Goal: Task Accomplishment & Management: Use online tool/utility

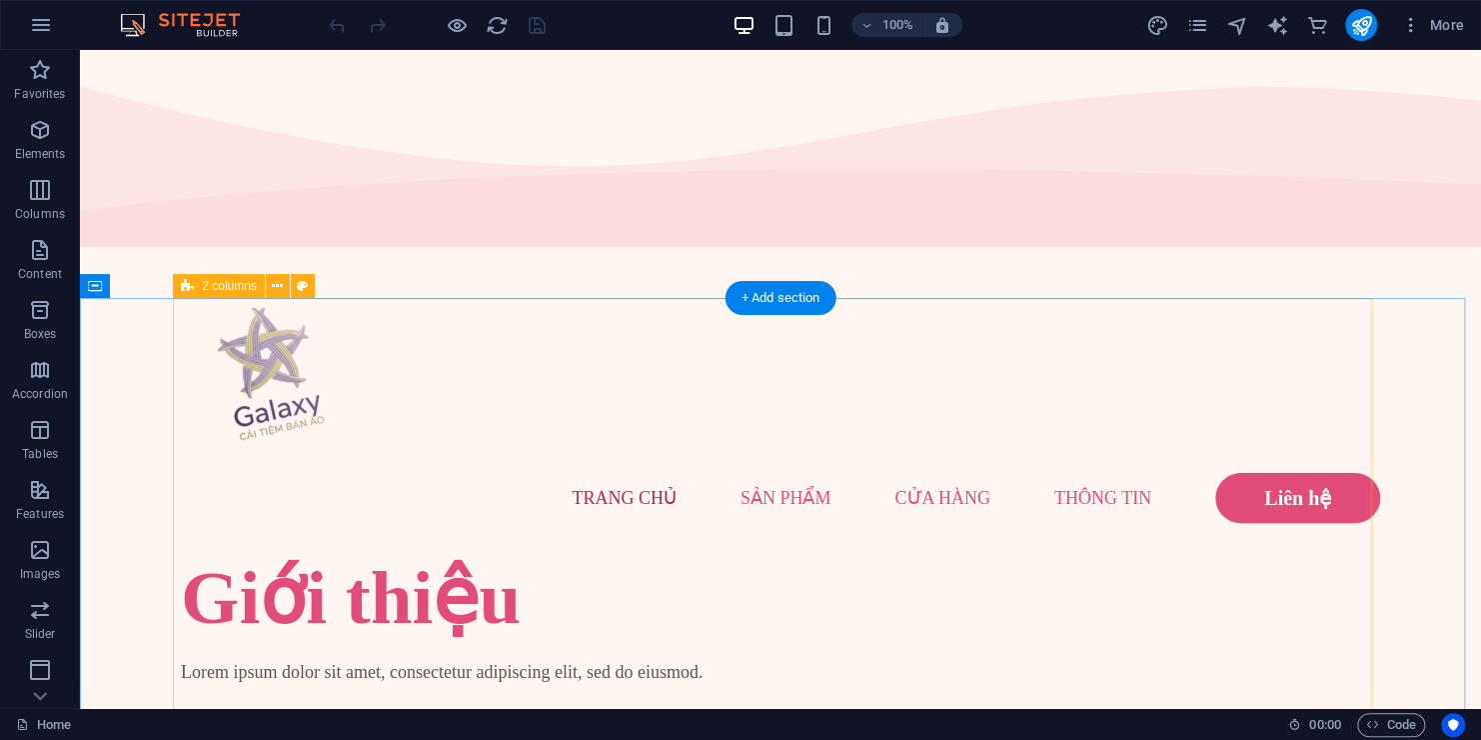
scroll to position [166, 0]
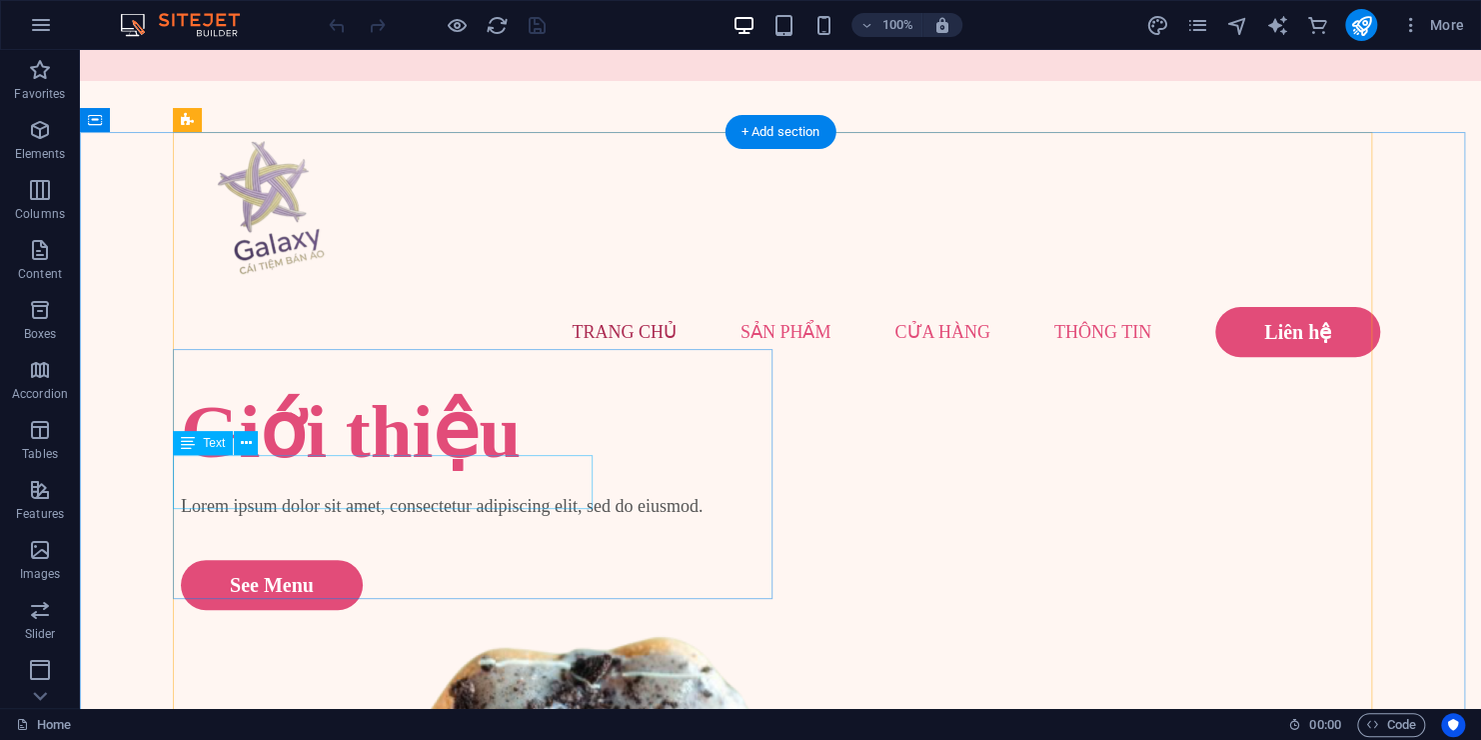
click at [342, 493] on div "Lorem ipsum dolor sit amet, consectetur adipiscing elit, sed do eiusmod." at bounding box center [481, 506] width 600 height 27
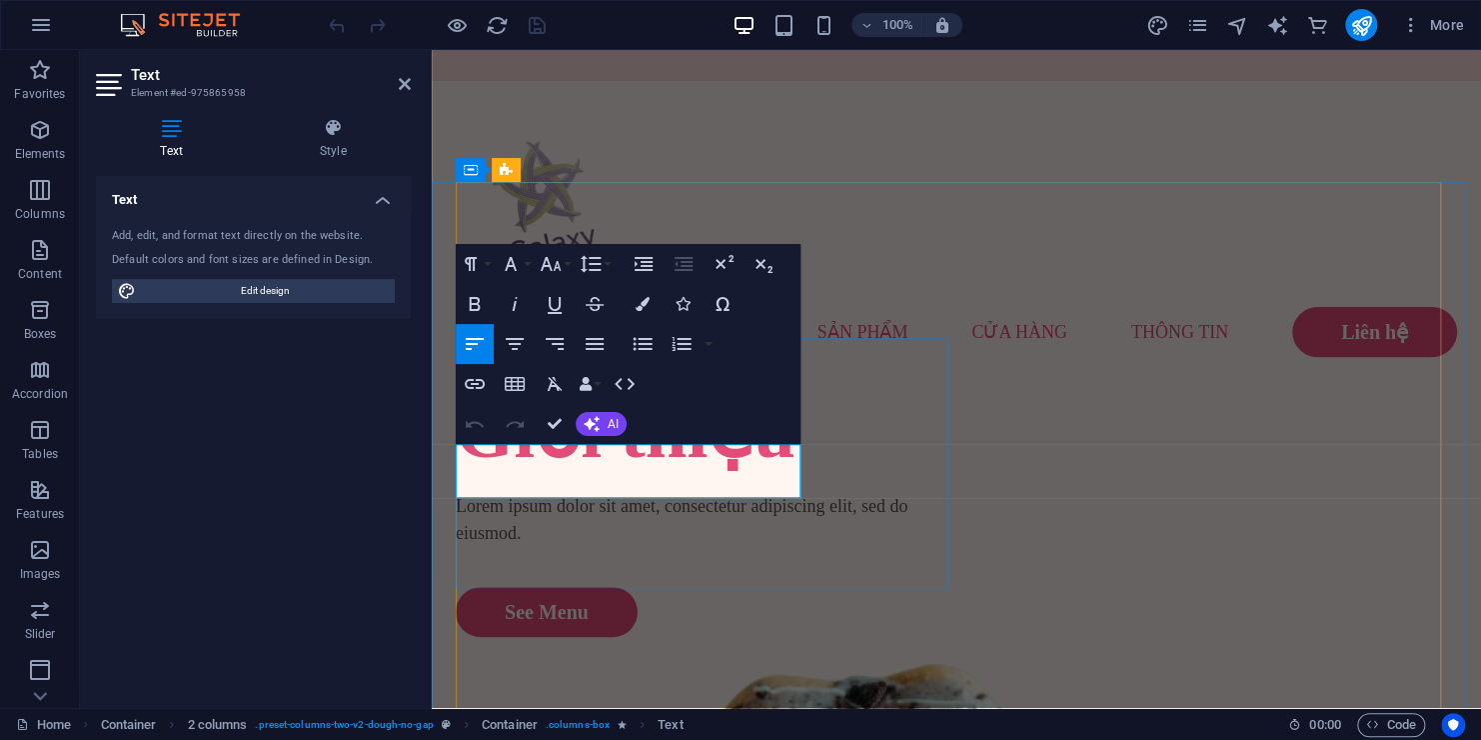
click at [609, 493] on p "Lorem ipsum dolor sit amet, consectetur adipiscing elit, sed do eiusmod." at bounding box center [706, 520] width 501 height 54
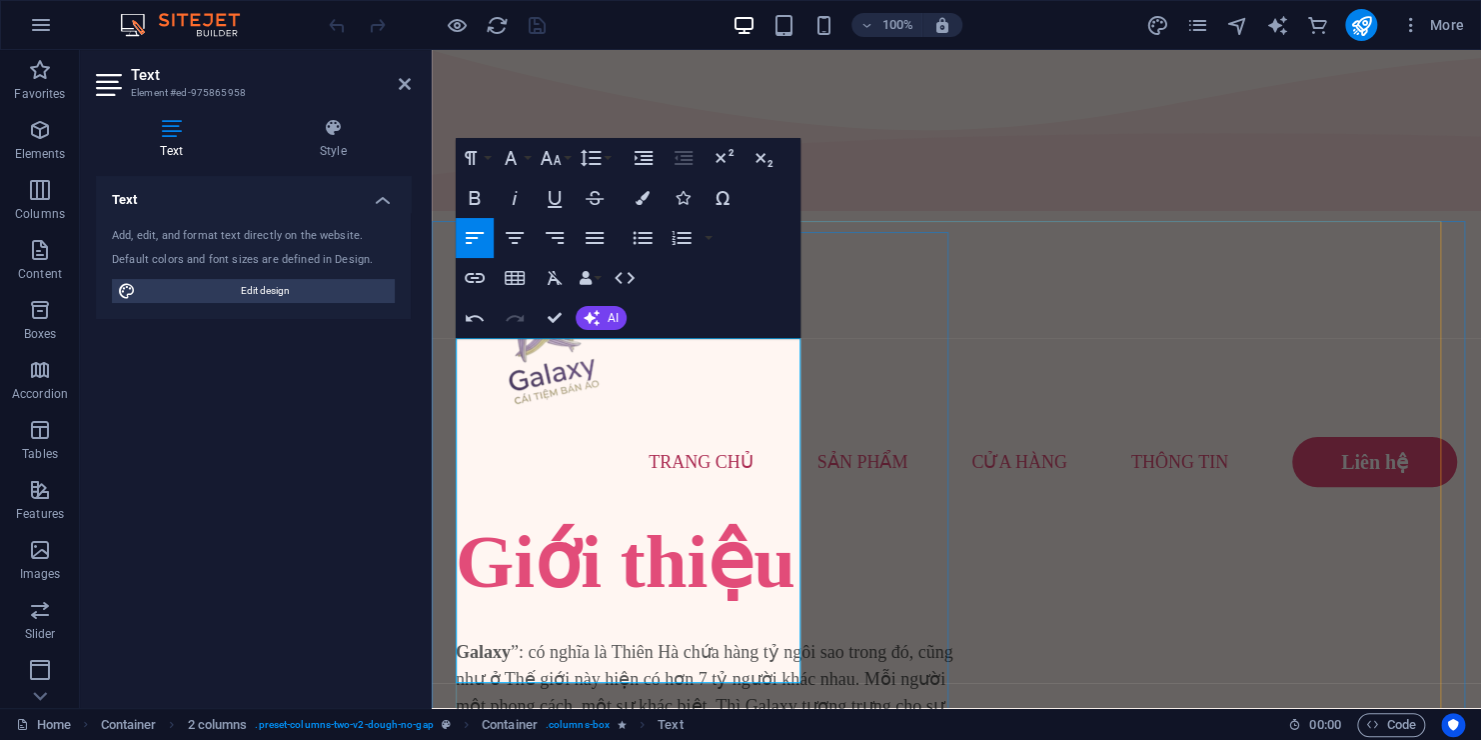
scroll to position [236, 0]
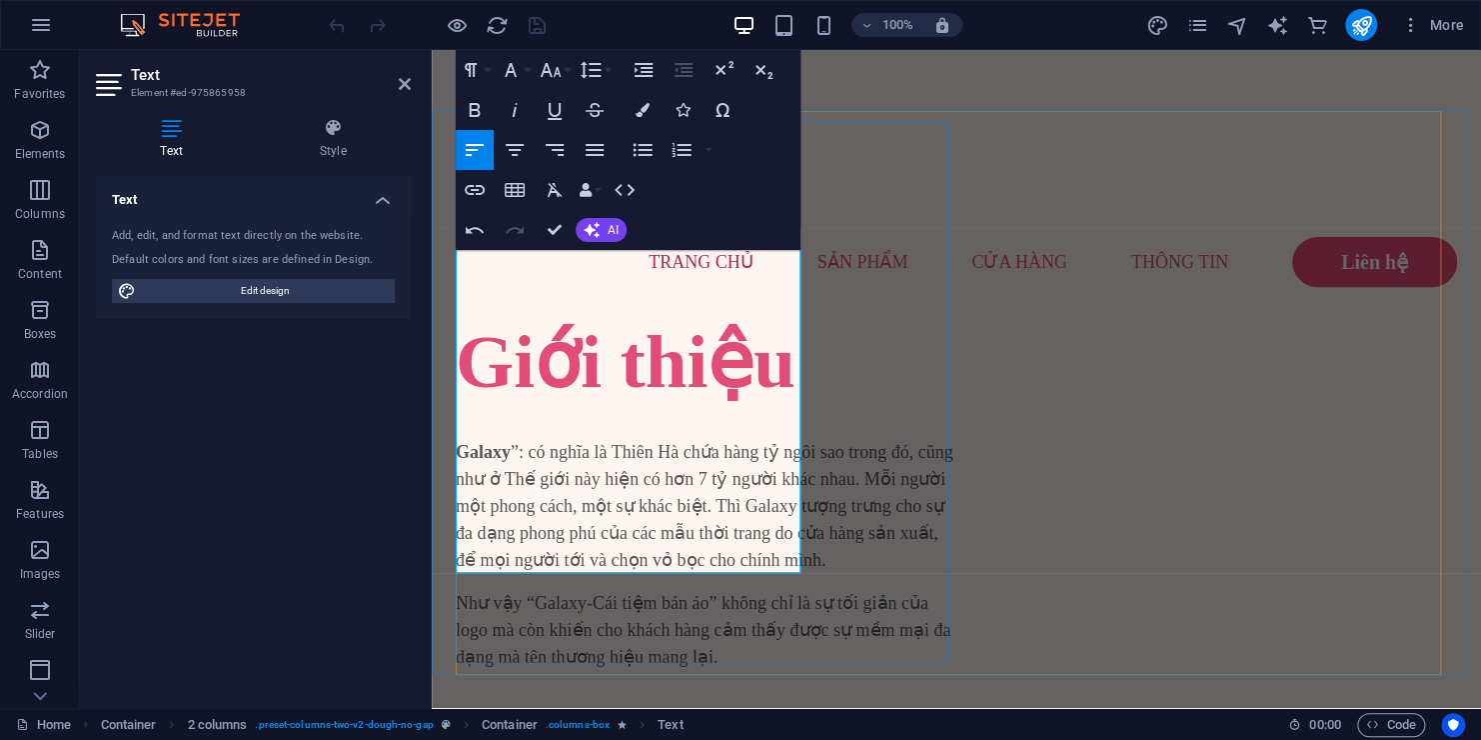
click at [875, 452] on div "Giới thiệu Galaxy ”: có nghĩa là Thiên Hà chứa hàng tỷ ngôi sao trong đó, cũng …" at bounding box center [706, 547] width 501 height 460
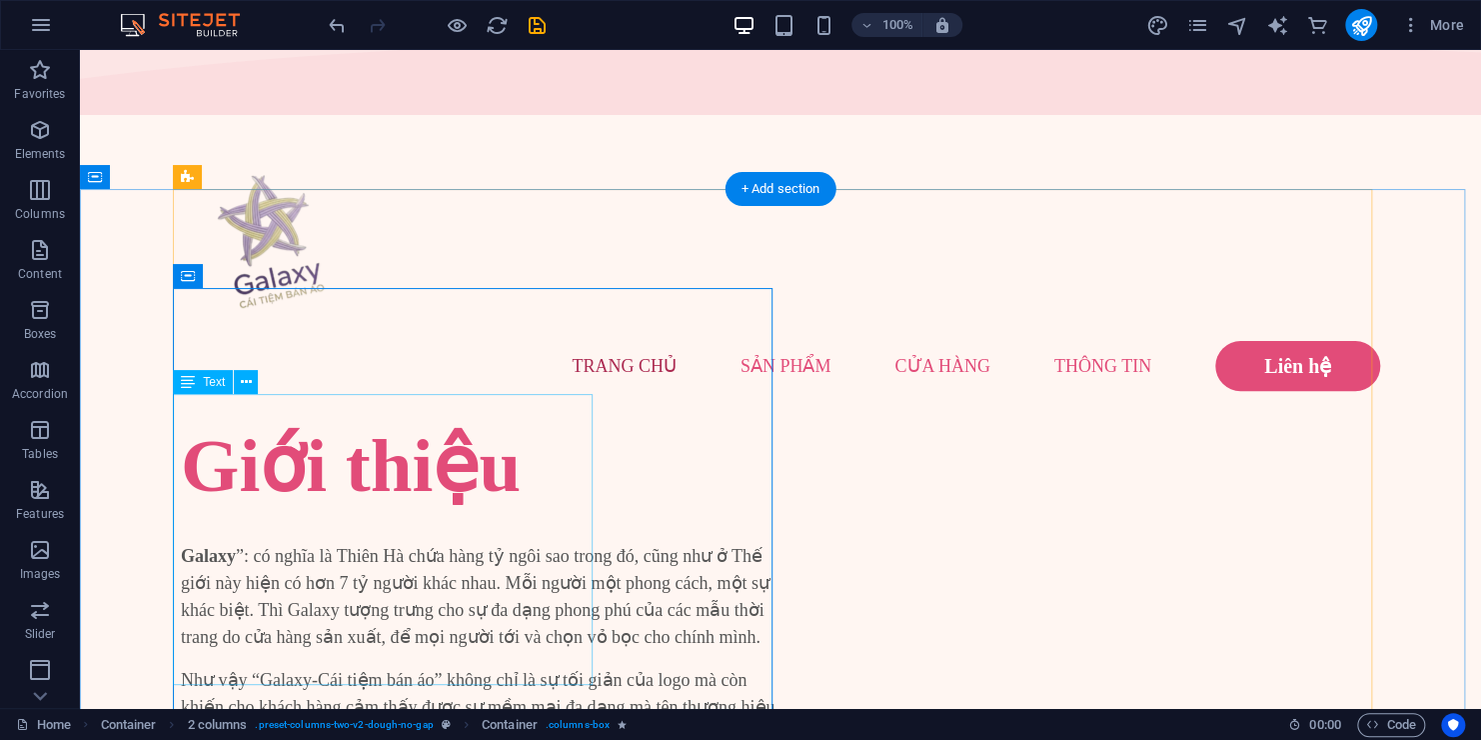
scroll to position [242, 0]
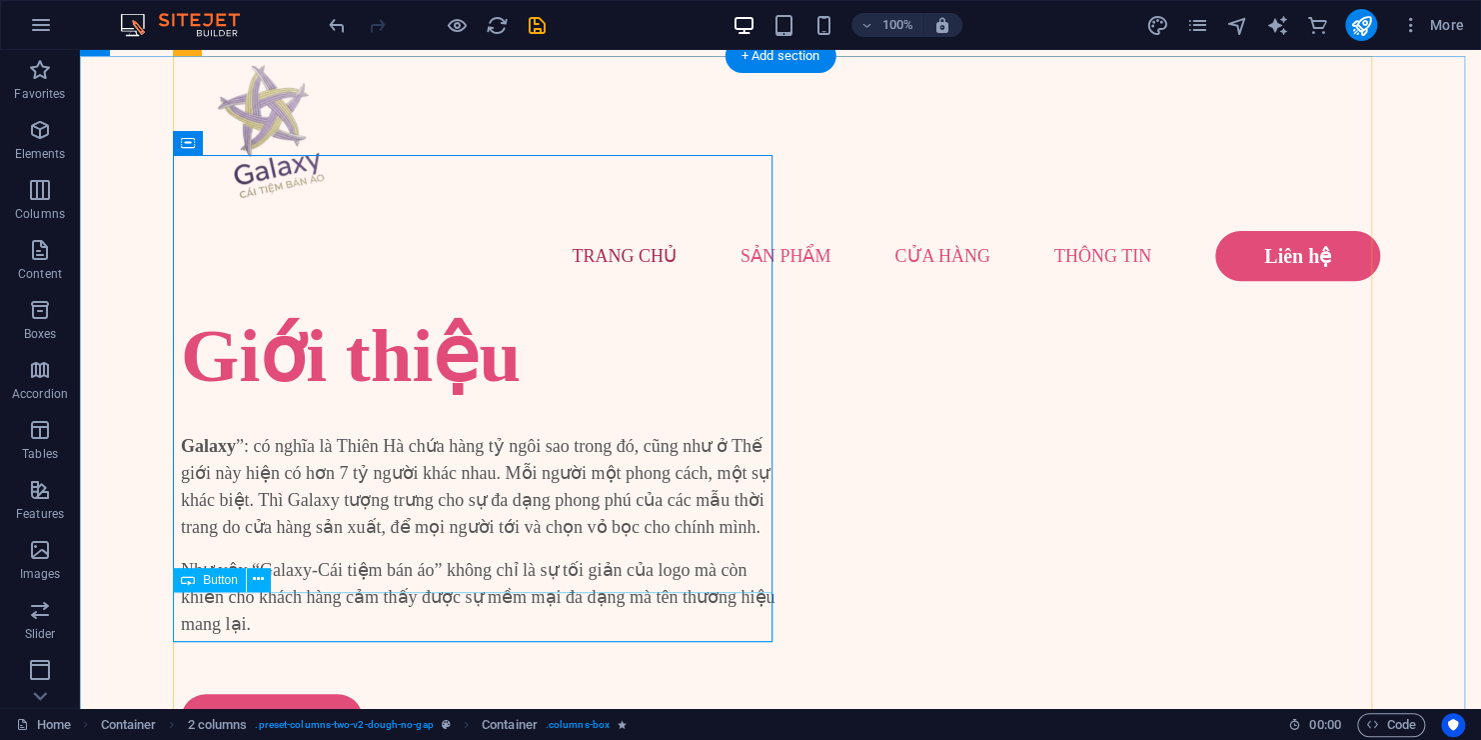
click at [305, 694] on div "See Menu" at bounding box center [481, 719] width 600 height 50
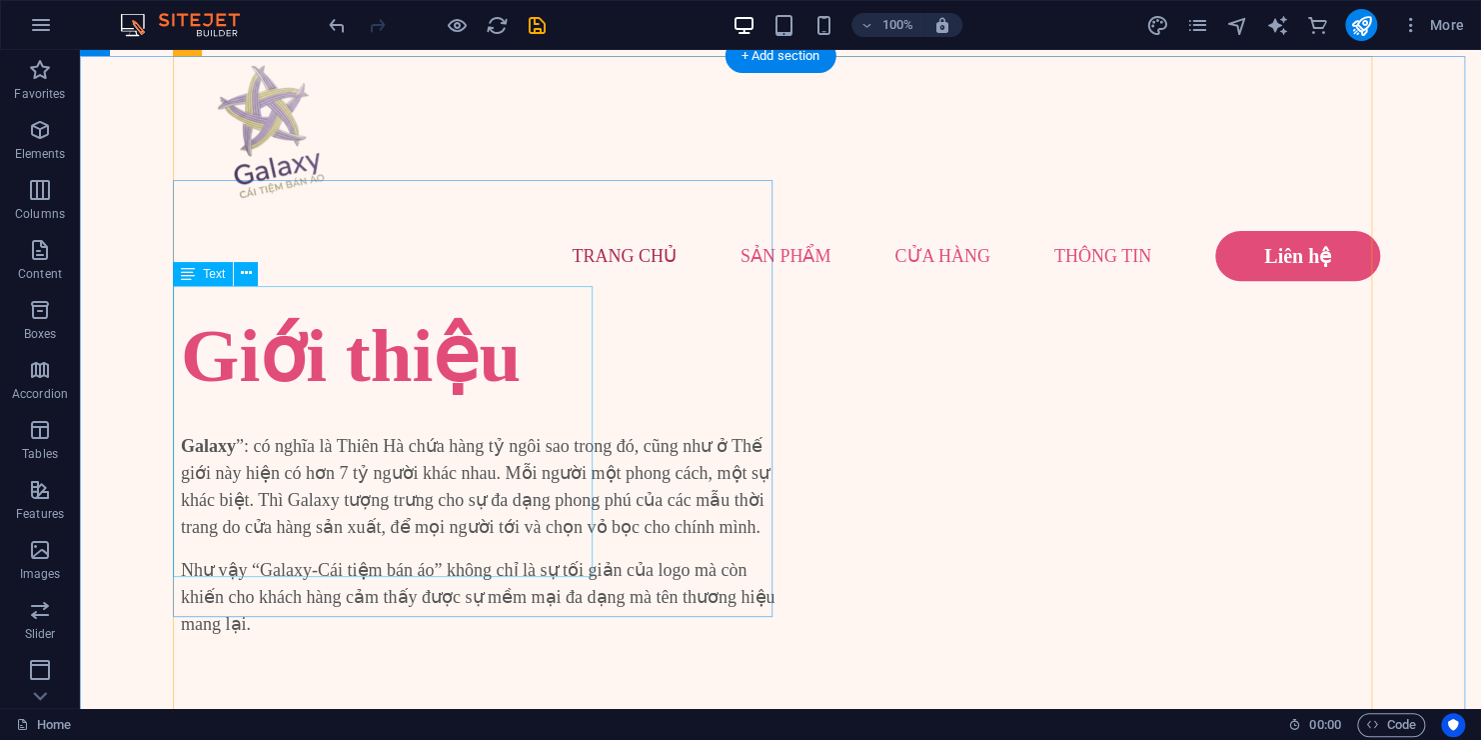
click at [216, 433] on div "Galaxy ”: có nghĩa là Thiên Hà chứa hàng tỷ ngôi sao trong đó, cũng như ở Thế g…" at bounding box center [481, 535] width 600 height 205
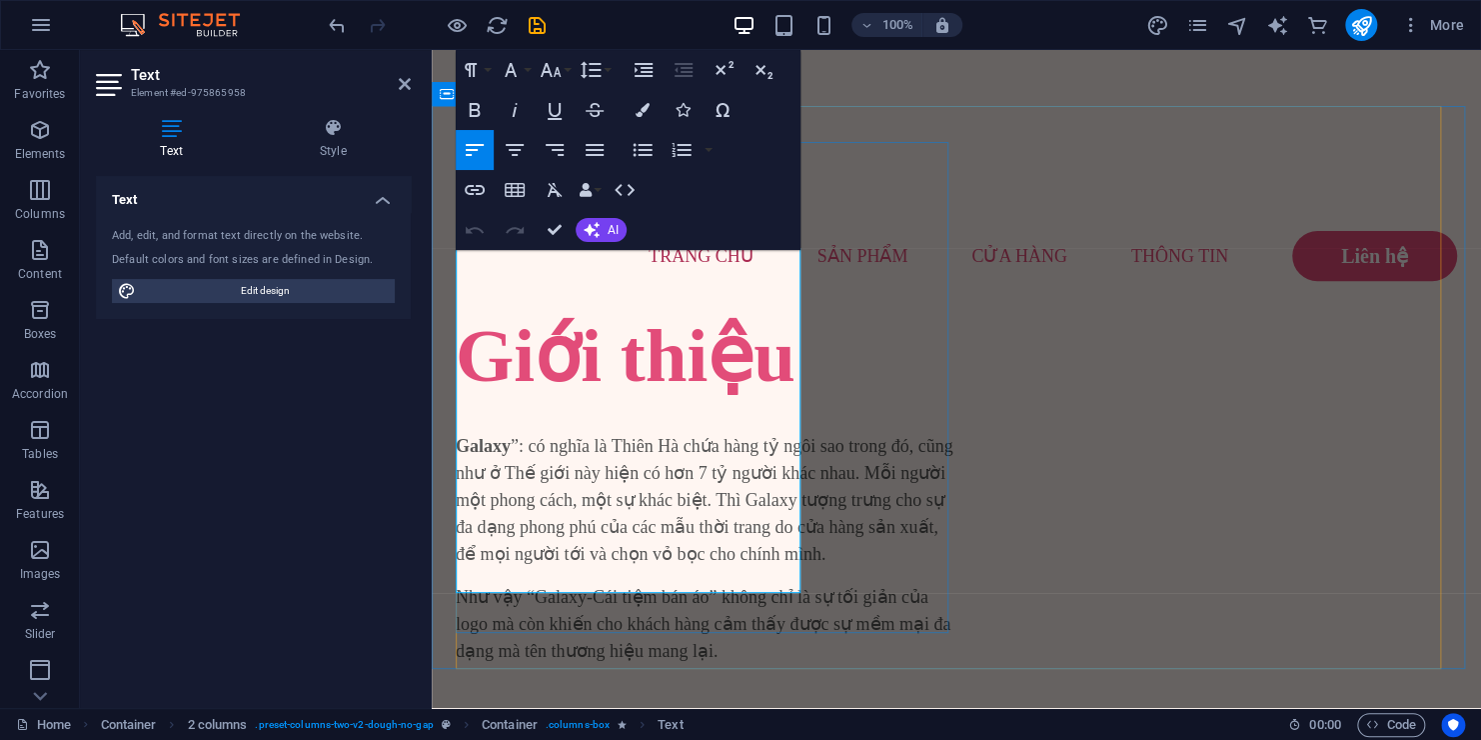
click at [461, 436] on b "Galaxy" at bounding box center [483, 446] width 55 height 20
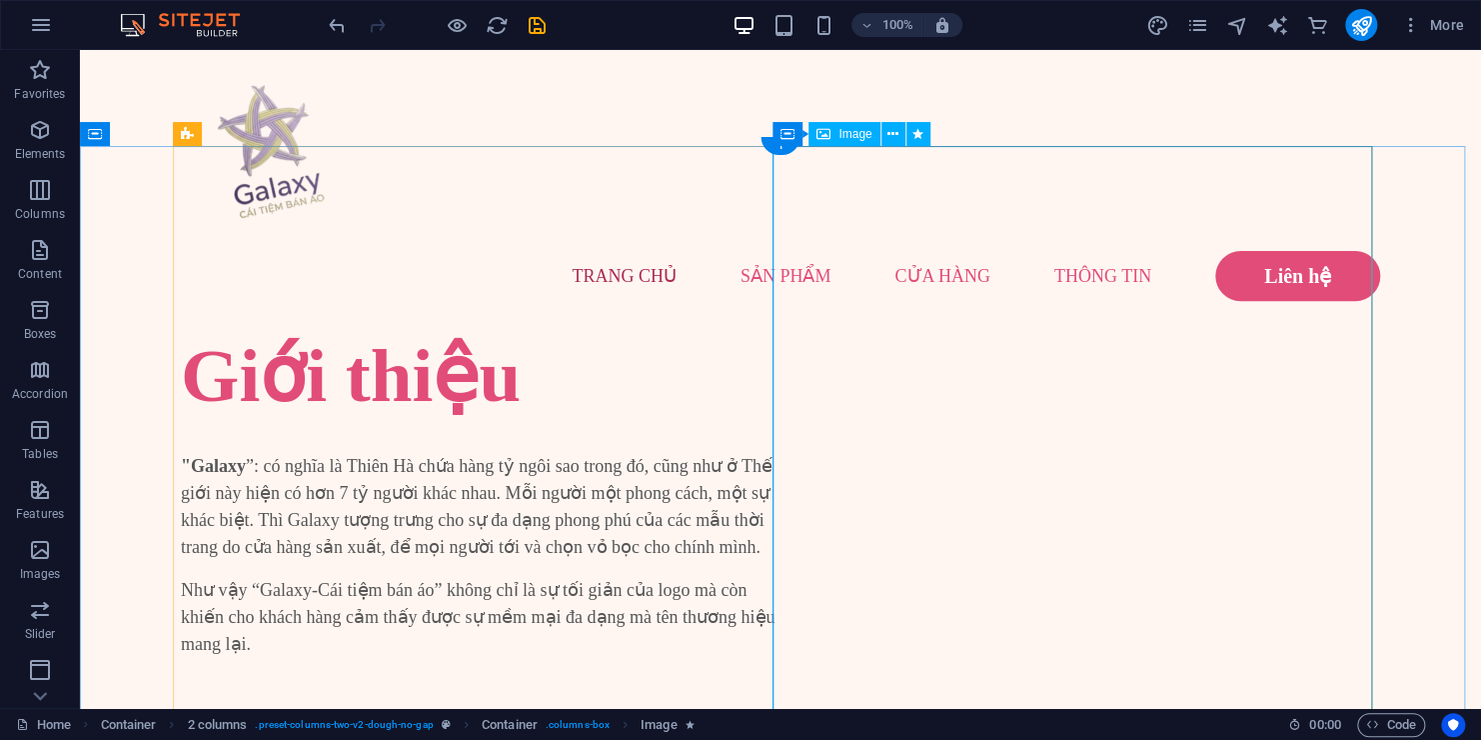
scroll to position [223, 0]
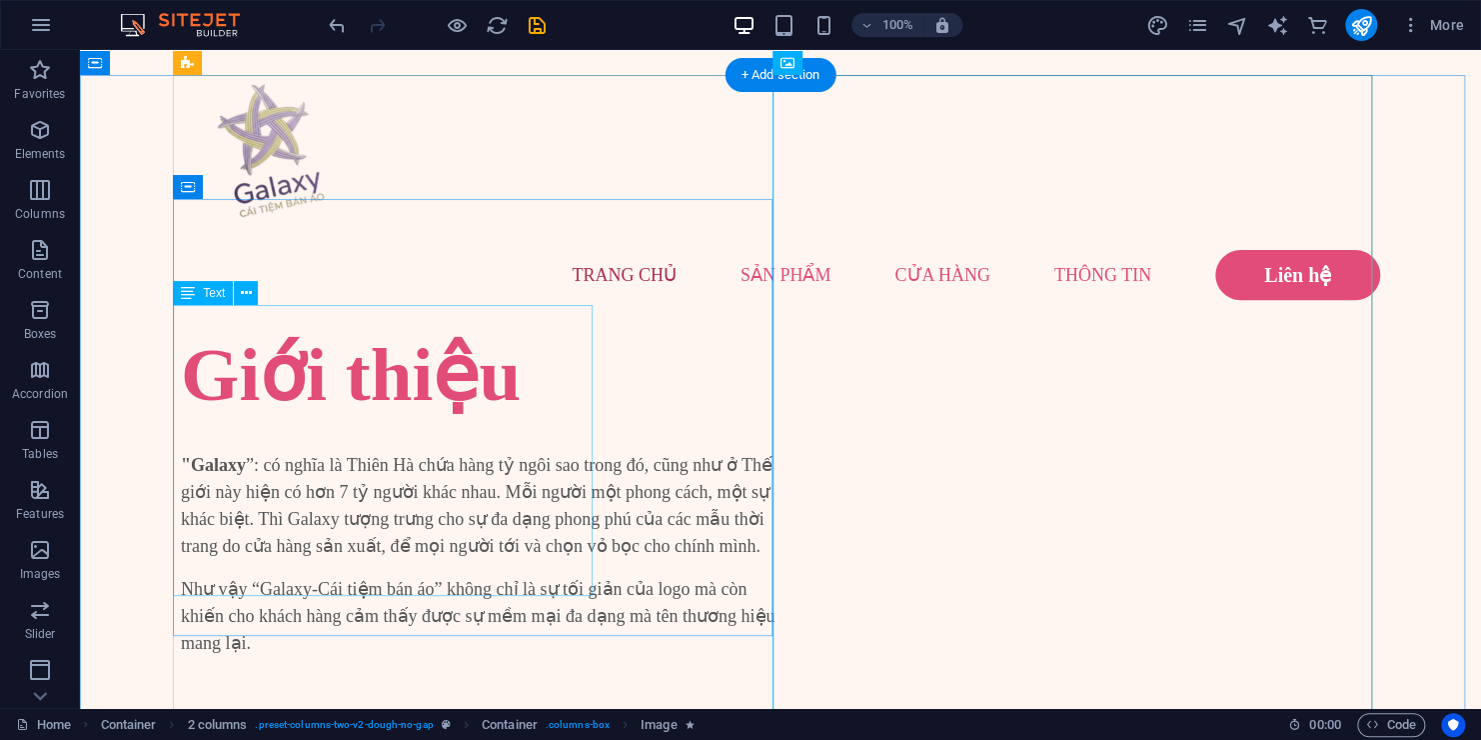
click at [327, 471] on div ""Galaxy ”: có nghĩa là Thiên Hà chứa hàng tỷ ngôi sao trong đó, cũng như ở Thế …" at bounding box center [481, 554] width 600 height 205
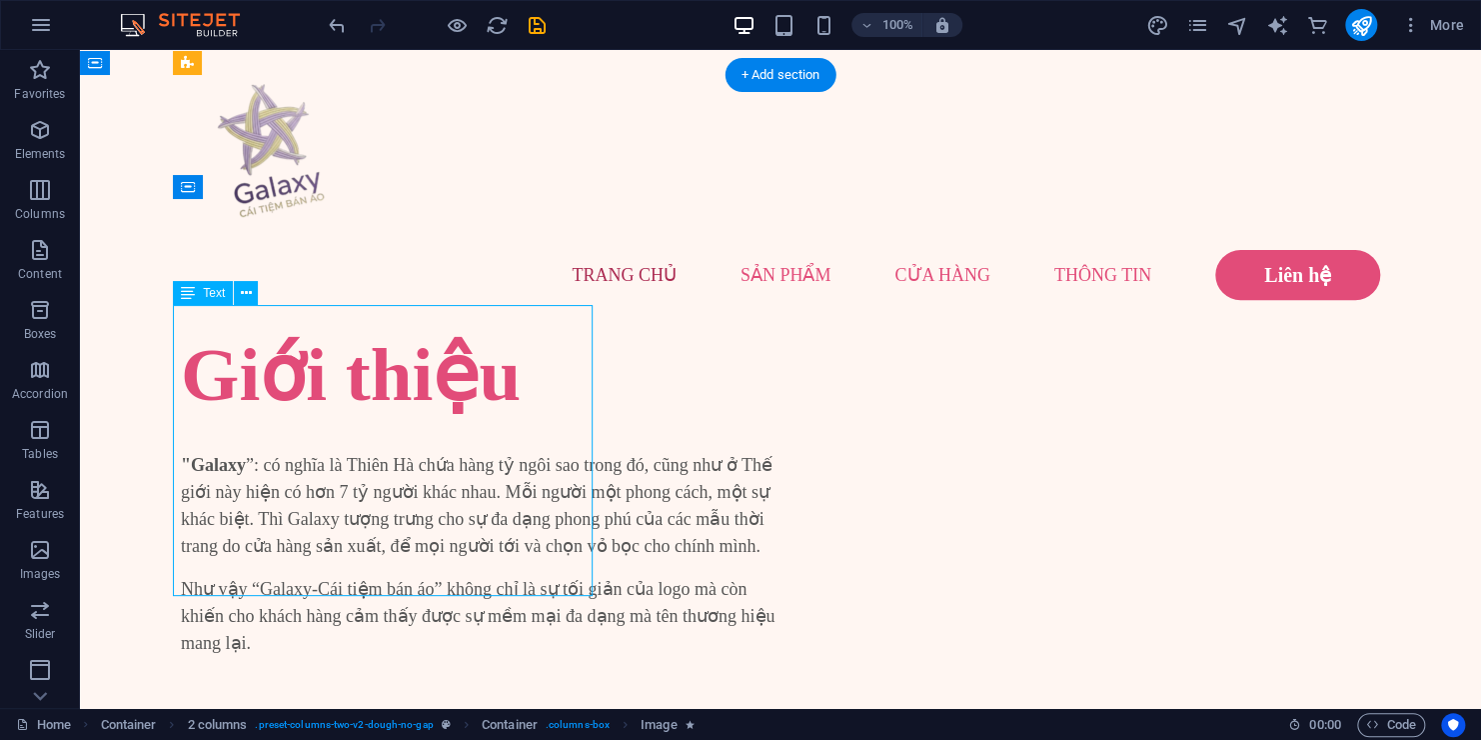
click at [327, 471] on div ""Galaxy ”: có nghĩa là Thiên Hà chứa hàng tỷ ngôi sao trong đó, cũng như ở Thế …" at bounding box center [481, 554] width 600 height 205
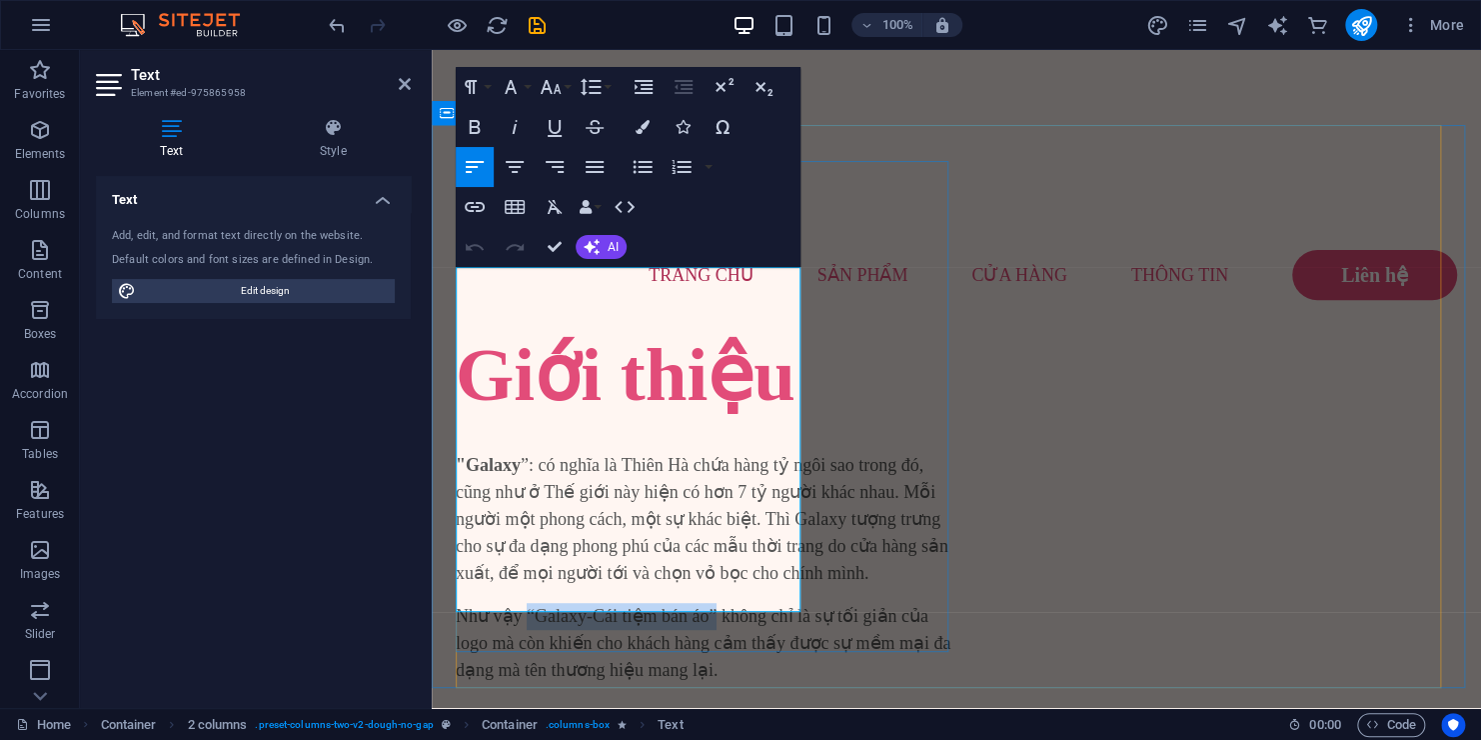
drag, startPoint x: 525, startPoint y: 500, endPoint x: 711, endPoint y: 500, distance: 185.9
click at [711, 603] on p "Như vậy “Galaxy-Cái tiệm bán áo” không chỉ là sự tối giản của logo mà còn khiến…" at bounding box center [706, 643] width 501 height 81
click at [485, 131] on icon "button" at bounding box center [475, 127] width 24 height 24
click at [890, 422] on div "Giới thiệu "Galaxy ”: có nghĩa là Thiên Hà chứa hàng tỷ ngôi sao trong đó, cũng…" at bounding box center [706, 535] width 501 height 410
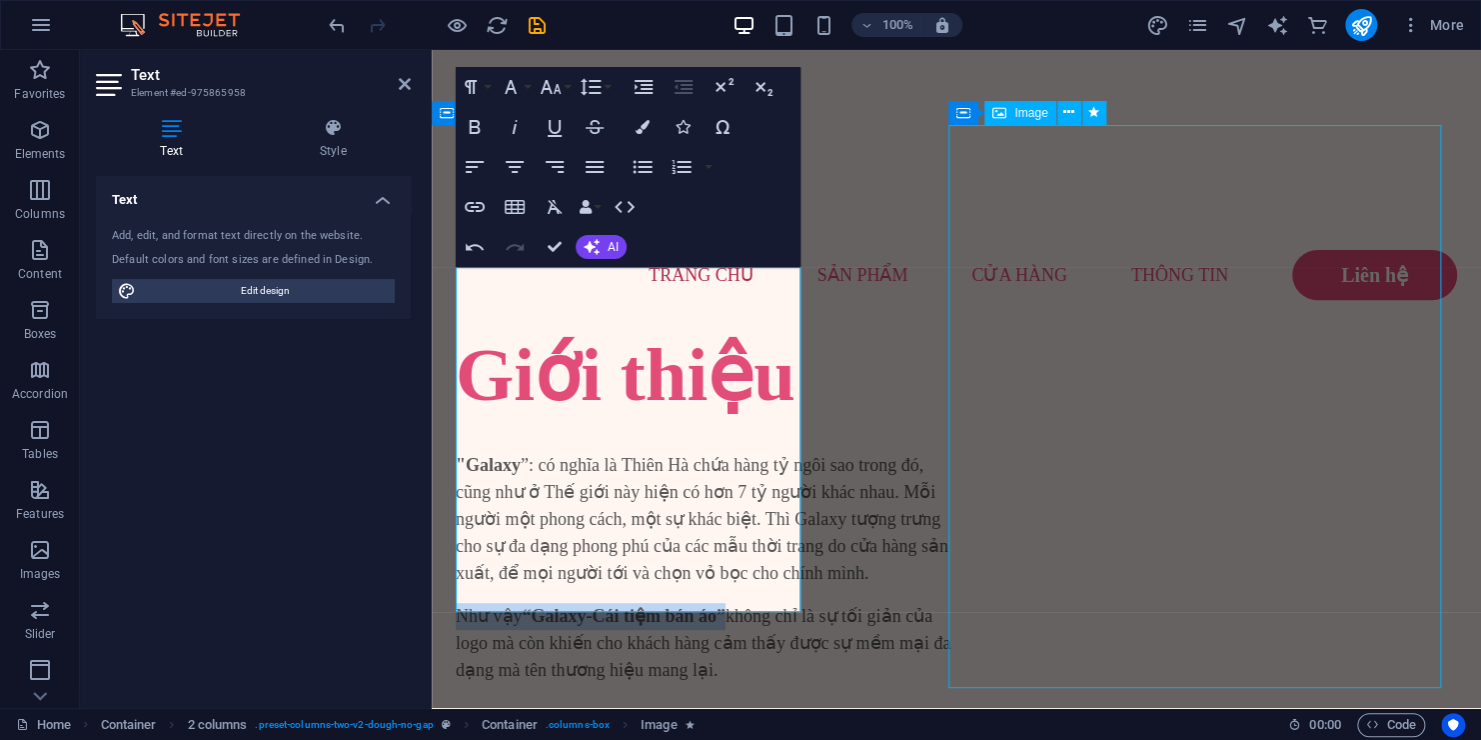
scroll to position [104, 0]
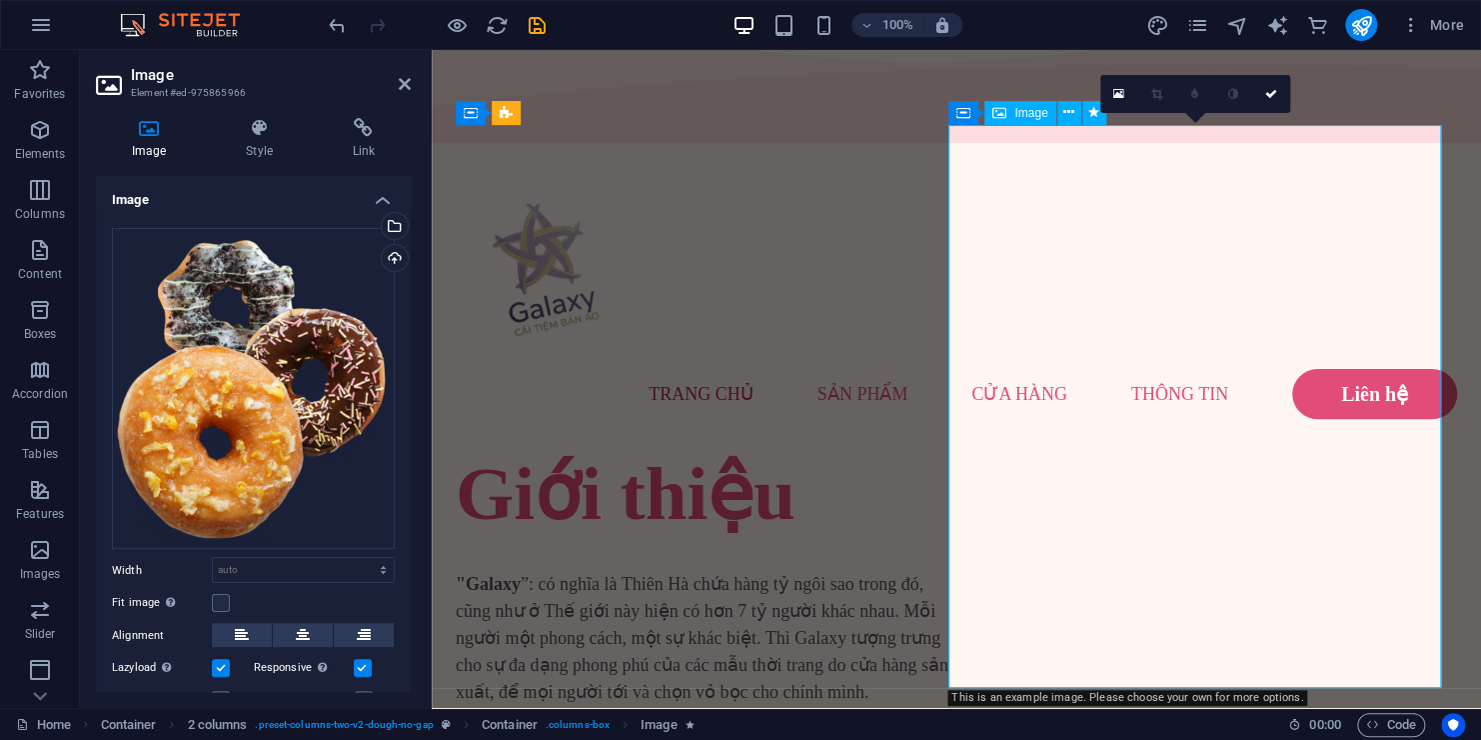
scroll to position [223, 0]
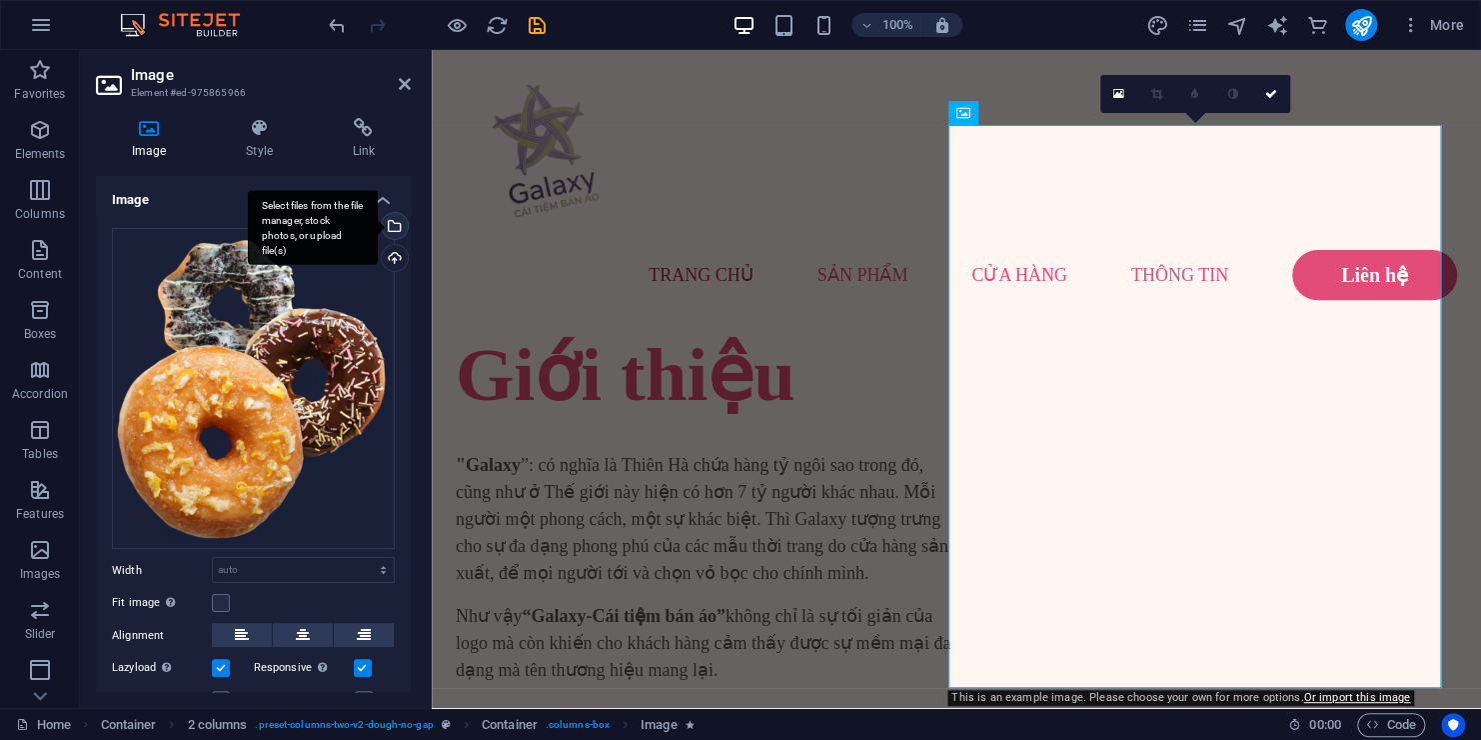
click at [400, 228] on div "Select files from the file manager, stock photos, or upload file(s)" at bounding box center [393, 228] width 30 height 30
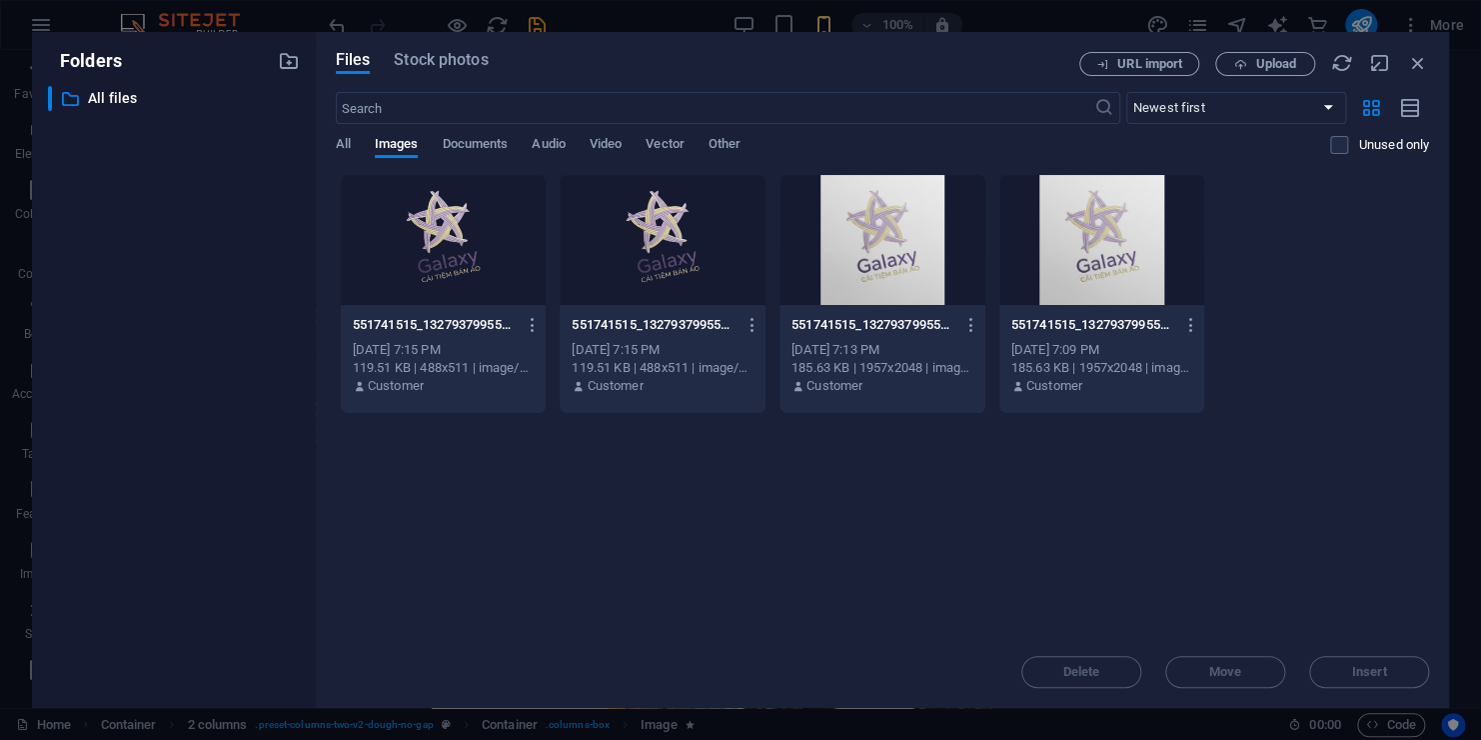
click at [525, 279] on div at bounding box center [444, 240] width 206 height 130
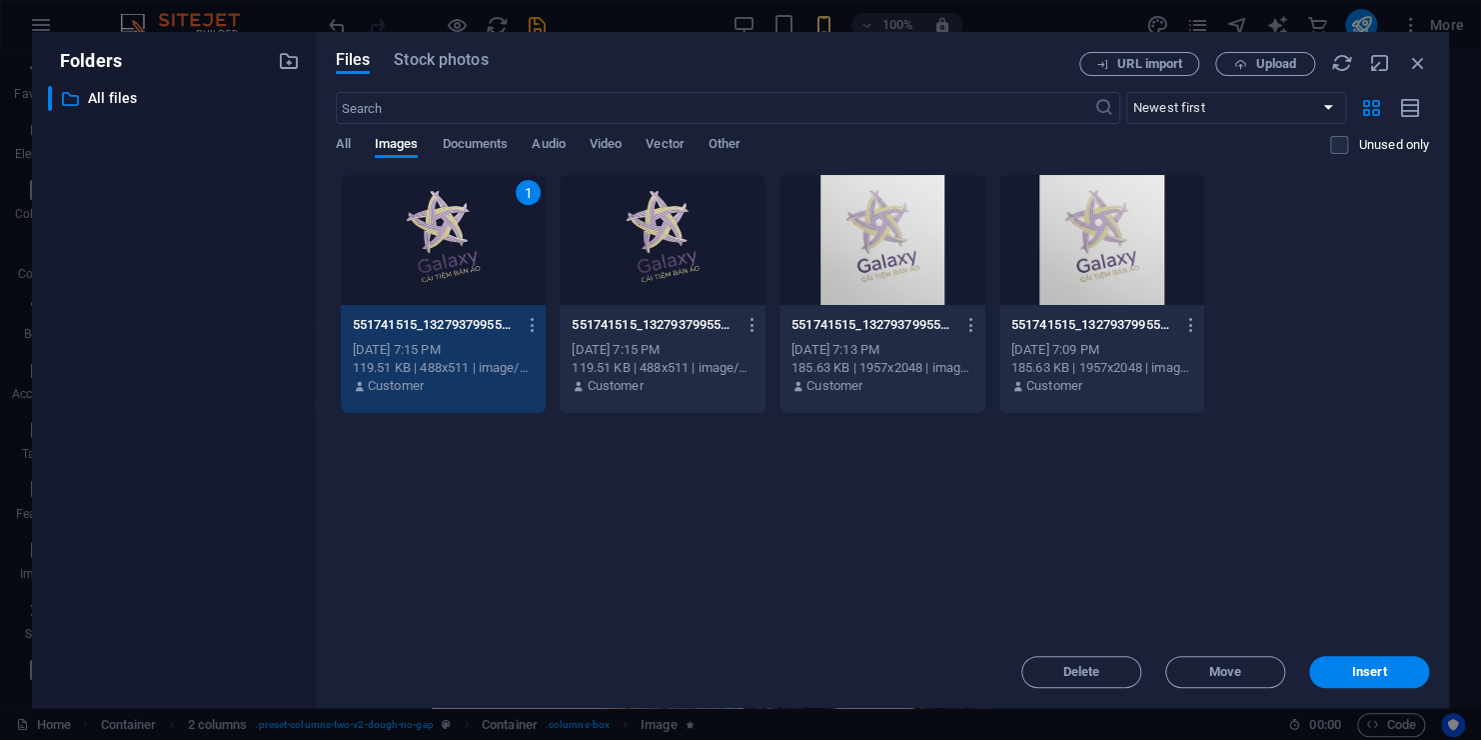
click at [644, 256] on div at bounding box center [663, 240] width 206 height 130
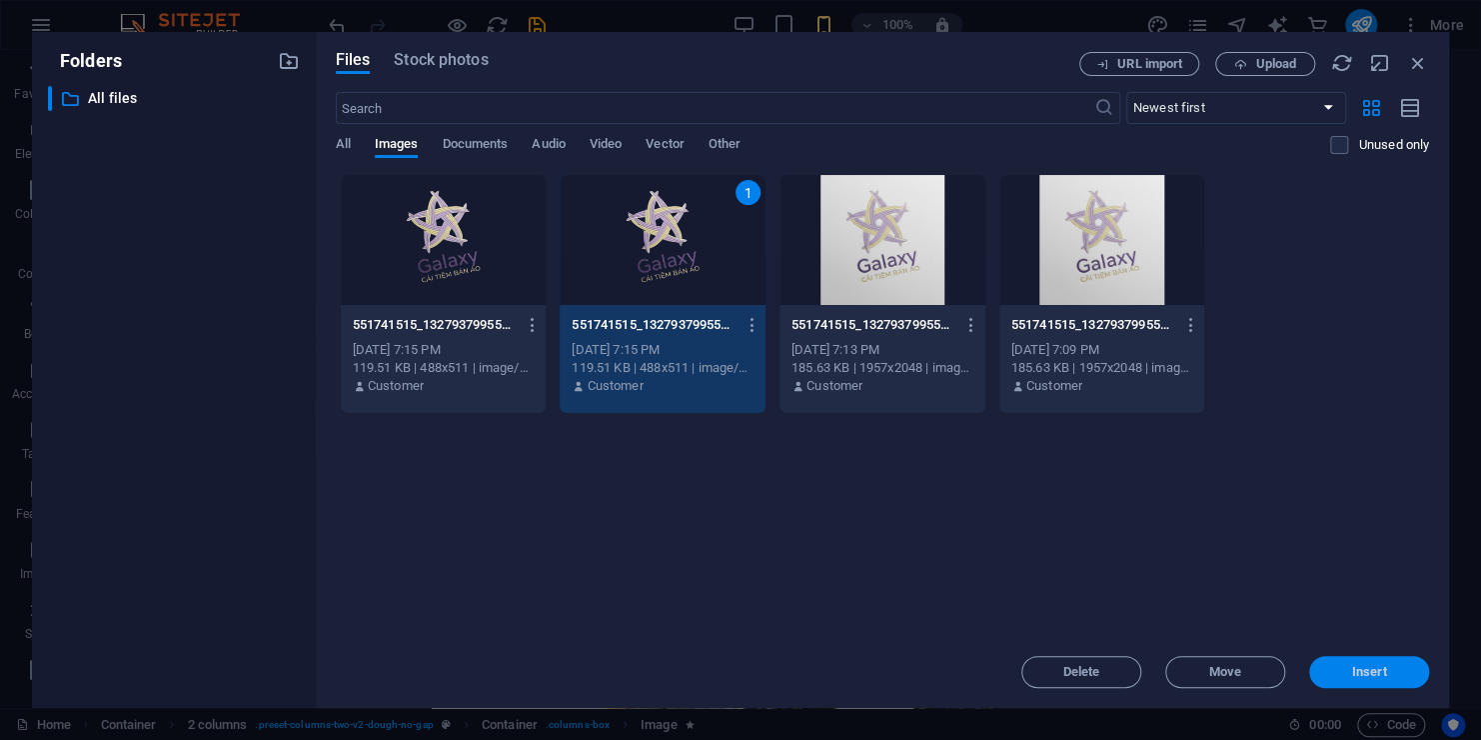
click at [1372, 668] on span "Insert" at bounding box center [1369, 672] width 35 height 12
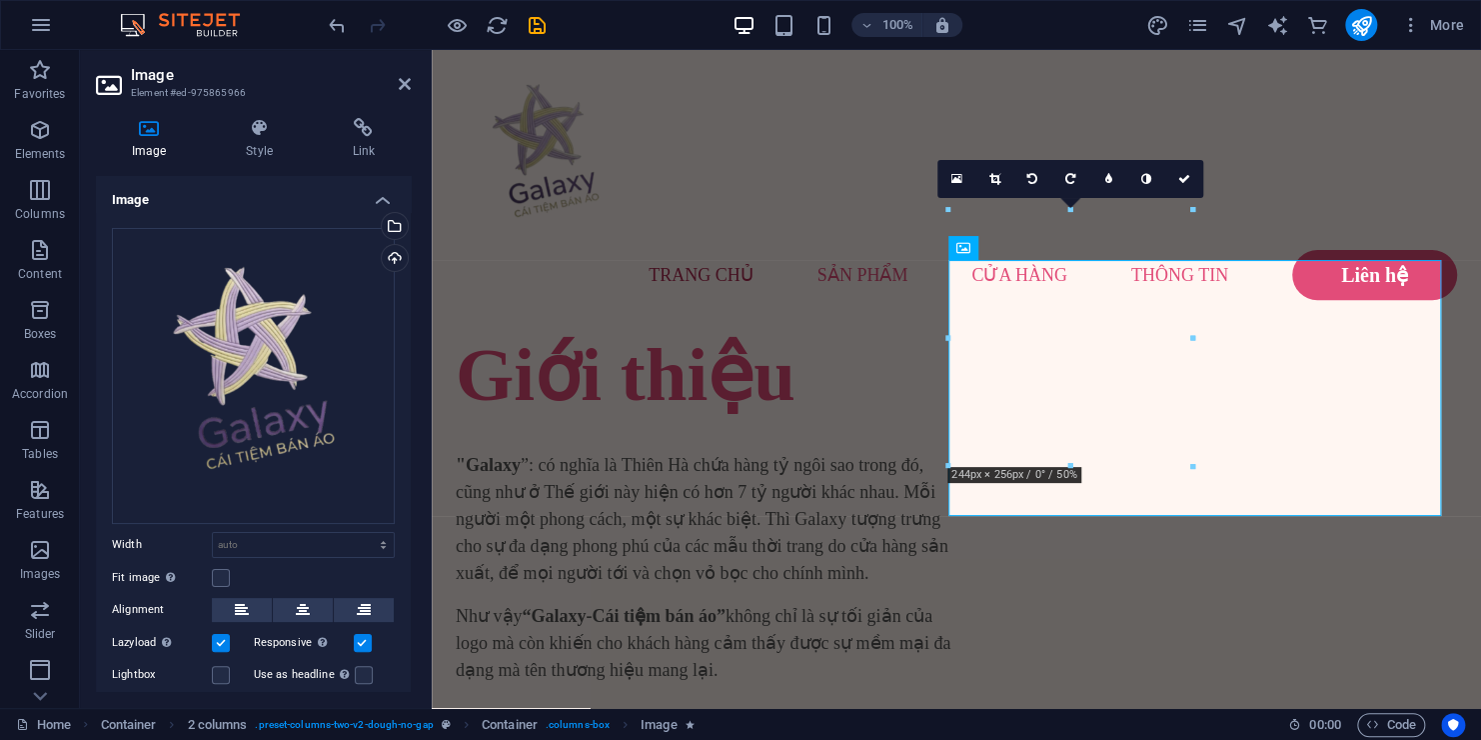
scroll to position [66, 0]
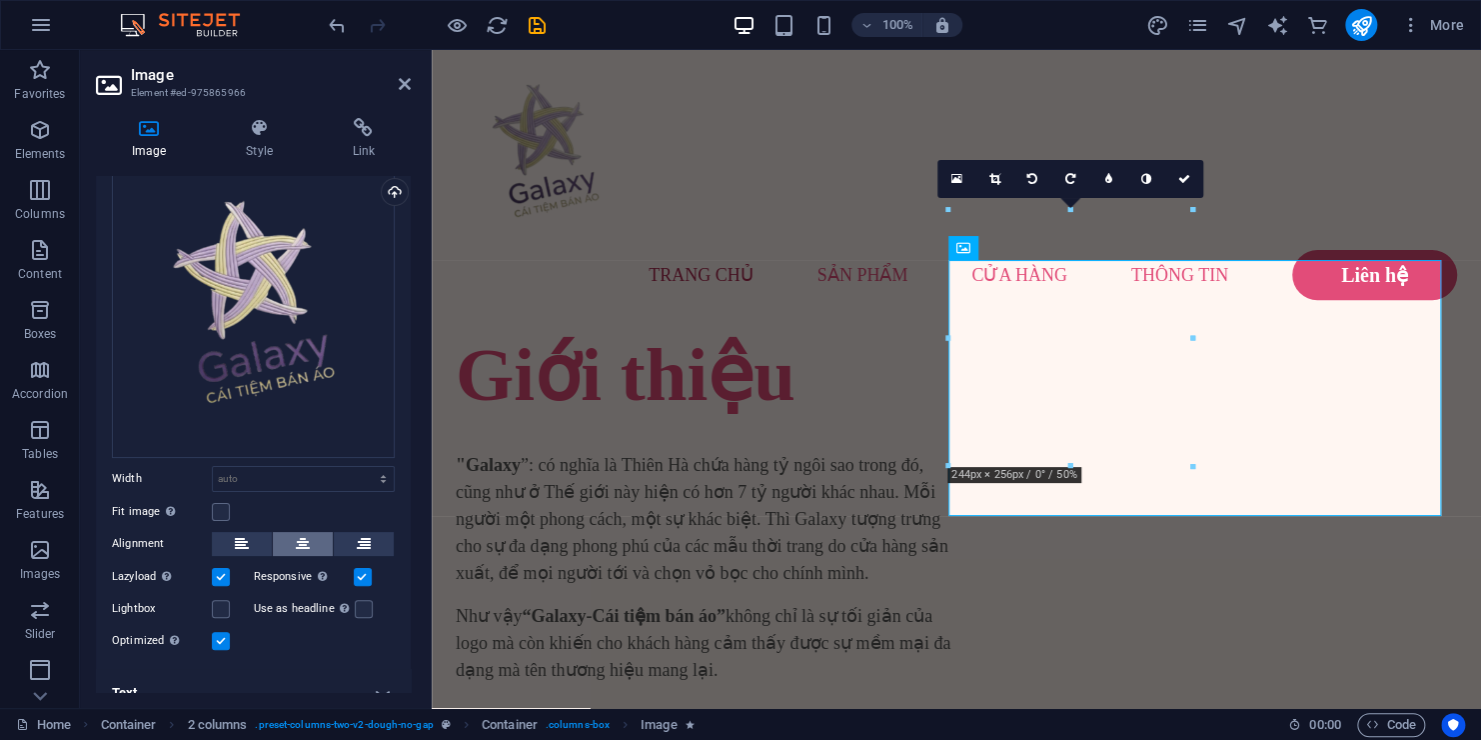
click at [297, 535] on icon at bounding box center [303, 544] width 14 height 24
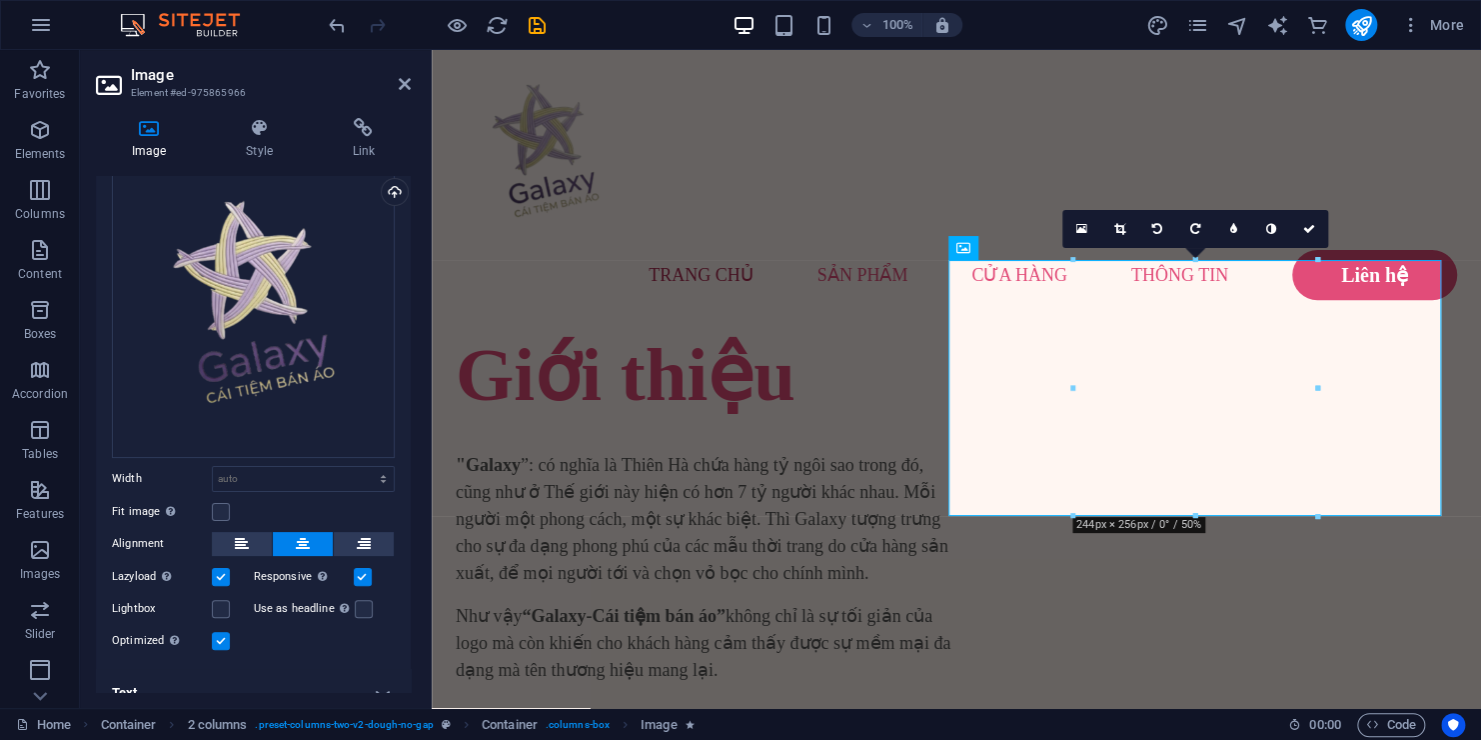
click at [1073, 517] on div at bounding box center [1074, 515] width 9 height 9
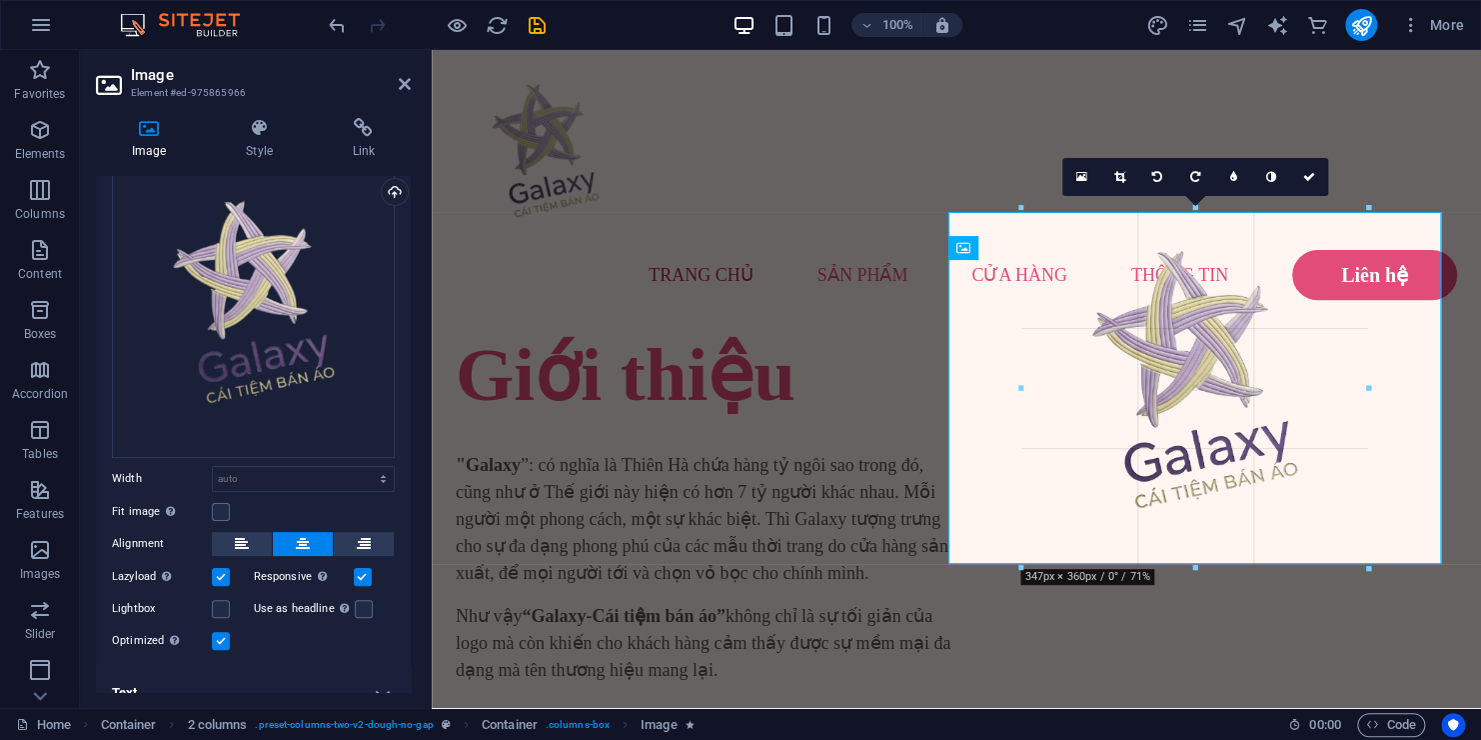
drag, startPoint x: 529, startPoint y: 569, endPoint x: 962, endPoint y: 616, distance: 435.4
type input "357"
select select "px"
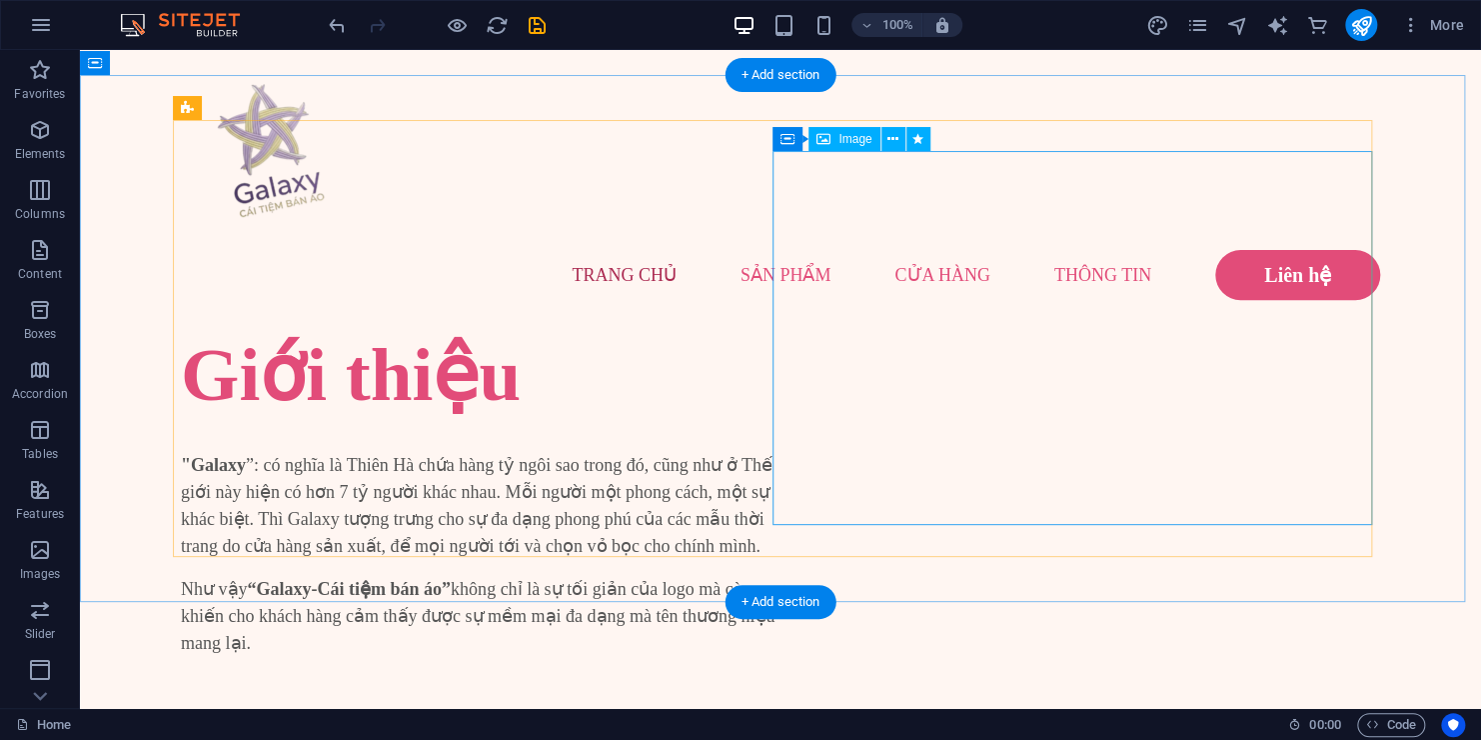
select select "px"
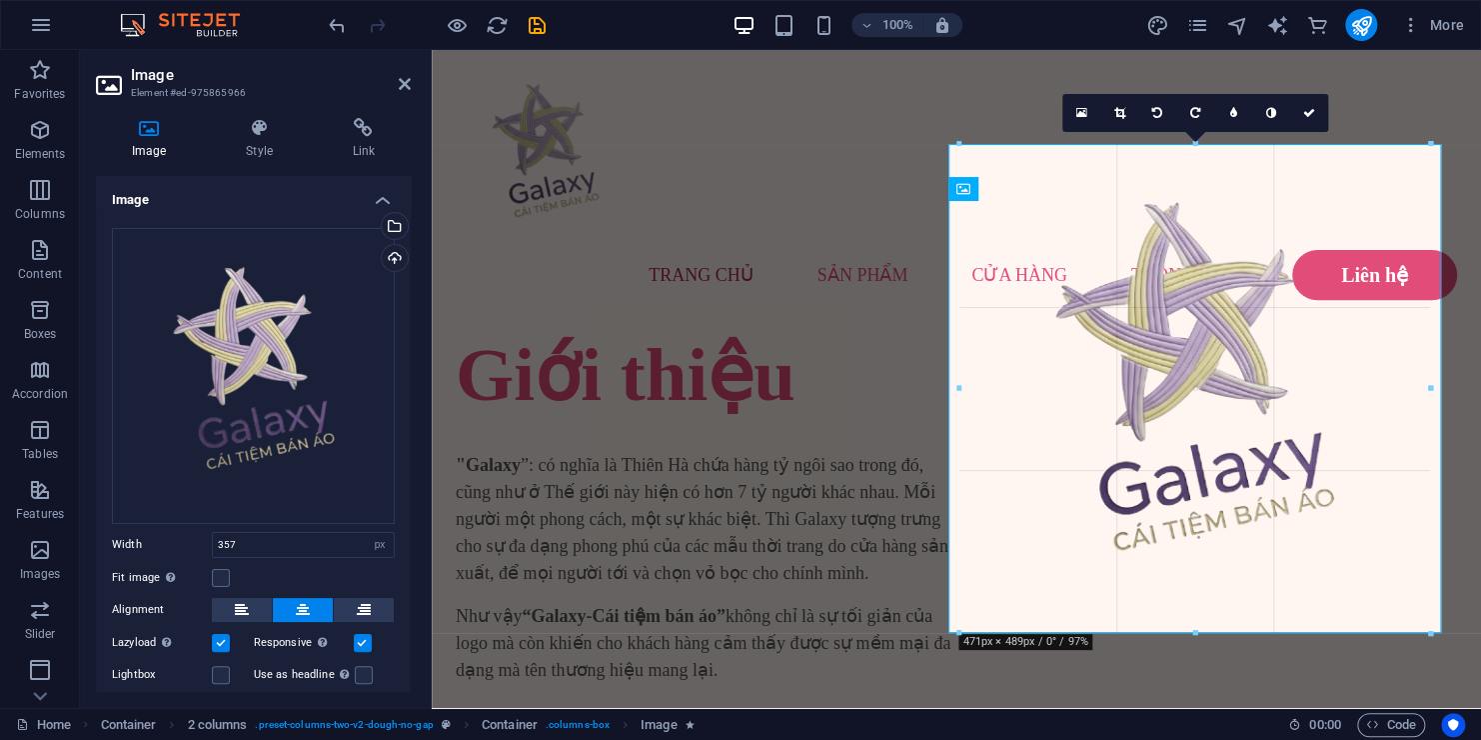
drag, startPoint x: 1019, startPoint y: 572, endPoint x: 905, endPoint y: 624, distance: 125.2
click at [905, 700] on div at bounding box center [706, 720] width 501 height 40
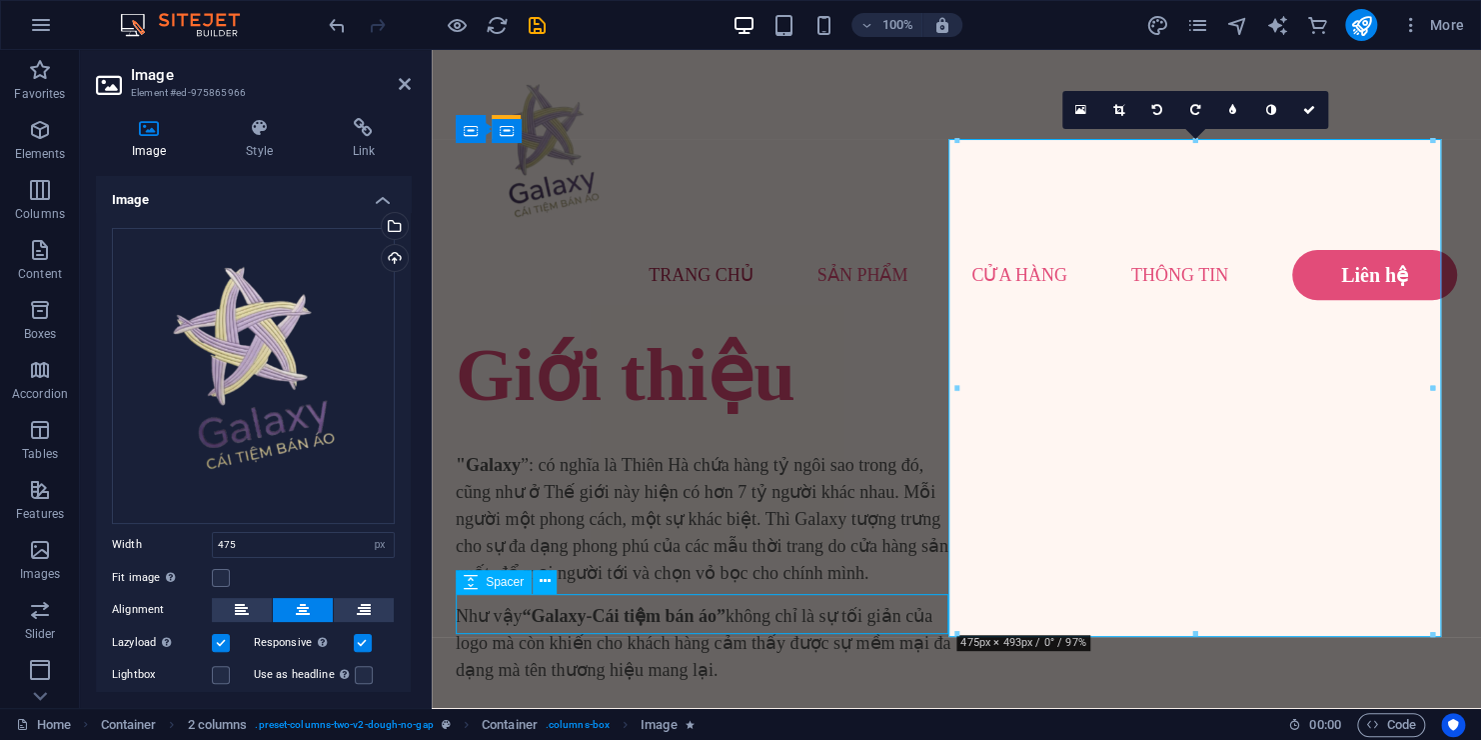
click at [905, 700] on div at bounding box center [706, 720] width 501 height 40
select select "px"
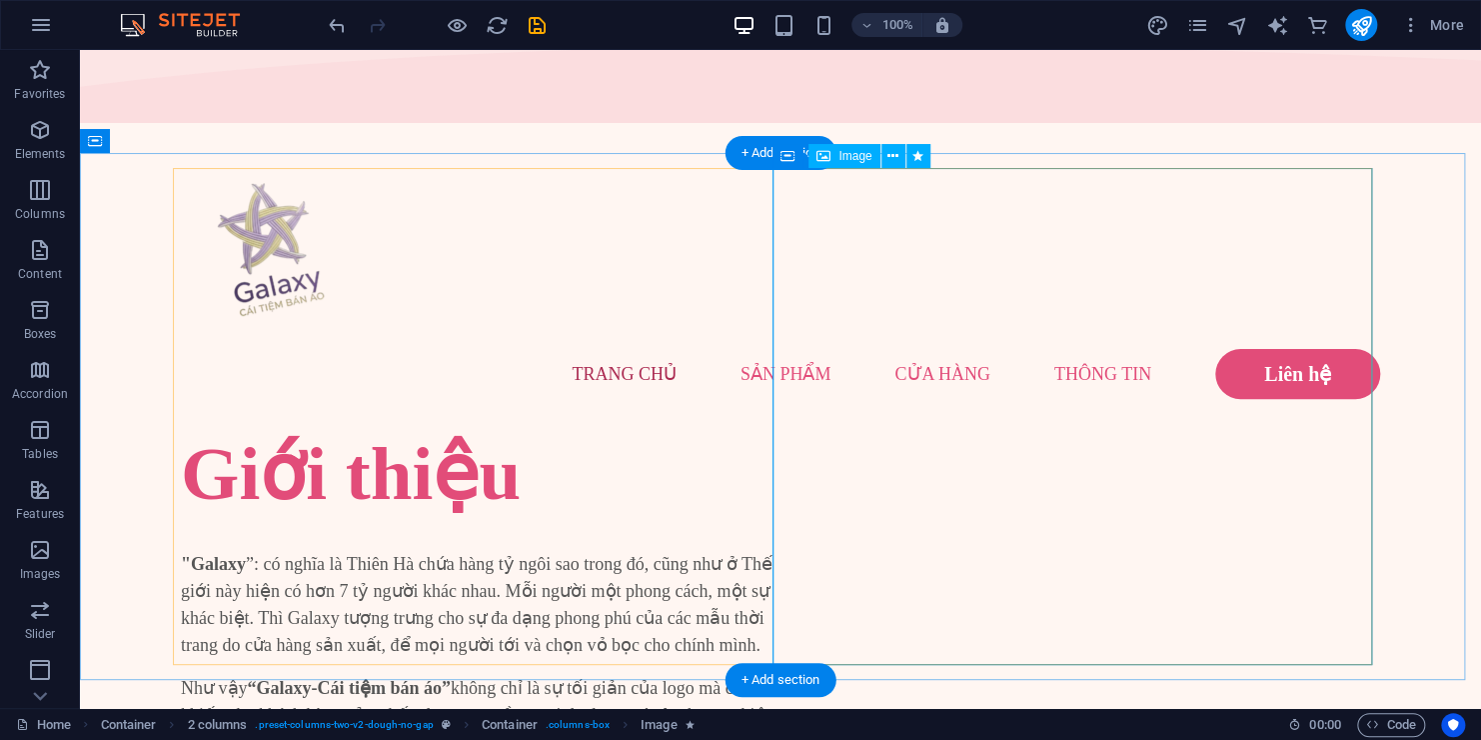
scroll to position [123, 0]
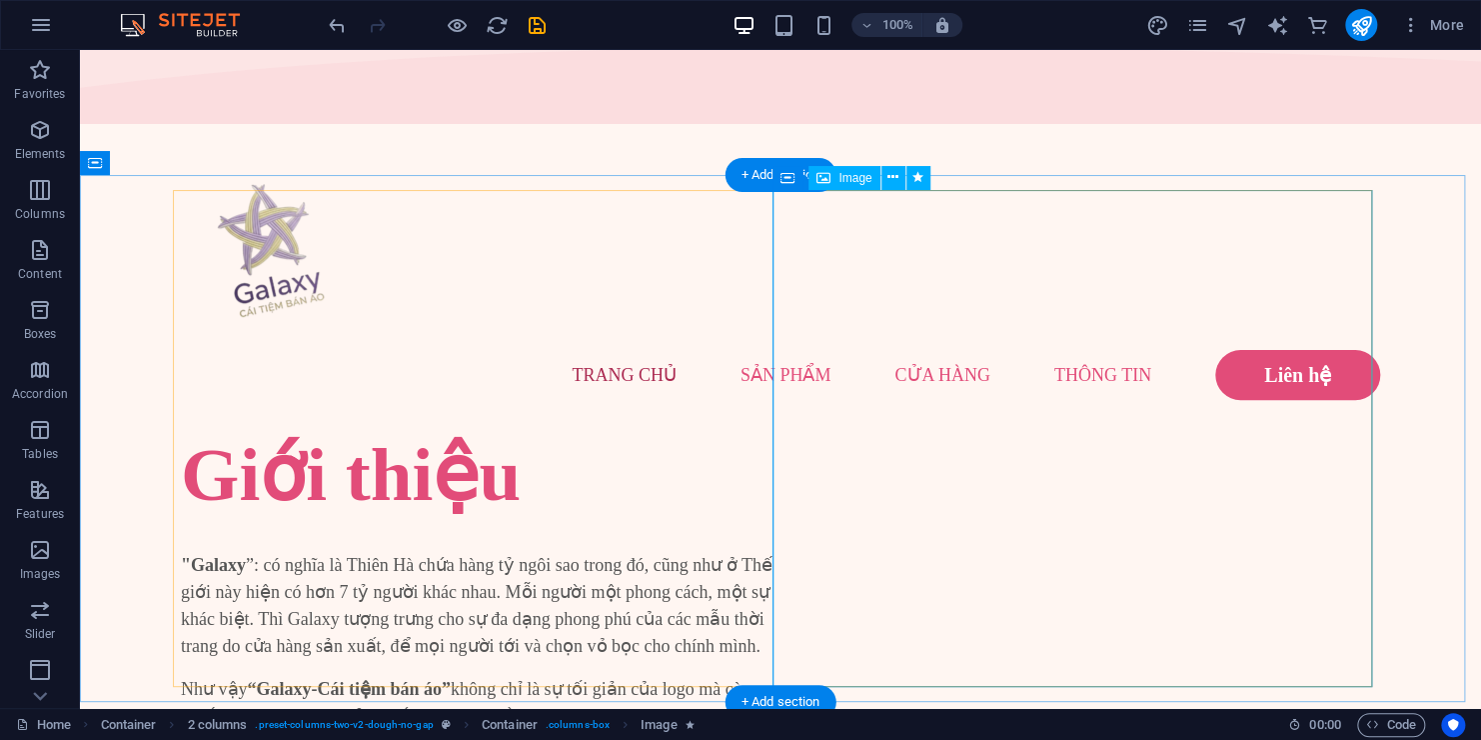
select select "px"
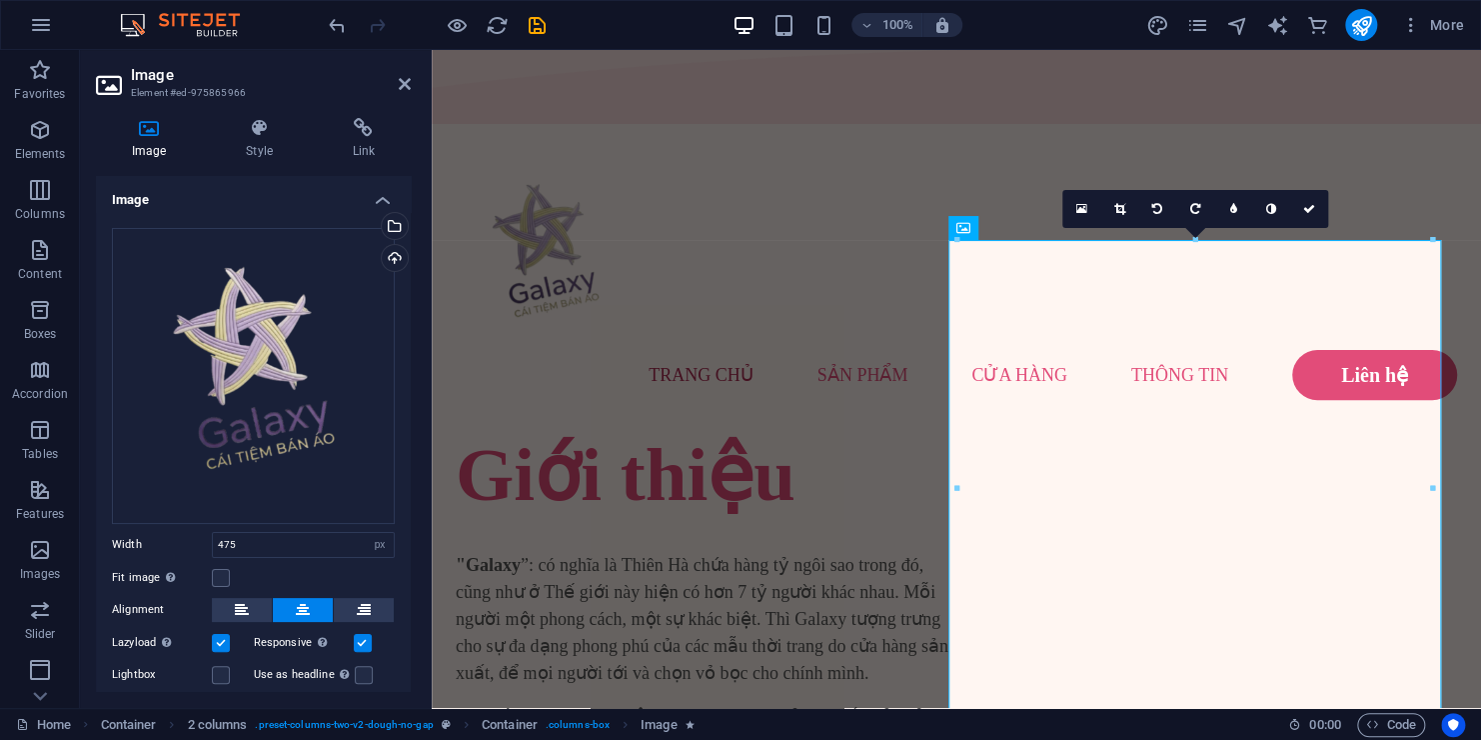
click at [1430, 239] on div at bounding box center [1431, 240] width 9 height 9
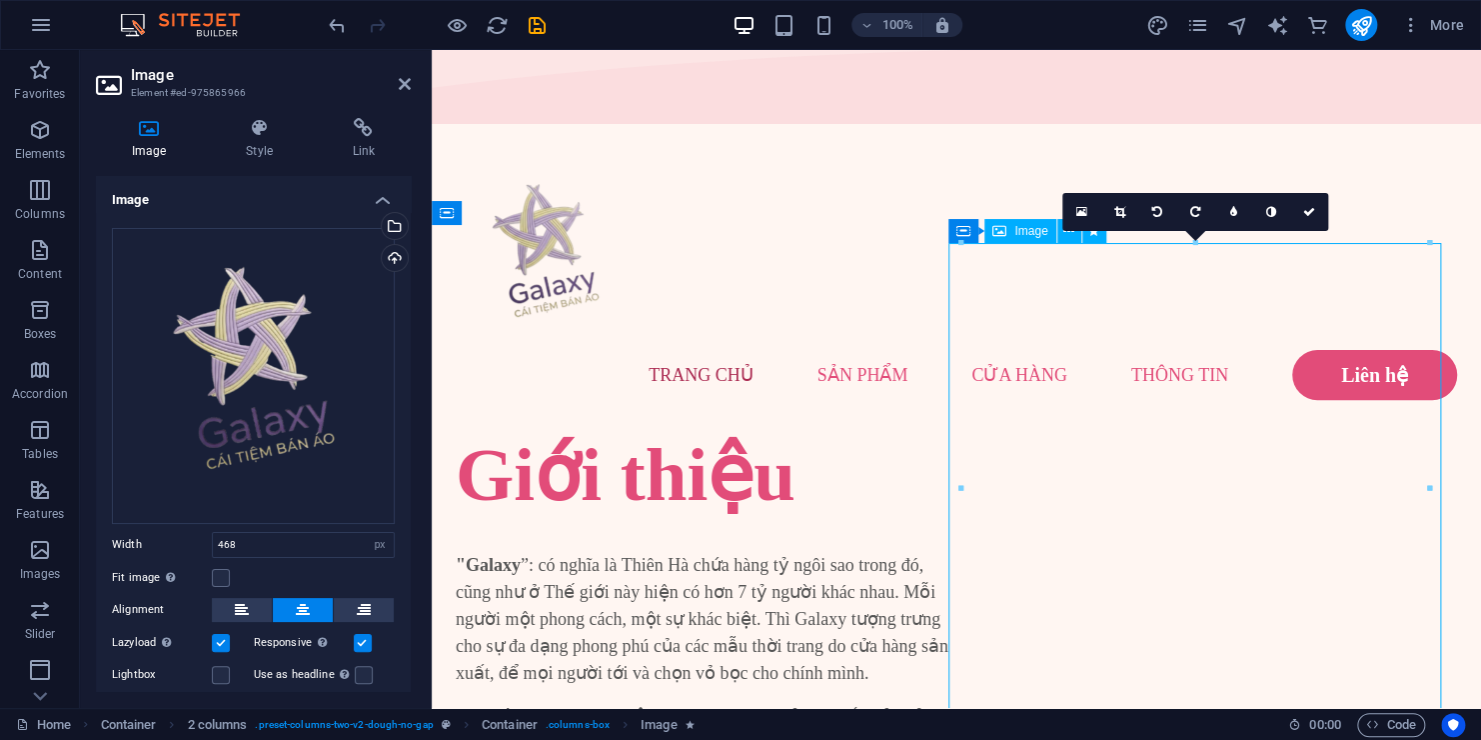
drag, startPoint x: 1382, startPoint y: 271, endPoint x: 1426, endPoint y: 249, distance: 49.2
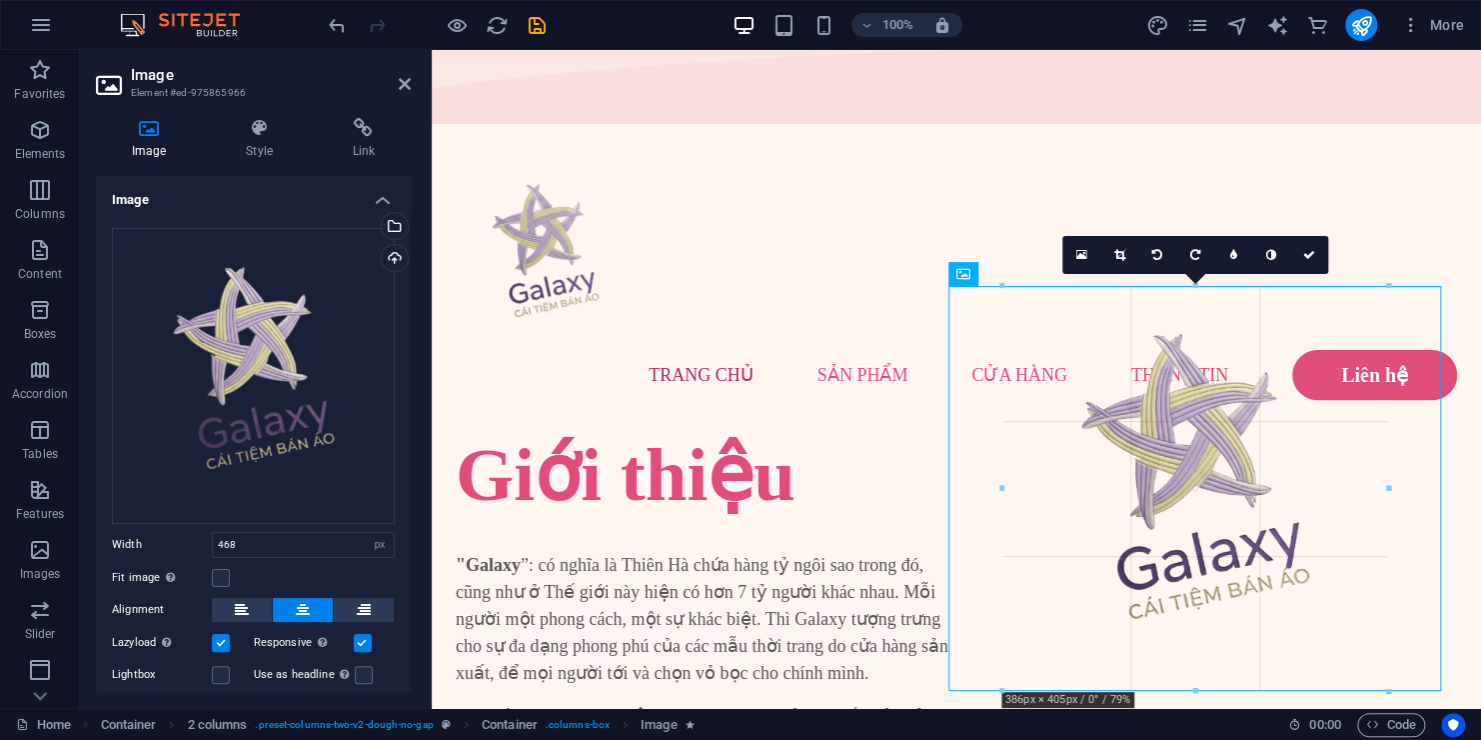
drag, startPoint x: 1428, startPoint y: 243, endPoint x: 1333, endPoint y: 324, distance: 124.8
type input "385"
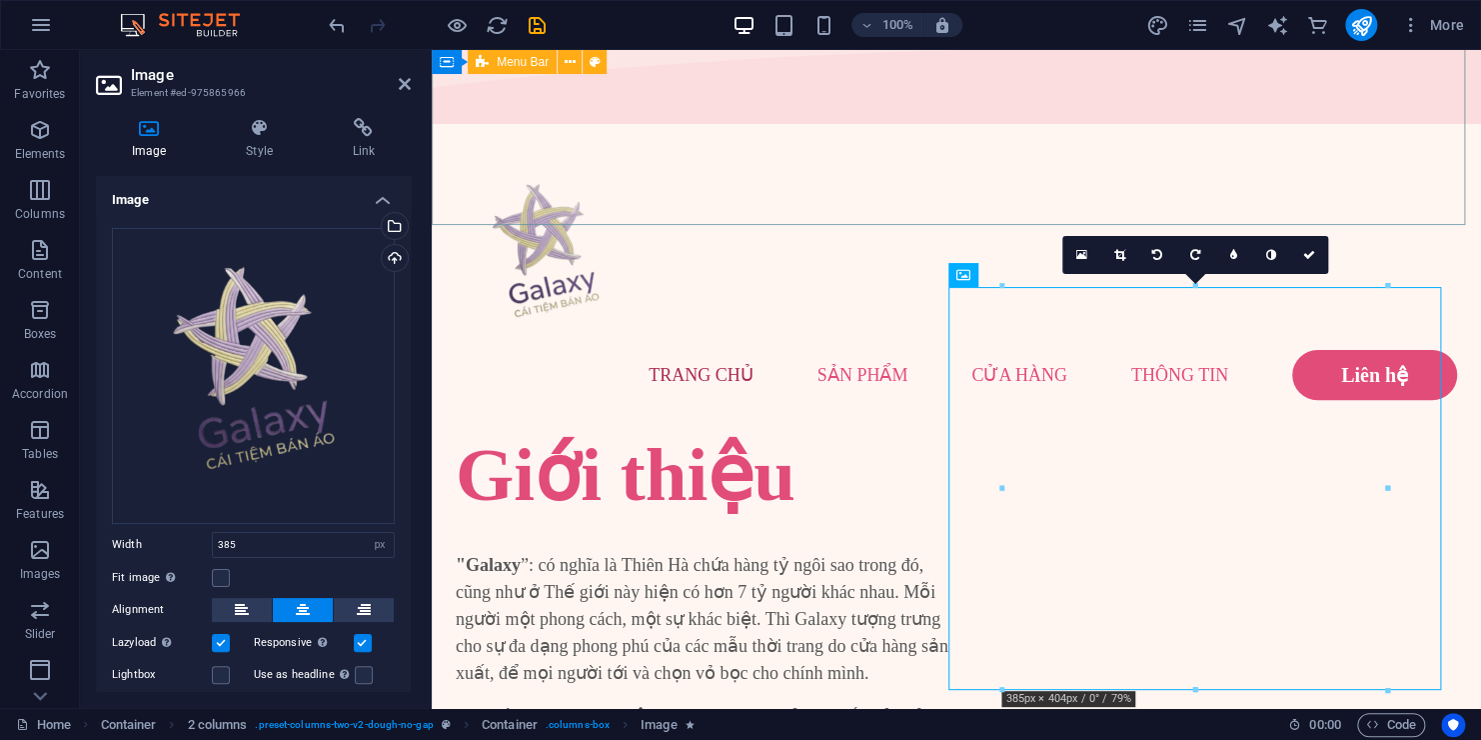
click at [1101, 132] on div "Menu Trang Chủ Sản phẩm cửa hàng Thông tin Liên hệ" at bounding box center [957, 281] width 1050 height 298
click at [1452, 132] on div "Menu Trang Chủ Sản phẩm cửa hàng Thông tin Liên hệ" at bounding box center [957, 281] width 1050 height 298
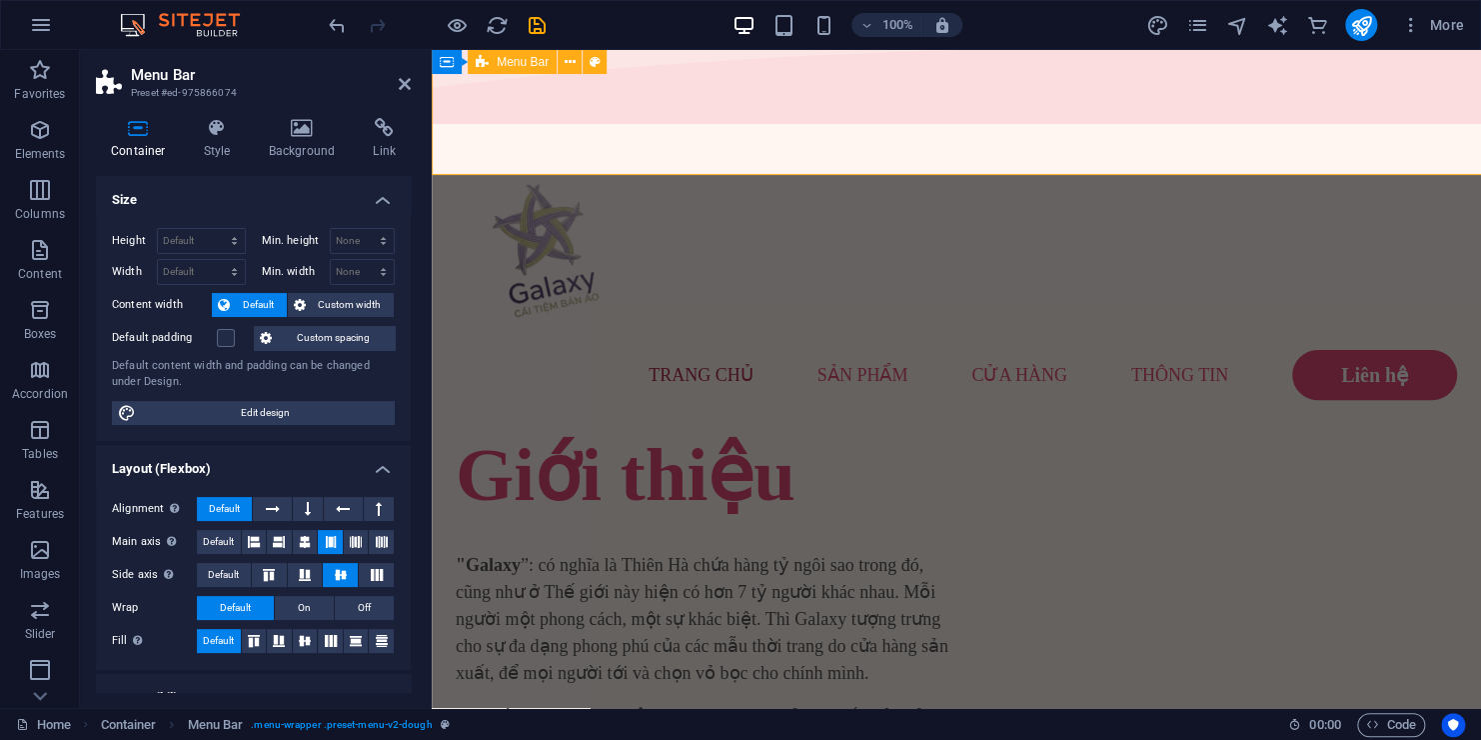
click at [896, 430] on div "Giới thiệu" at bounding box center [706, 475] width 501 height 90
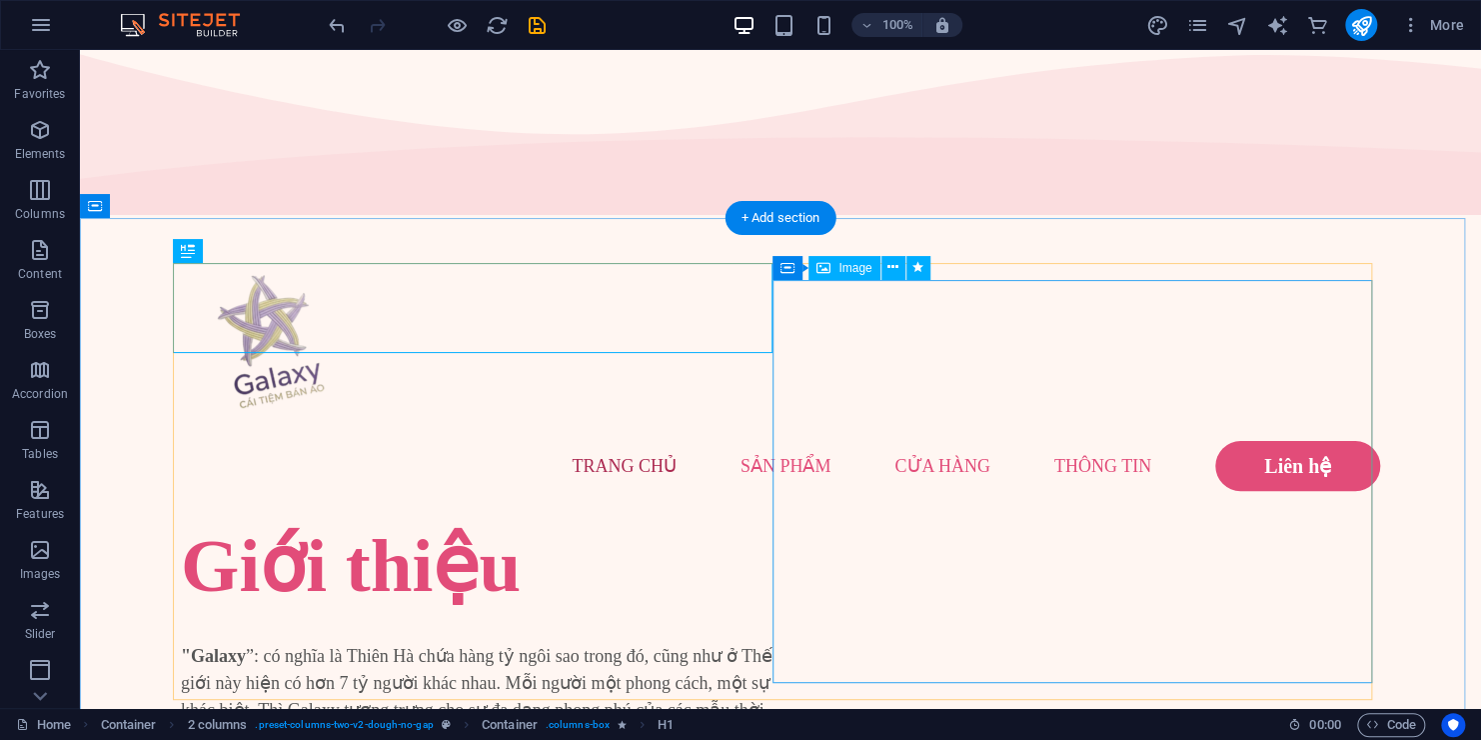
scroll to position [23, 0]
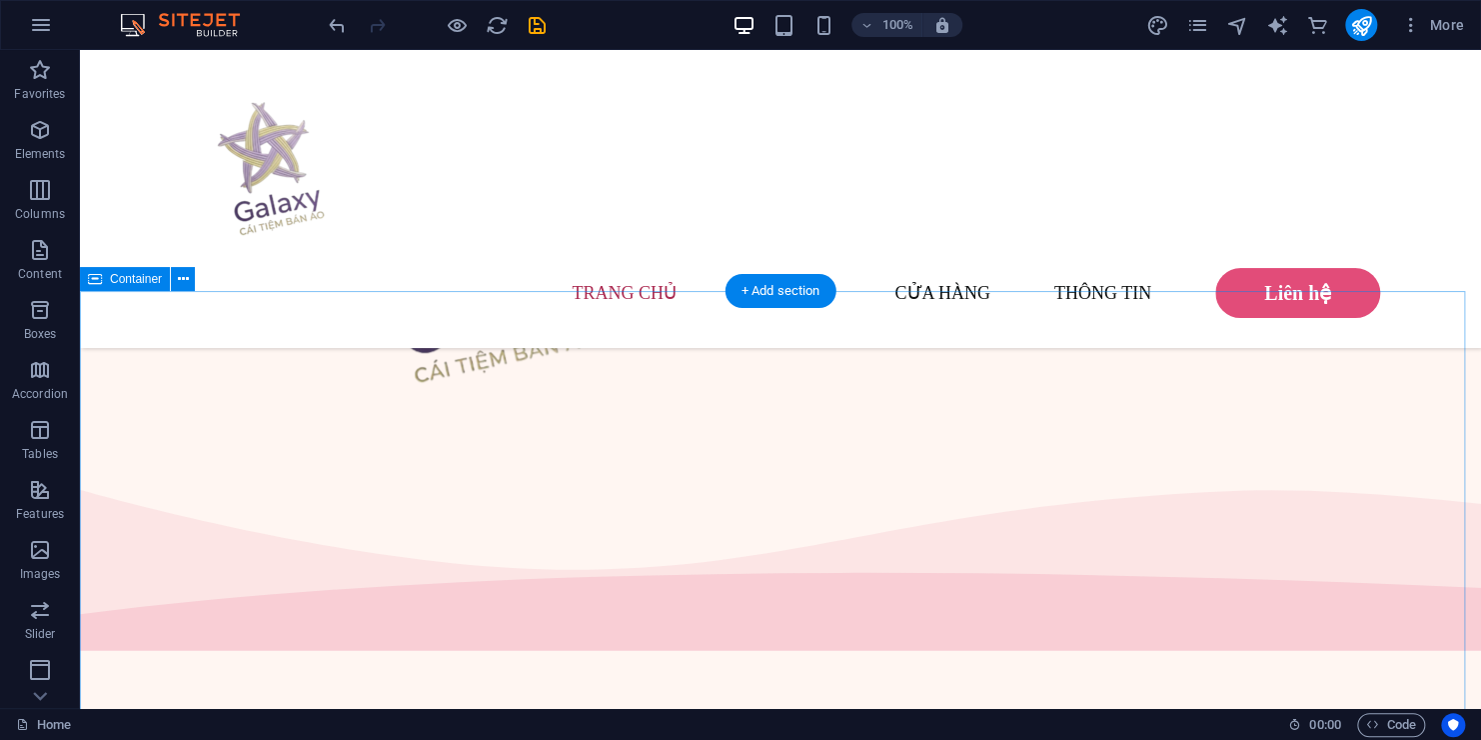
scroll to position [733, 0]
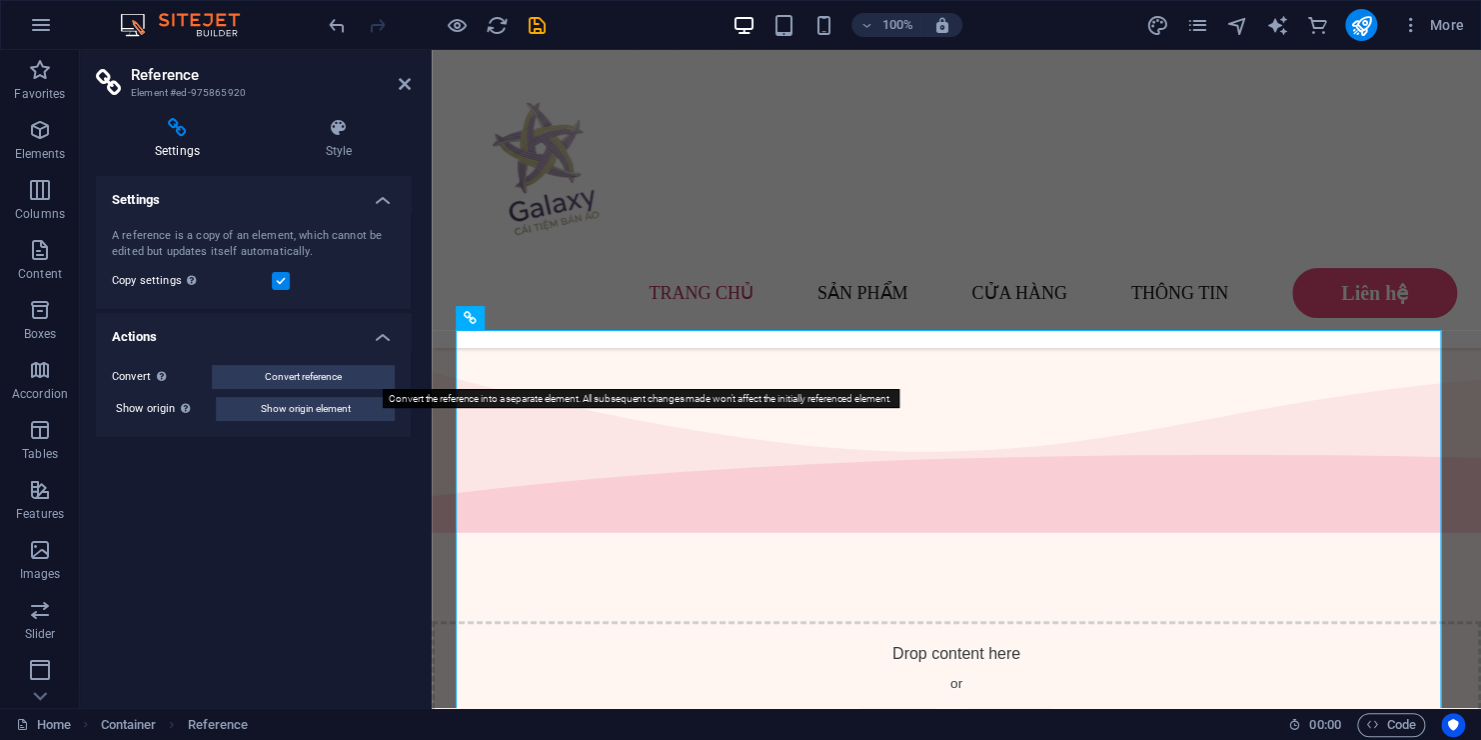
click at [333, 369] on span "Convert reference" at bounding box center [303, 377] width 77 height 24
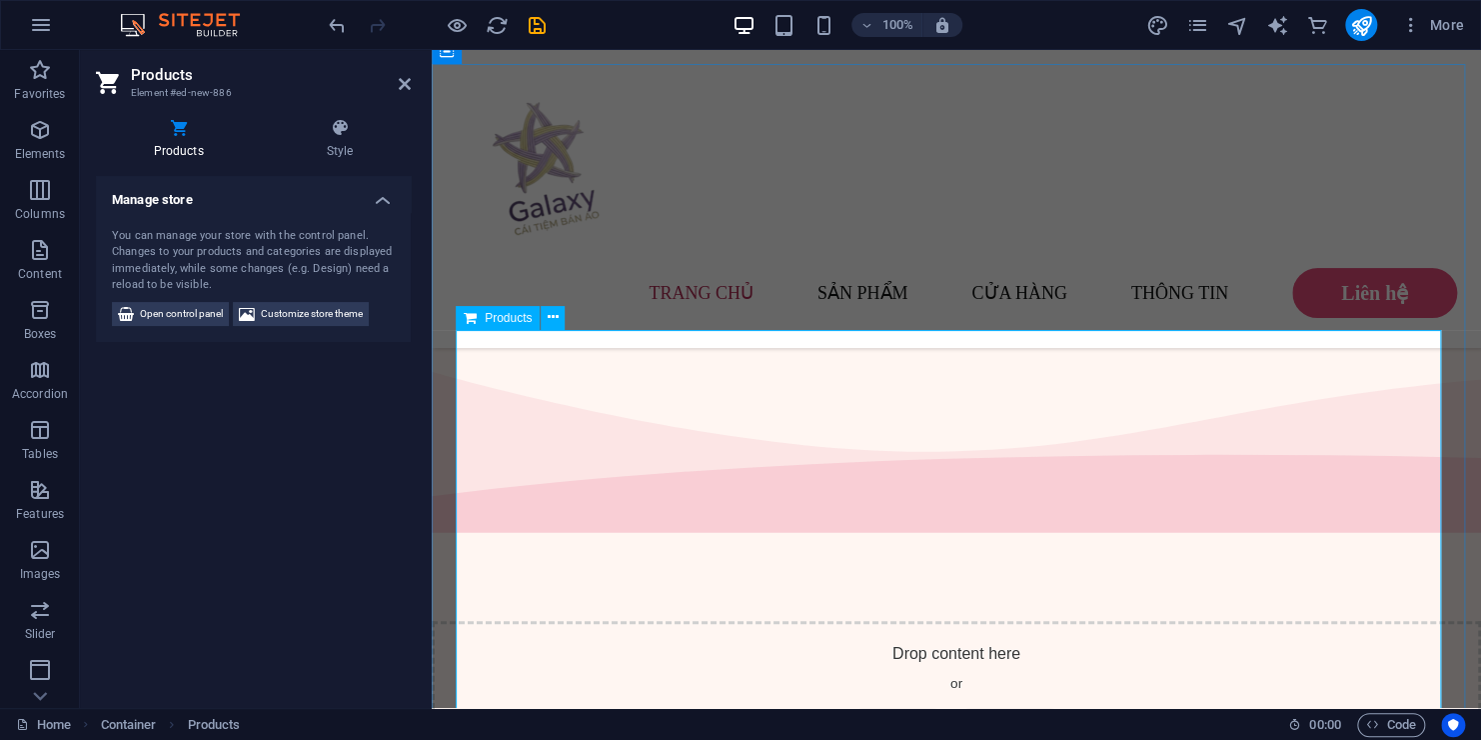
click at [357, 140] on h4 "Style" at bounding box center [340, 139] width 142 height 42
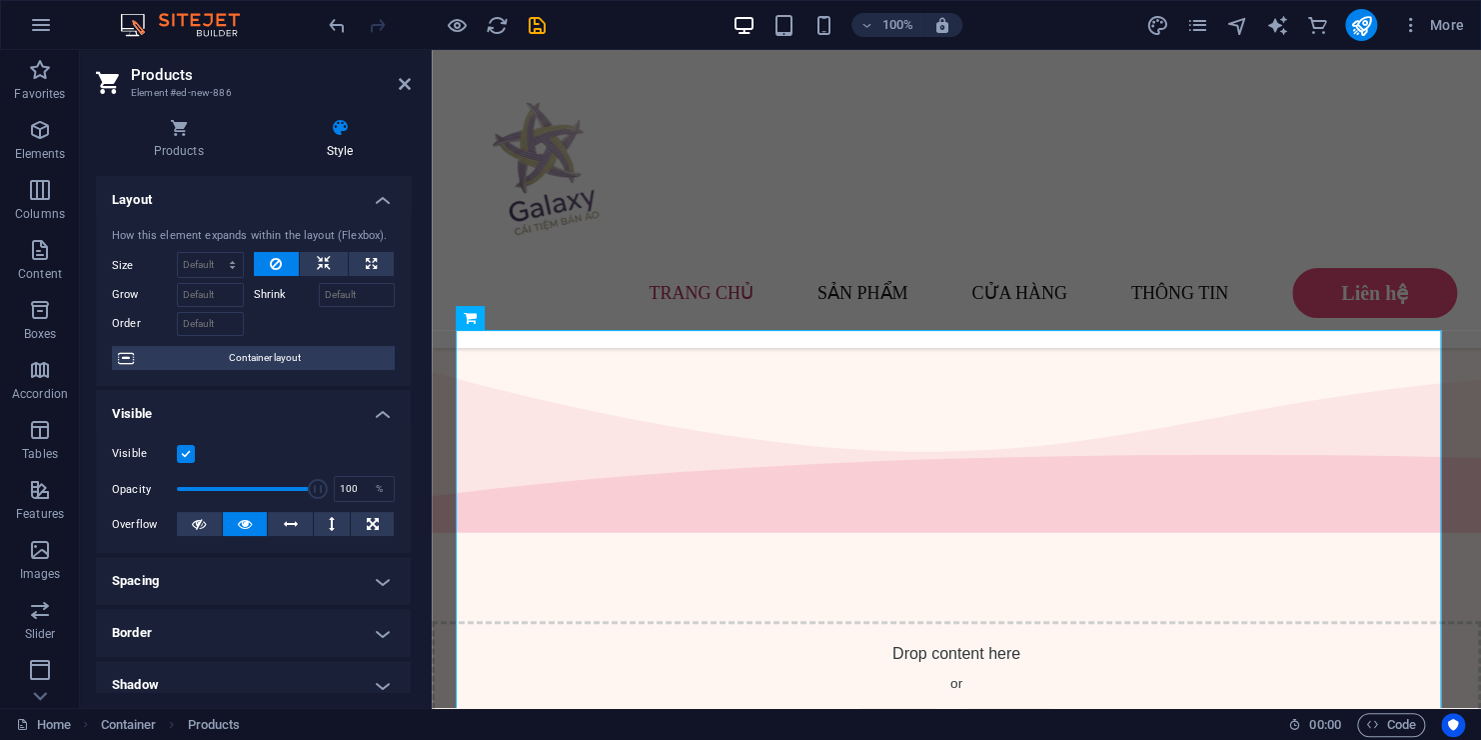
click at [182, 169] on div "Products Style Manage store You can manage your store with the control panel. C…" at bounding box center [253, 405] width 315 height 574
click at [165, 133] on icon at bounding box center [178, 128] width 165 height 20
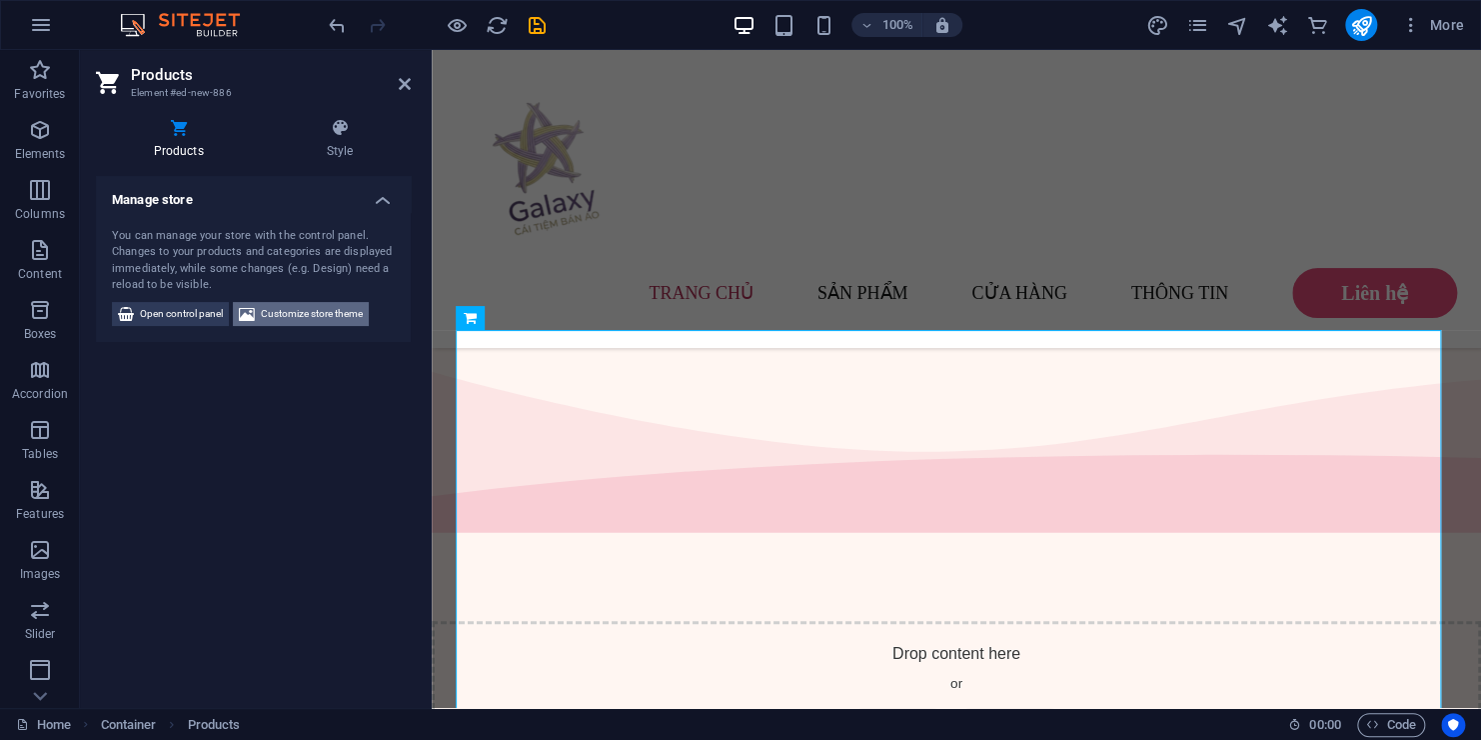
drag, startPoint x: 248, startPoint y: 317, endPoint x: 540, endPoint y: 426, distance: 311.5
click at [248, 317] on icon at bounding box center [247, 314] width 16 height 24
select select "px"
select select "300"
select select "px"
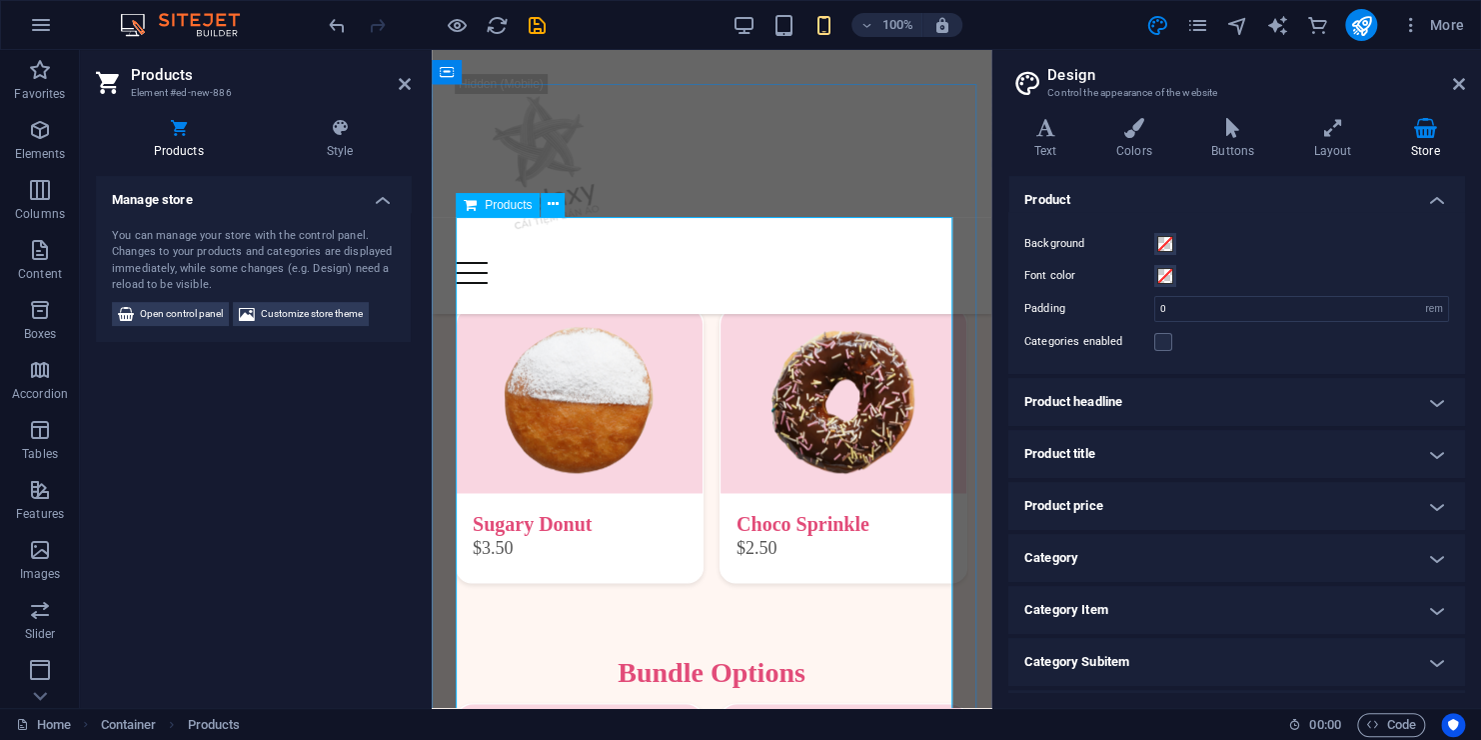
scroll to position [1100, 0]
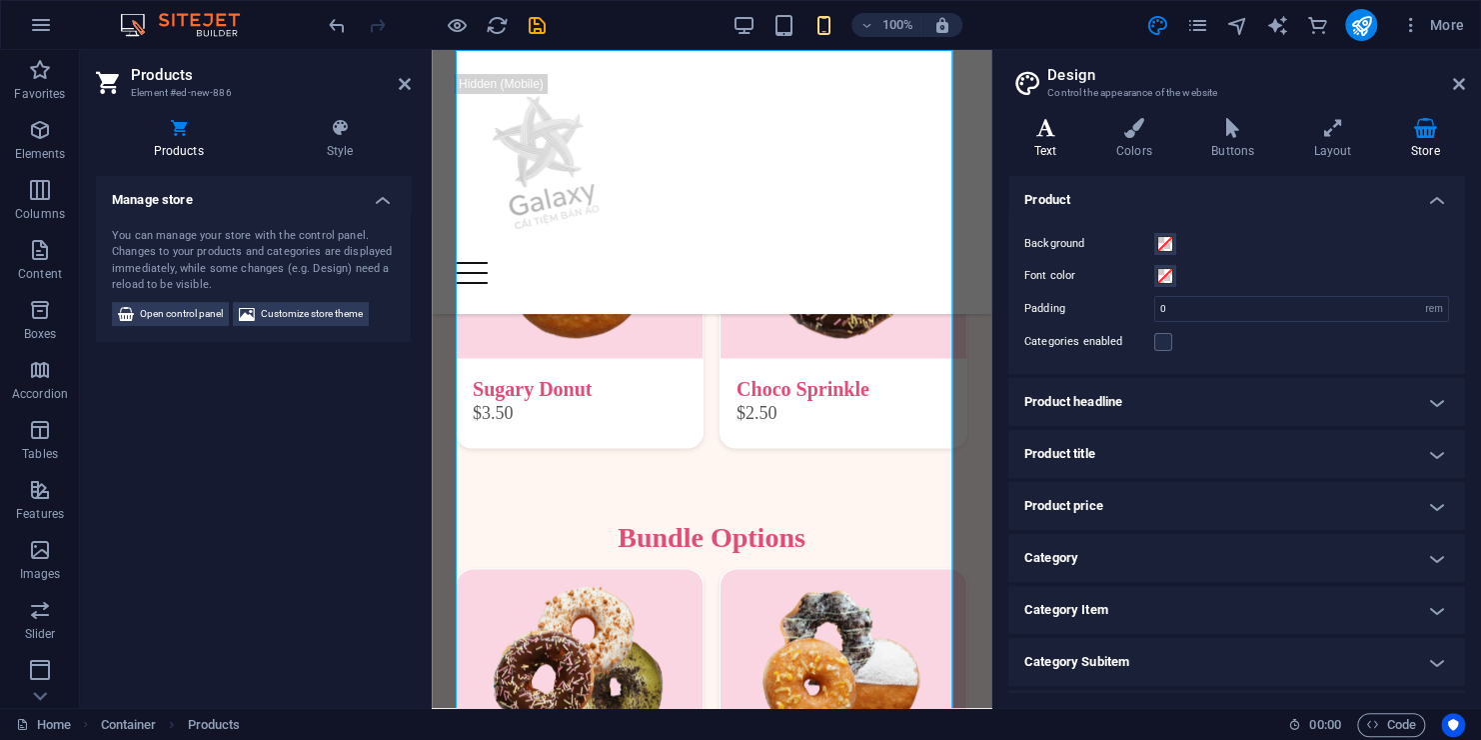
click at [1056, 146] on h4 "Text" at bounding box center [1050, 139] width 82 height 42
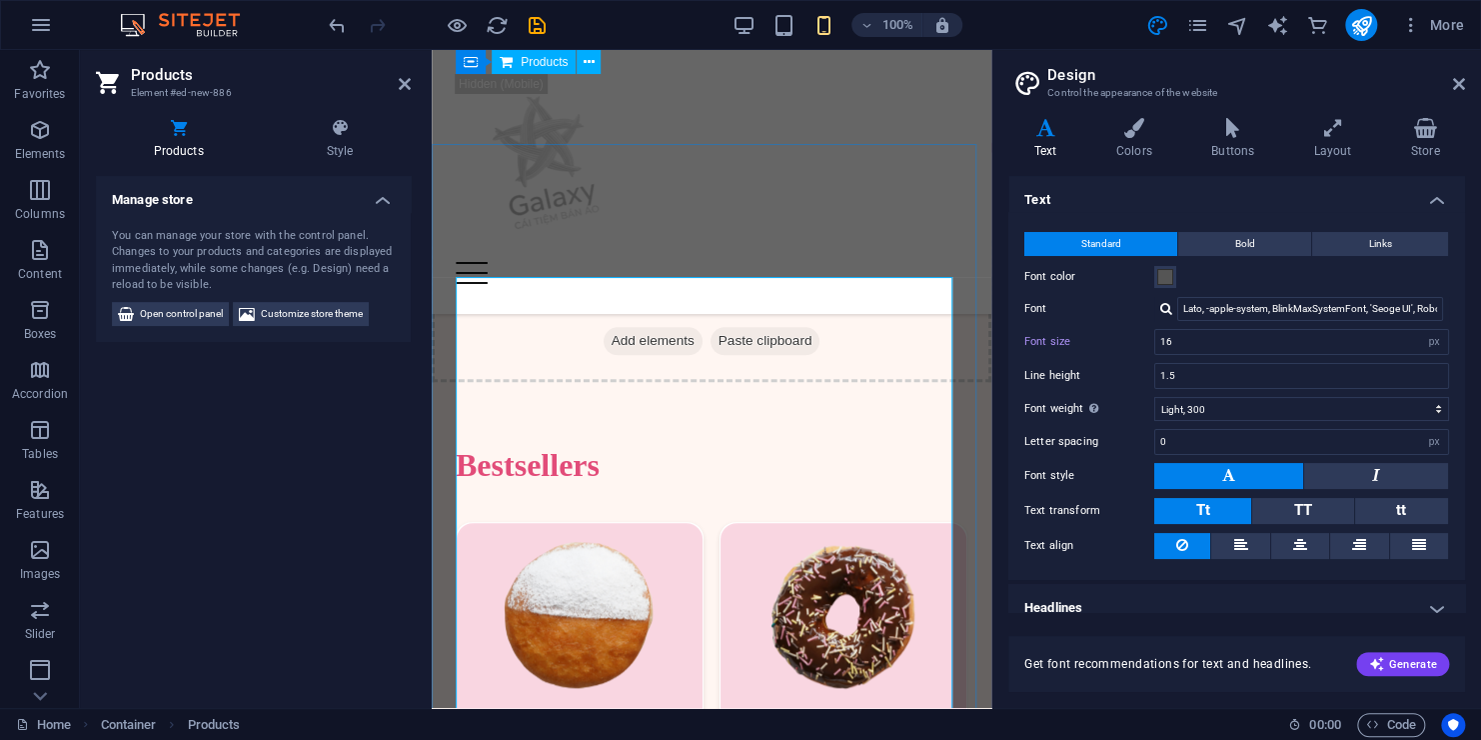
scroll to position [733, 0]
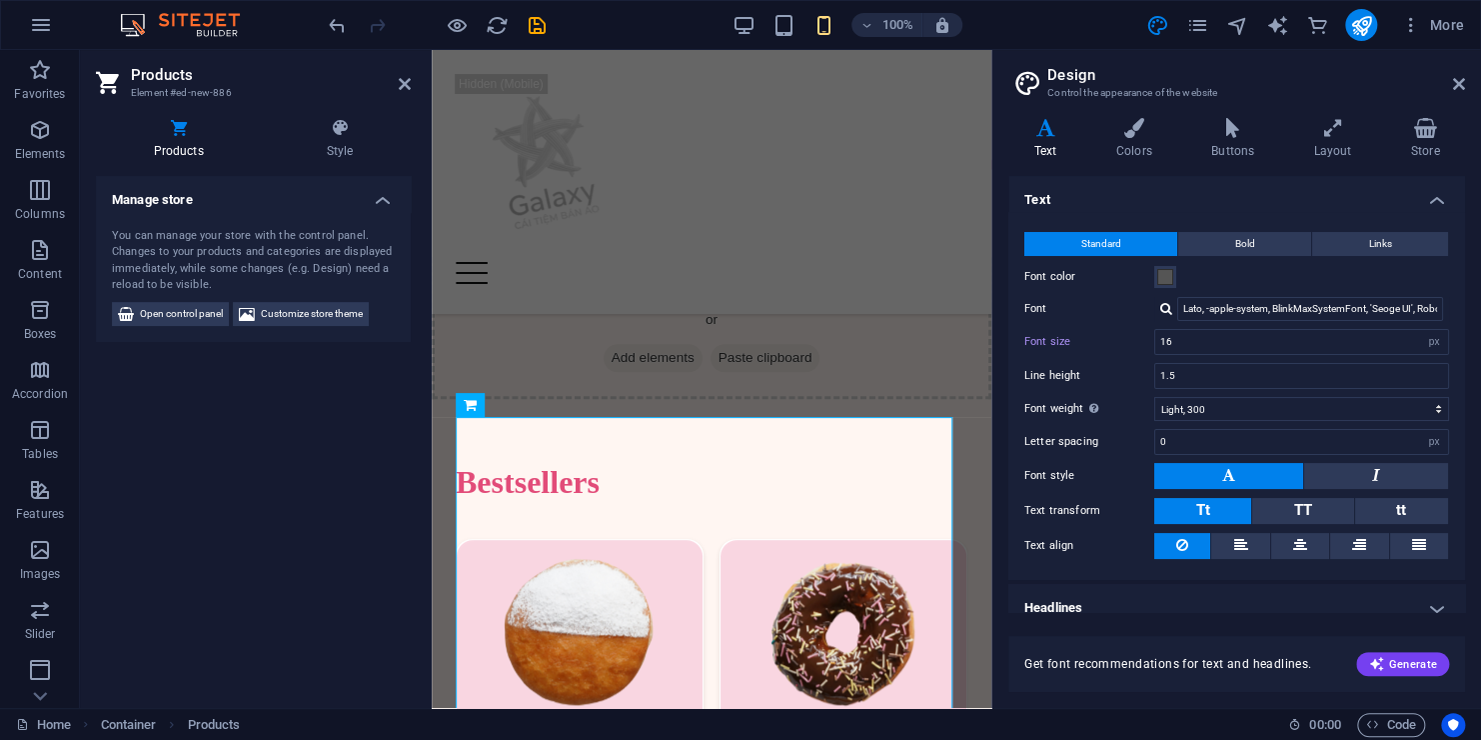
click at [297, 282] on div "You can manage your store with the control panel. Changes to your products and …" at bounding box center [253, 261] width 283 height 66
click at [296, 302] on span "Customize store theme" at bounding box center [312, 314] width 102 height 24
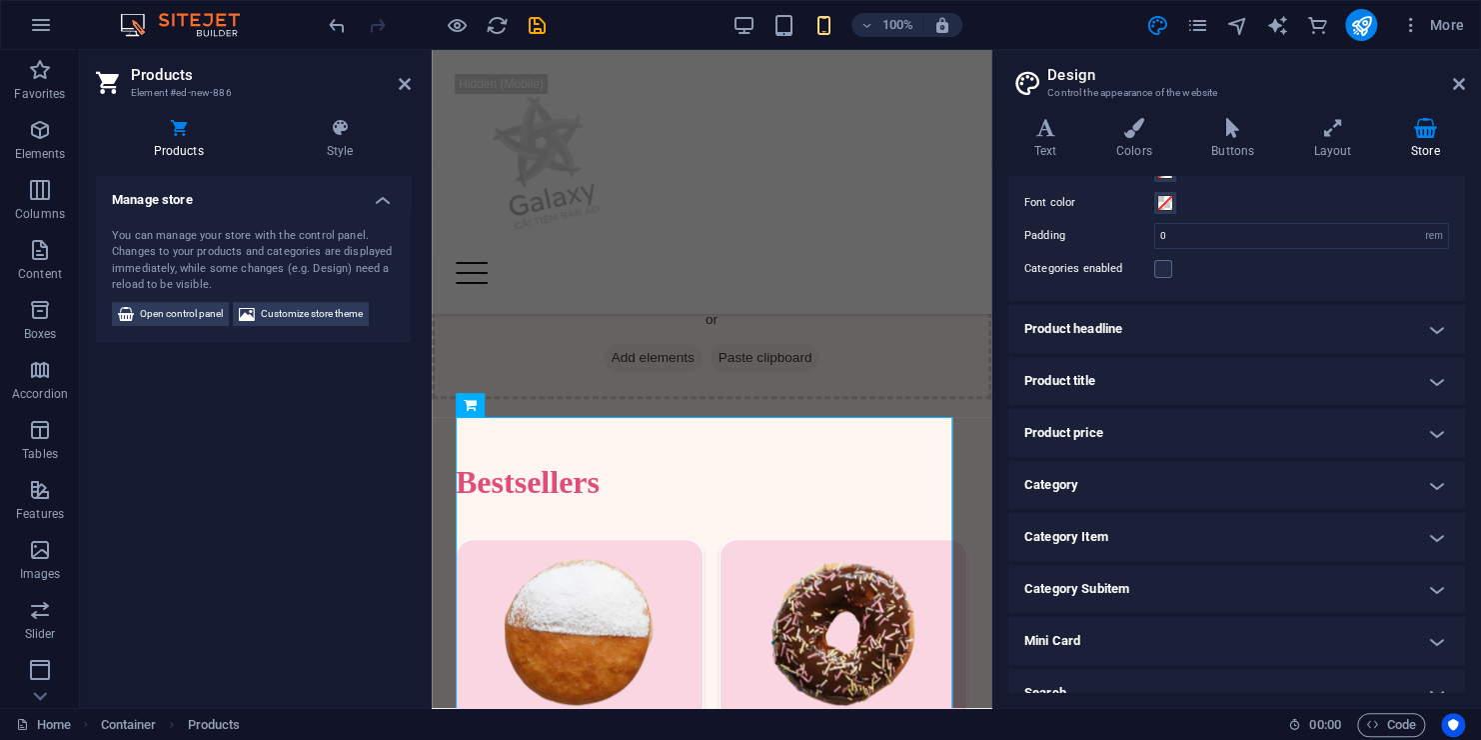
scroll to position [96, 0]
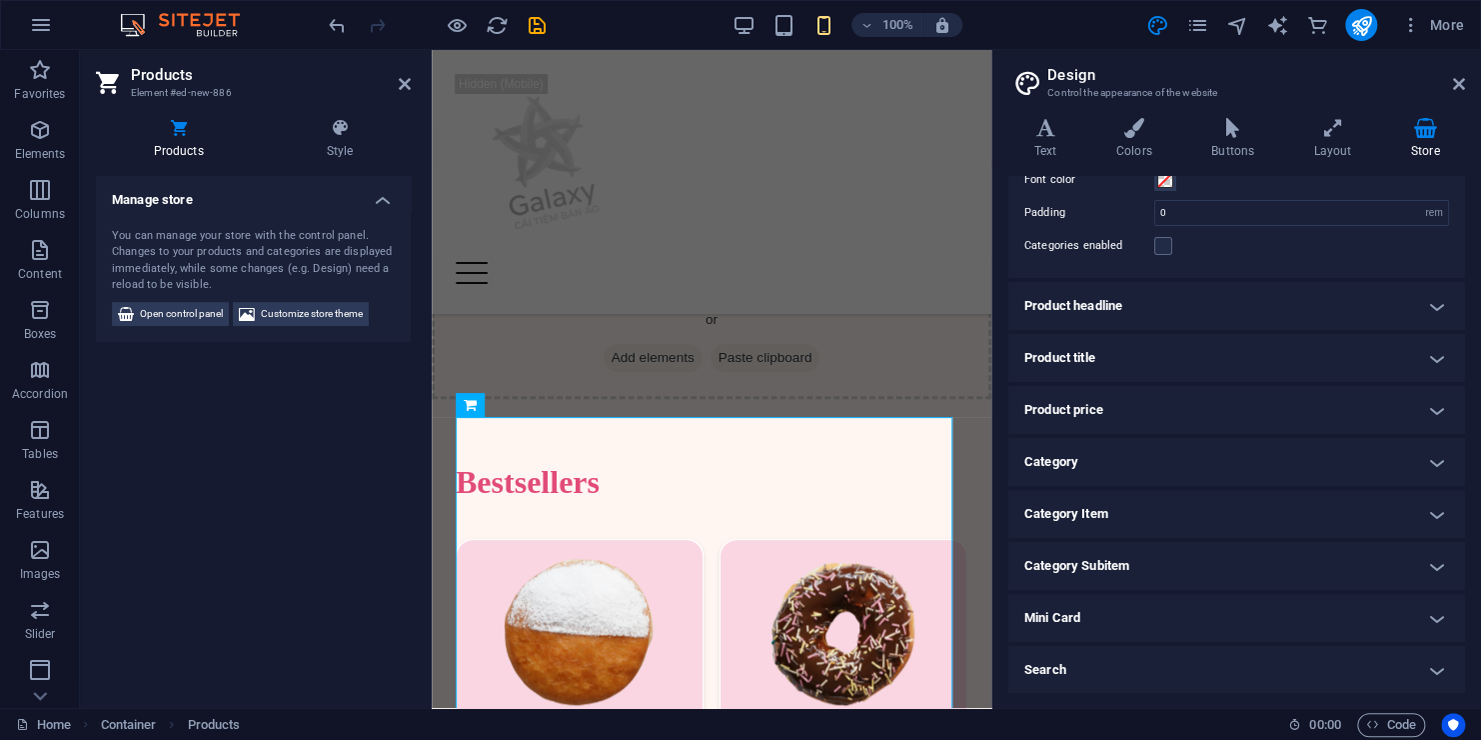
click at [1456, 73] on h2 "Design" at bounding box center [1257, 75] width 418 height 18
drag, startPoint x: 1453, startPoint y: 82, endPoint x: 1021, endPoint y: 33, distance: 435.6
click at [1453, 83] on icon at bounding box center [1459, 84] width 12 height 16
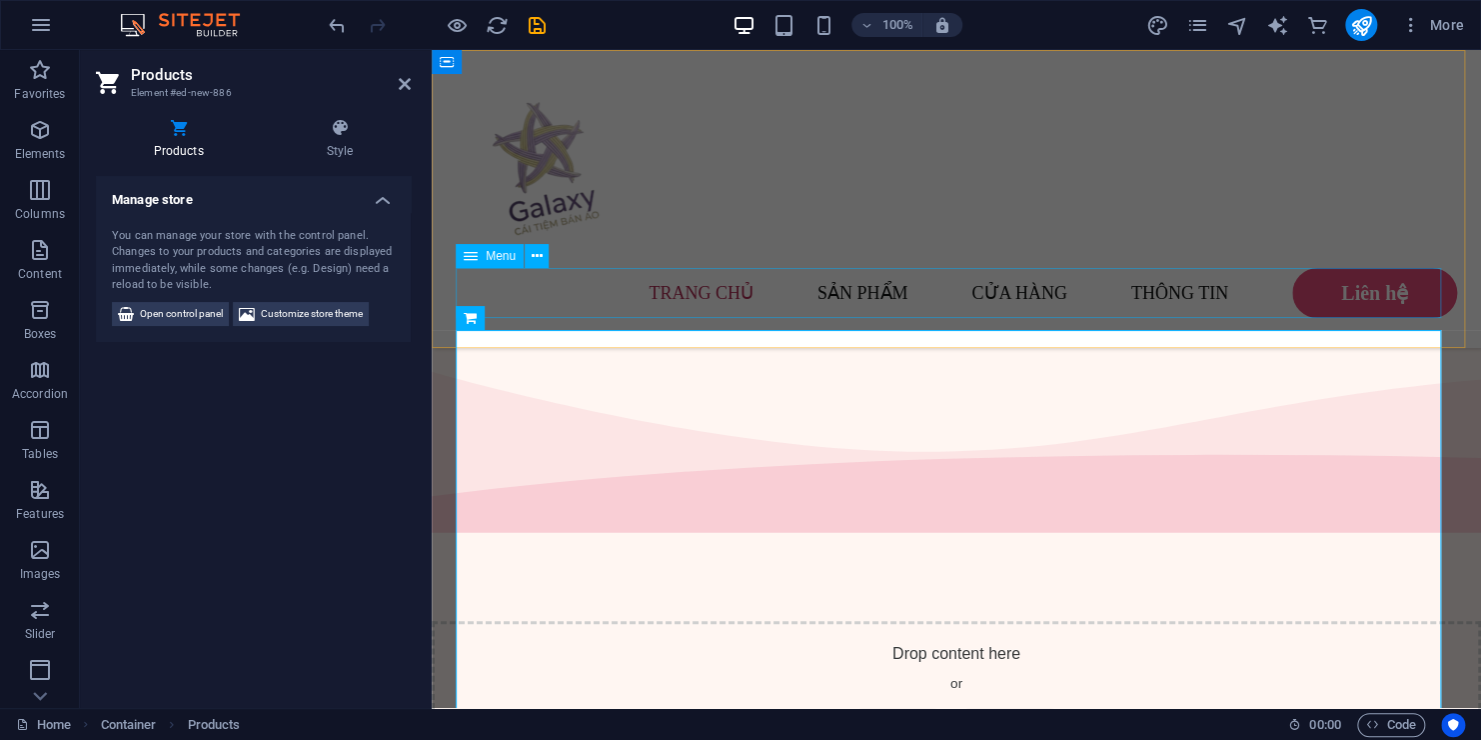
click at [559, 311] on nav "Trang Chủ Sản phẩm cửa hàng Thông tin Liên hệ" at bounding box center [957, 293] width 1002 height 50
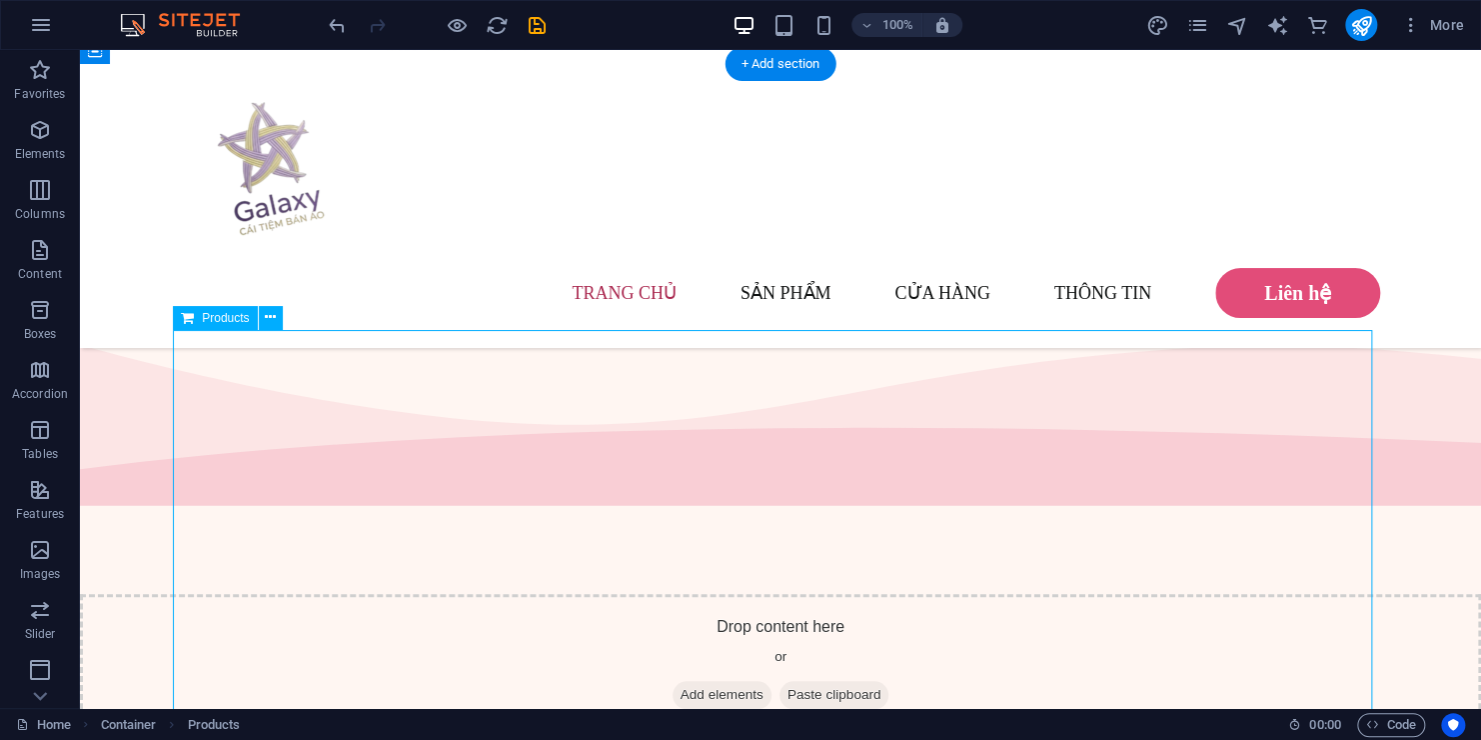
click at [263, 321] on button at bounding box center [271, 318] width 24 height 24
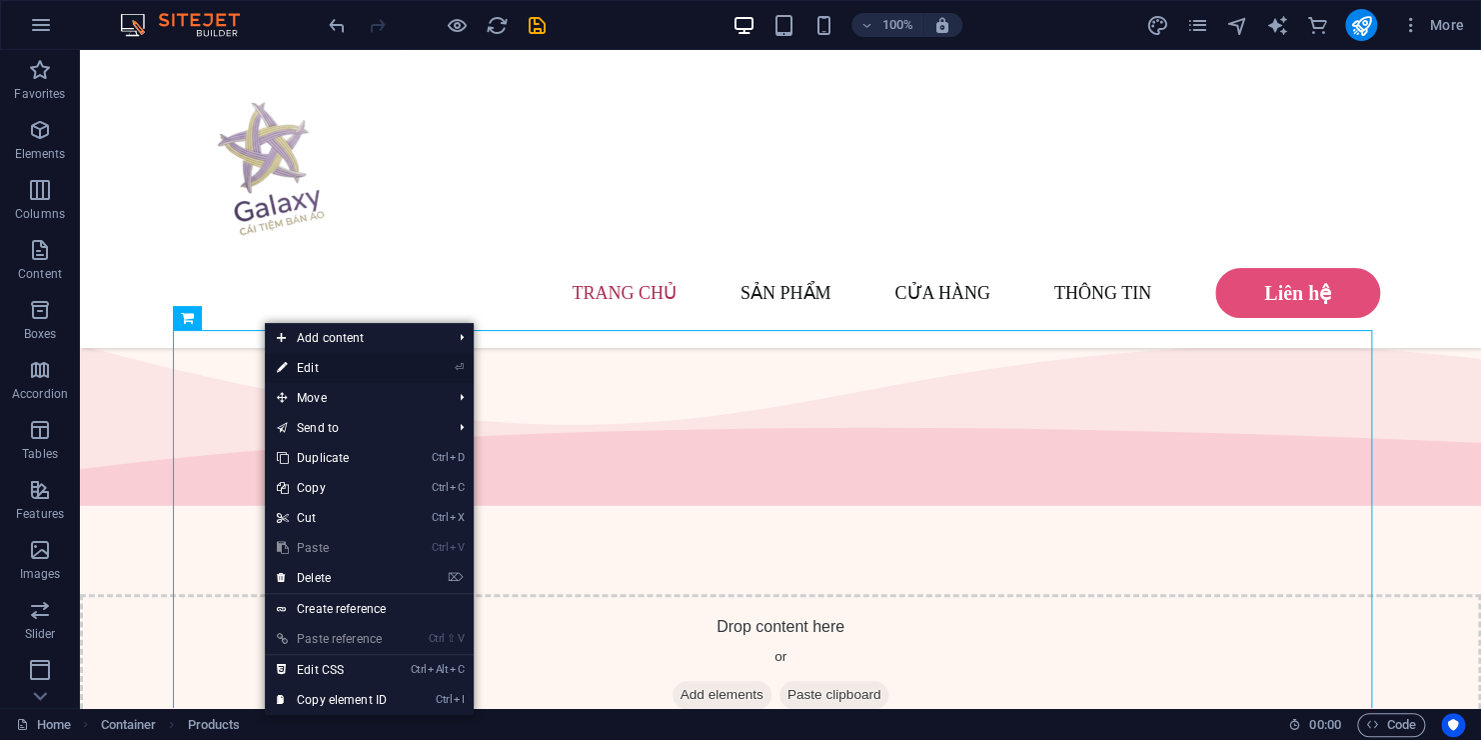
click at [314, 365] on link "⏎ Edit" at bounding box center [332, 368] width 134 height 30
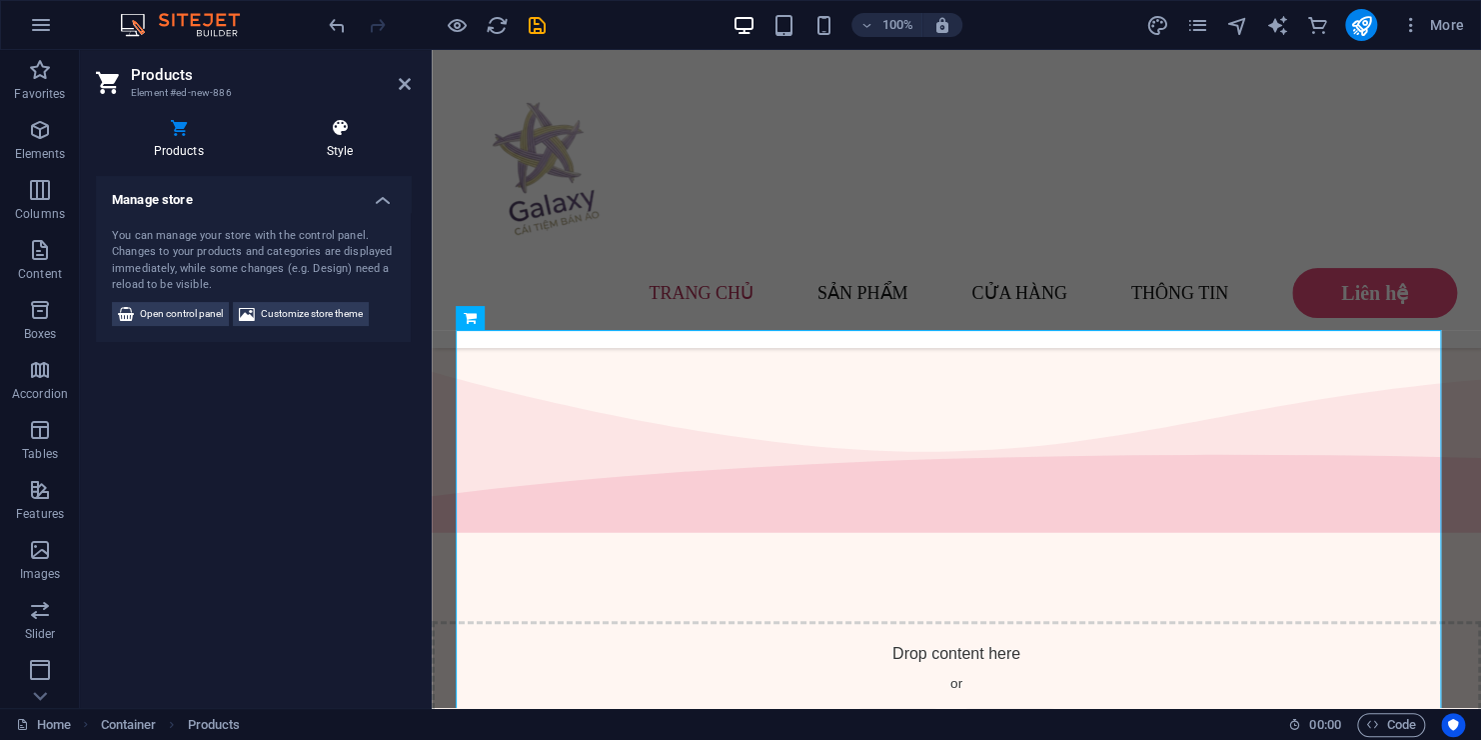
click at [353, 155] on h4 "Style" at bounding box center [340, 139] width 142 height 42
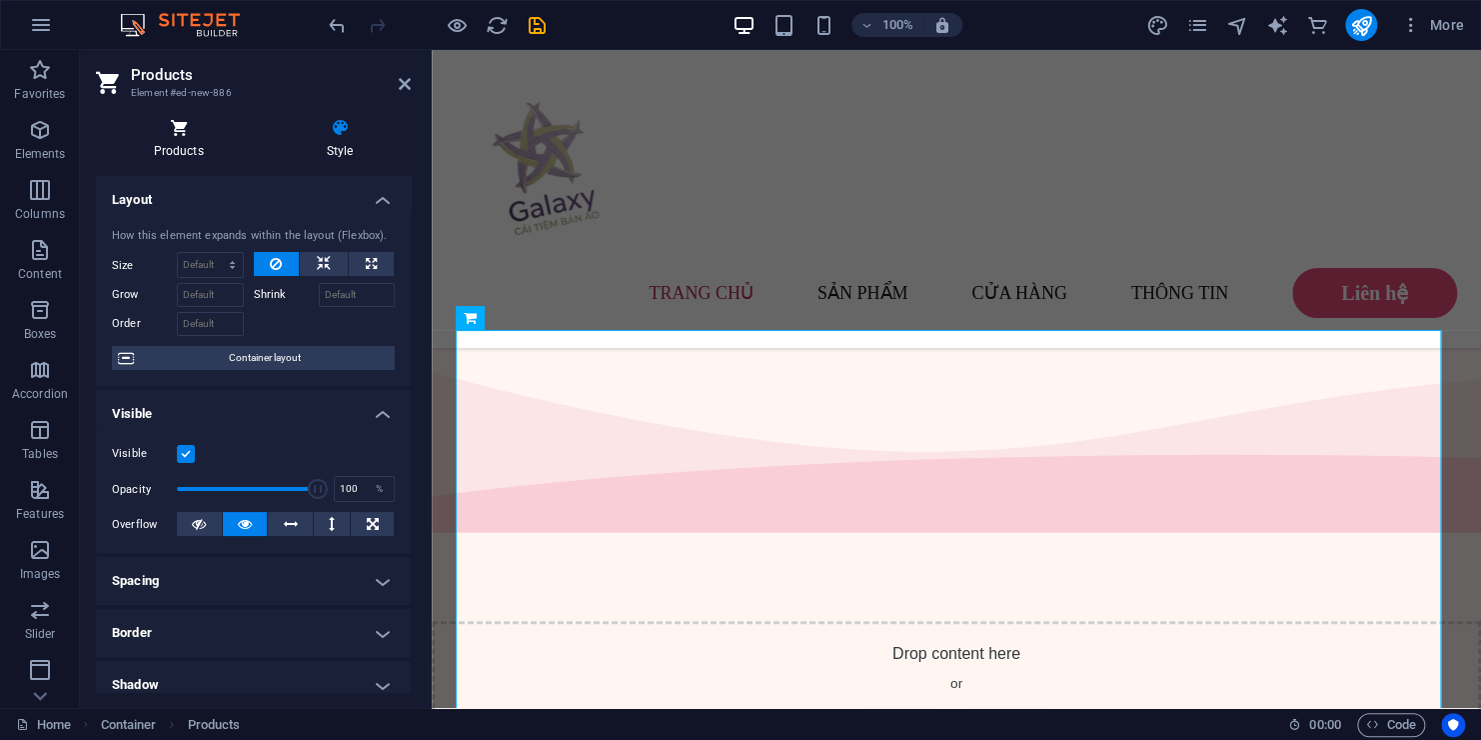
click at [197, 144] on h4 "Products" at bounding box center [182, 139] width 173 height 42
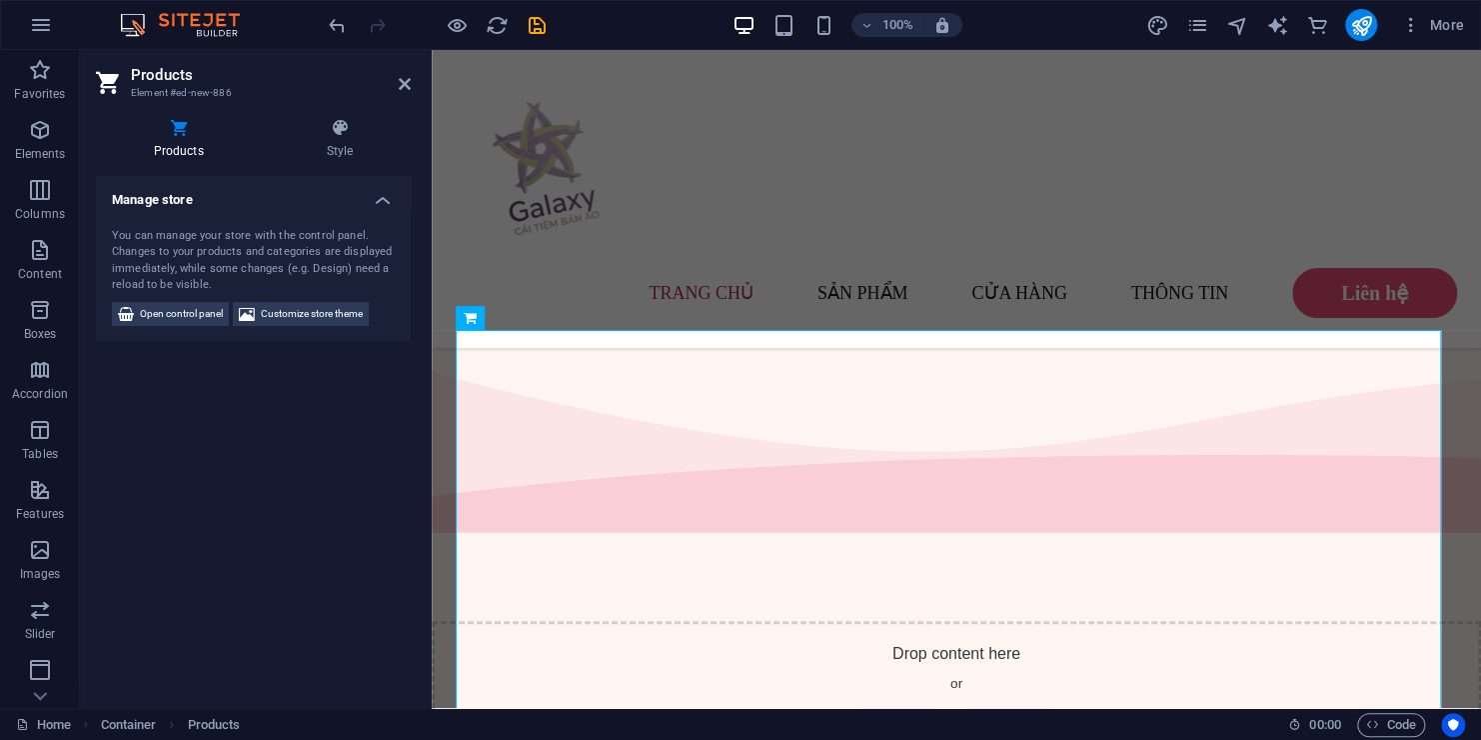
click at [377, 196] on h4 "Manage store" at bounding box center [253, 194] width 315 height 36
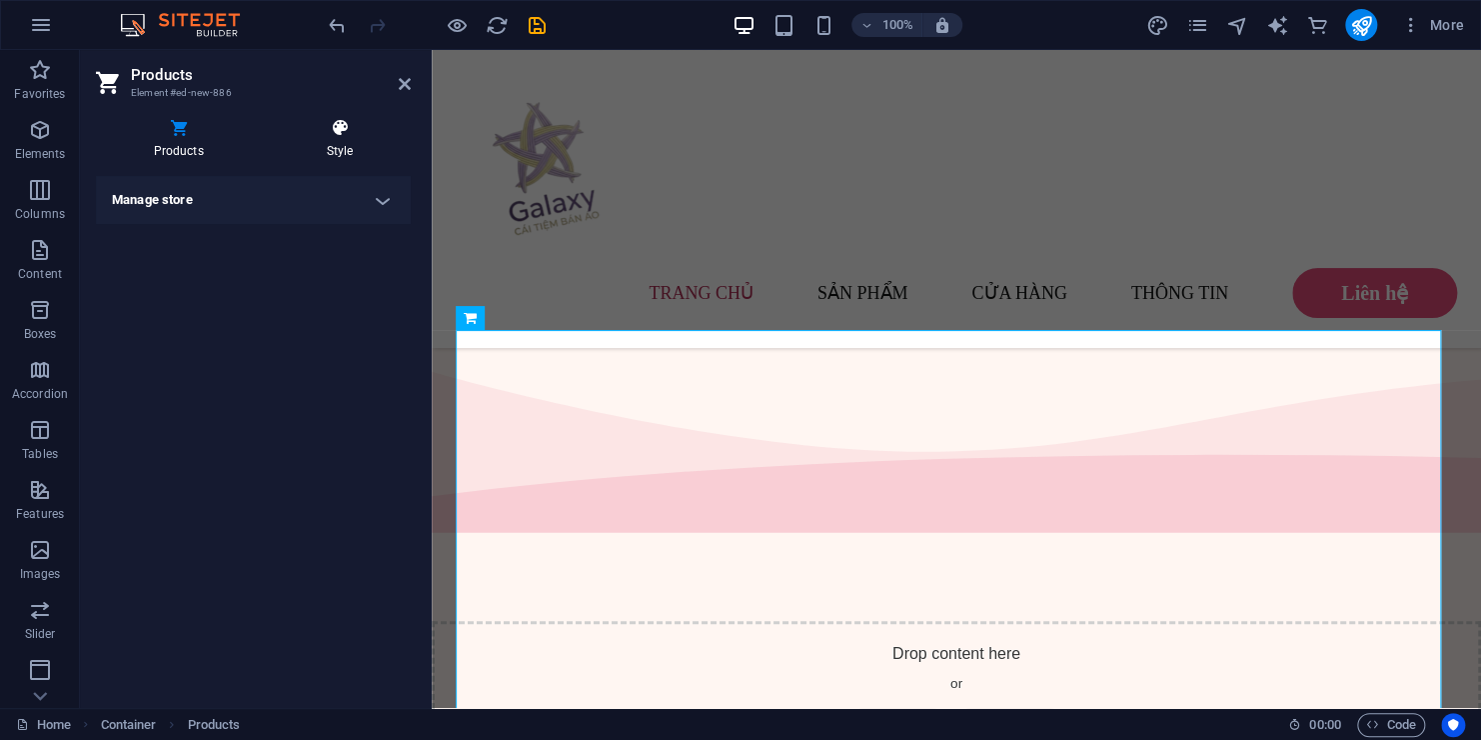
click at [337, 150] on h4 "Style" at bounding box center [340, 139] width 142 height 42
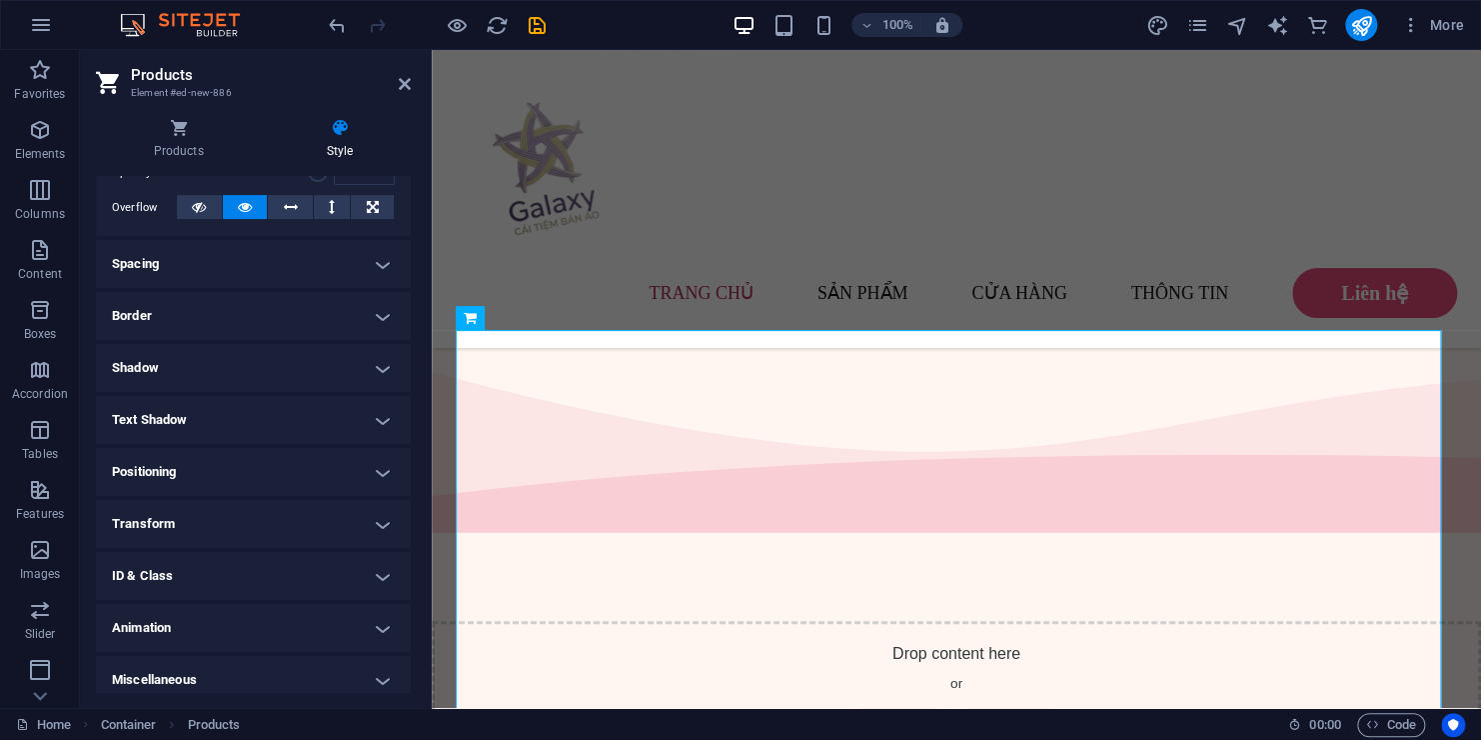
scroll to position [328, 0]
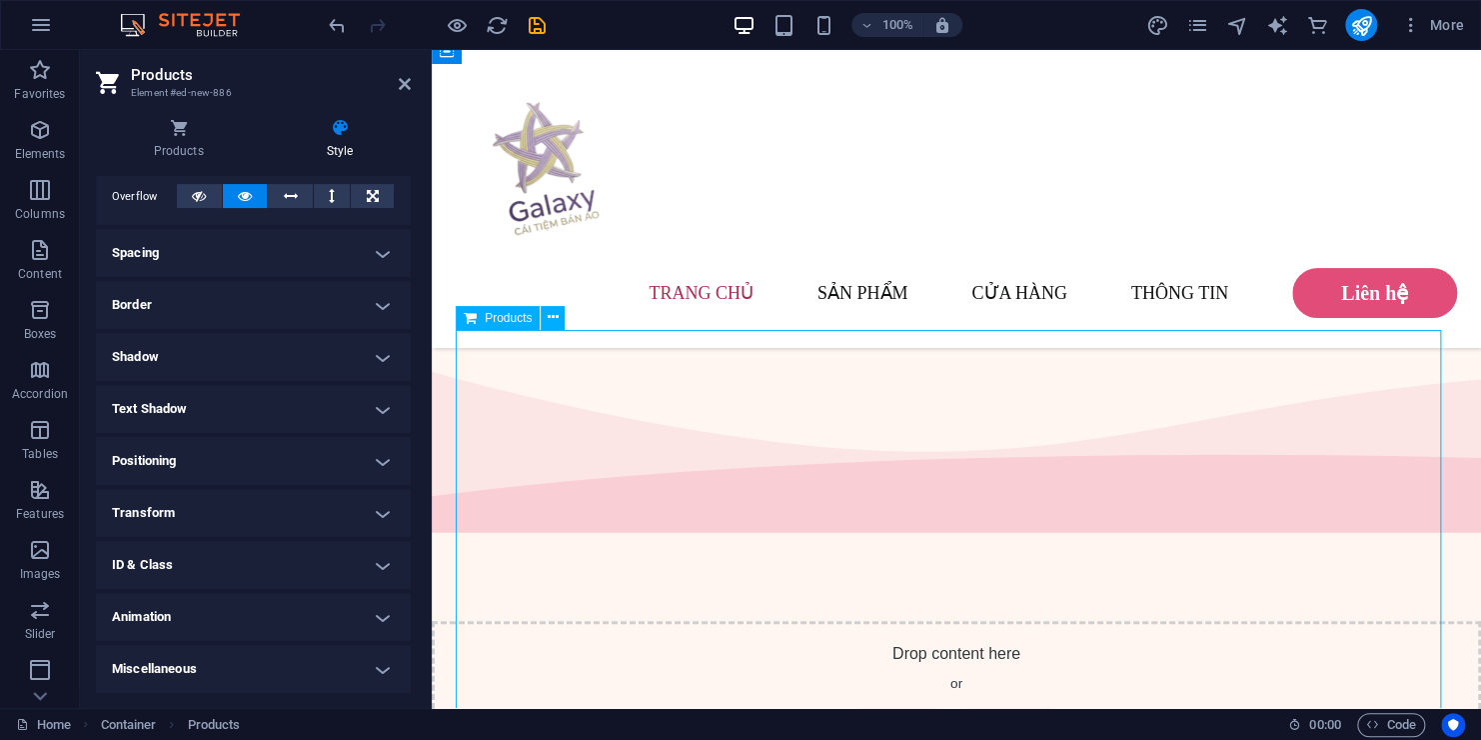
drag, startPoint x: 621, startPoint y: 411, endPoint x: 709, endPoint y: 374, distance: 95.4
drag, startPoint x: 709, startPoint y: 374, endPoint x: 629, endPoint y: 395, distance: 82.7
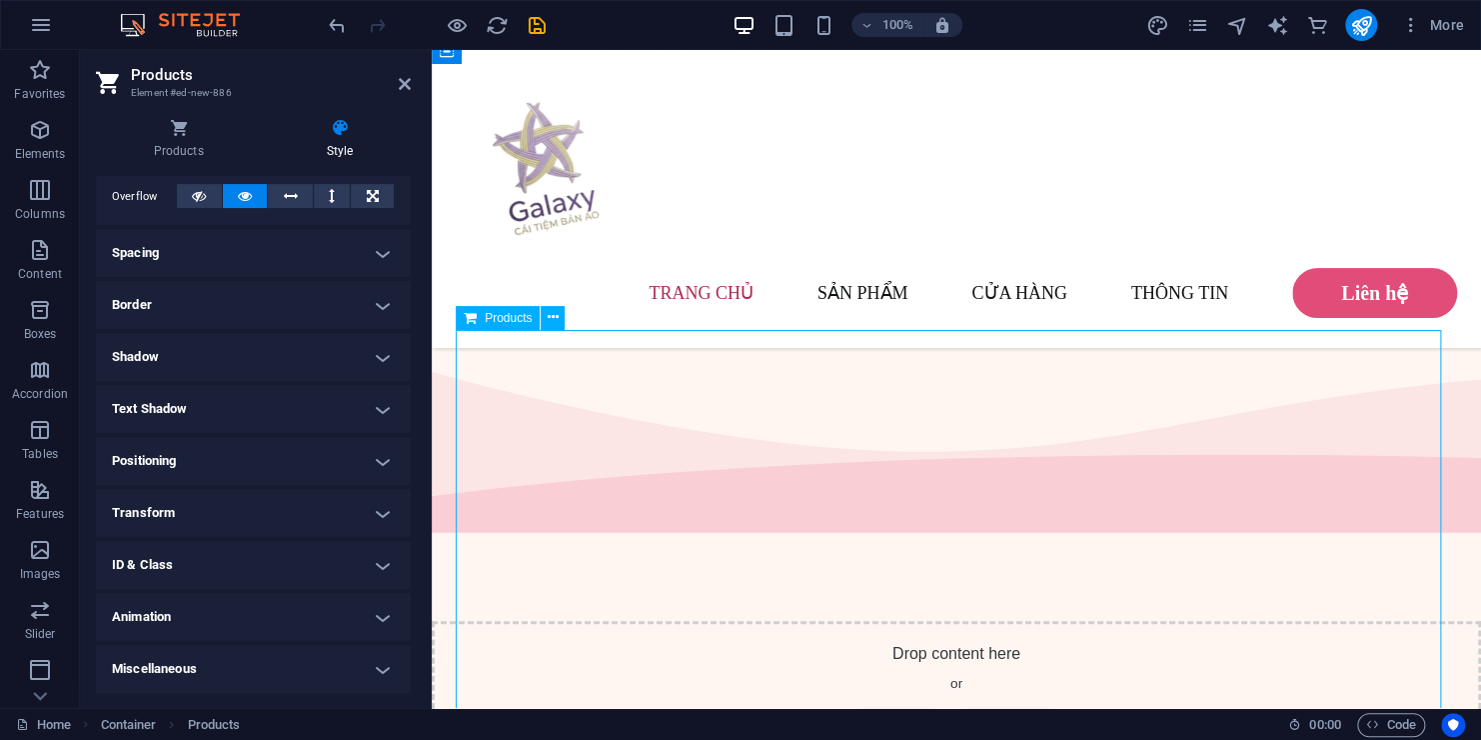
click at [201, 132] on icon at bounding box center [178, 128] width 165 height 20
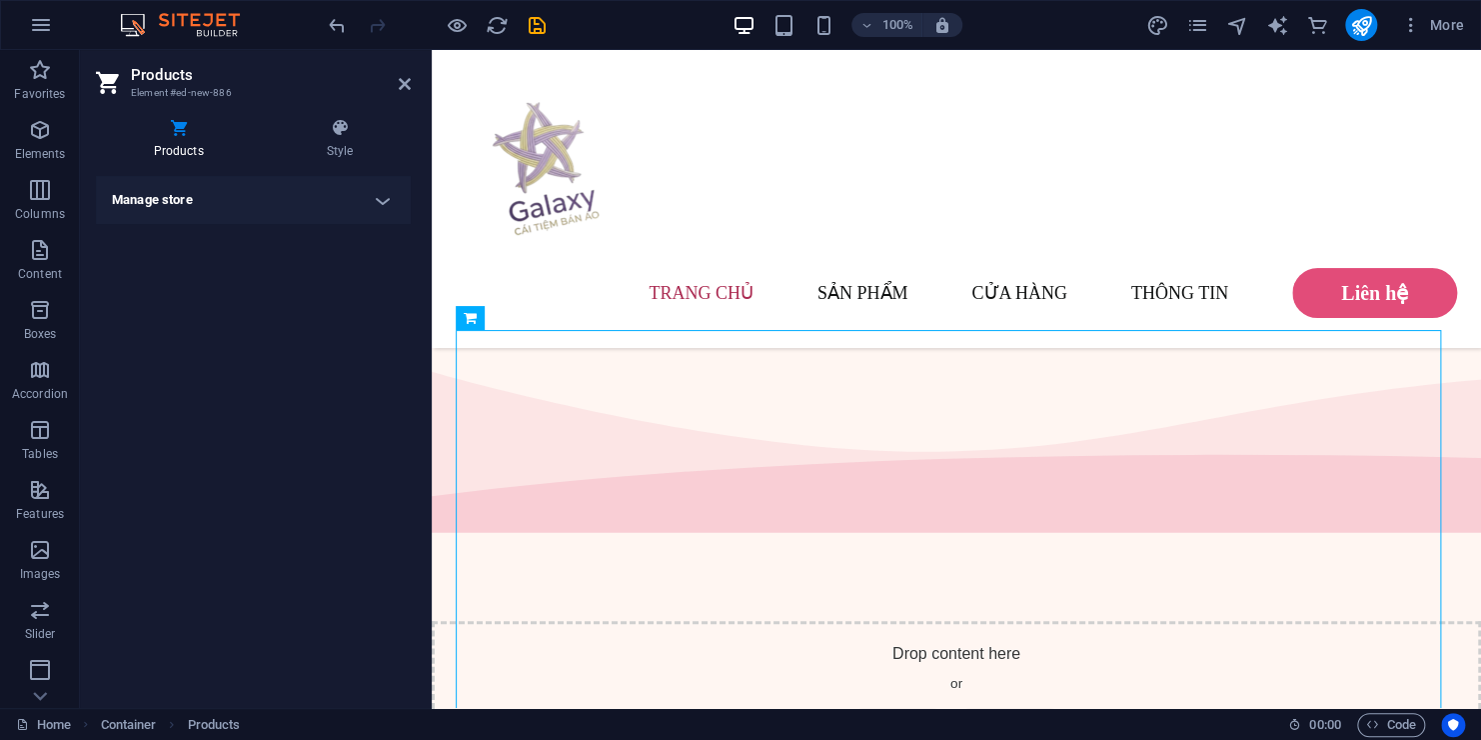
click at [381, 215] on h4 "Manage store" at bounding box center [253, 200] width 315 height 48
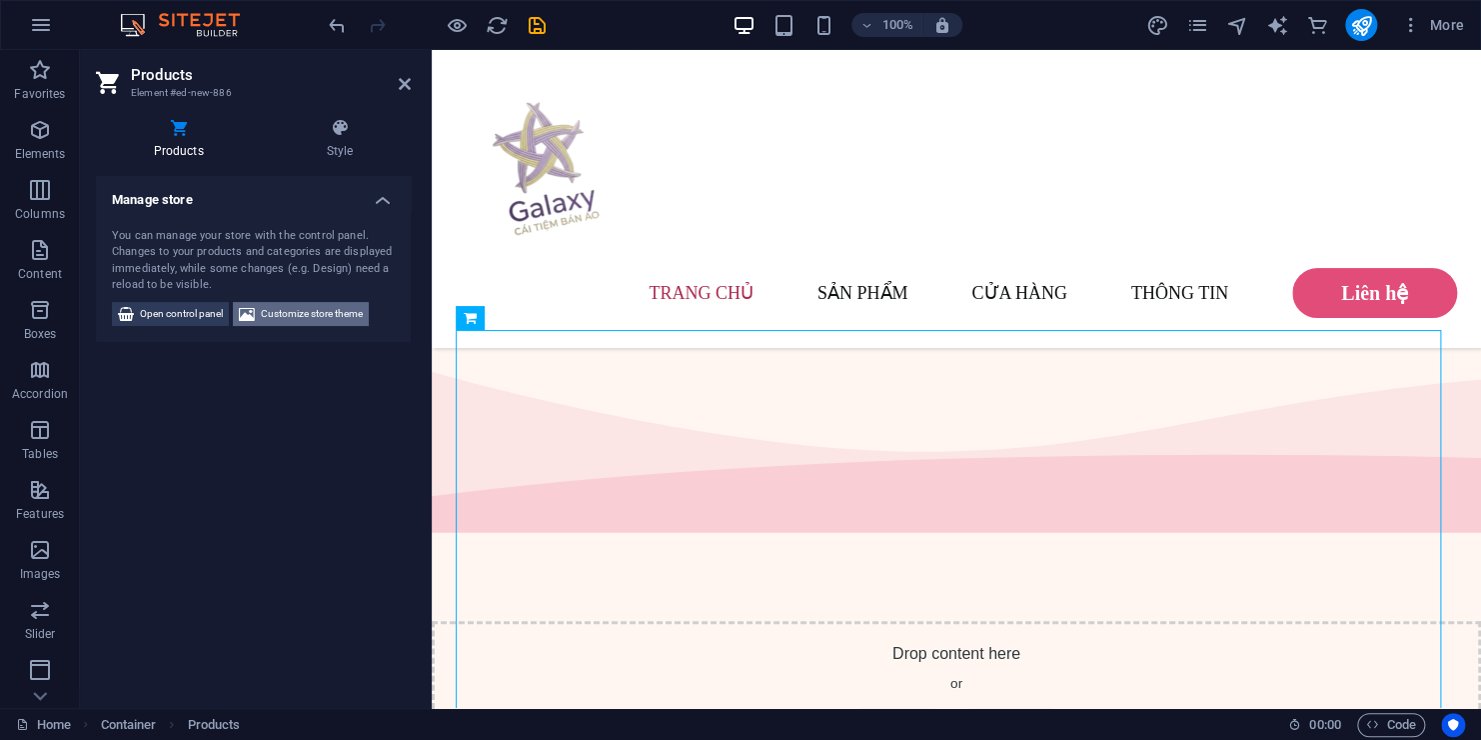
click at [282, 320] on span "Customize store theme" at bounding box center [312, 314] width 102 height 24
select select "rem"
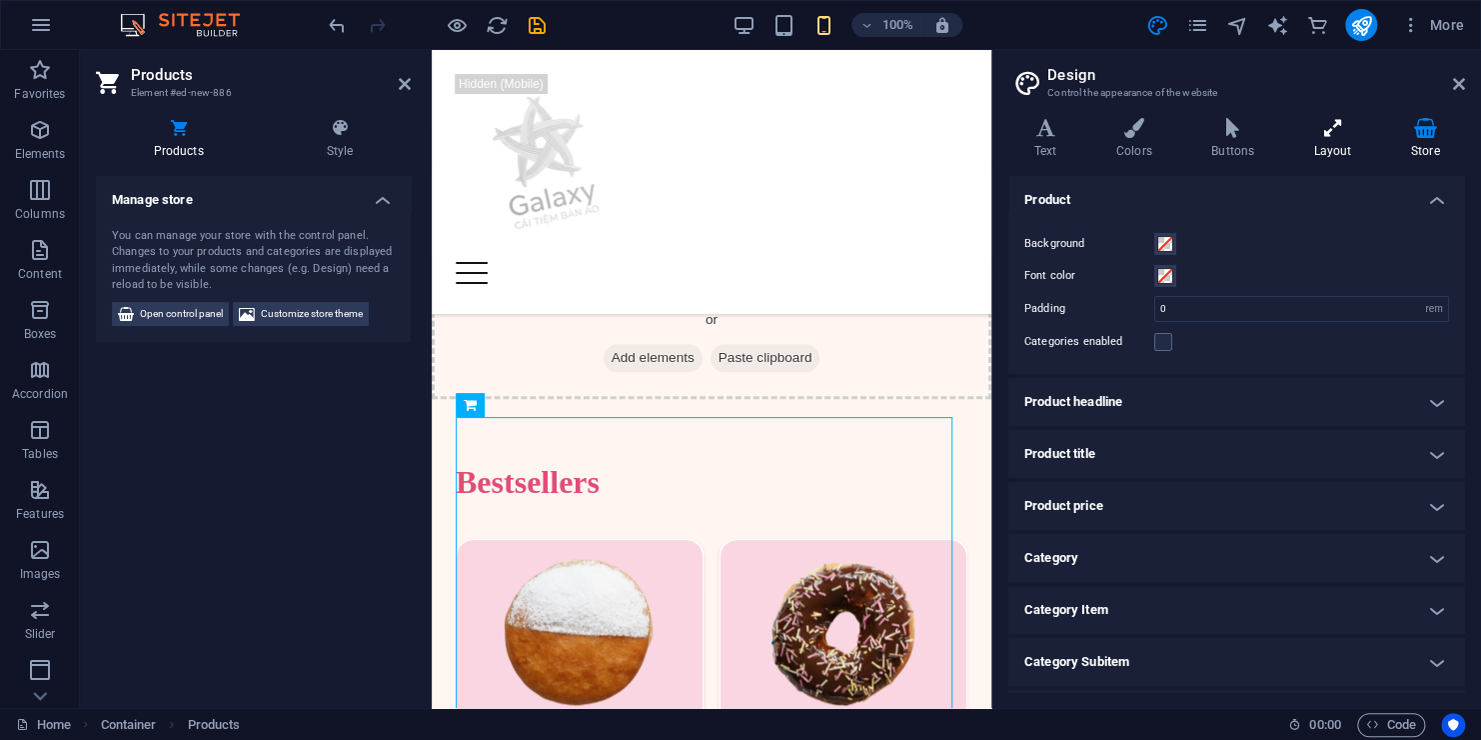
click at [1318, 138] on h4 "Layout" at bounding box center [1336, 139] width 97 height 42
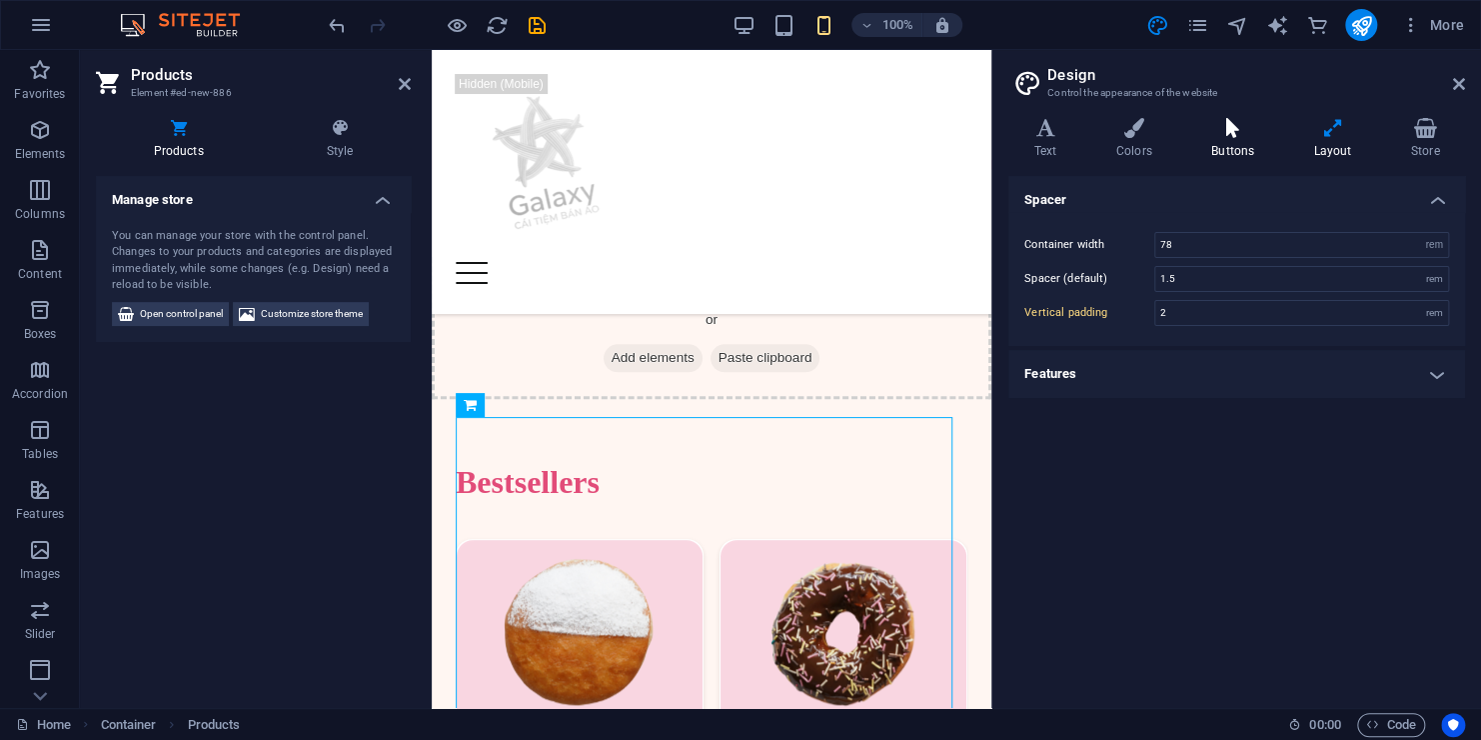
click at [1216, 133] on icon at bounding box center [1232, 128] width 94 height 20
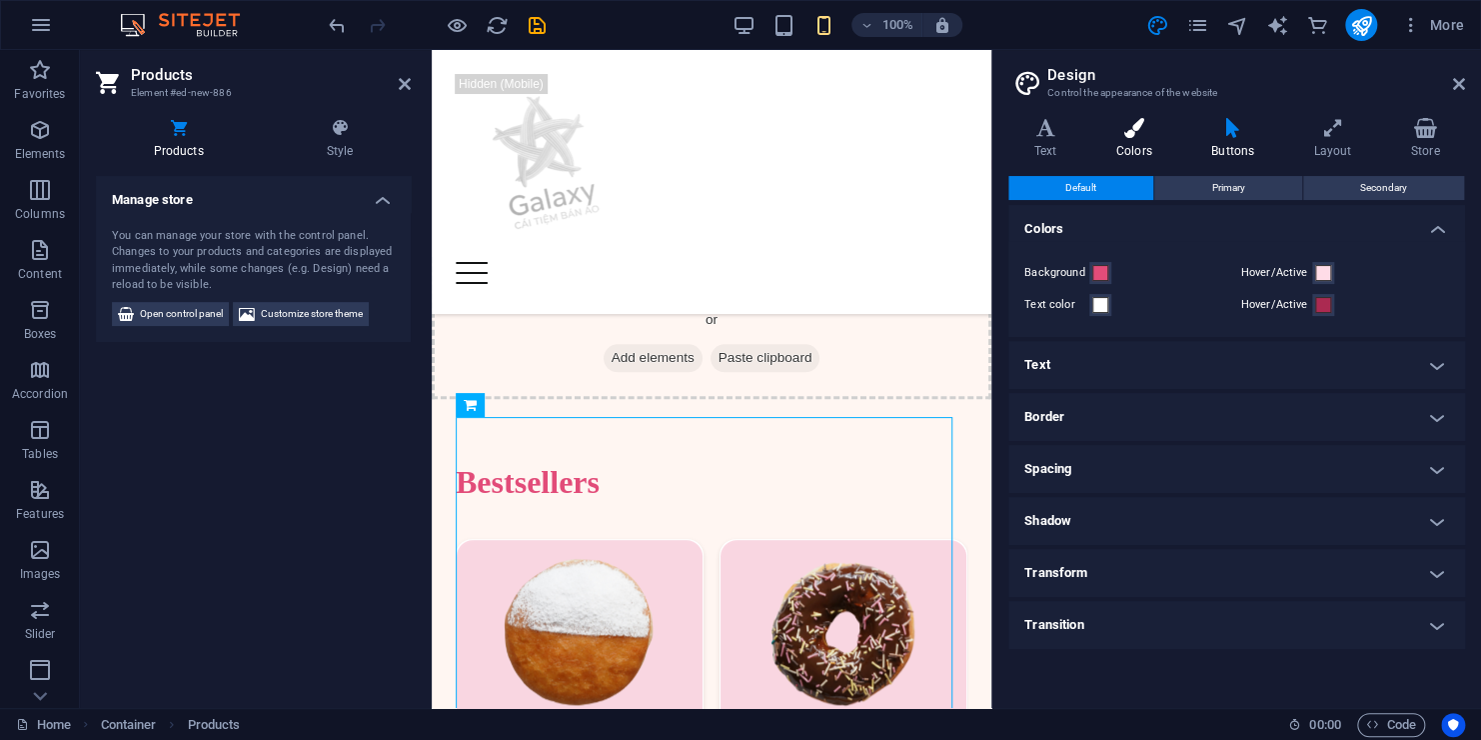
click at [1144, 125] on icon at bounding box center [1134, 128] width 87 height 20
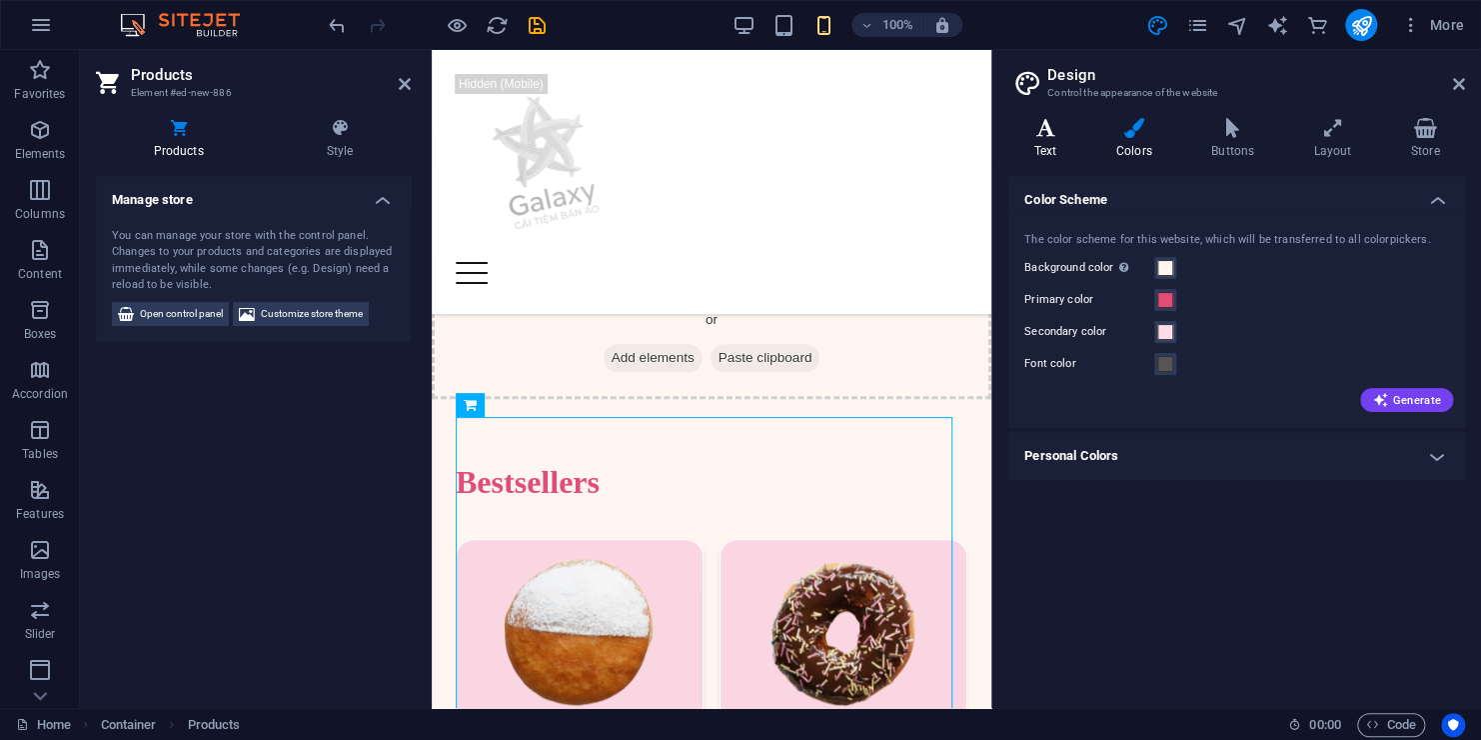
click at [1058, 126] on icon at bounding box center [1046, 128] width 74 height 20
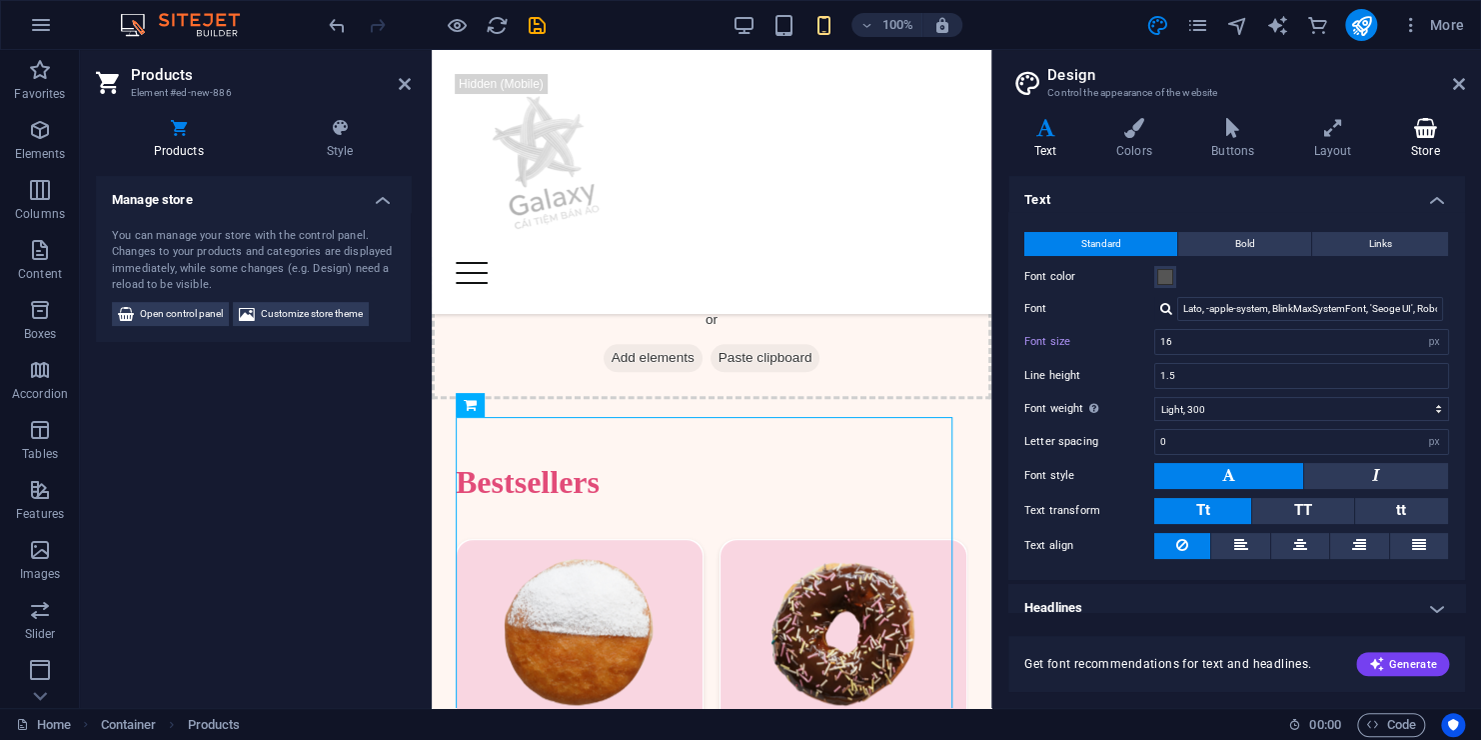
drag, startPoint x: 1420, startPoint y: 120, endPoint x: 1361, endPoint y: 158, distance: 70.1
click at [1420, 124] on icon at bounding box center [1425, 128] width 80 height 20
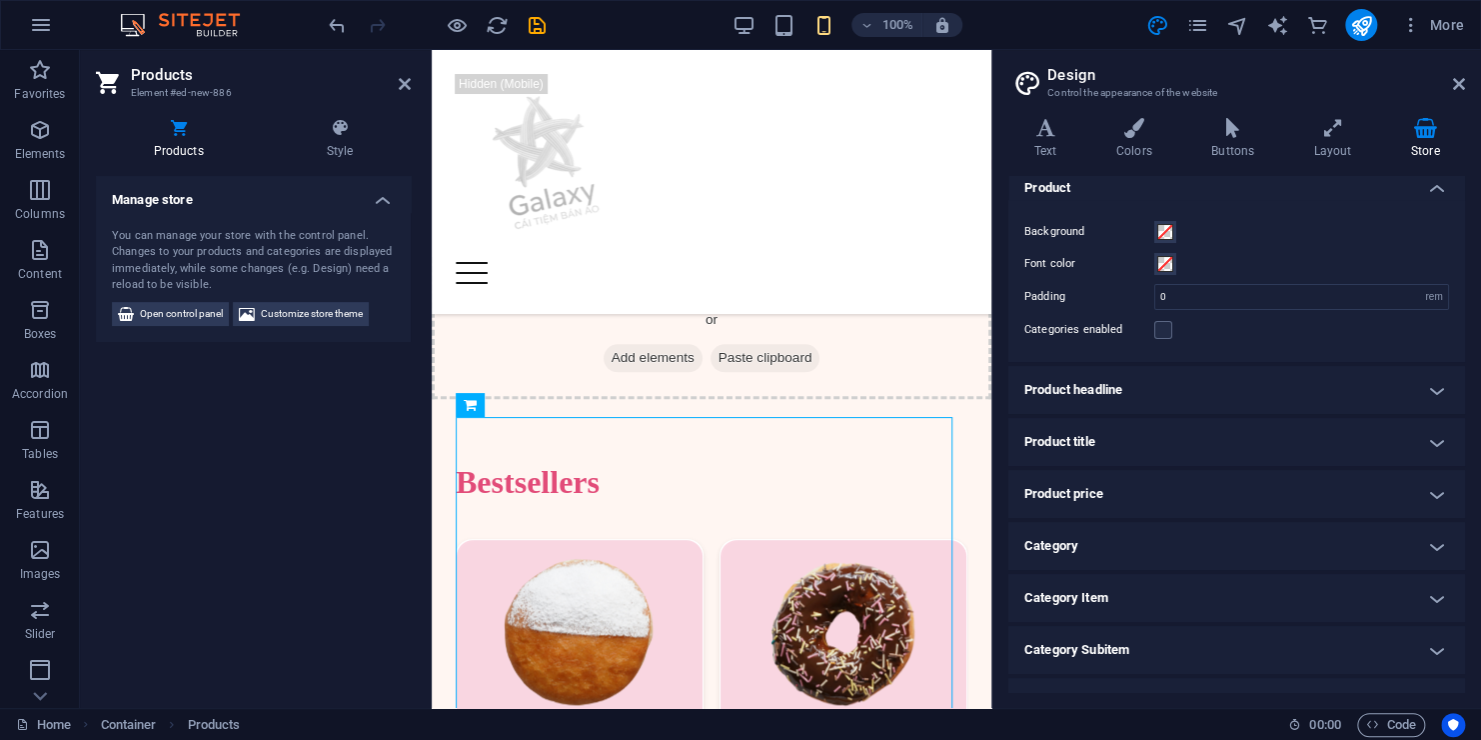
scroll to position [0, 0]
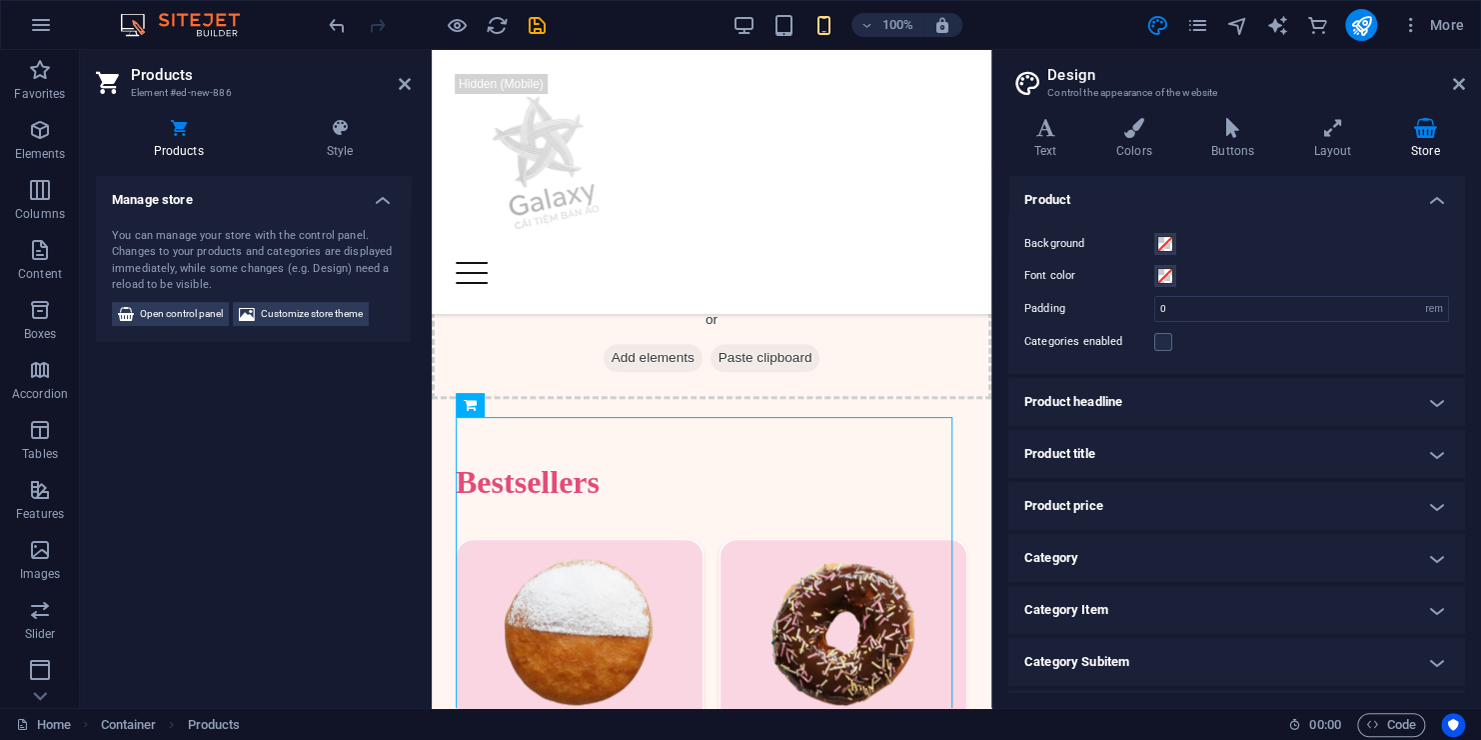
click at [1294, 396] on h4 "Product headline" at bounding box center [1237, 402] width 457 height 48
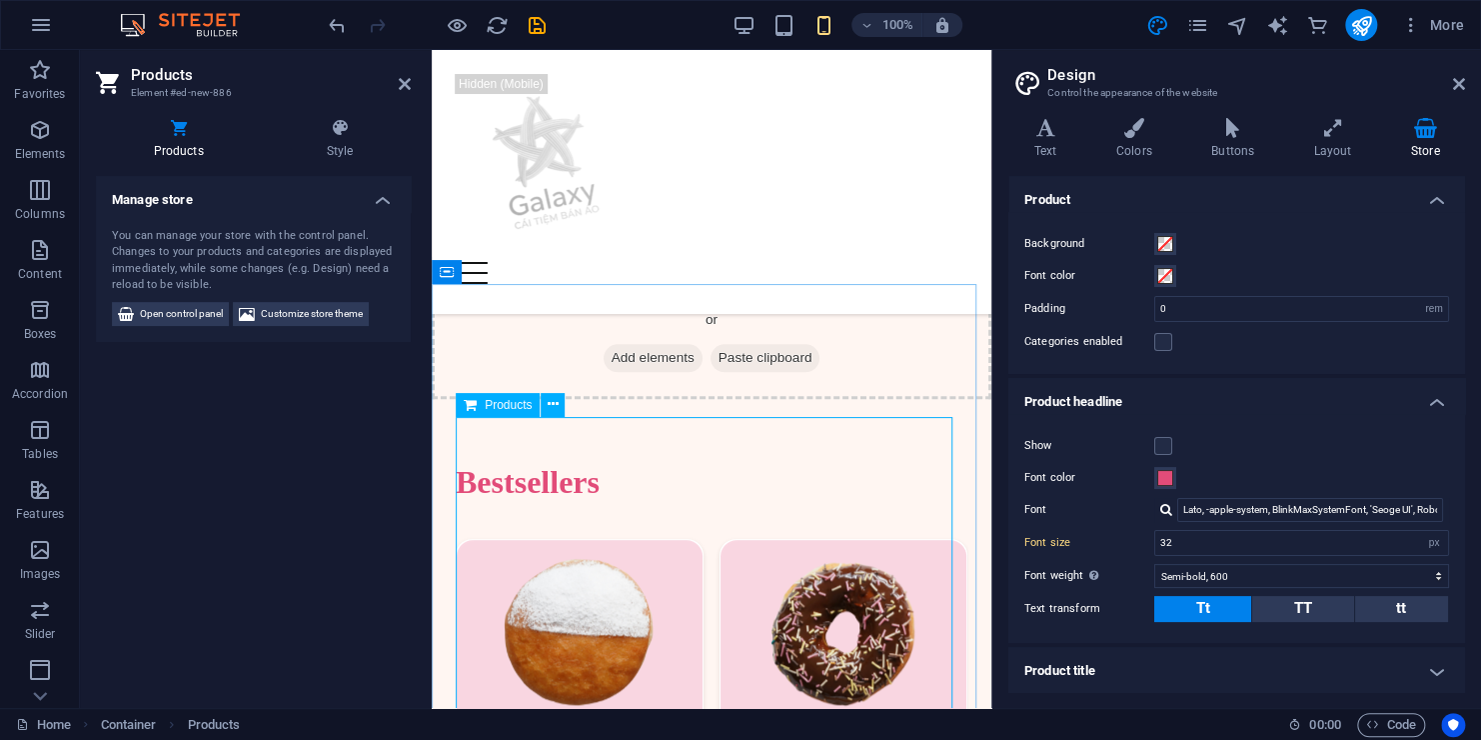
click at [205, 327] on div "You can manage your store with the control panel. Changes to your products and …" at bounding box center [253, 277] width 315 height 130
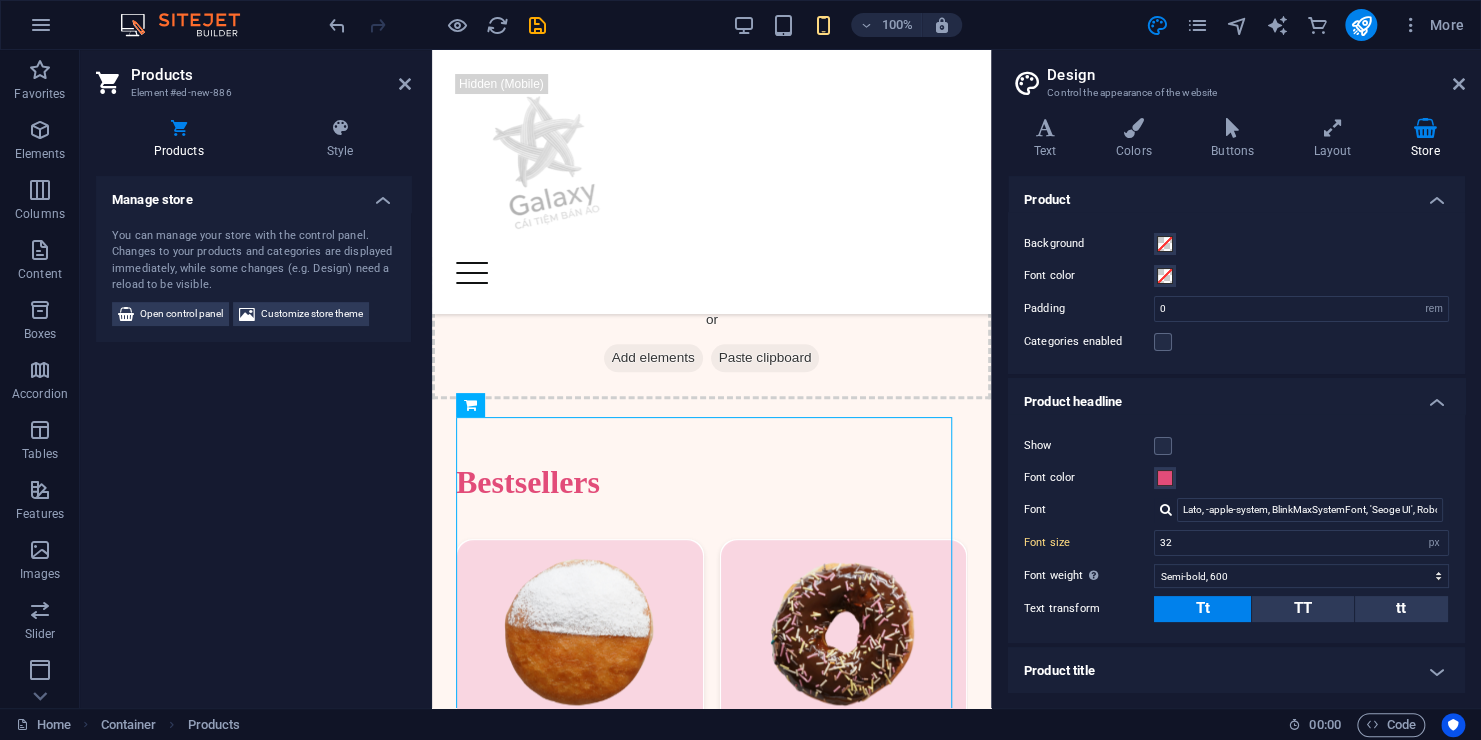
click at [205, 327] on div "You can manage your store with the control panel. Changes to your products and …" at bounding box center [253, 277] width 315 height 130
click at [211, 316] on span "Open control panel" at bounding box center [181, 314] width 83 height 24
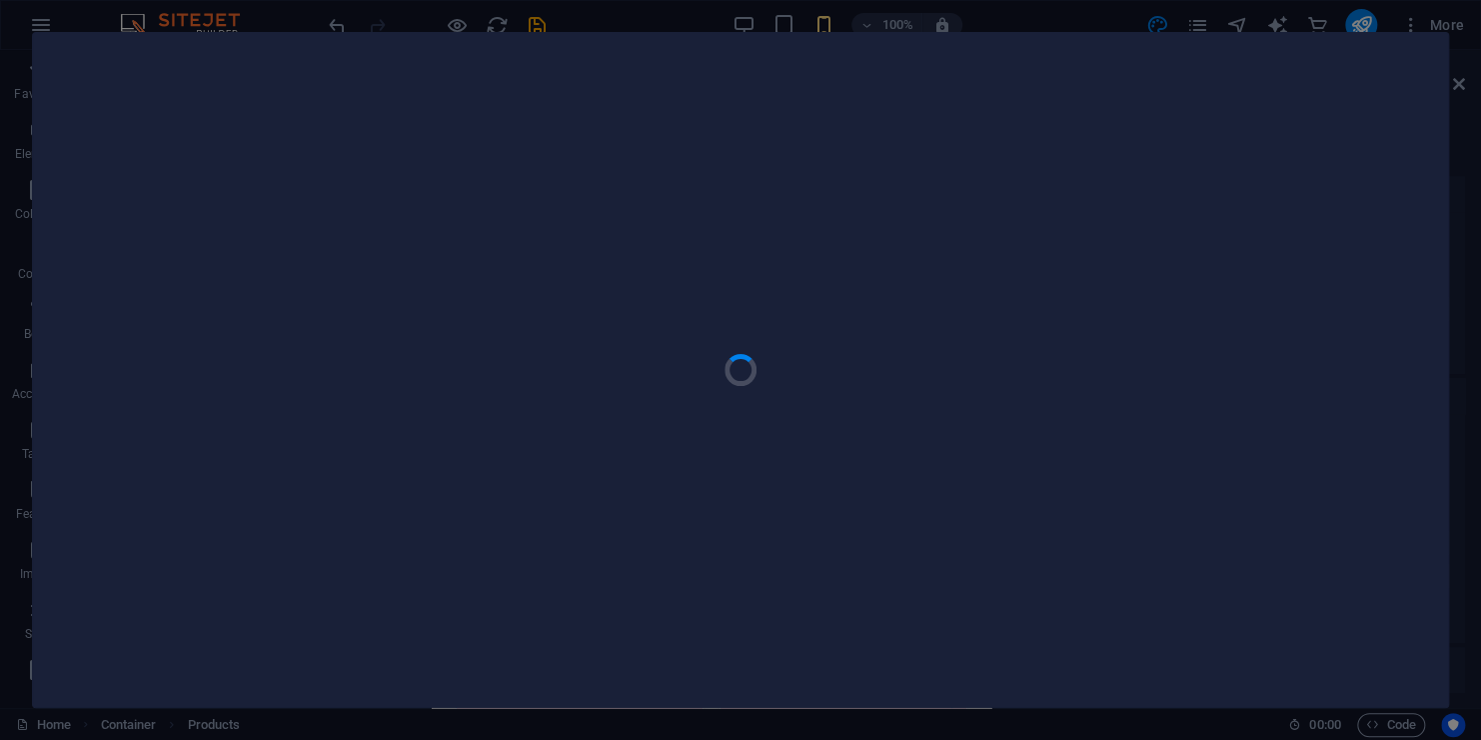
click at [1396, 34] on div at bounding box center [740, 370] width 1415 height 674
click at [1400, 26] on div at bounding box center [740, 370] width 1481 height 740
click at [1403, 19] on div at bounding box center [740, 370] width 1481 height 740
click at [1403, 16] on div at bounding box center [740, 370] width 1481 height 740
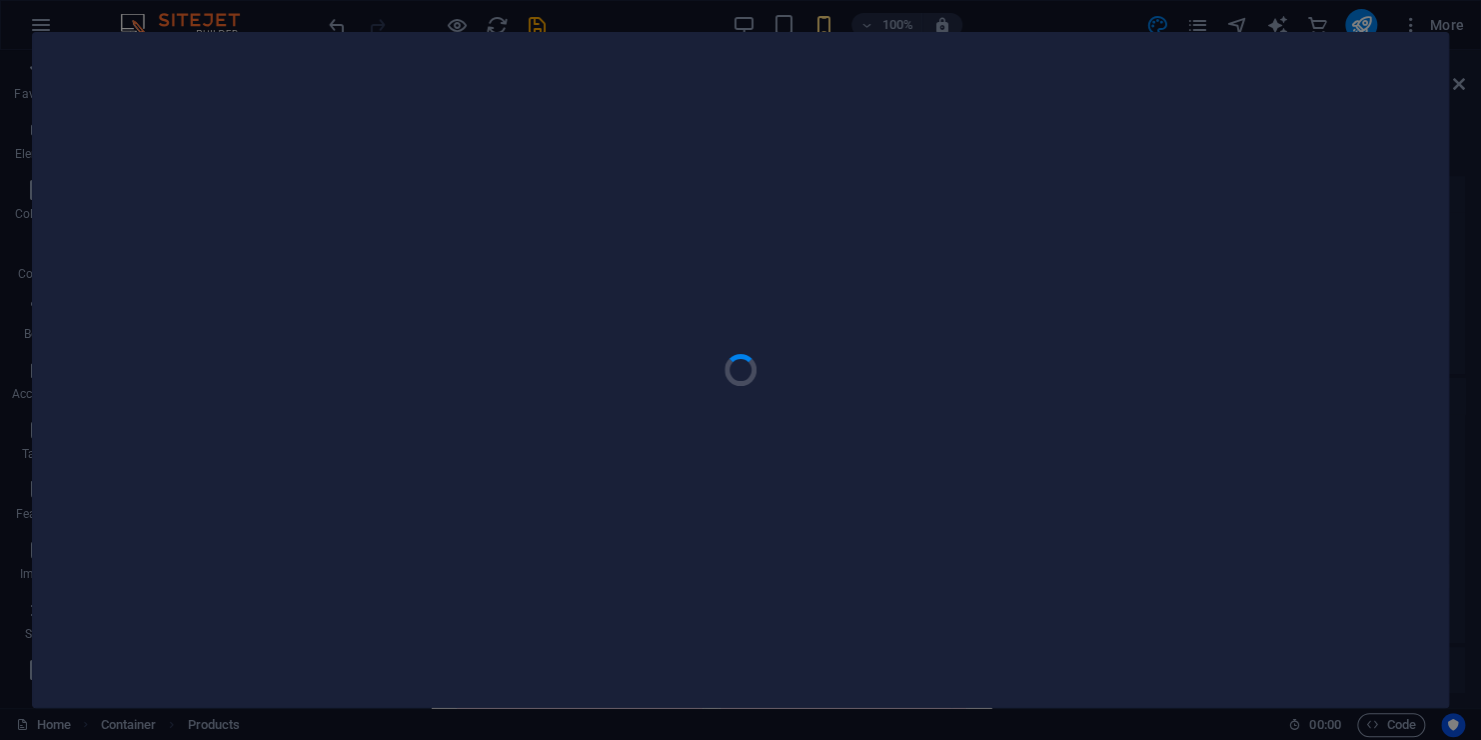
click at [767, 26] on div at bounding box center [740, 370] width 1481 height 740
click at [1480, 84] on html "Individual Home Favorites Elements Columns Content Boxes Accordion Tables Featu…" at bounding box center [740, 370] width 1481 height 740
click at [32, 16] on div at bounding box center [740, 370] width 1481 height 740
click at [33, 15] on div at bounding box center [740, 370] width 1481 height 740
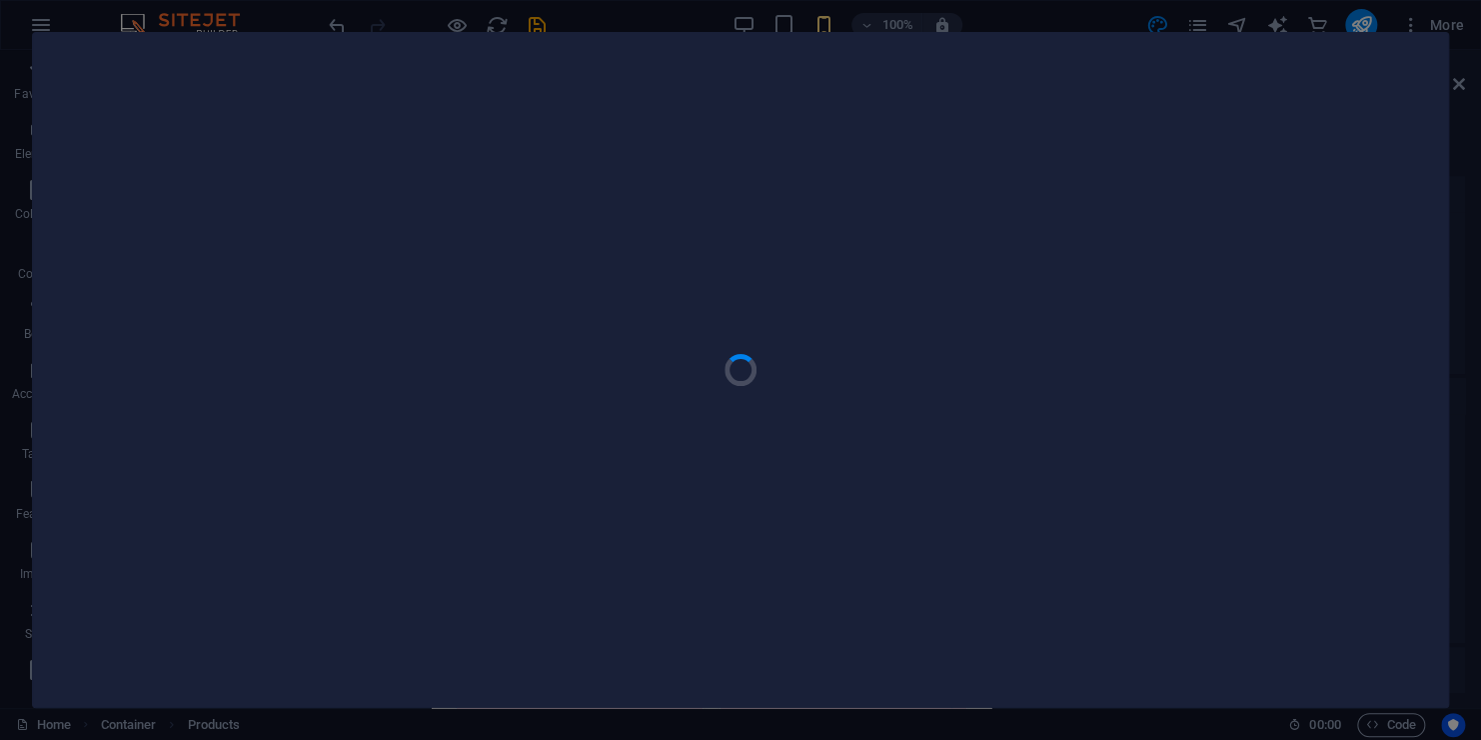
click at [33, 15] on div at bounding box center [740, 370] width 1481 height 740
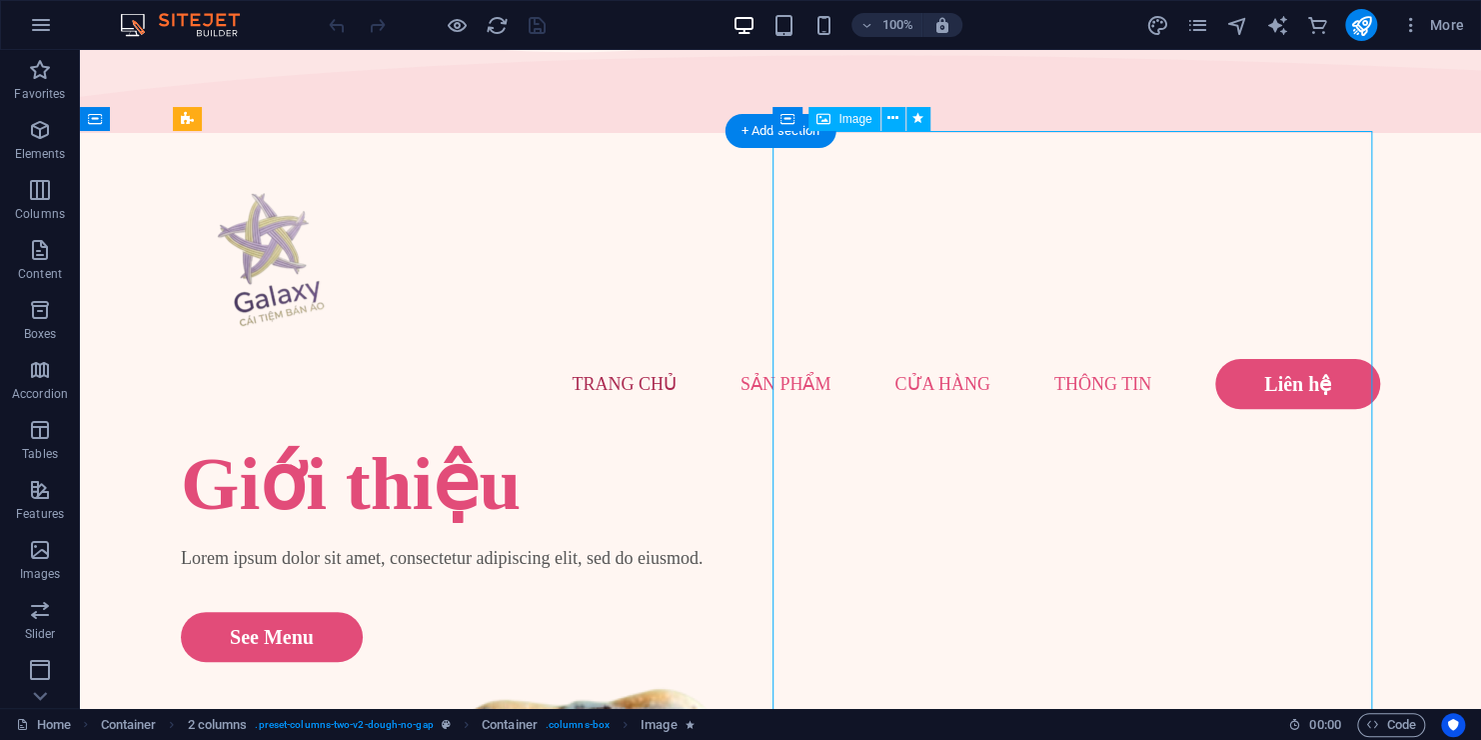
scroll to position [167, 0]
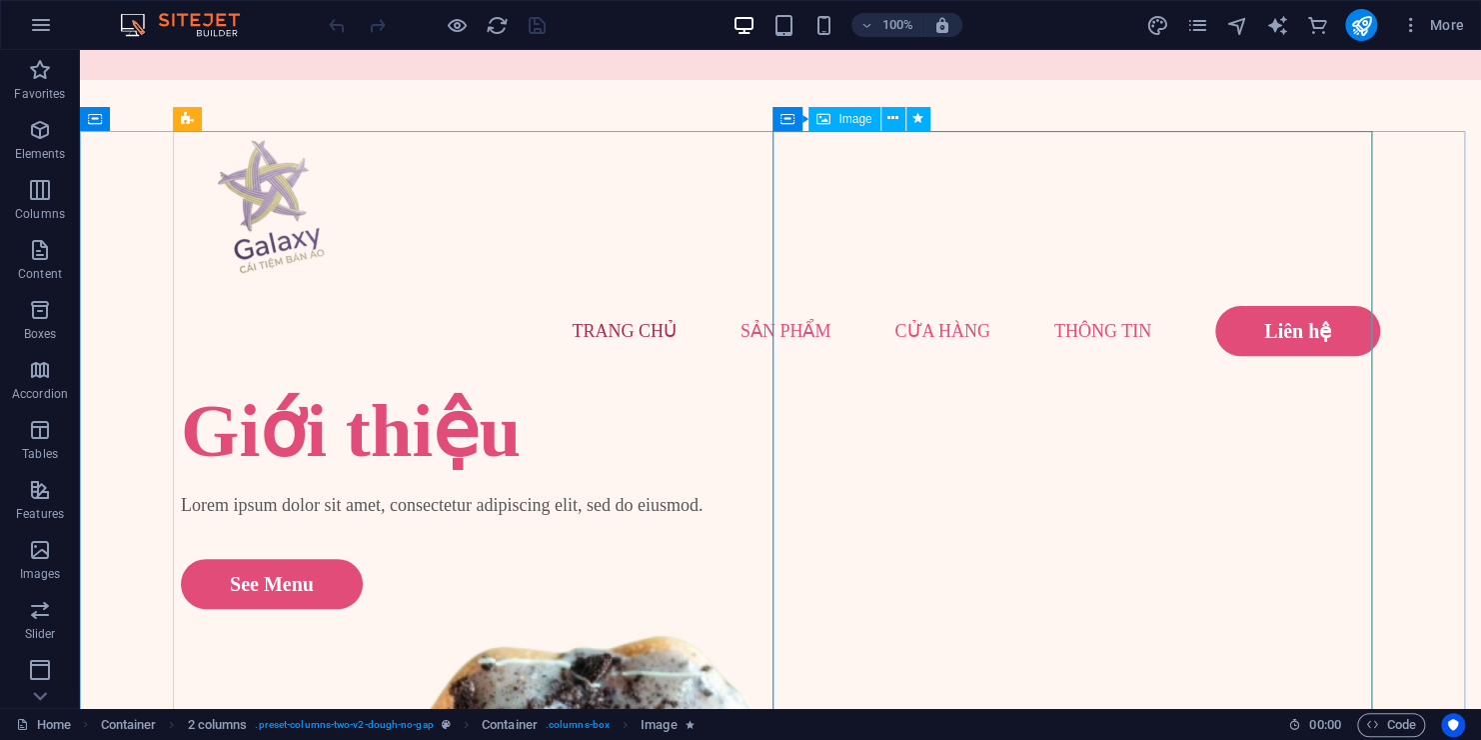
click at [853, 117] on span "Image" at bounding box center [855, 119] width 33 height 12
click at [869, 123] on span "Image" at bounding box center [855, 119] width 33 height 12
click at [897, 121] on icon at bounding box center [893, 118] width 11 height 21
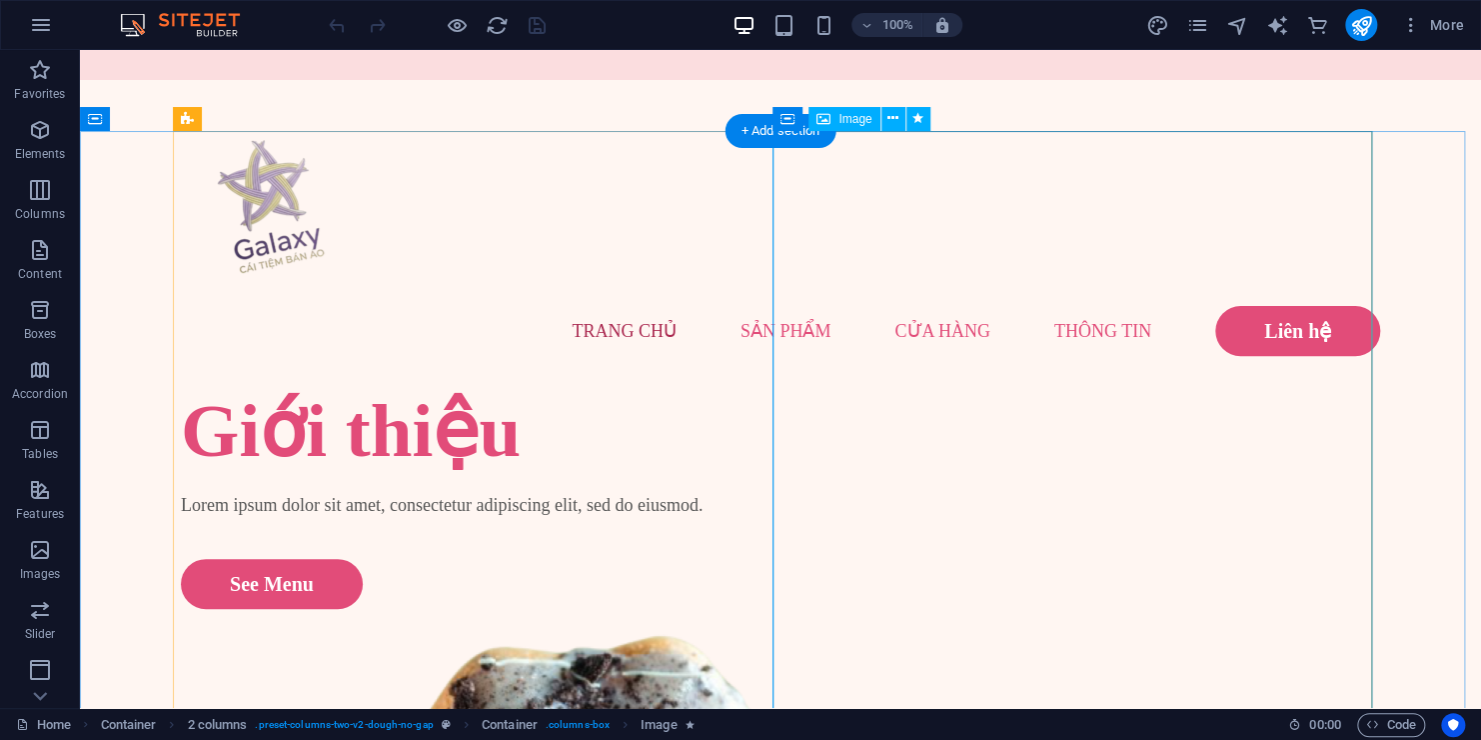
drag, startPoint x: 865, startPoint y: 385, endPoint x: 513, endPoint y: 386, distance: 351.9
click at [513, 386] on div "Giới thiệu" at bounding box center [481, 431] width 600 height 90
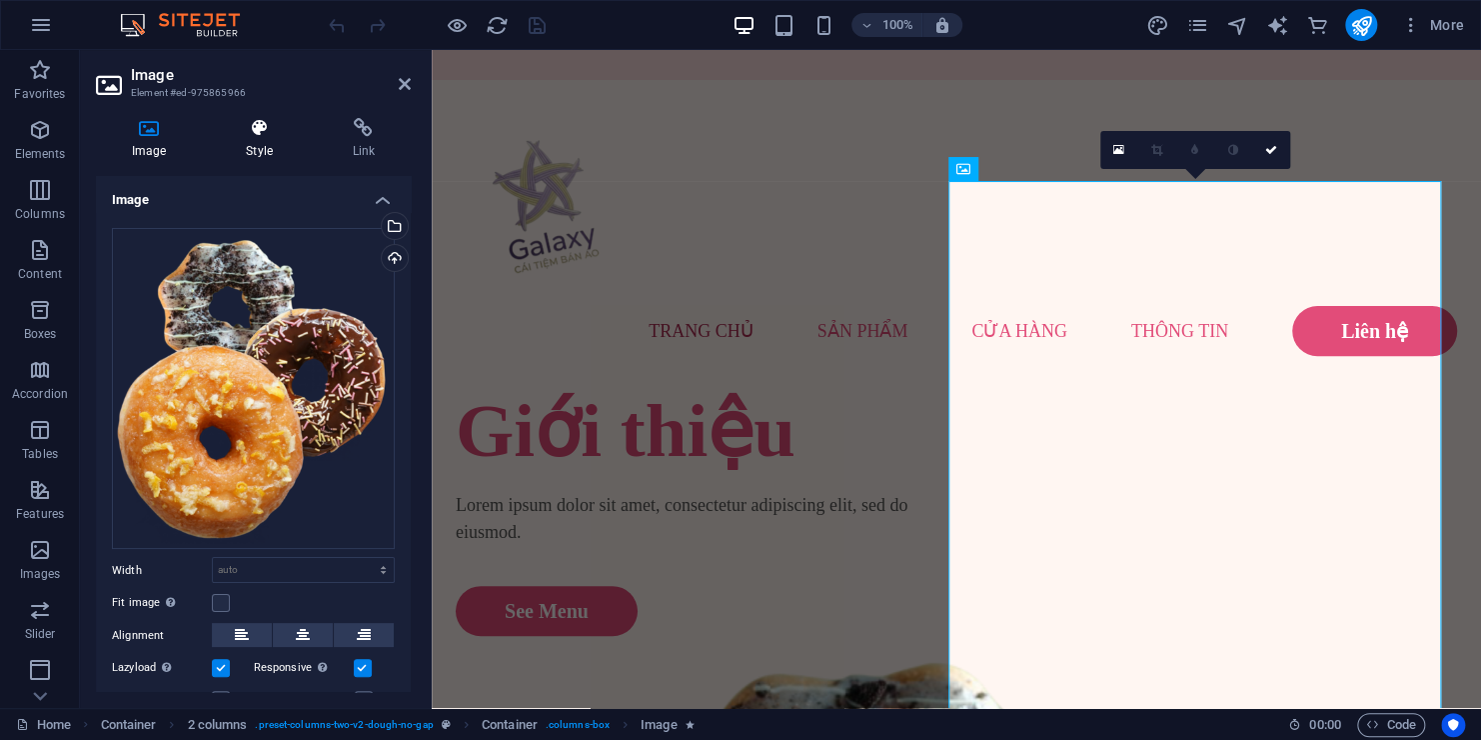
click at [269, 137] on icon at bounding box center [259, 128] width 98 height 20
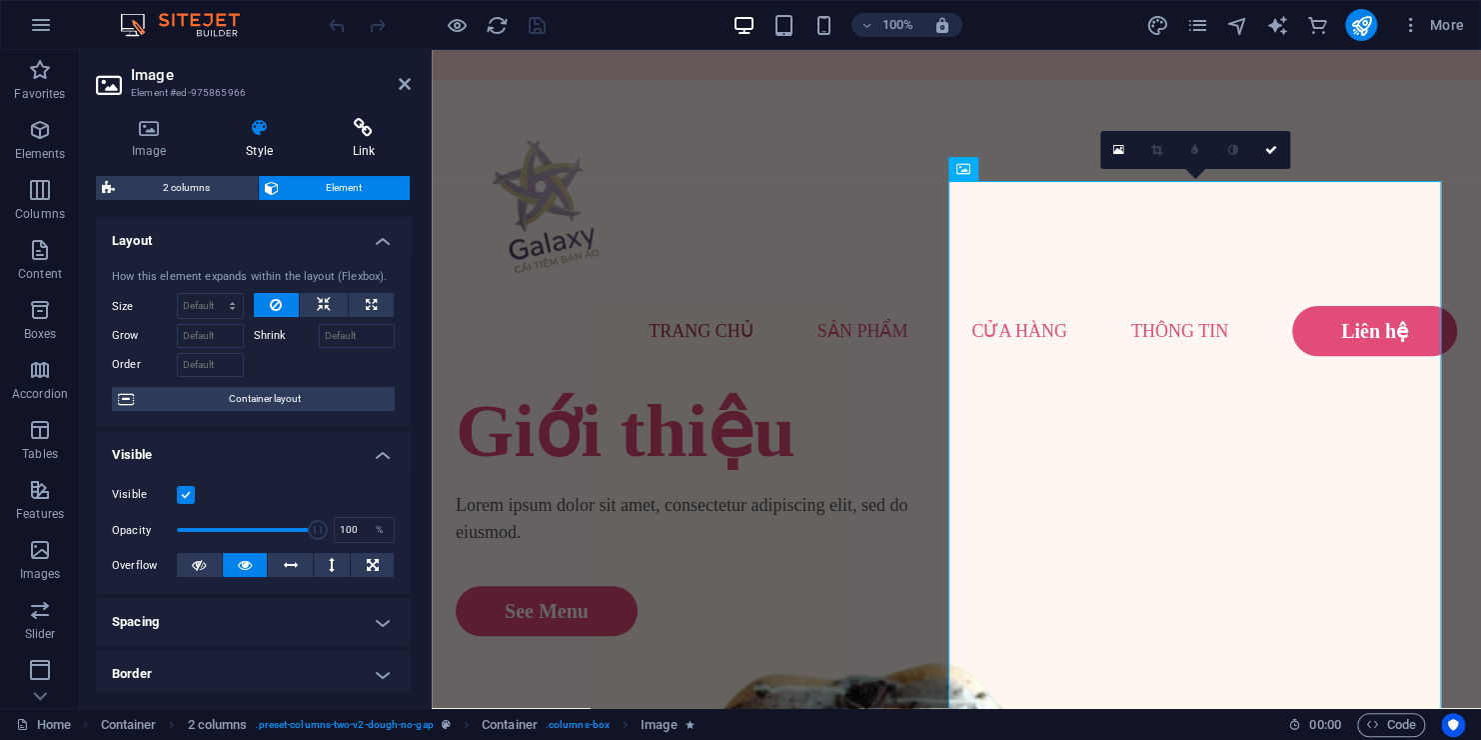
click at [342, 136] on icon at bounding box center [364, 128] width 94 height 20
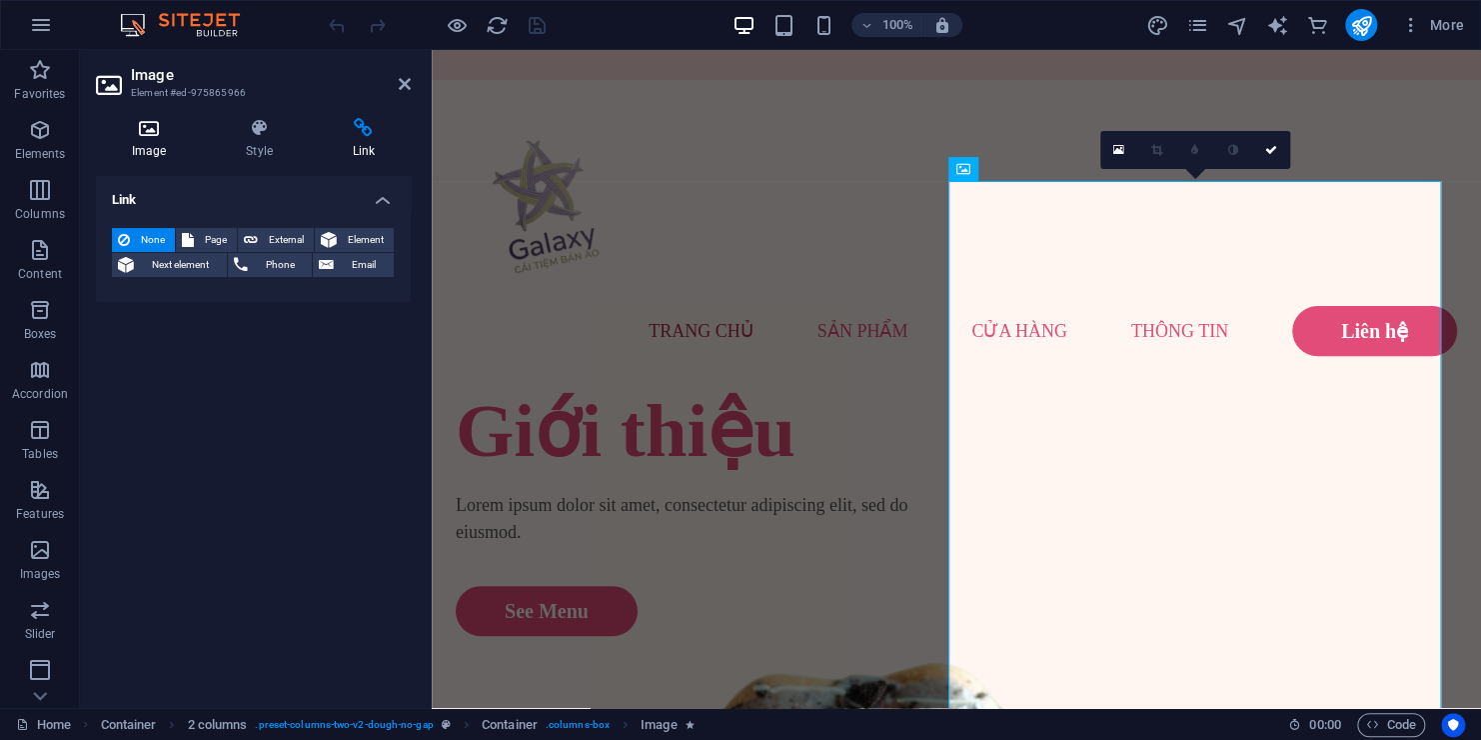
click at [129, 136] on icon at bounding box center [149, 128] width 106 height 20
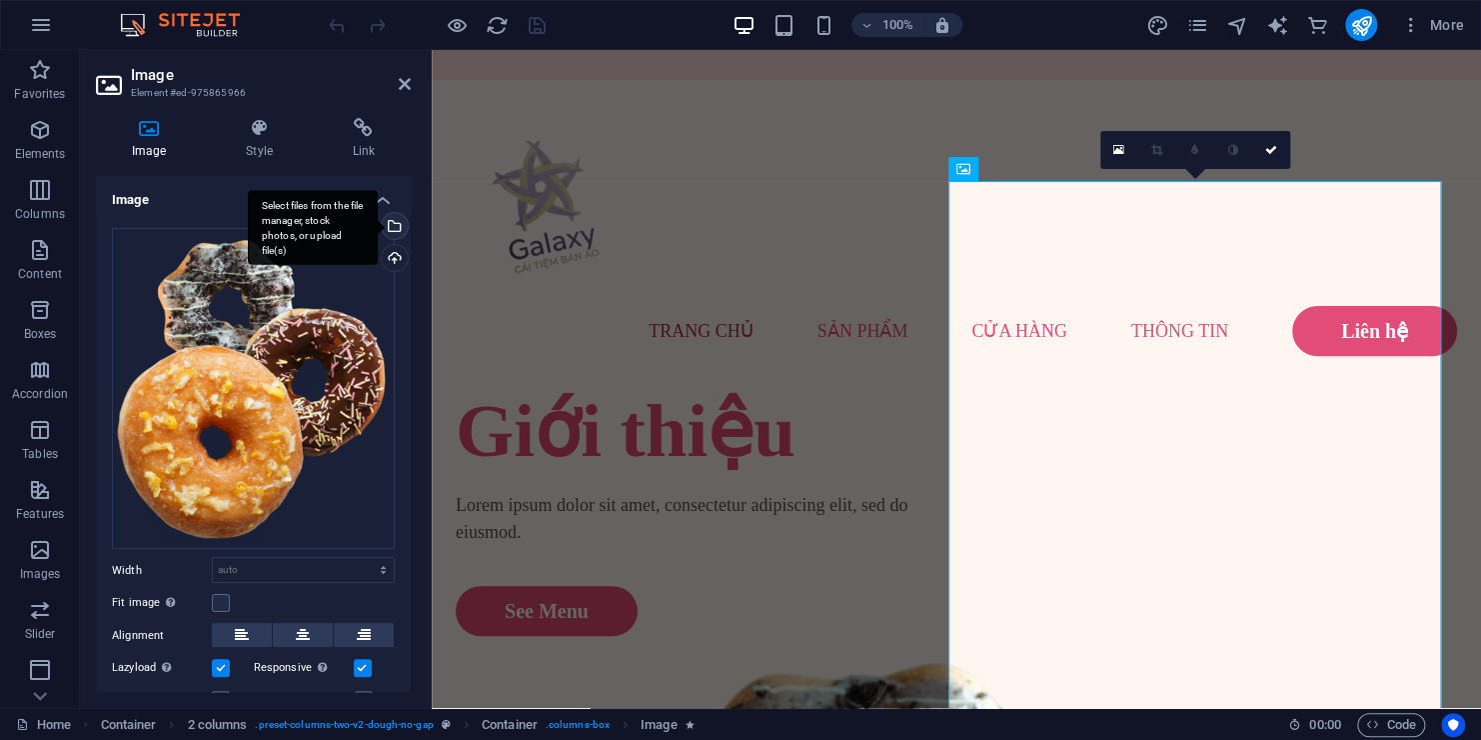
click at [383, 216] on div "Select files from the file manager, stock photos, or upload file(s)" at bounding box center [393, 228] width 30 height 30
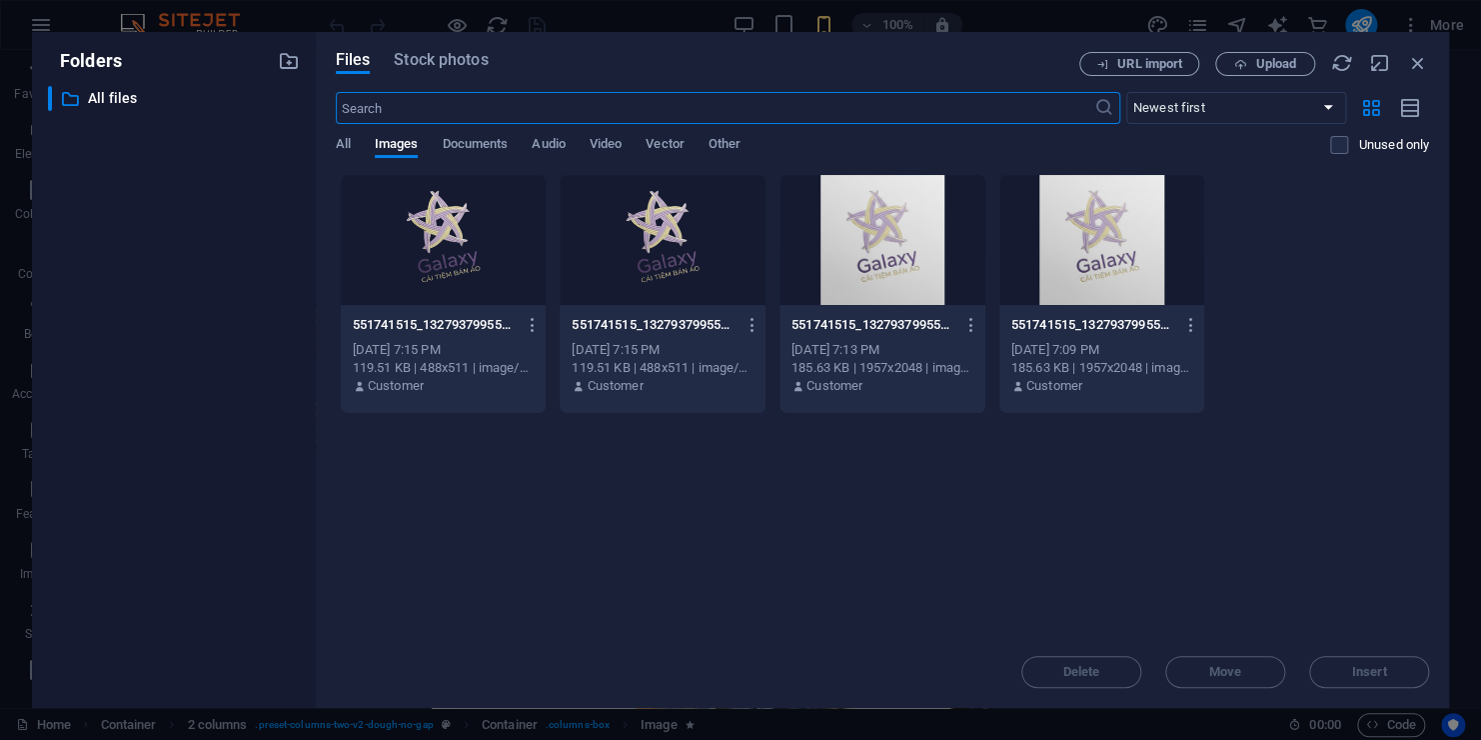
click at [671, 267] on div at bounding box center [663, 240] width 206 height 130
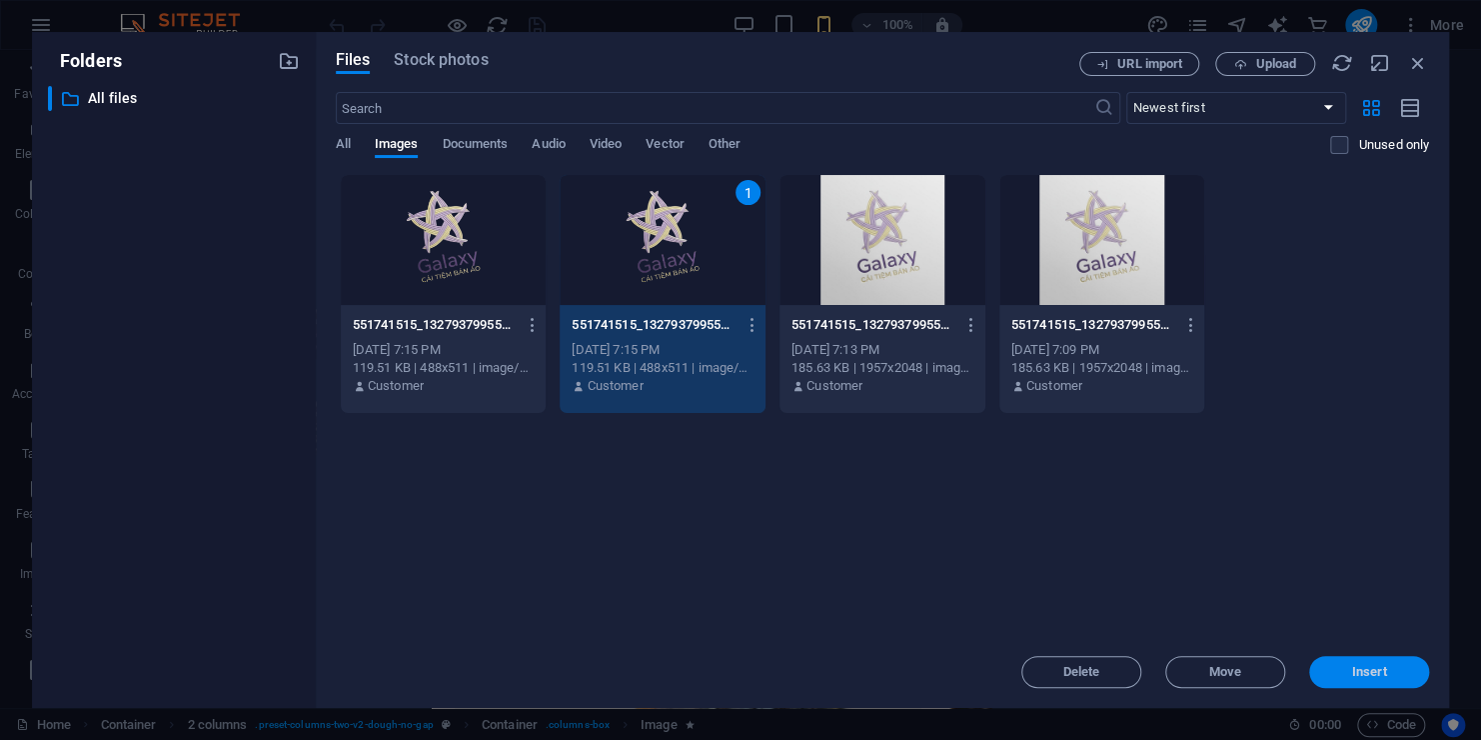
click at [1368, 671] on span "Insert" at bounding box center [1369, 672] width 35 height 12
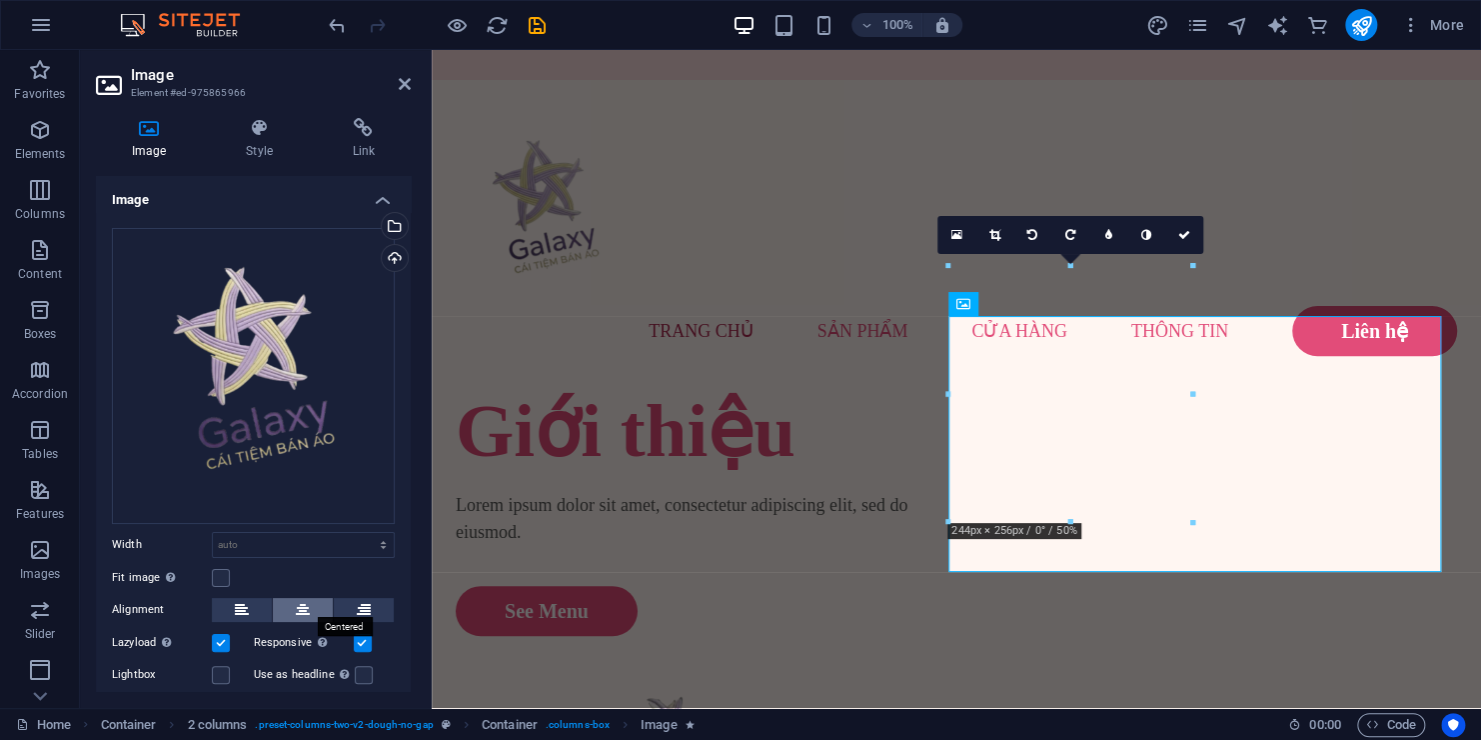
click at [299, 604] on icon at bounding box center [303, 610] width 14 height 24
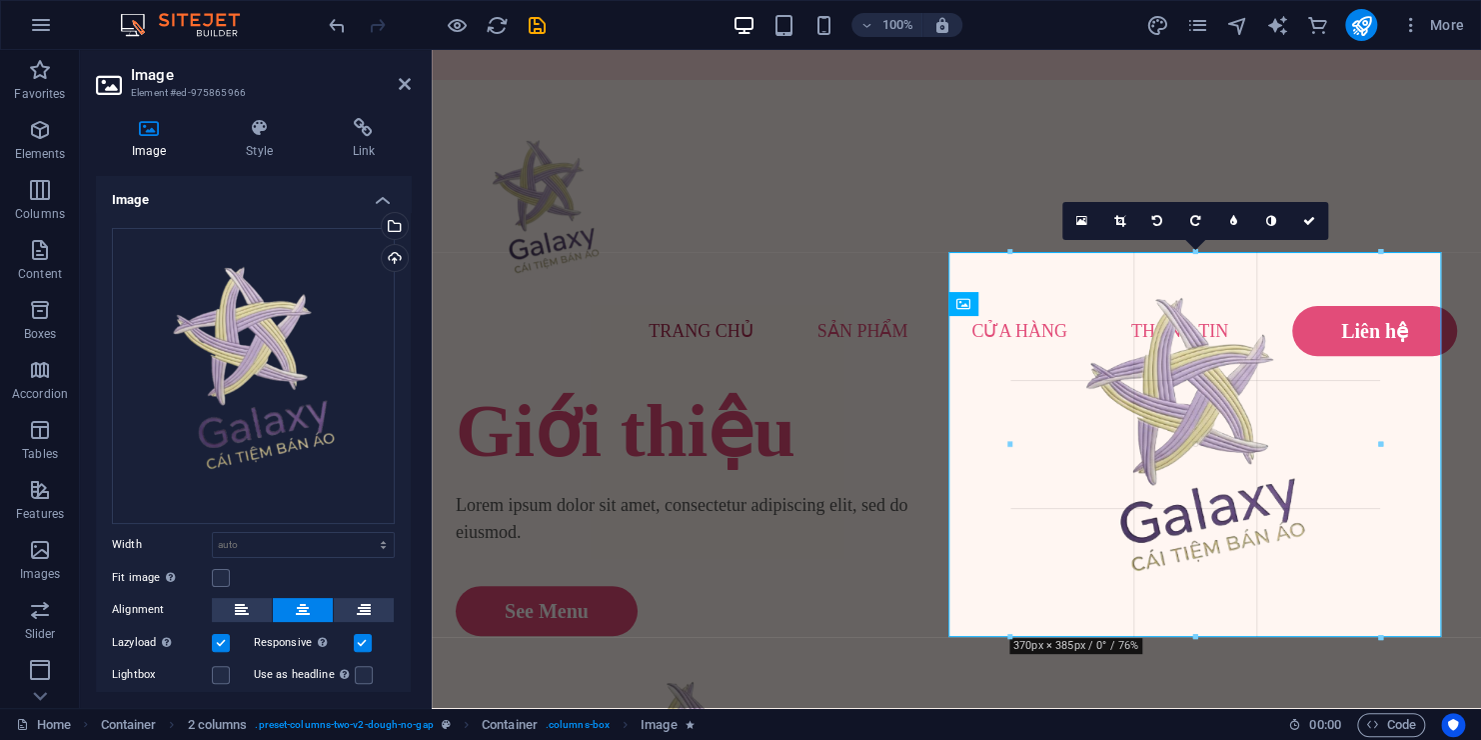
drag, startPoint x: 1073, startPoint y: 569, endPoint x: 503, endPoint y: 491, distance: 575.1
type input "372"
select select "px"
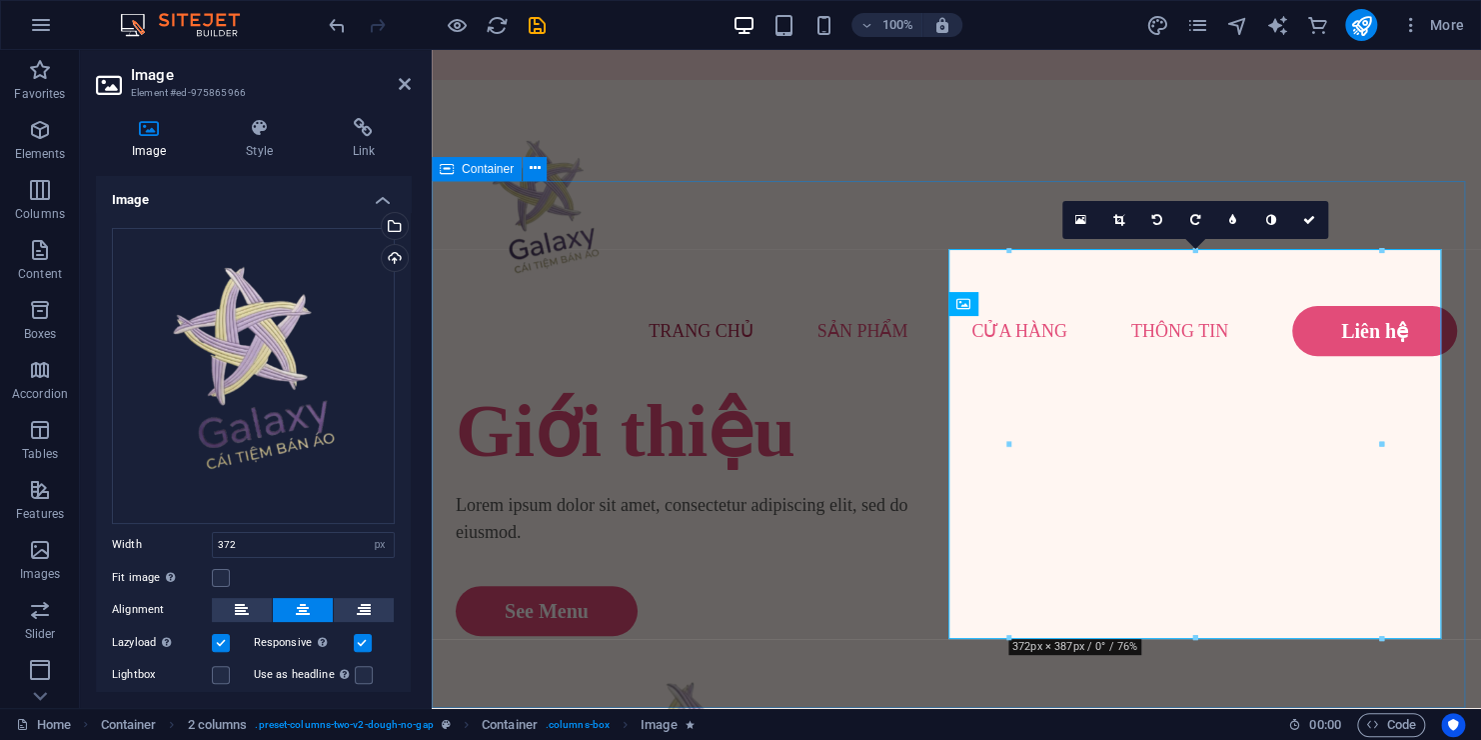
click at [827, 386] on div "Giới thiệu Lorem ipsum dolor sit amet, consectetur adipiscing elit, sed do eius…" at bounding box center [957, 706] width 1050 height 640
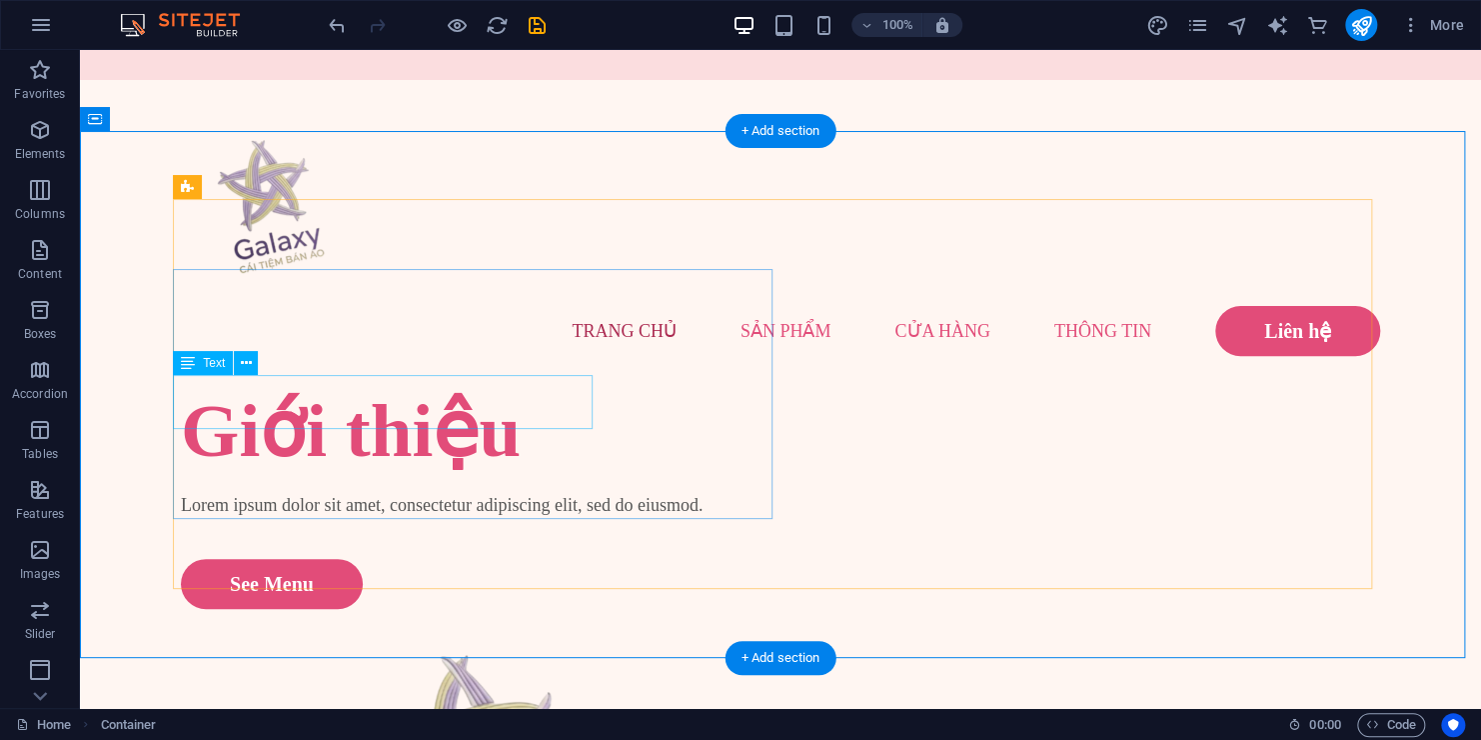
click at [433, 492] on div "Lorem ipsum dolor sit amet, consectetur adipiscing elit, sed do eiusmod." at bounding box center [481, 505] width 600 height 27
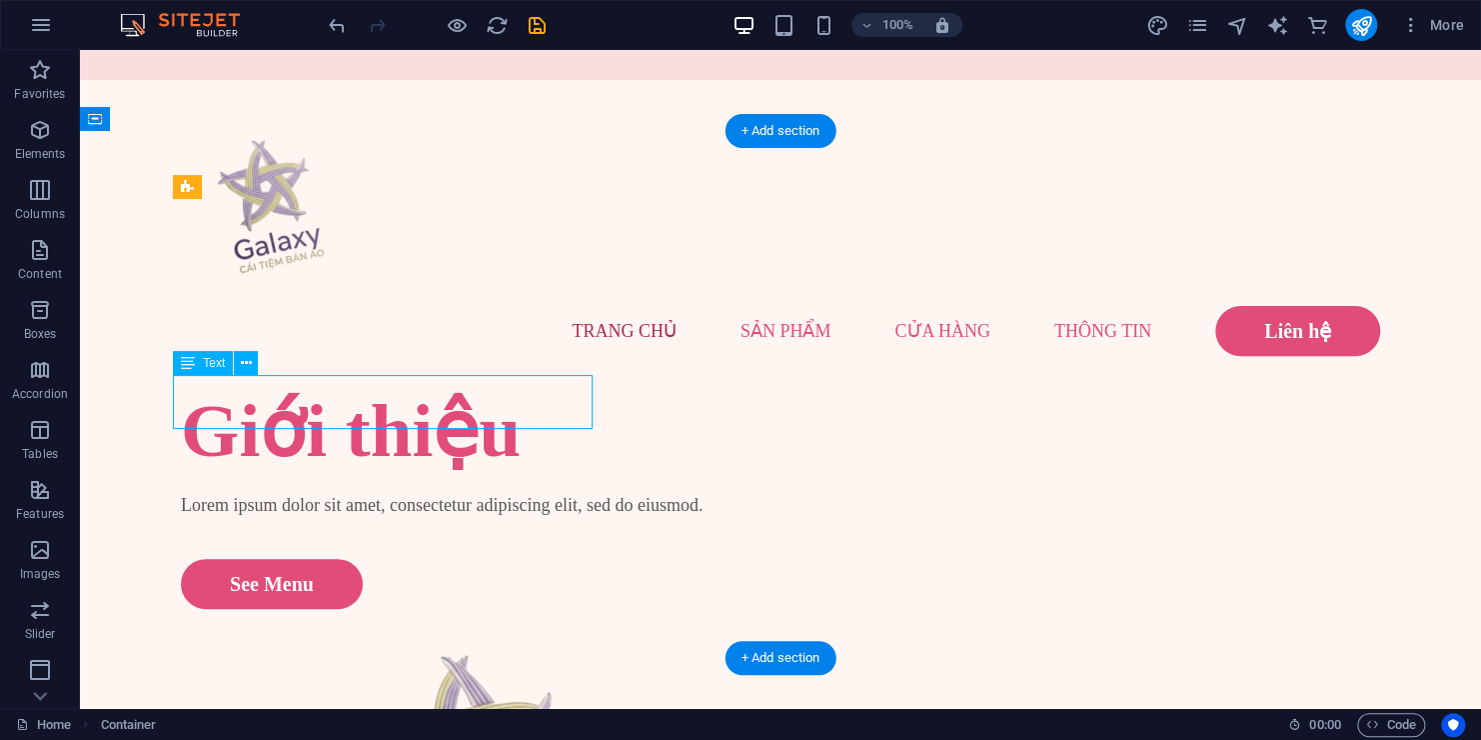
click at [434, 492] on div "Lorem ipsum dolor sit amet, consectetur adipiscing elit, sed do eiusmod." at bounding box center [481, 505] width 600 height 27
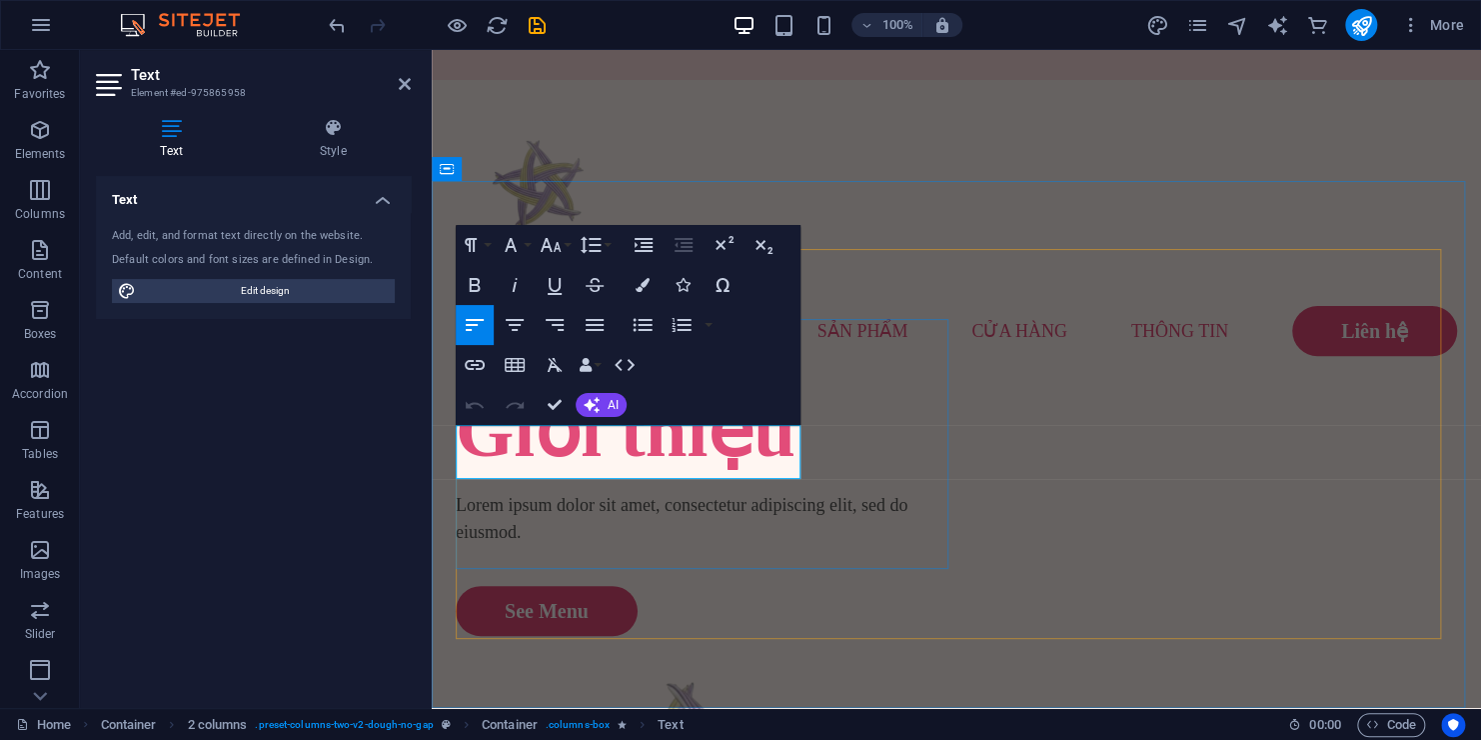
click at [598, 492] on p "Lorem ipsum dolor sit amet, consectetur adipiscing elit, sed do eiusmod." at bounding box center [706, 519] width 501 height 54
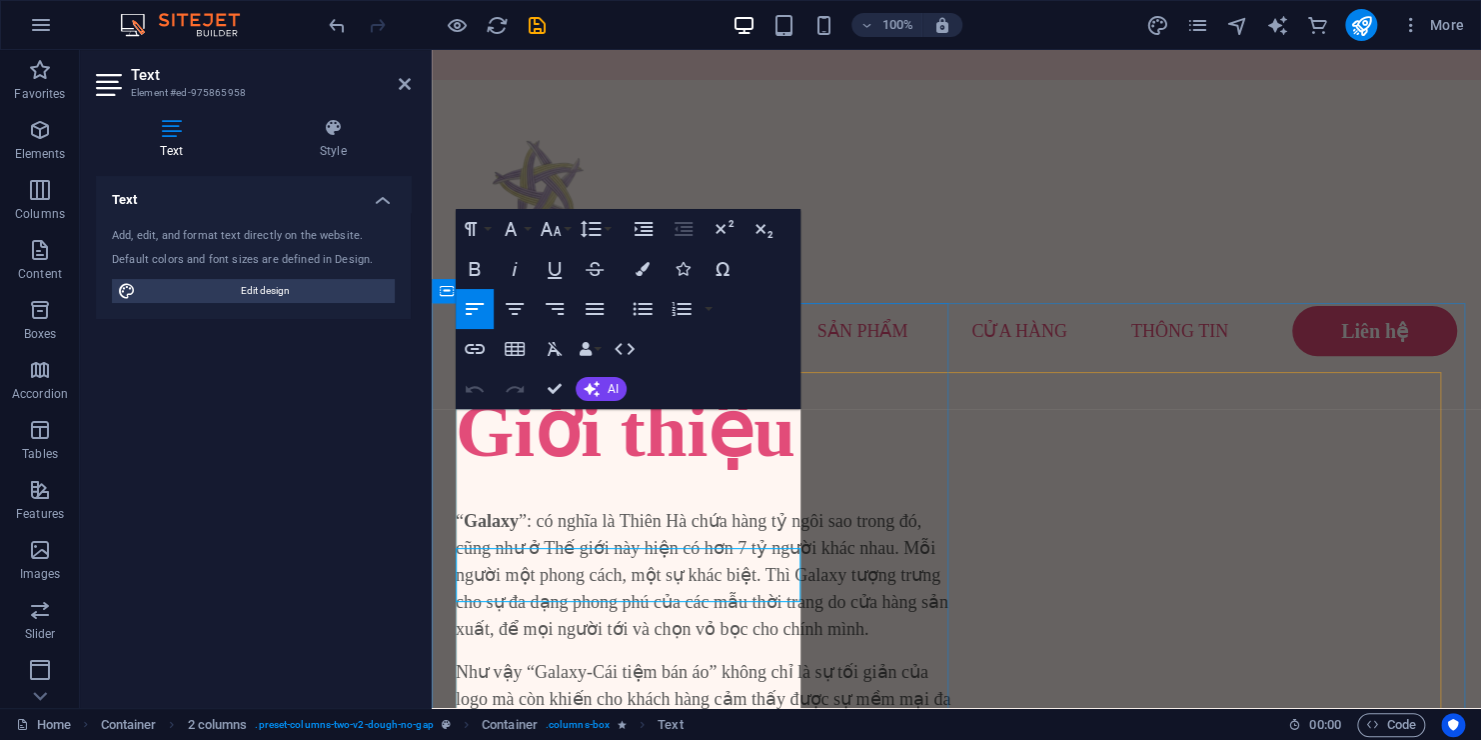
scroll to position [44, 0]
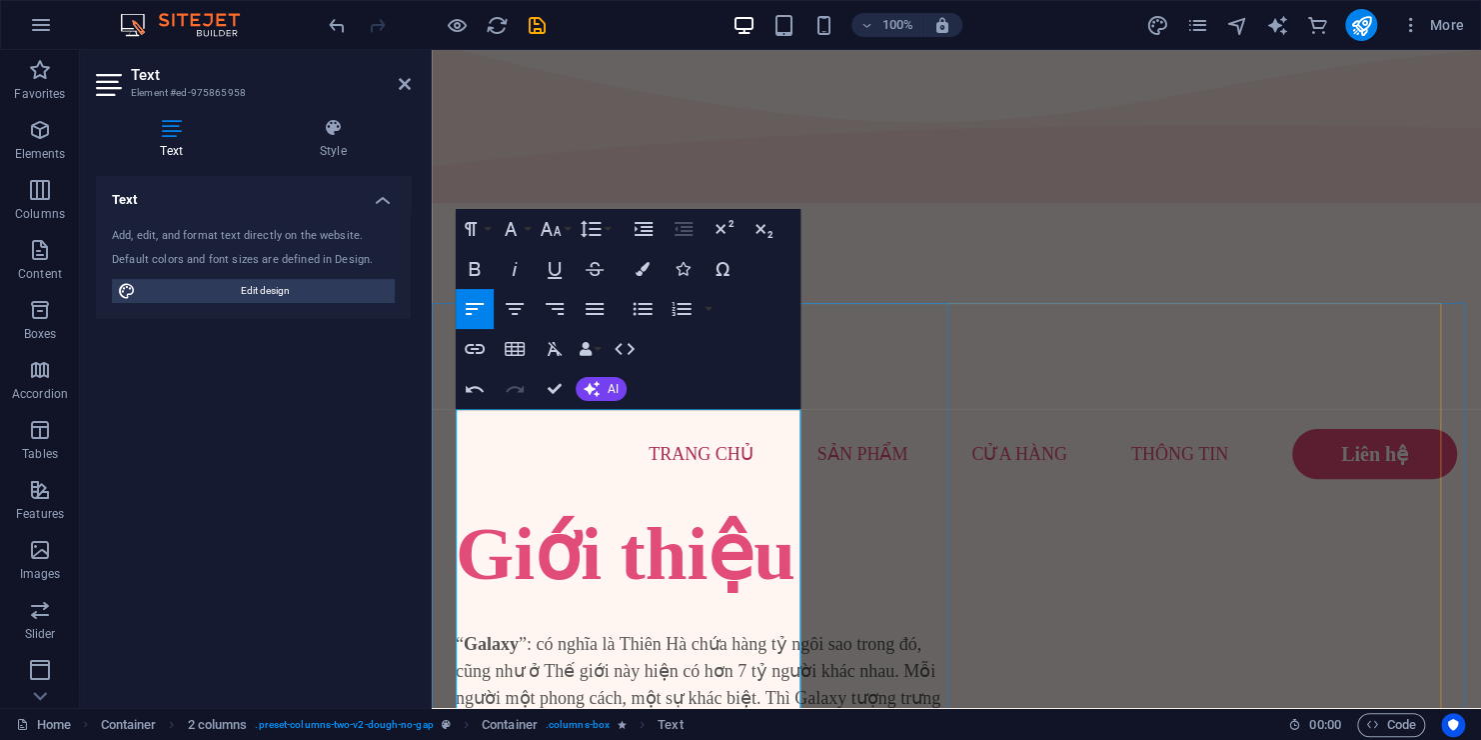
drag, startPoint x: 524, startPoint y: 640, endPoint x: 710, endPoint y: 643, distance: 185.9
click at [473, 278] on icon "button" at bounding box center [475, 269] width 24 height 24
click at [871, 519] on div "Giới thiệu “ Galaxy ”: có nghĩa là Thiên Hà chứa hàng tỷ ngôi sao trong đó, cũn…" at bounding box center [706, 739] width 501 height 460
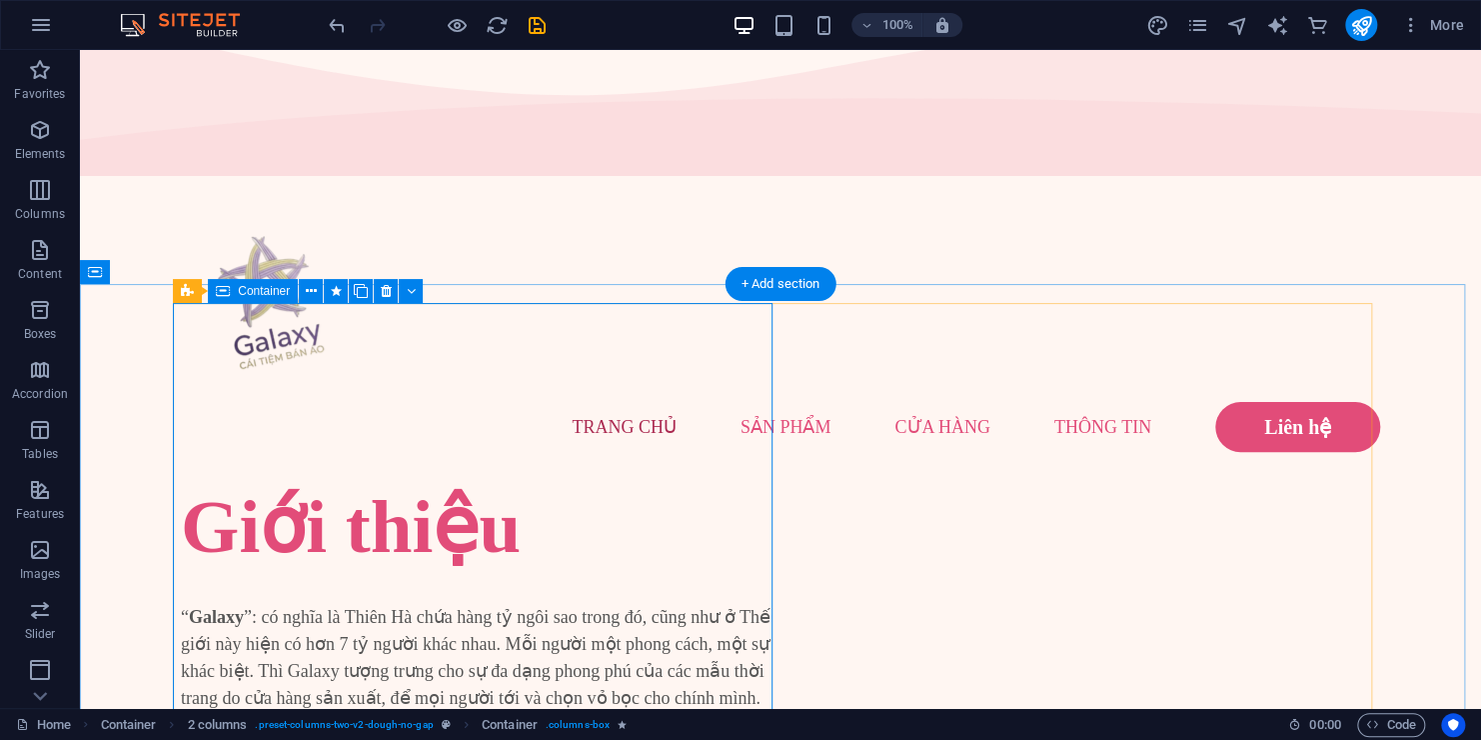
scroll to position [180, 0]
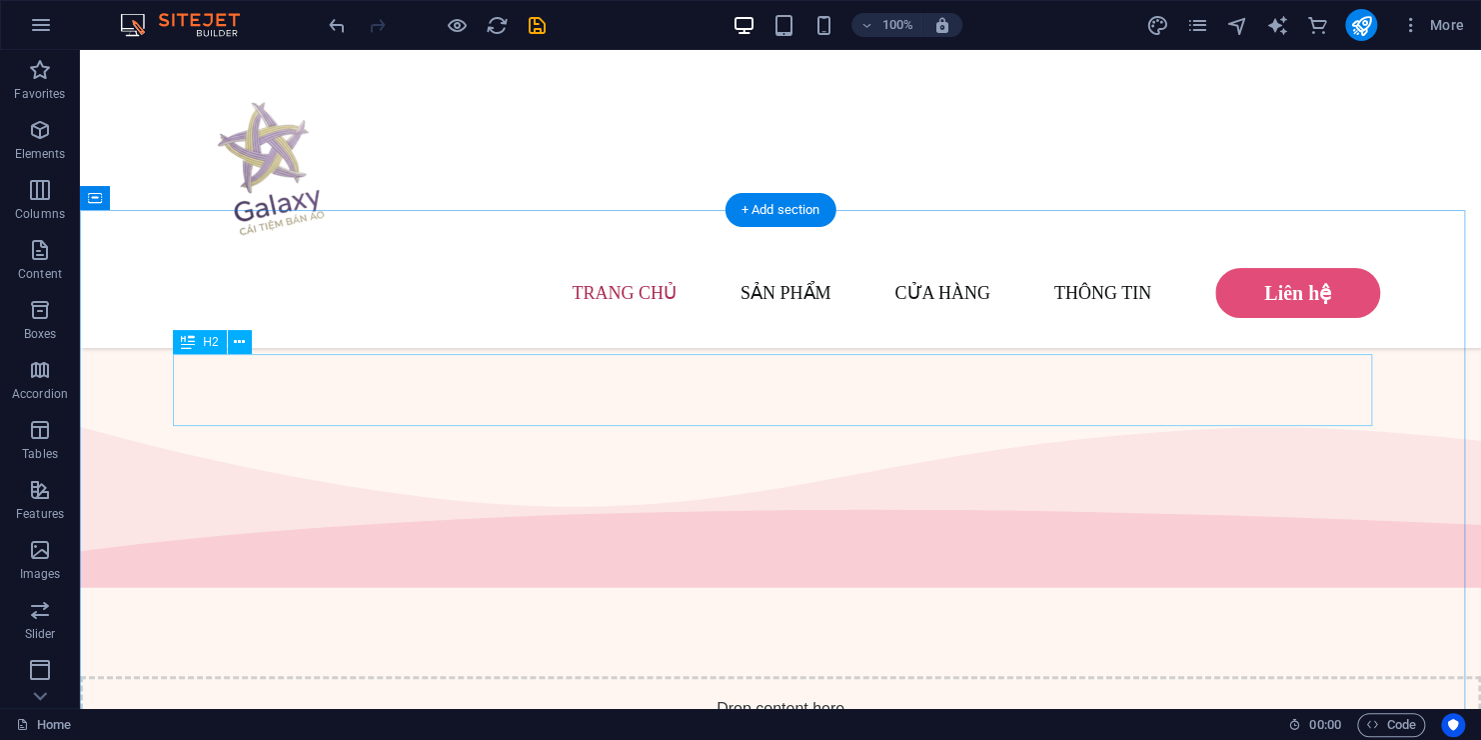
scroll to position [647, 0]
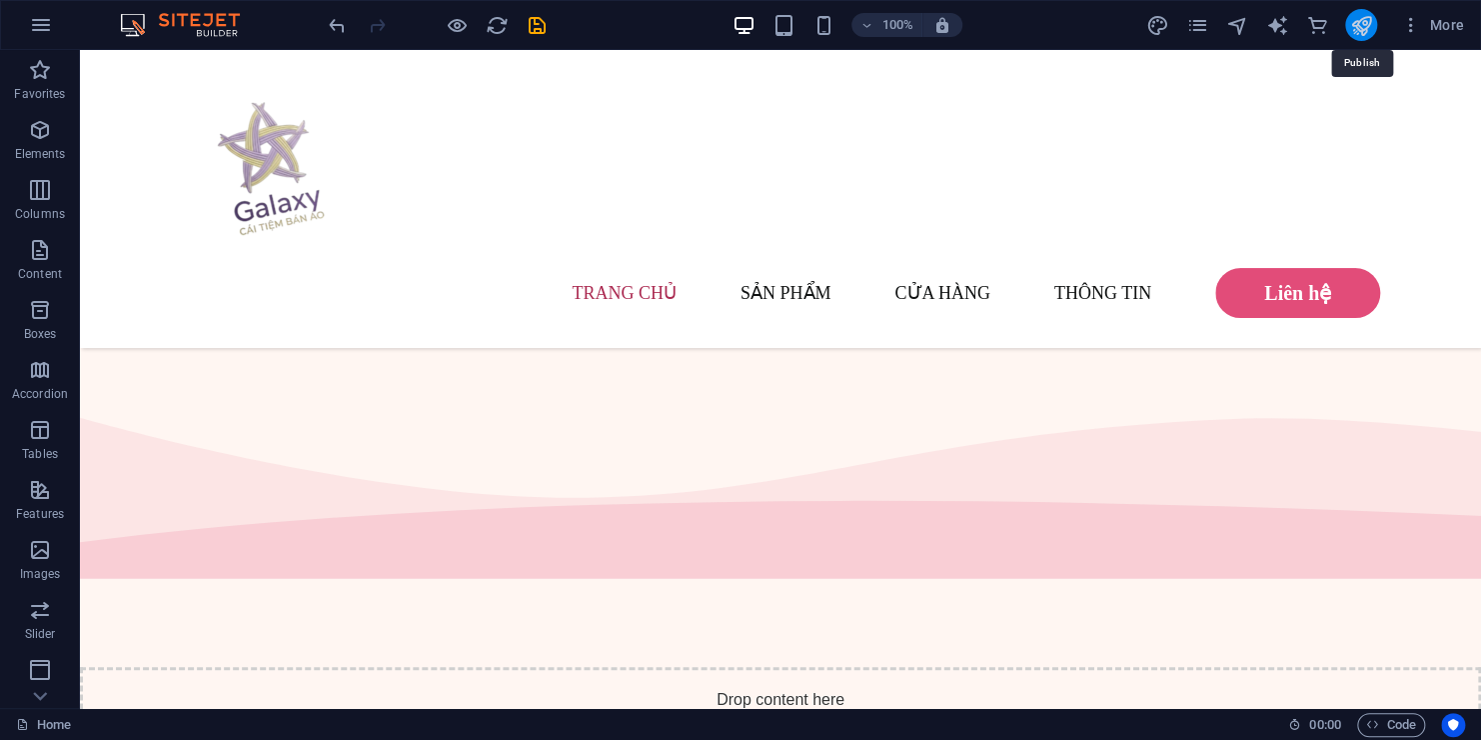
click at [1350, 30] on icon "publish" at bounding box center [1360, 25] width 23 height 23
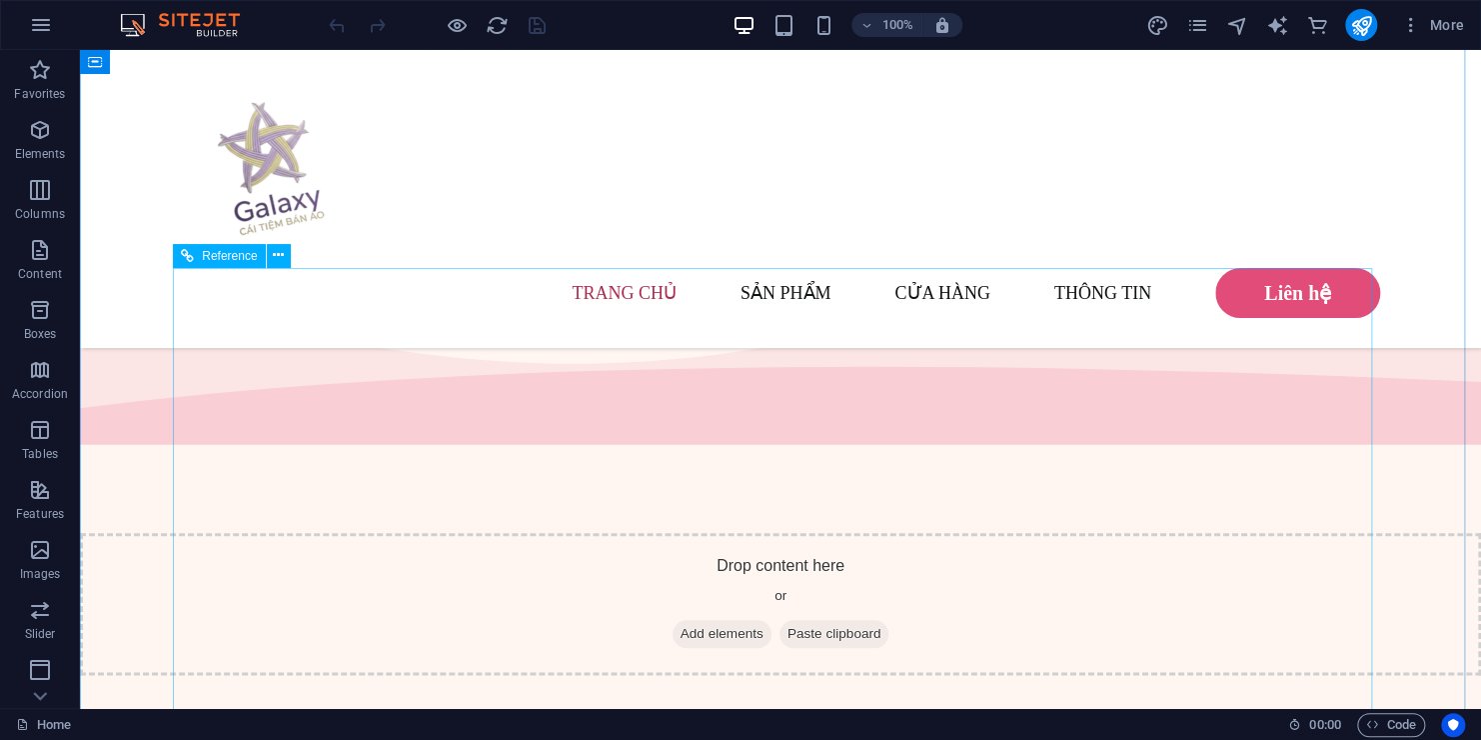
scroll to position [666, 0]
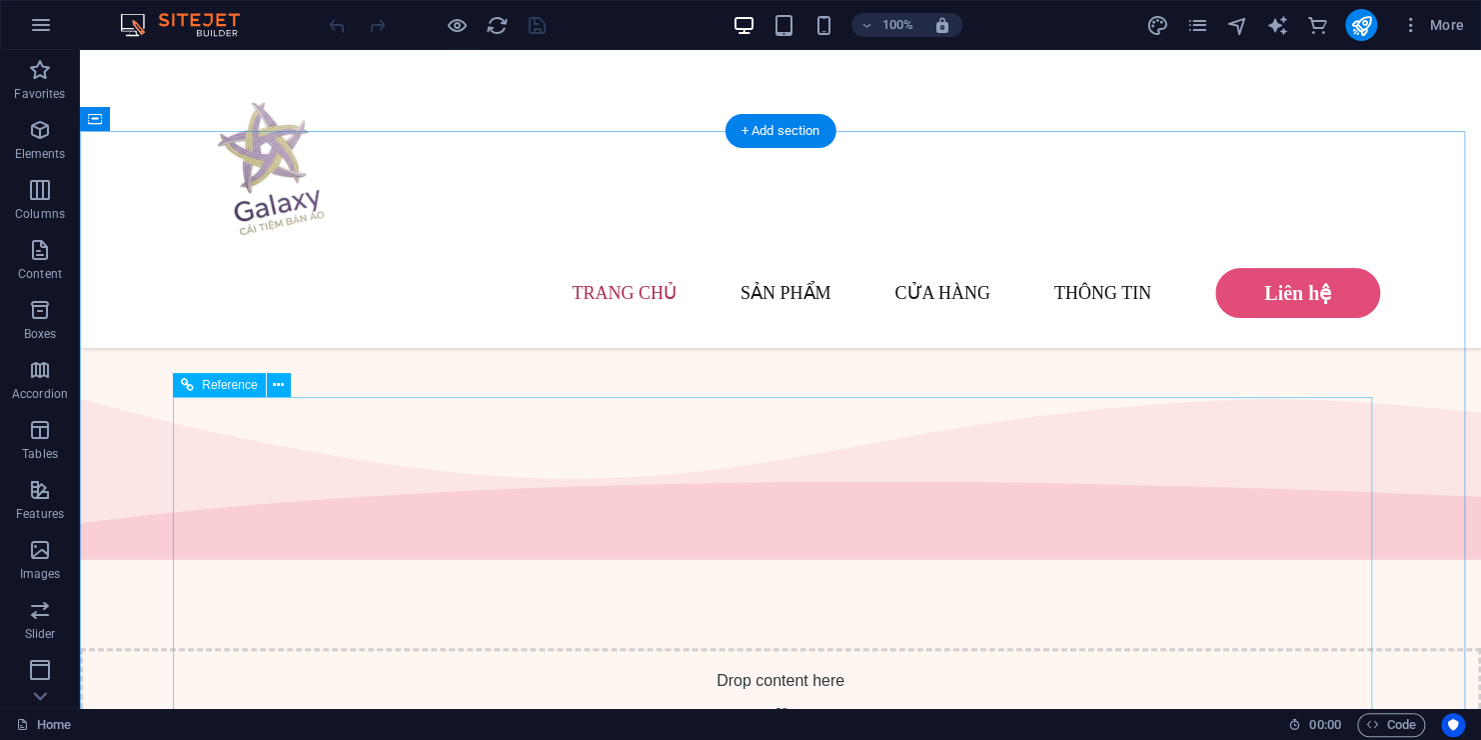
drag, startPoint x: 631, startPoint y: 500, endPoint x: 277, endPoint y: 500, distance: 353.8
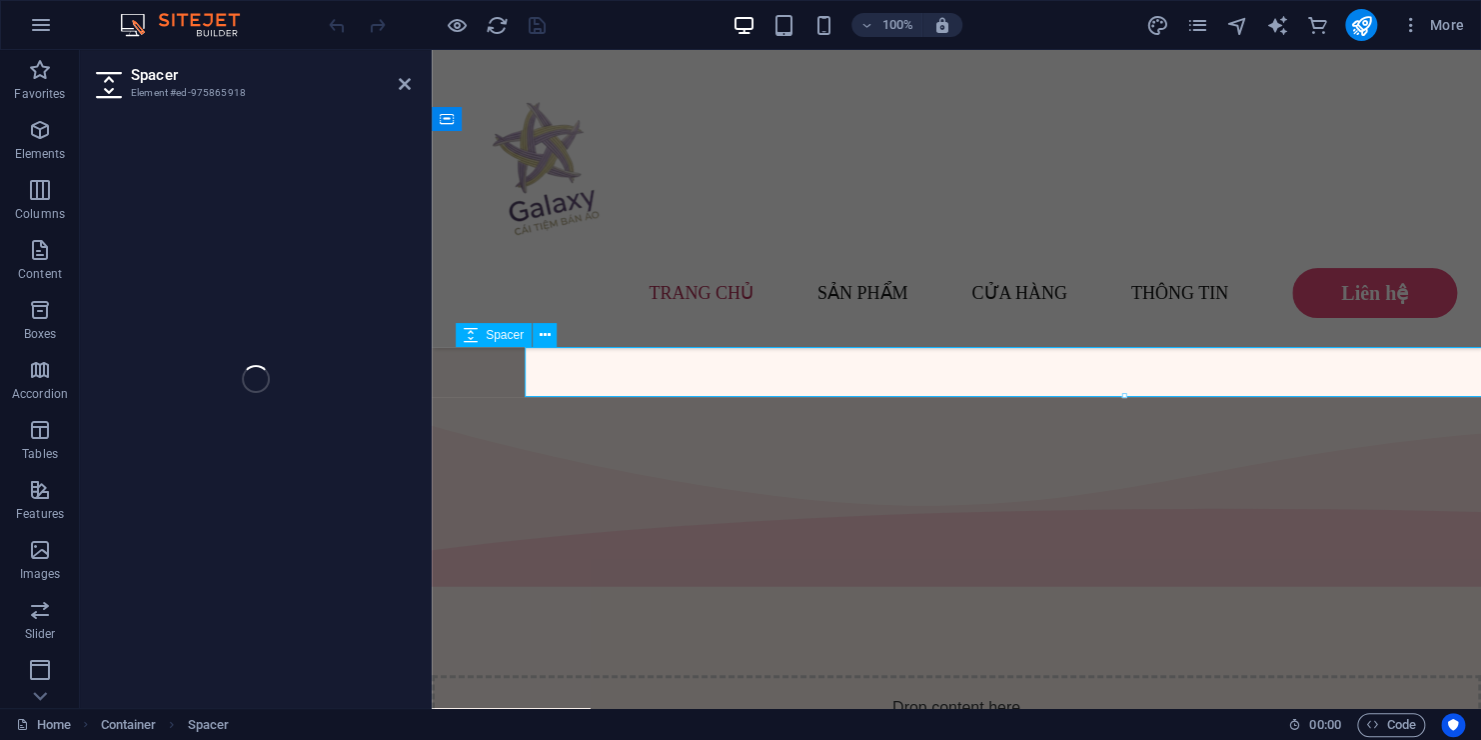
select select "px"
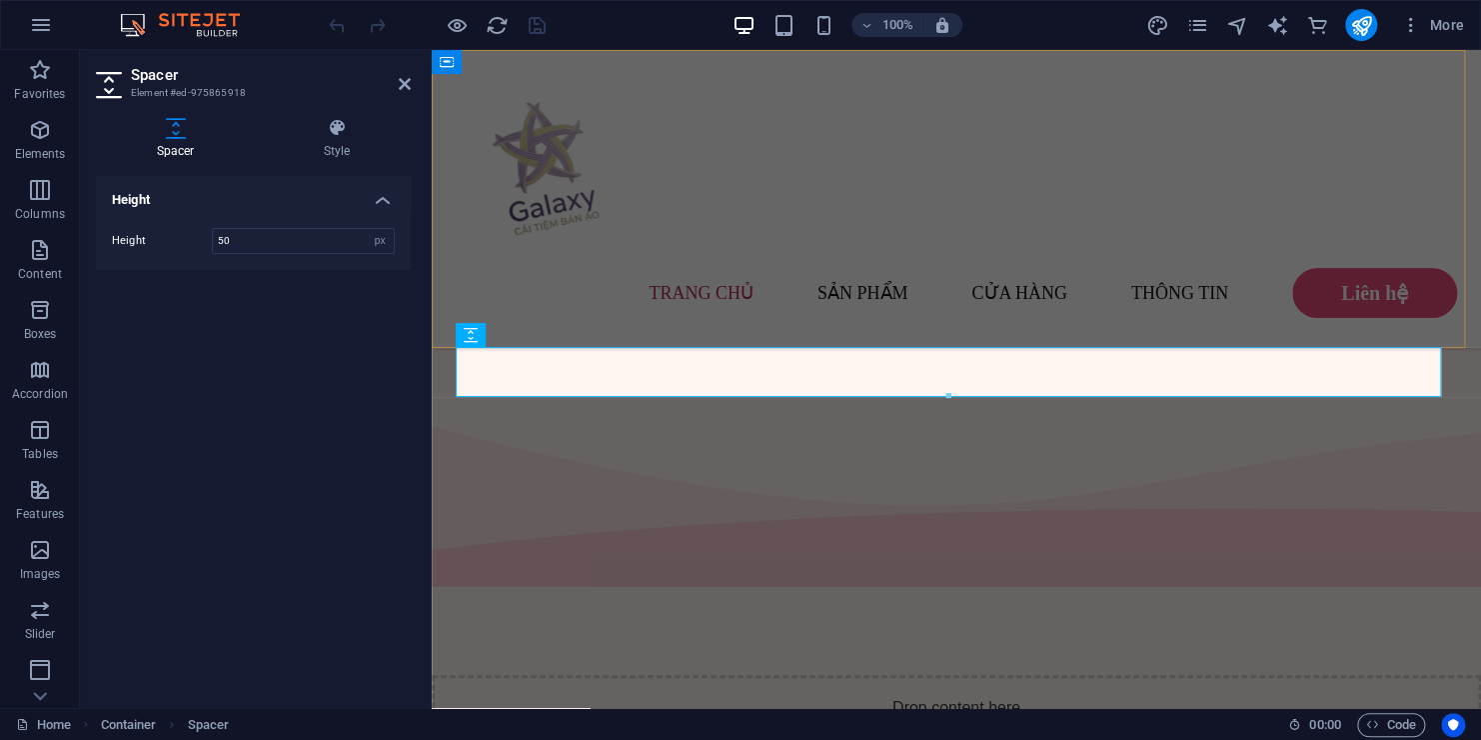
drag, startPoint x: 659, startPoint y: 300, endPoint x: 1013, endPoint y: 301, distance: 353.8
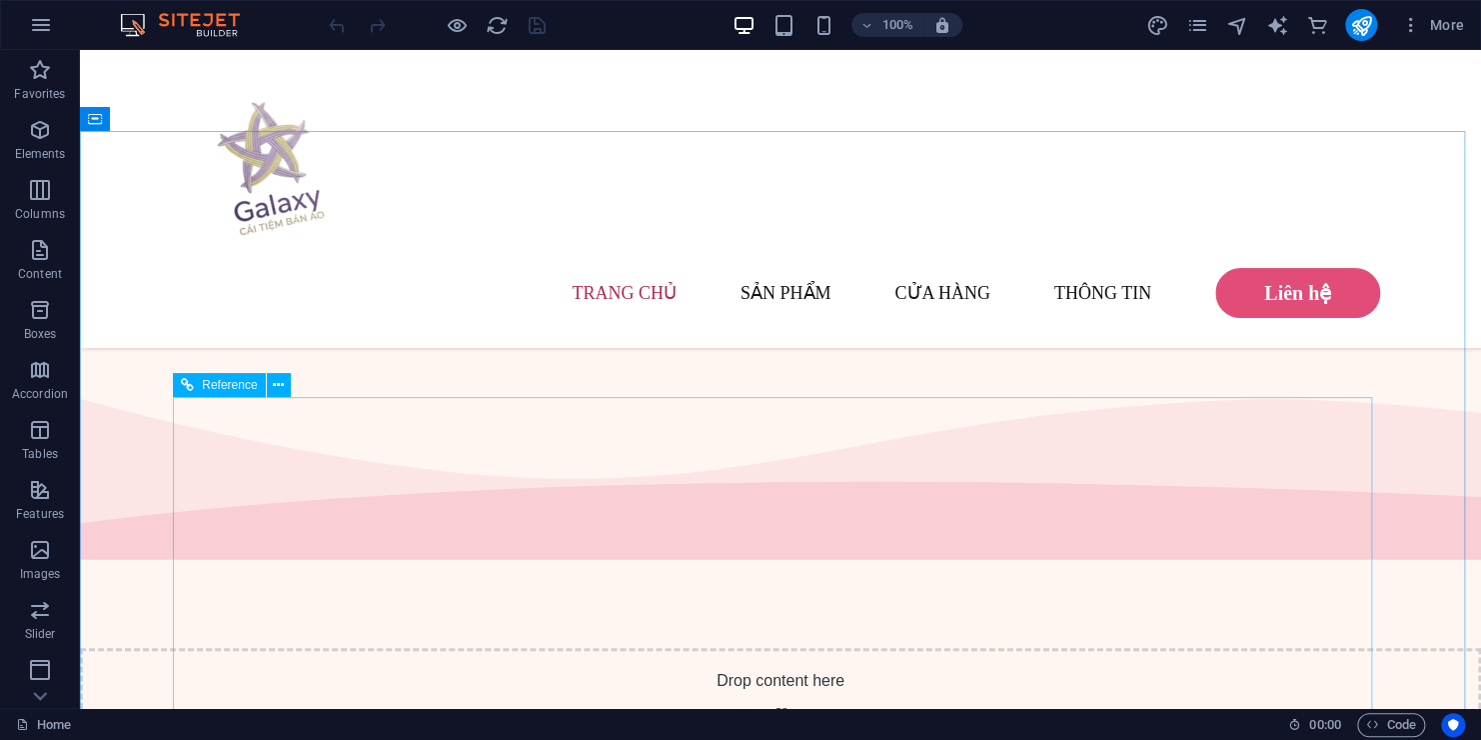
click at [225, 388] on span "Reference" at bounding box center [229, 385] width 55 height 12
click at [275, 386] on icon at bounding box center [278, 385] width 11 height 21
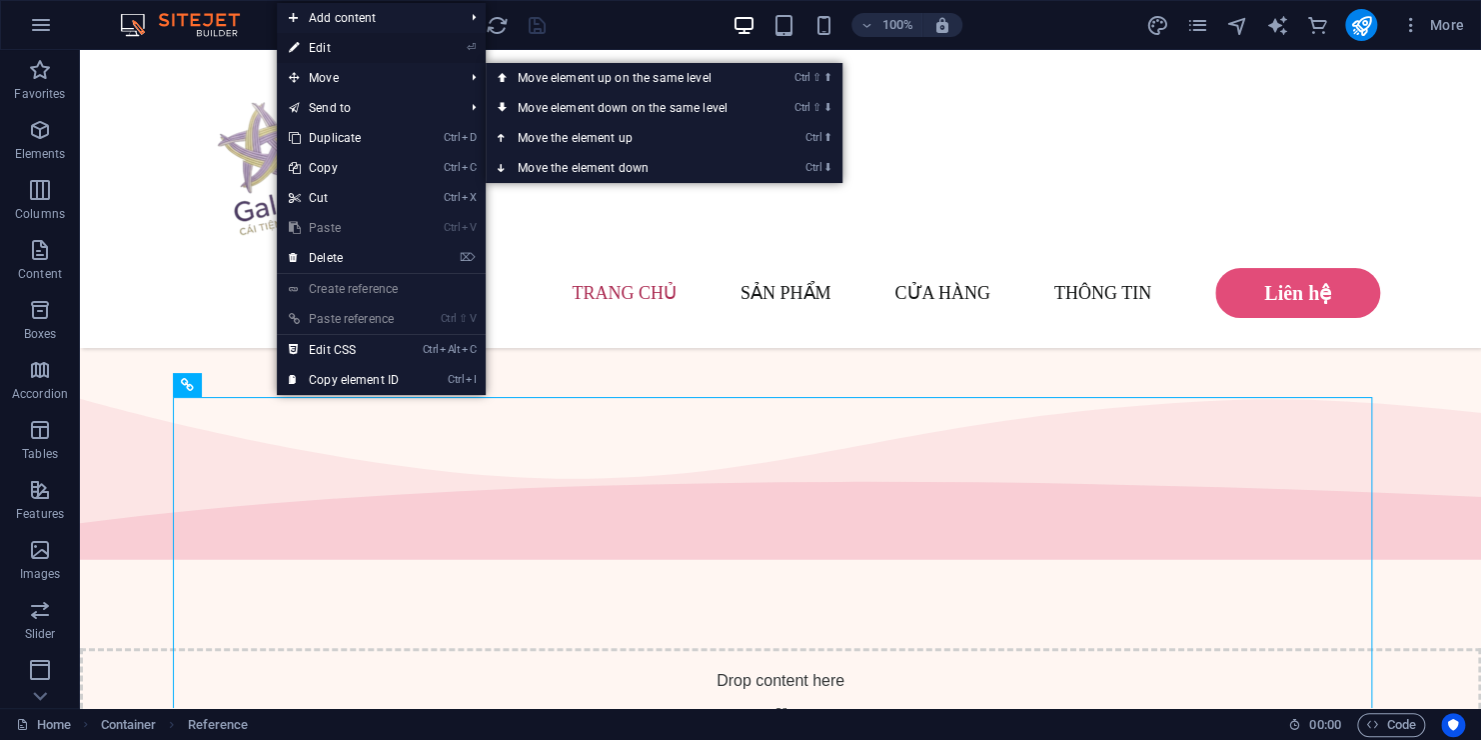
click at [368, 56] on link "⏎ Edit" at bounding box center [344, 48] width 134 height 30
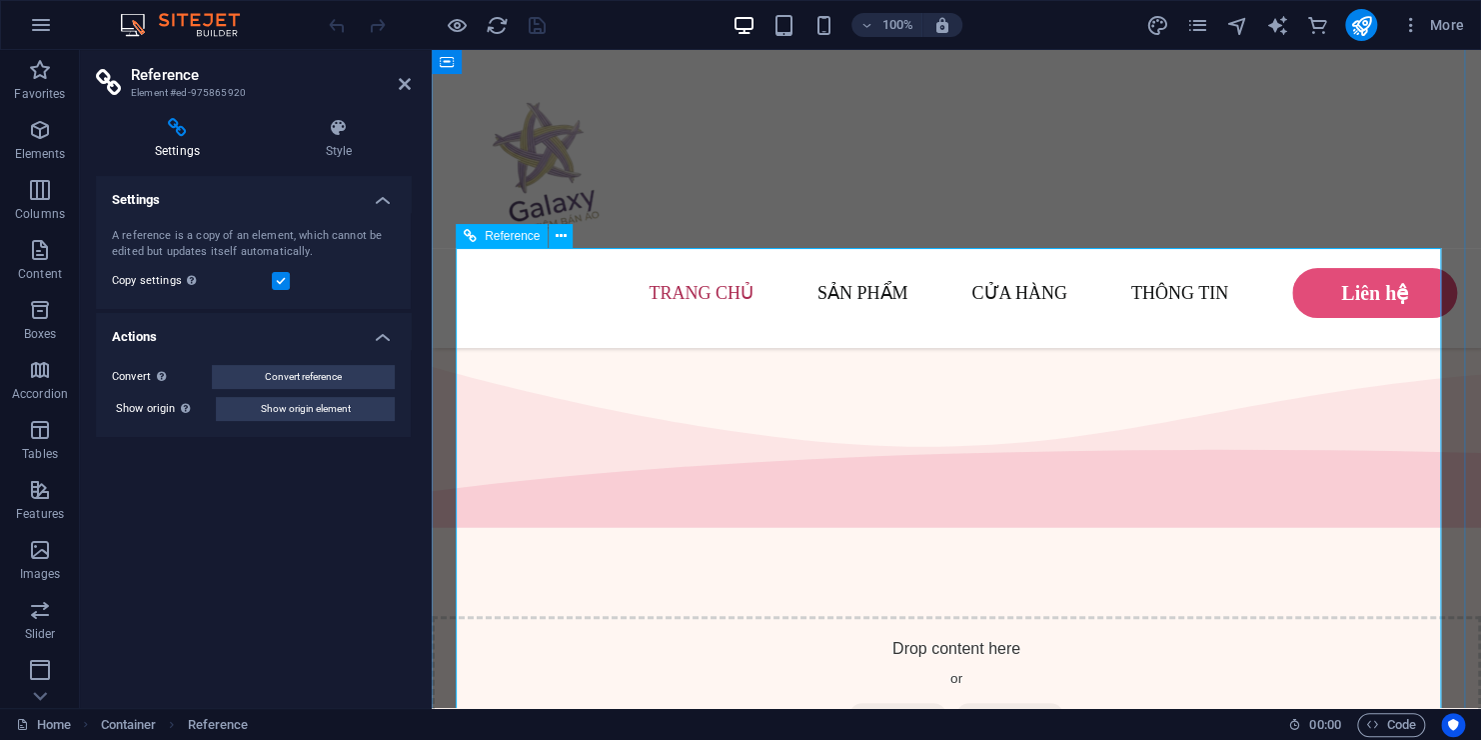
scroll to position [700, 0]
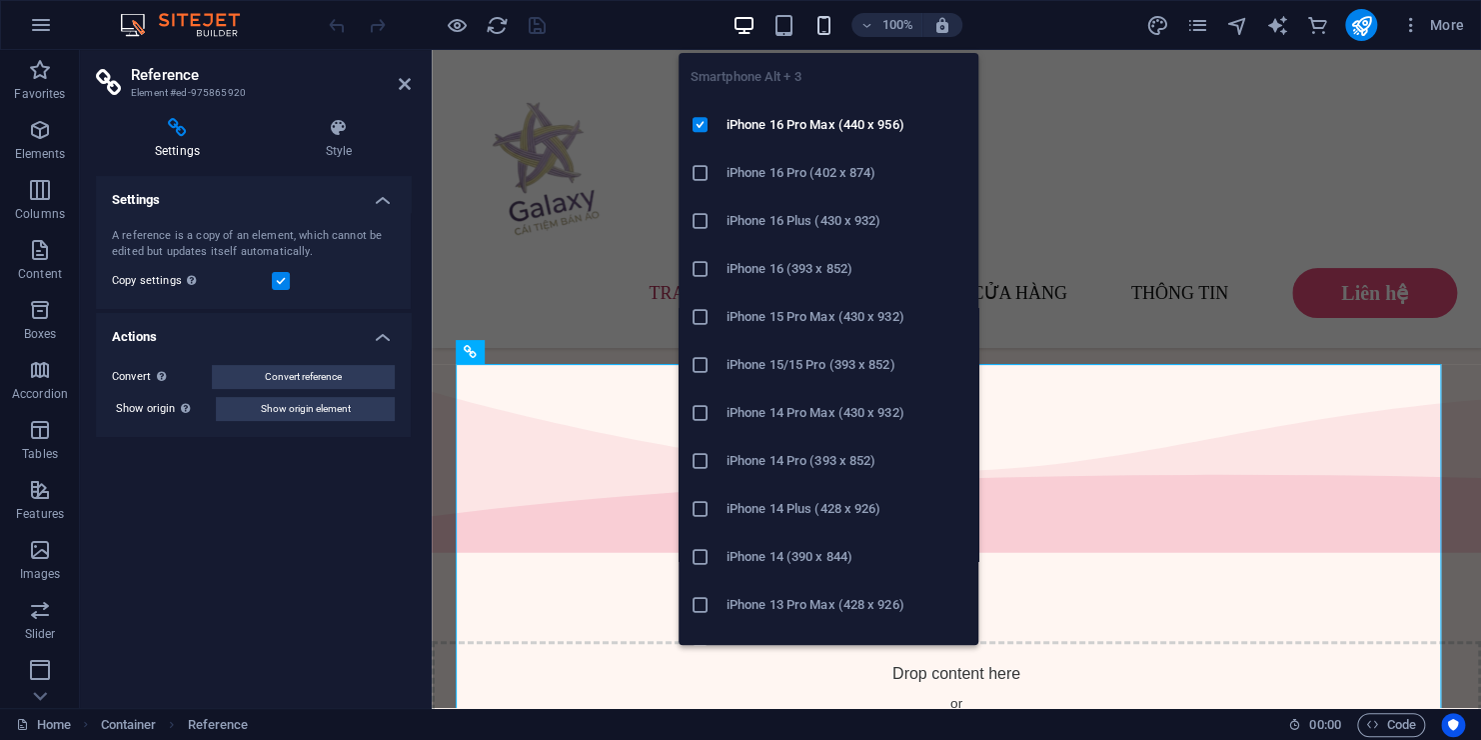
click at [835, 25] on icon "button" at bounding box center [823, 25] width 23 height 23
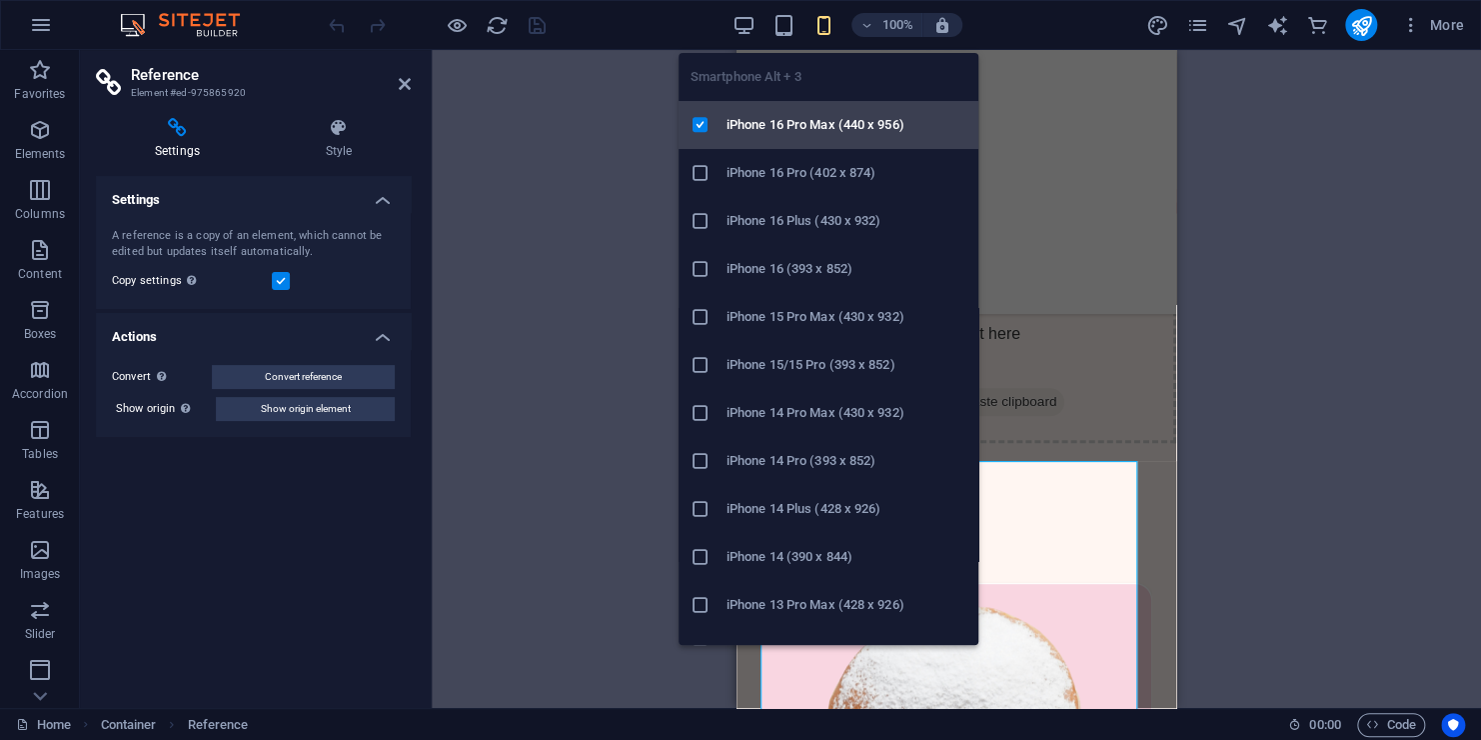
click at [835, 138] on li "iPhone 16 Pro Max (440 x 956)" at bounding box center [829, 125] width 300 height 48
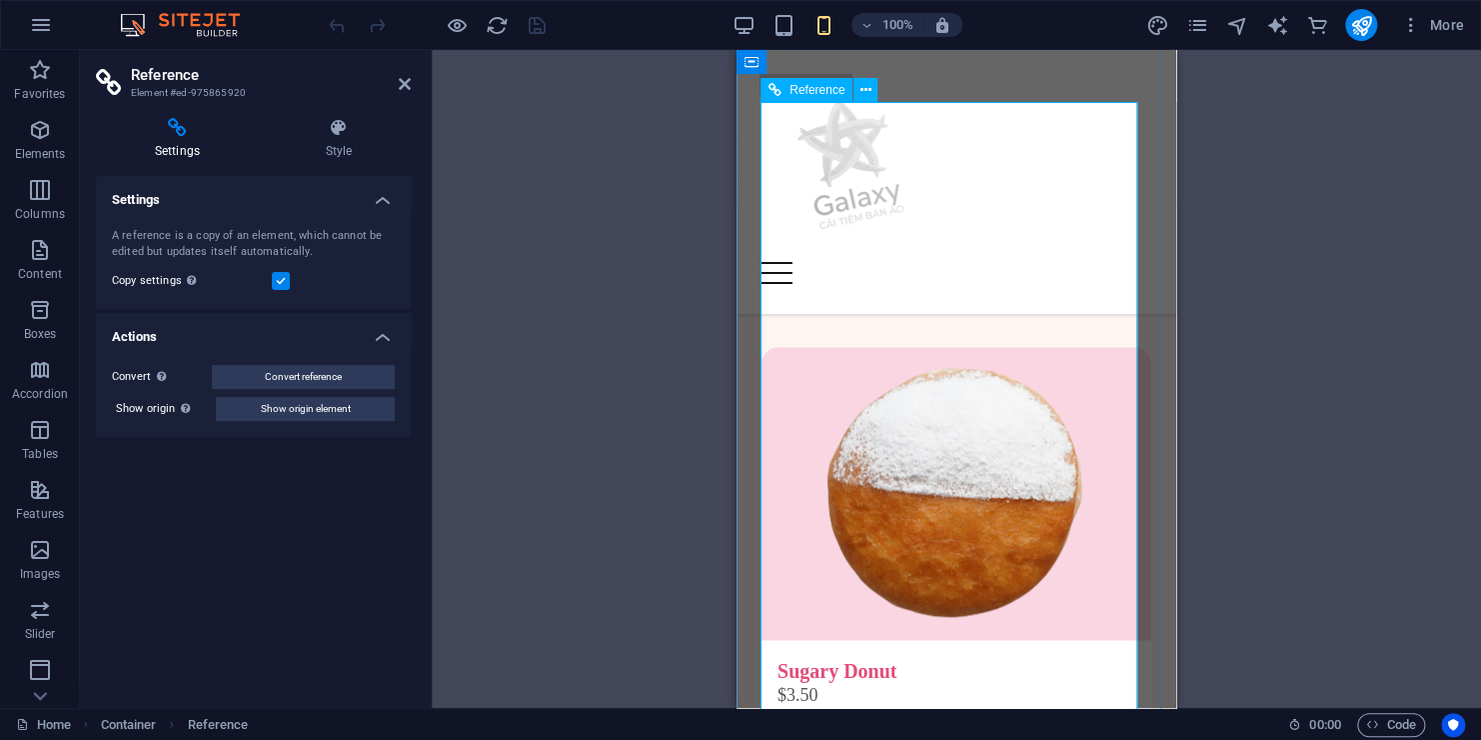
scroll to position [900, 0]
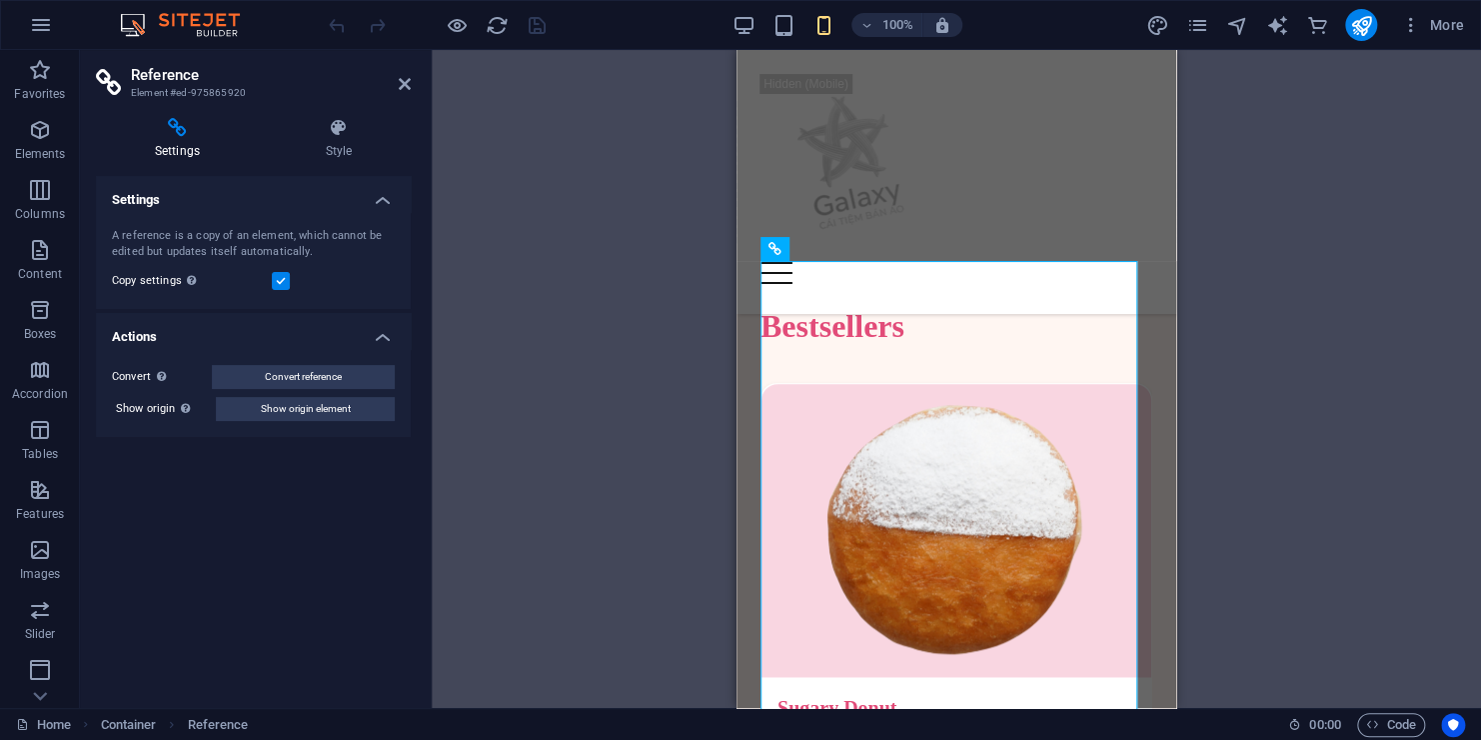
click at [346, 102] on div "Settings Style Settings A reference is a copy of an element, which cannot be ed…" at bounding box center [253, 405] width 347 height 606
click at [344, 115] on div "Settings Style Settings A reference is a copy of an element, which cannot be ed…" at bounding box center [253, 405] width 347 height 606
click at [342, 136] on icon at bounding box center [339, 128] width 144 height 20
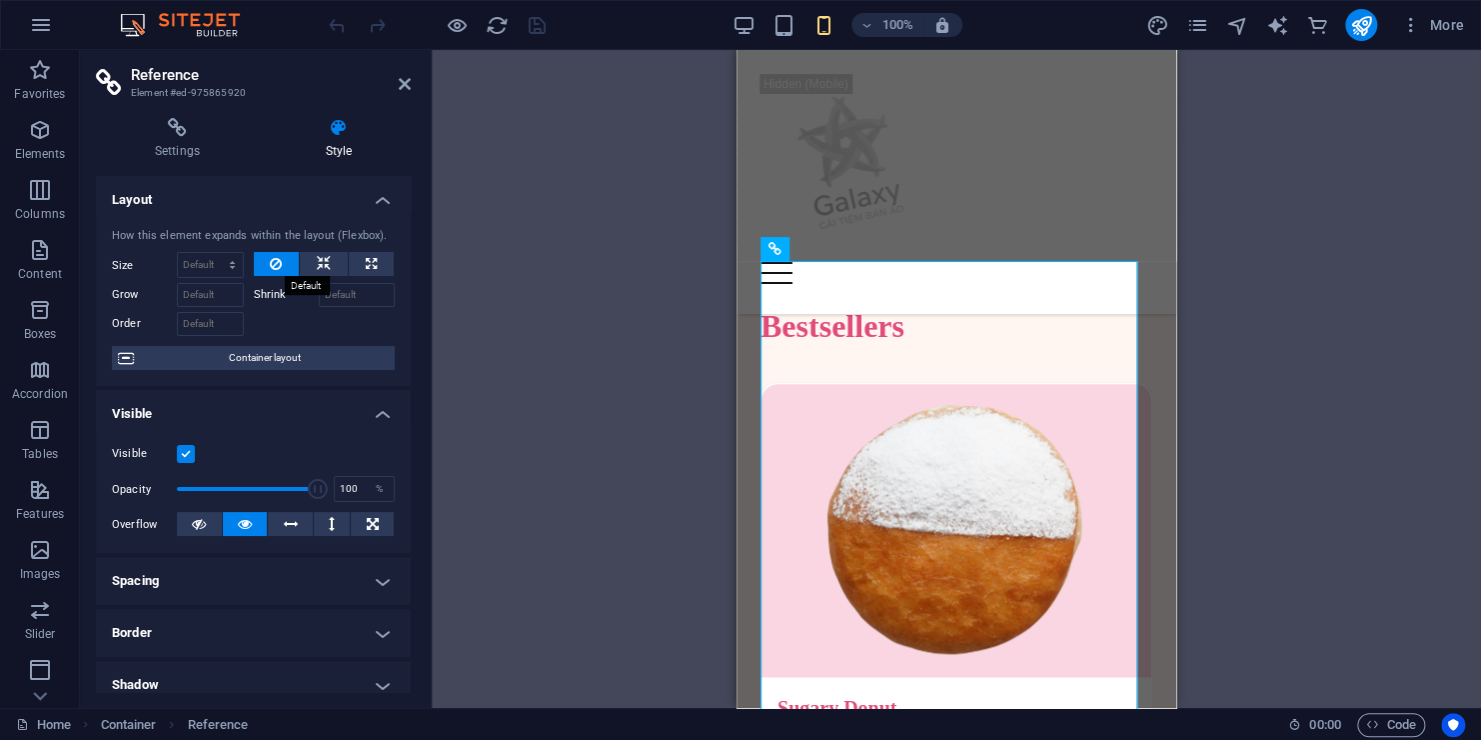
click at [263, 265] on button at bounding box center [277, 264] width 46 height 24
type input "100"
drag, startPoint x: 306, startPoint y: 488, endPoint x: 396, endPoint y: 483, distance: 90.1
click at [396, 483] on div "Visible Opacity 100 % Overflow" at bounding box center [253, 489] width 315 height 127
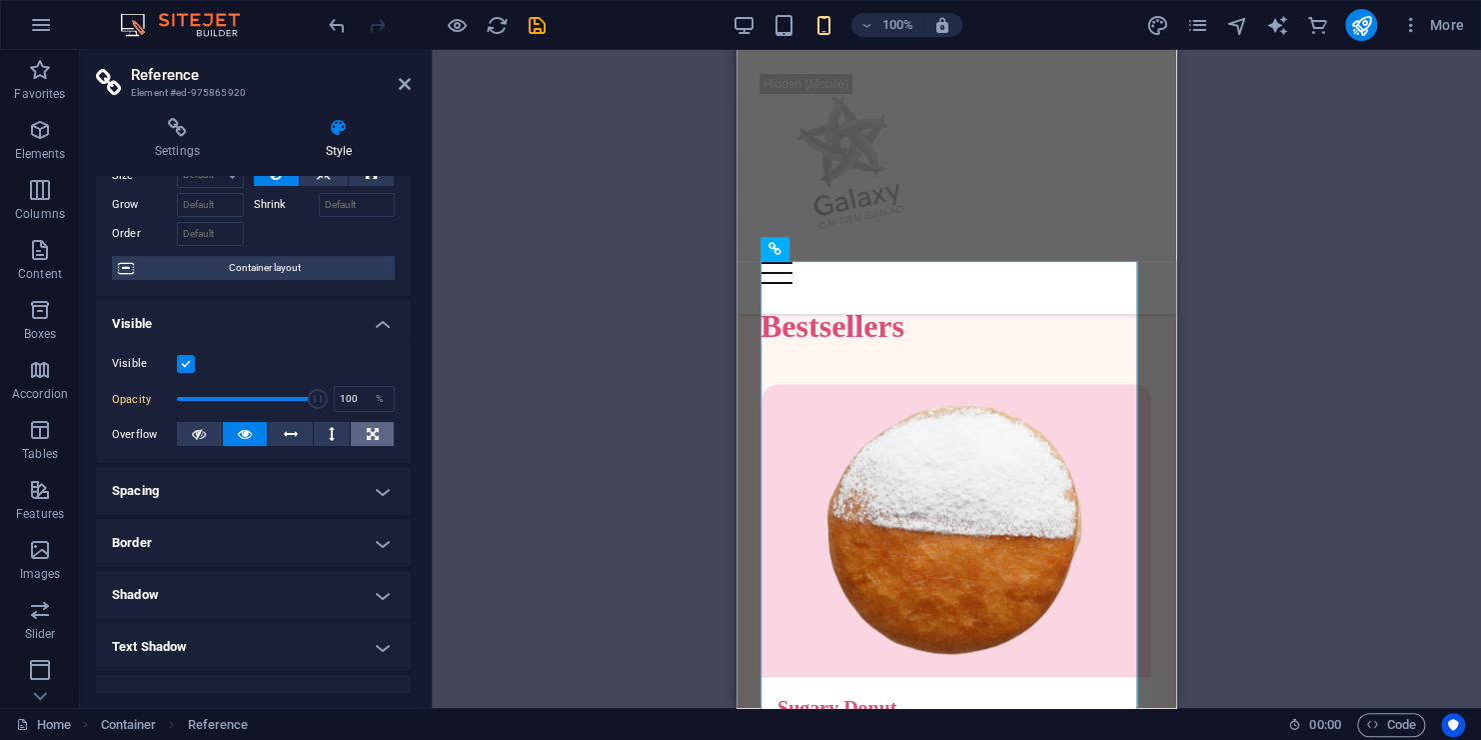
scroll to position [0, 0]
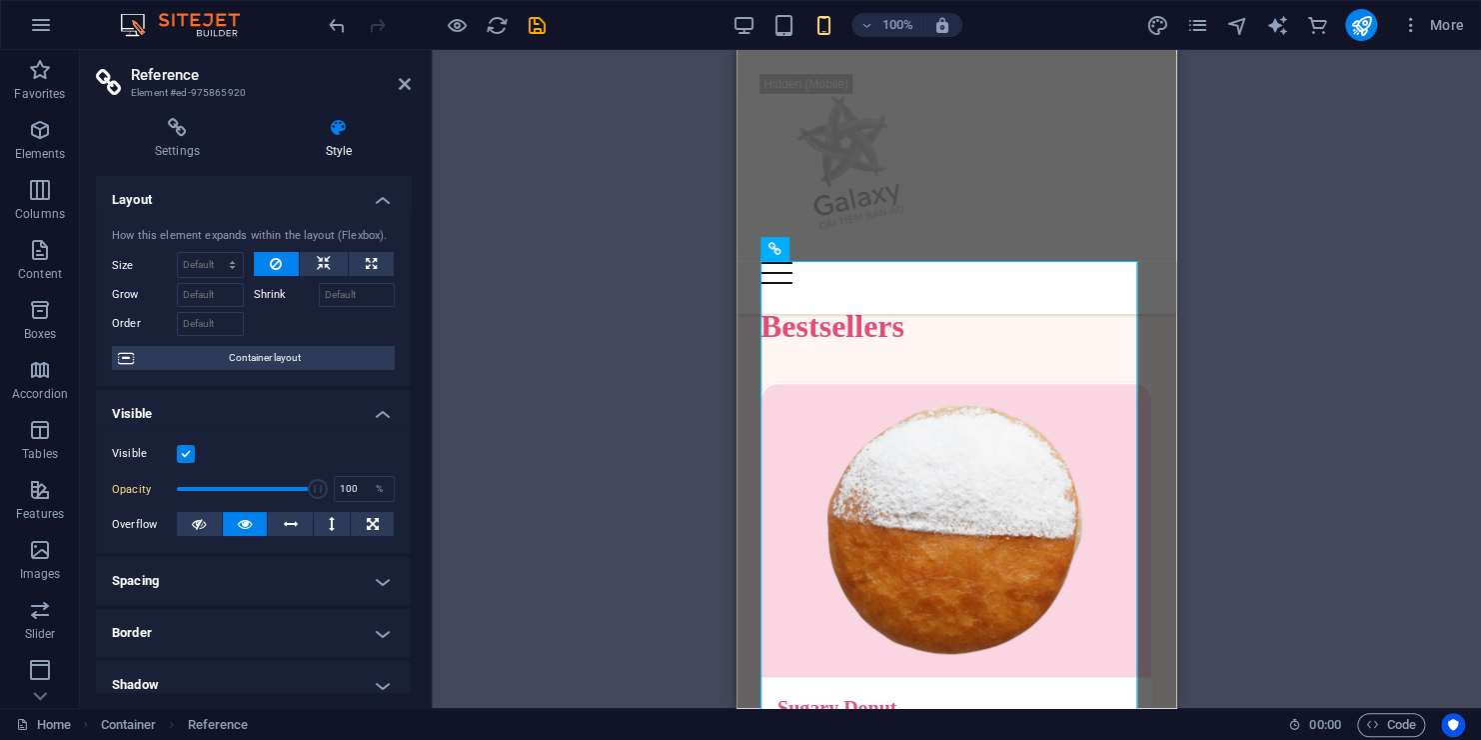
click at [519, 395] on div "H1 Container 2 columns Container Menu Bar Container Container Image Container R…" at bounding box center [957, 379] width 1050 height 658
click at [189, 132] on icon at bounding box center [177, 128] width 163 height 20
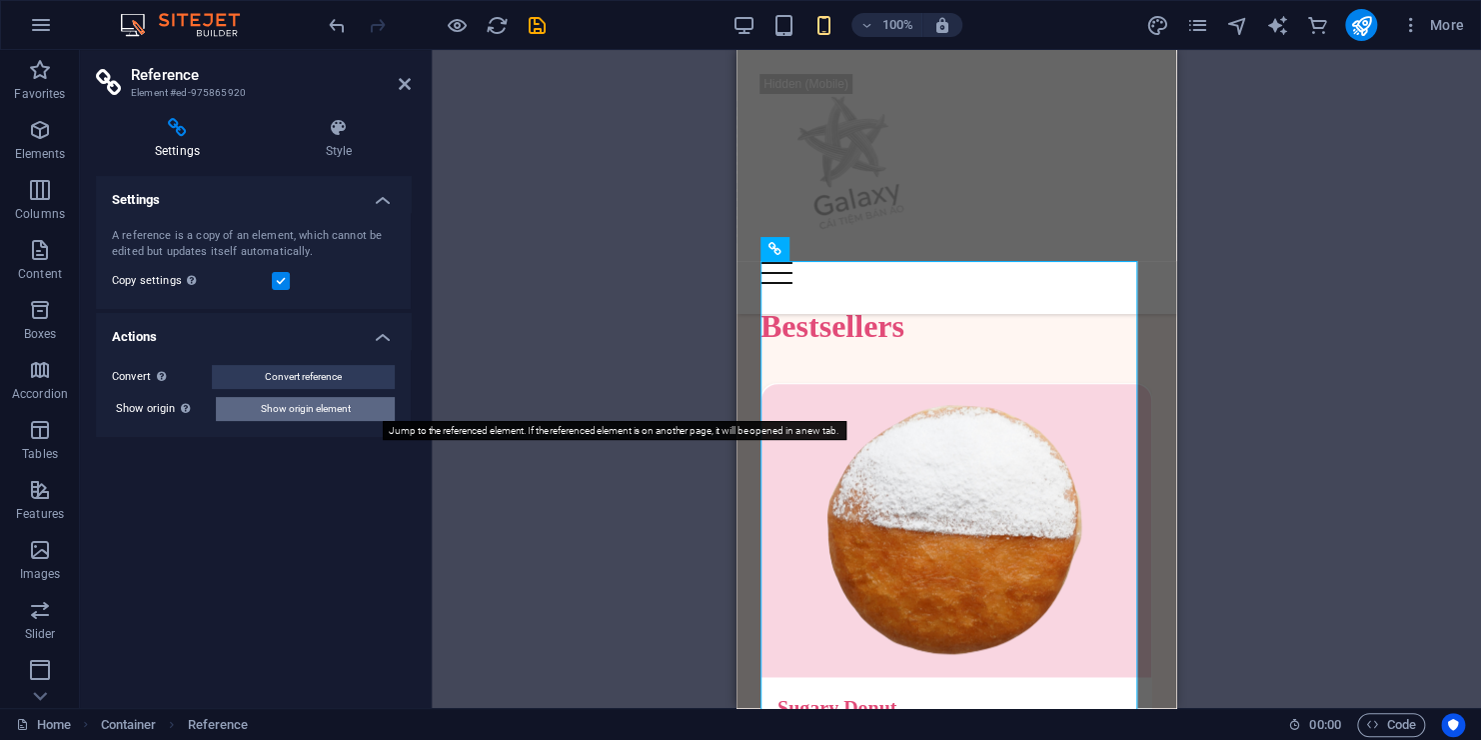
click at [303, 405] on span "Show origin element" at bounding box center [306, 409] width 90 height 24
click at [303, 405] on div "Reference Element #ed-975865920 Settings Style Settings A reference is a copy o…" at bounding box center [780, 379] width 1401 height 658
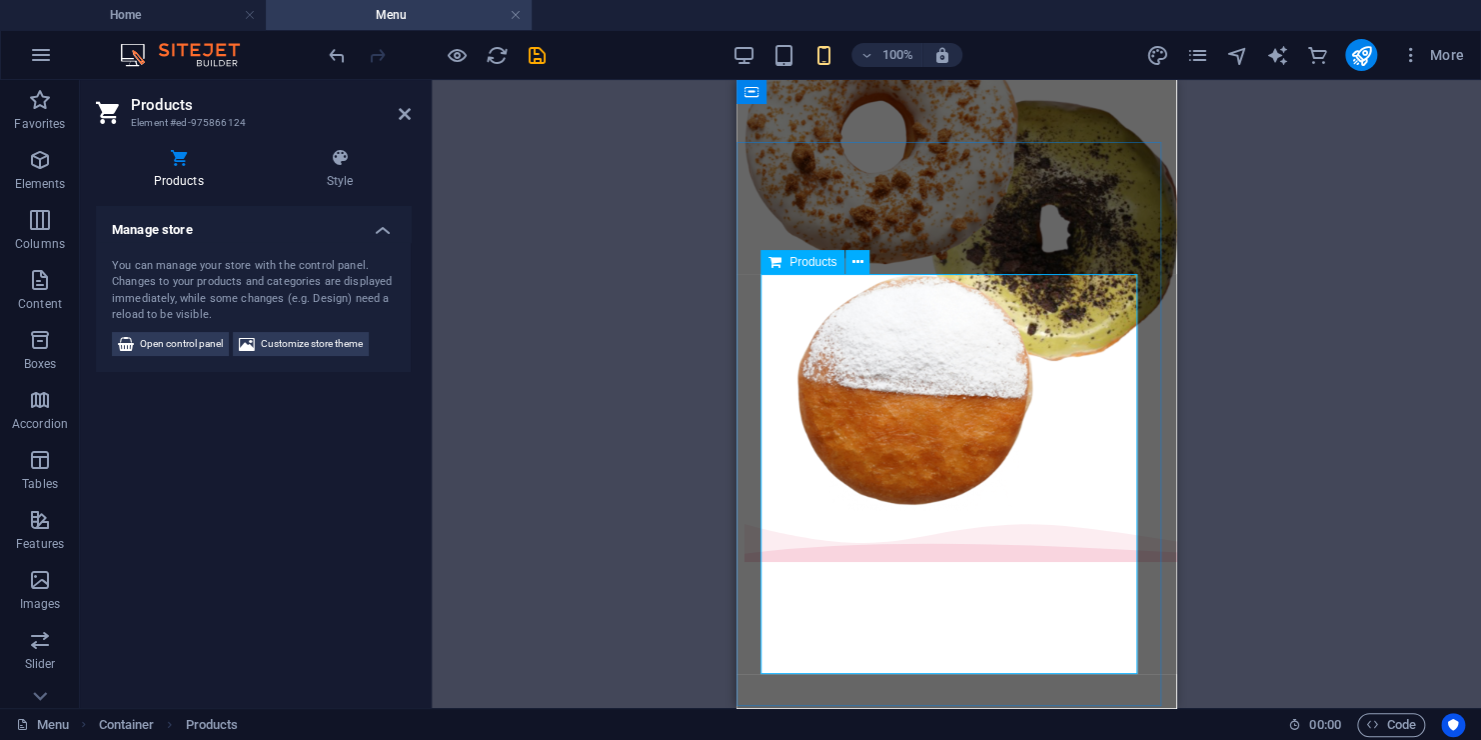
scroll to position [672, 0]
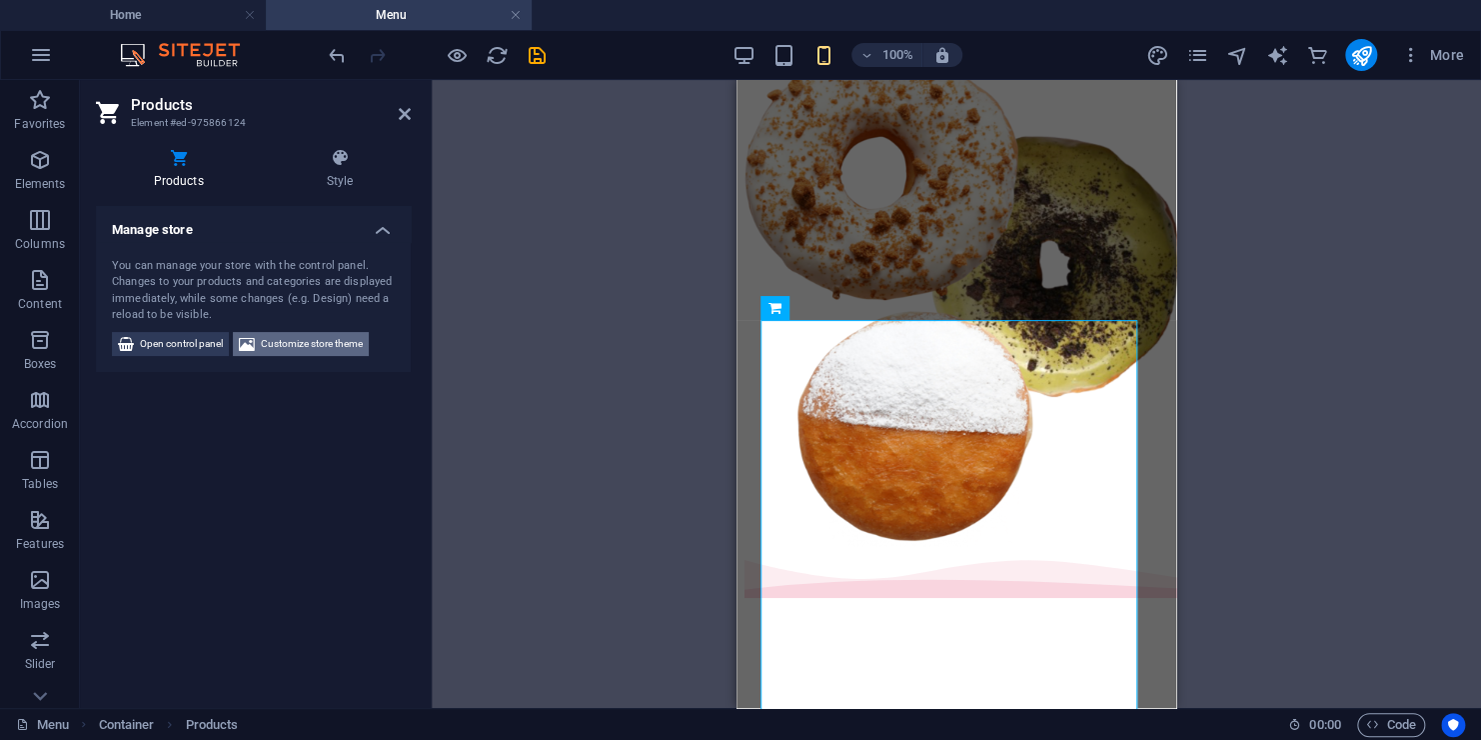
click at [354, 340] on span "Customize store theme" at bounding box center [312, 344] width 102 height 24
select select "rem"
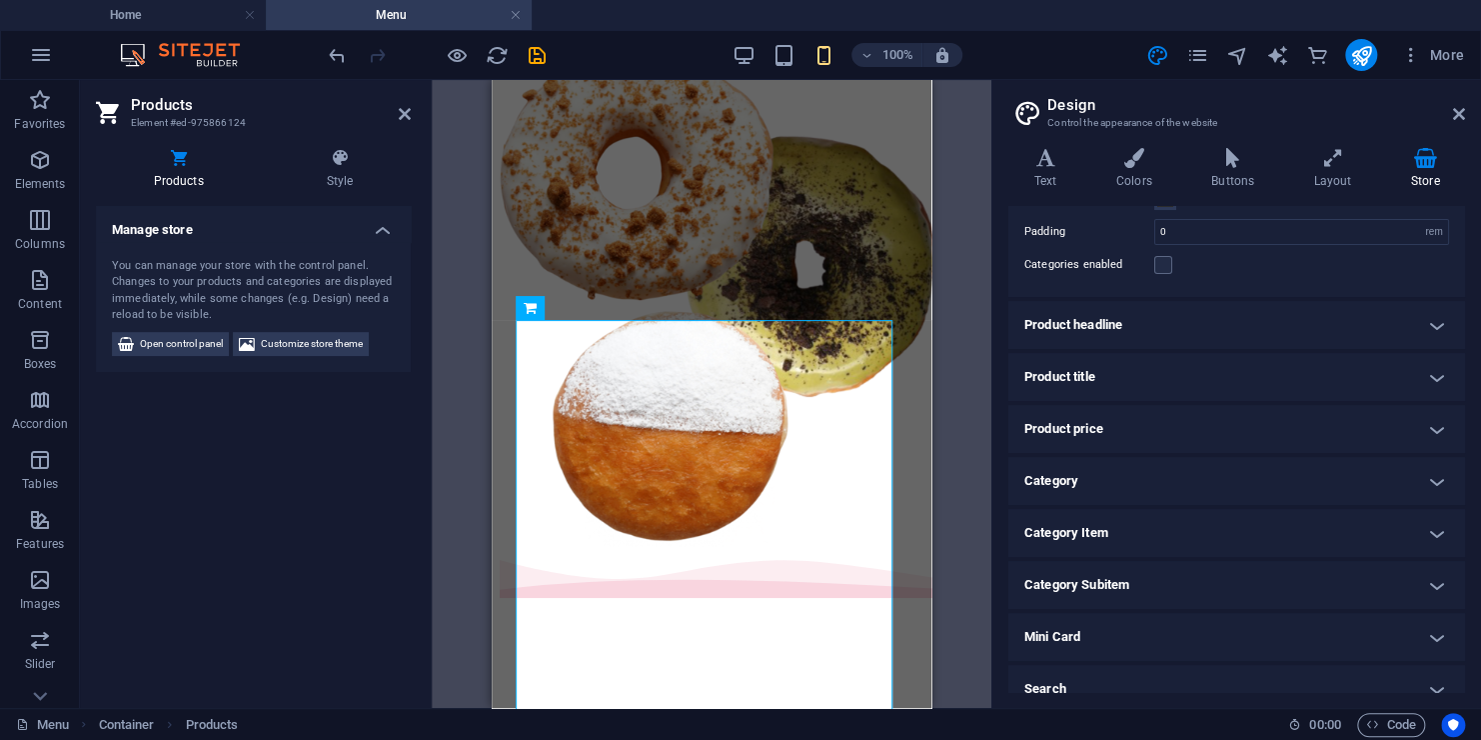
scroll to position [127, 0]
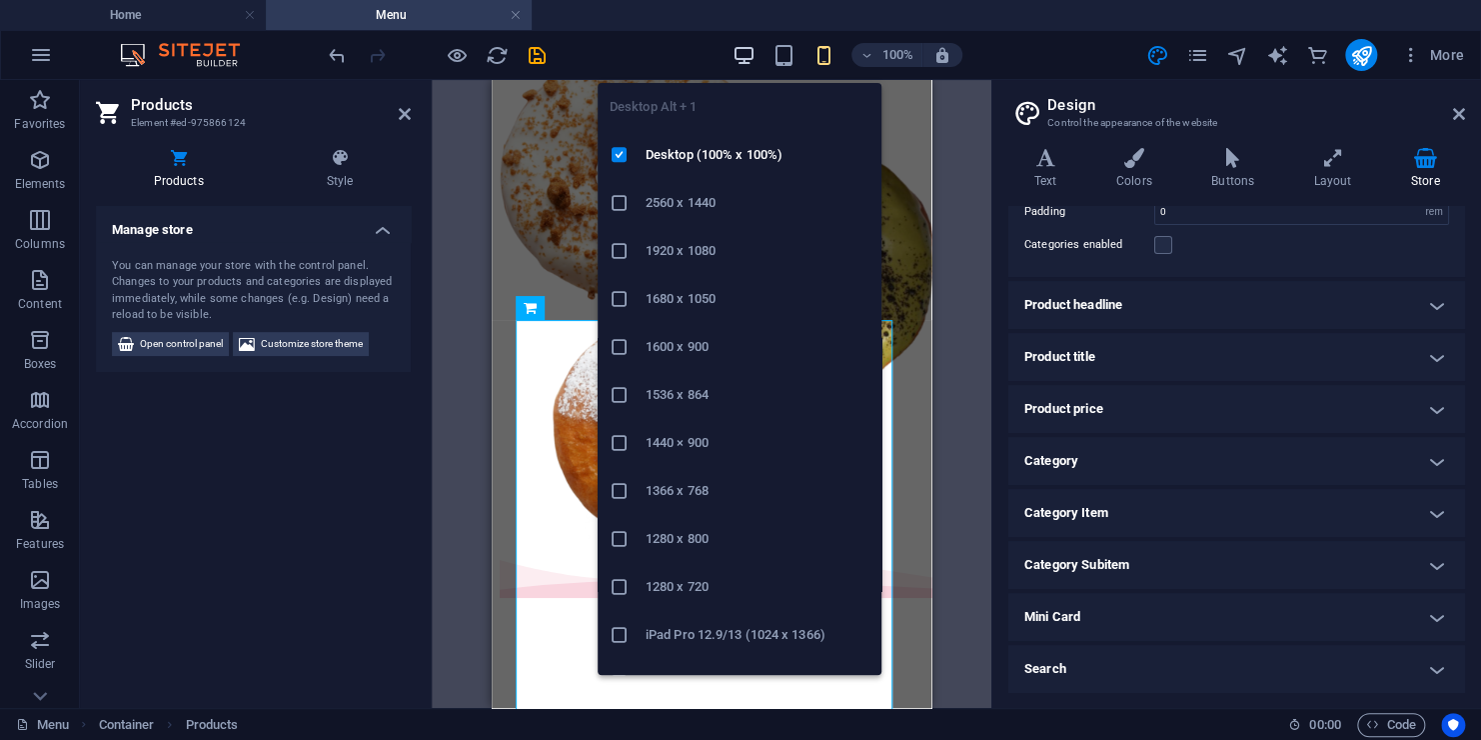
click at [738, 60] on icon "button" at bounding box center [743, 55] width 23 height 23
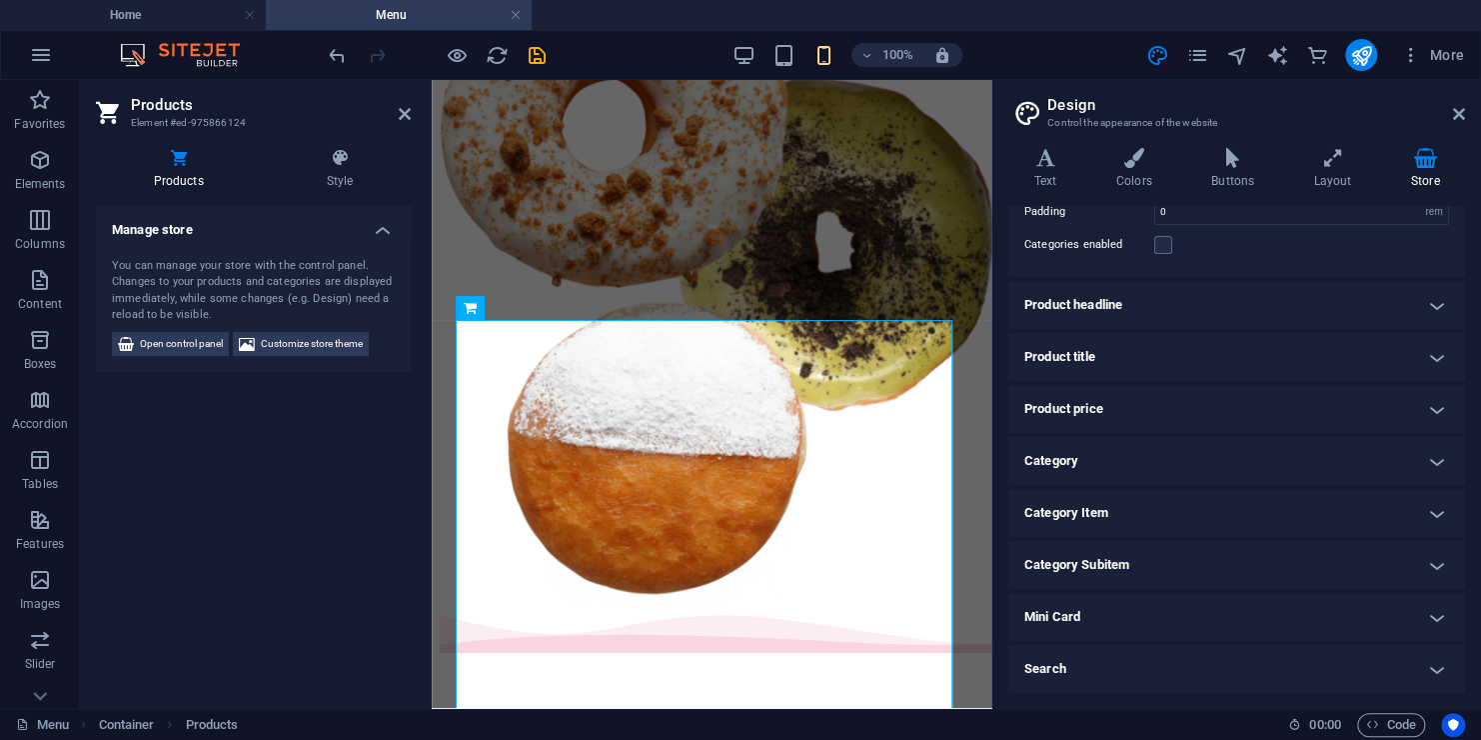
click at [1454, 103] on h2 "Design" at bounding box center [1257, 105] width 418 height 18
click at [1454, 106] on header "Design Control the appearance of the website" at bounding box center [1239, 106] width 453 height 52
click at [1454, 109] on icon at bounding box center [1459, 114] width 12 height 16
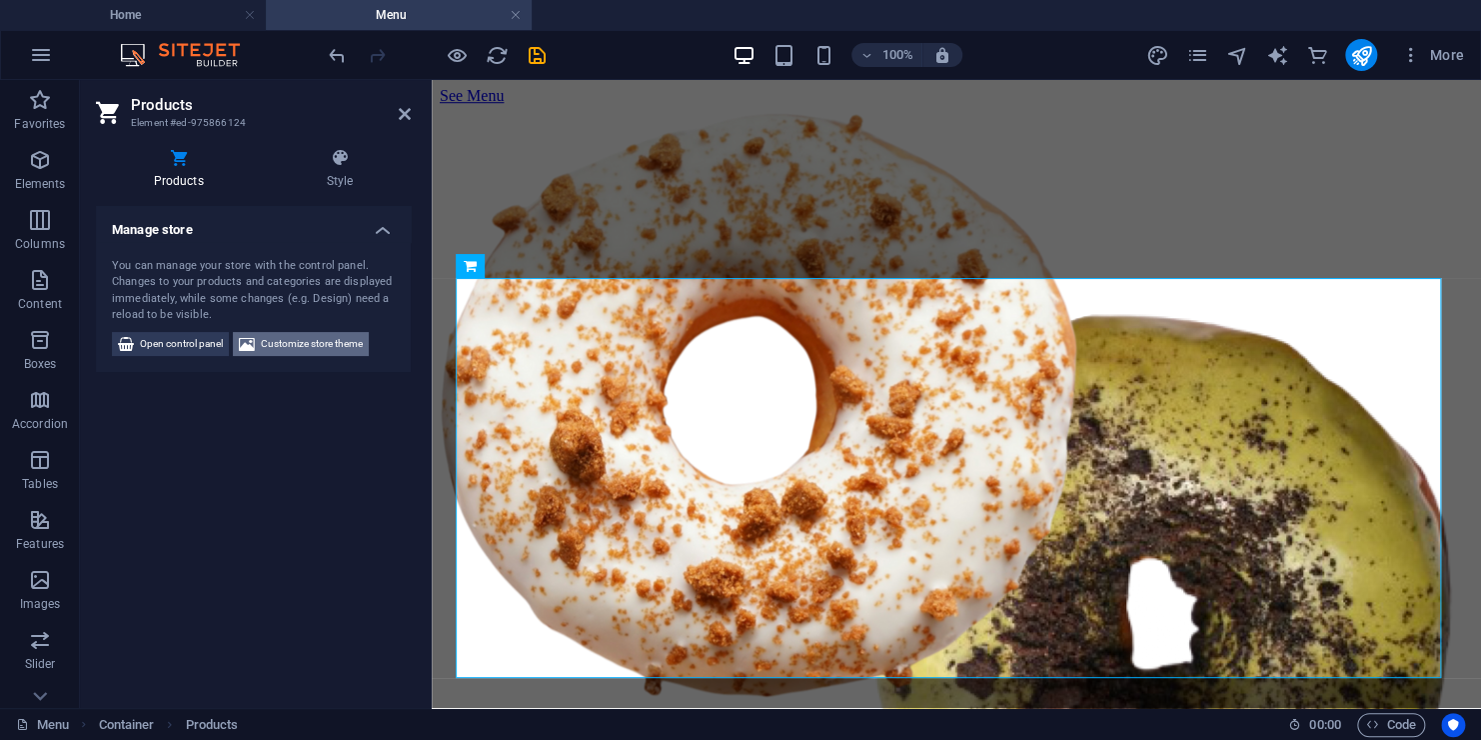
click at [253, 344] on icon at bounding box center [247, 344] width 16 height 24
select select "rem"
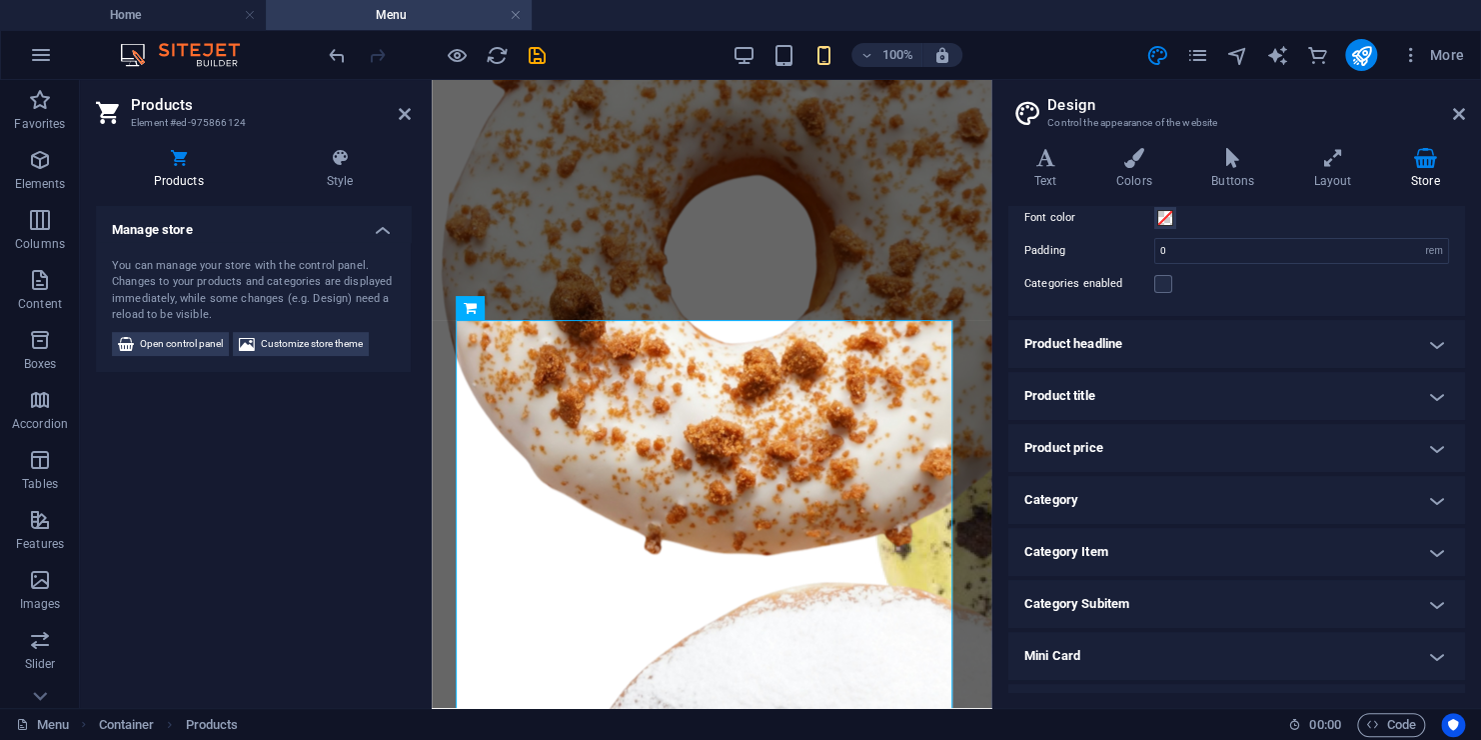
scroll to position [0, 0]
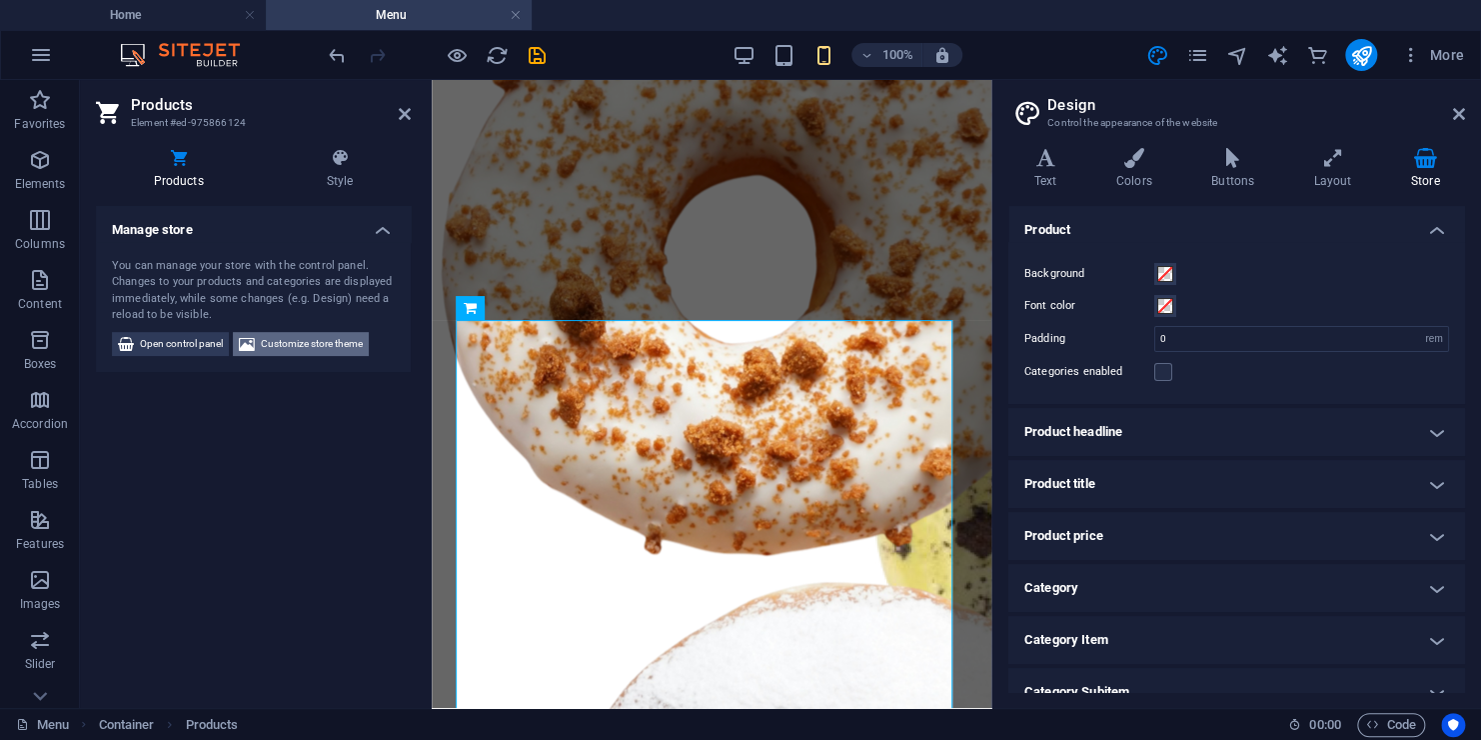
click at [266, 336] on span "Customize store theme" at bounding box center [312, 344] width 102 height 24
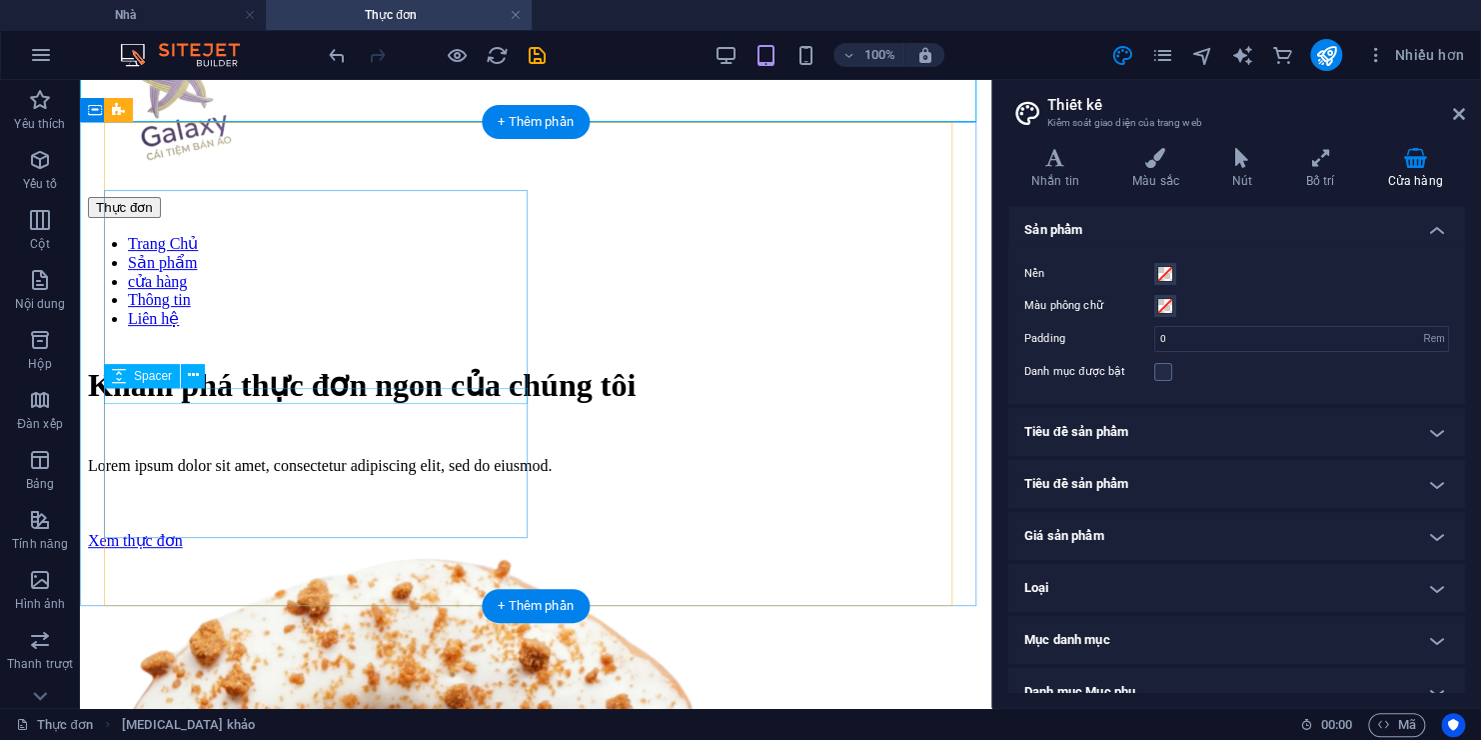
drag, startPoint x: 349, startPoint y: 403, endPoint x: 349, endPoint y: 388, distance: 15.0
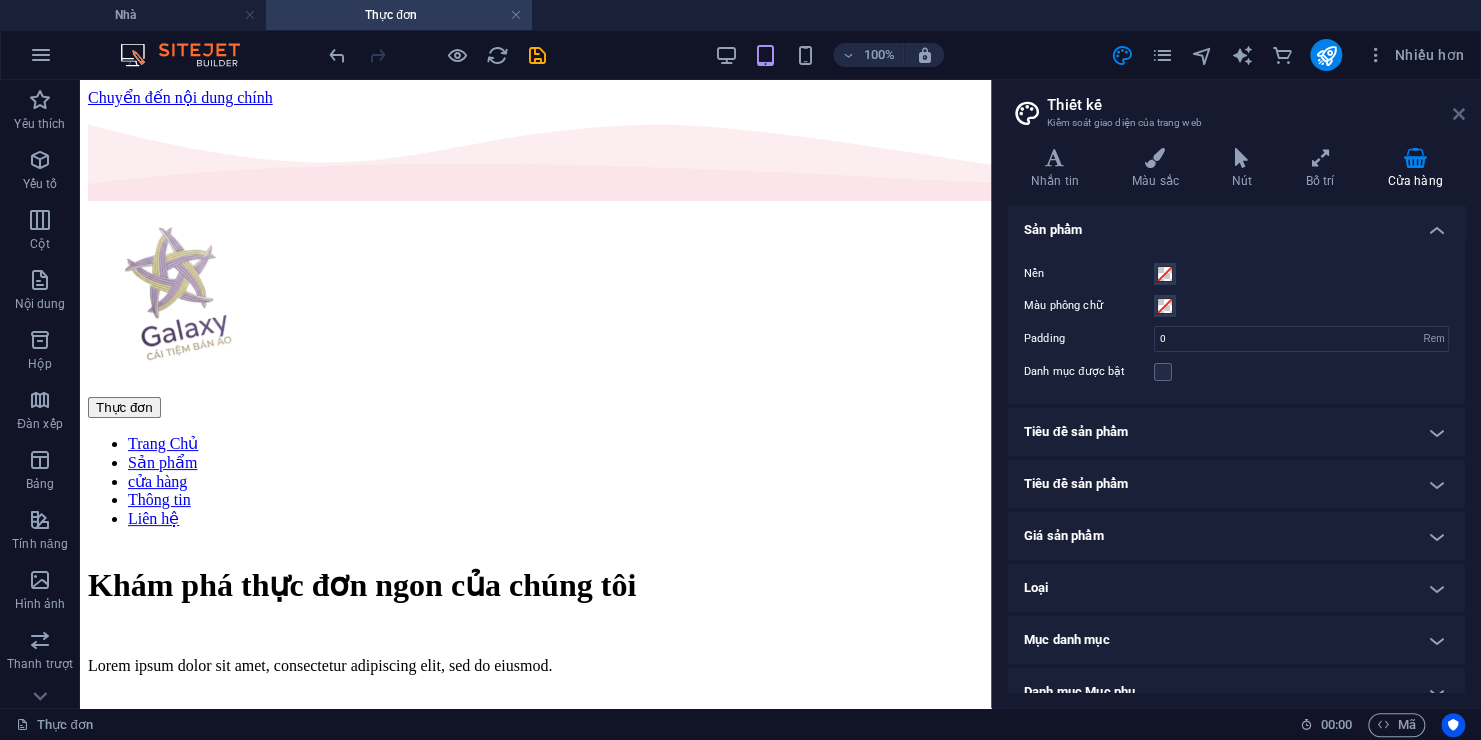
click at [1463, 118] on icon at bounding box center [1459, 114] width 12 height 16
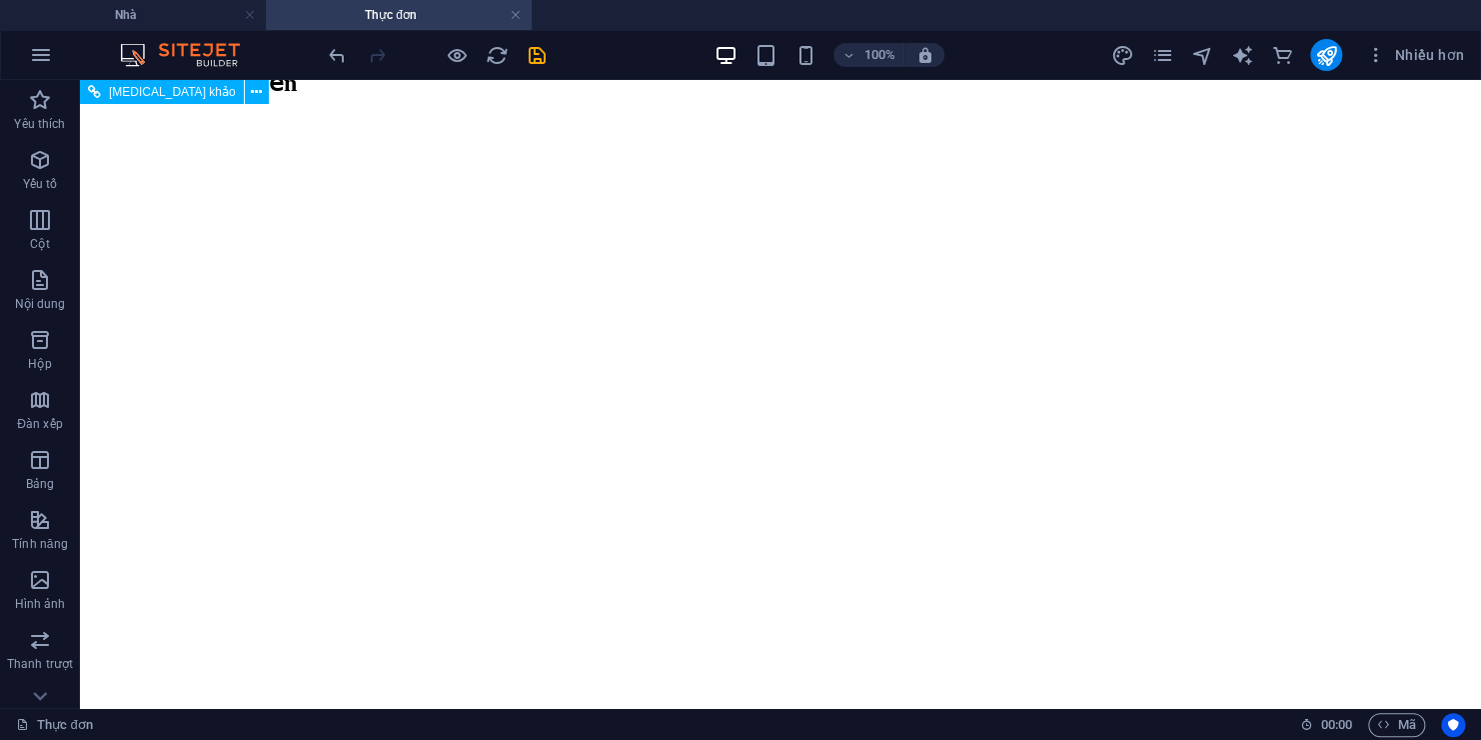
scroll to position [2432, 0]
click at [328, 72] on div "100% Nhiều hơn" at bounding box center [740, 55] width 1479 height 48
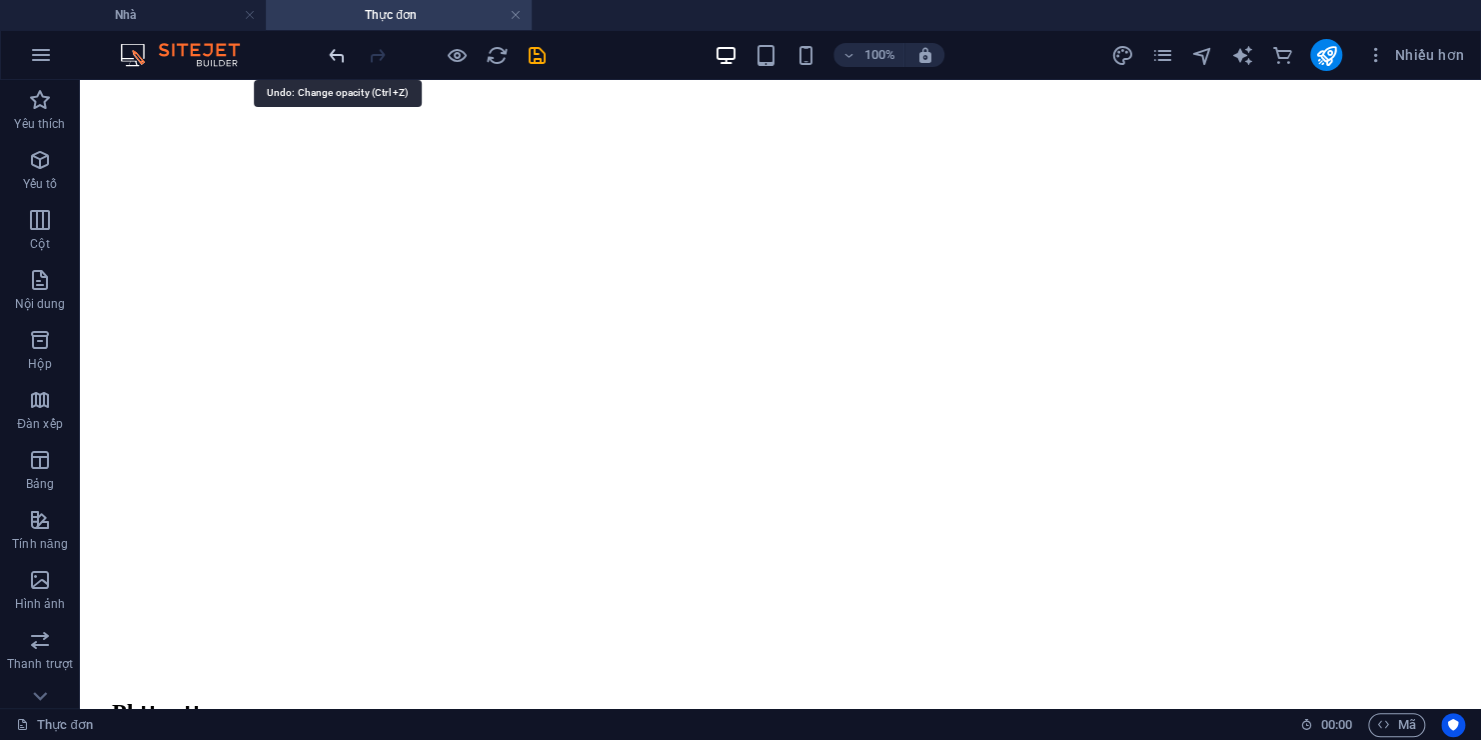
click at [333, 63] on icon "hoàn tác" at bounding box center [337, 55] width 23 height 23
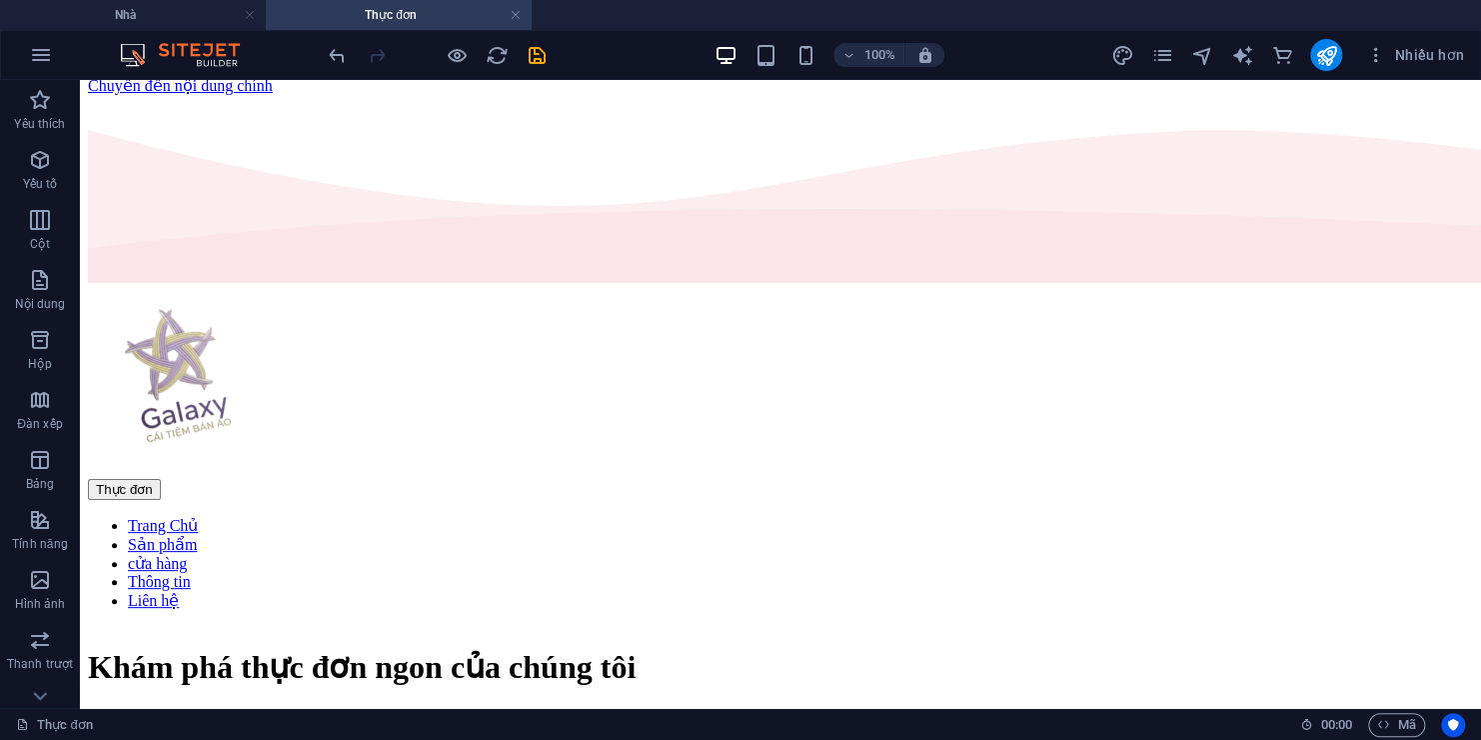
scroll to position [8, 0]
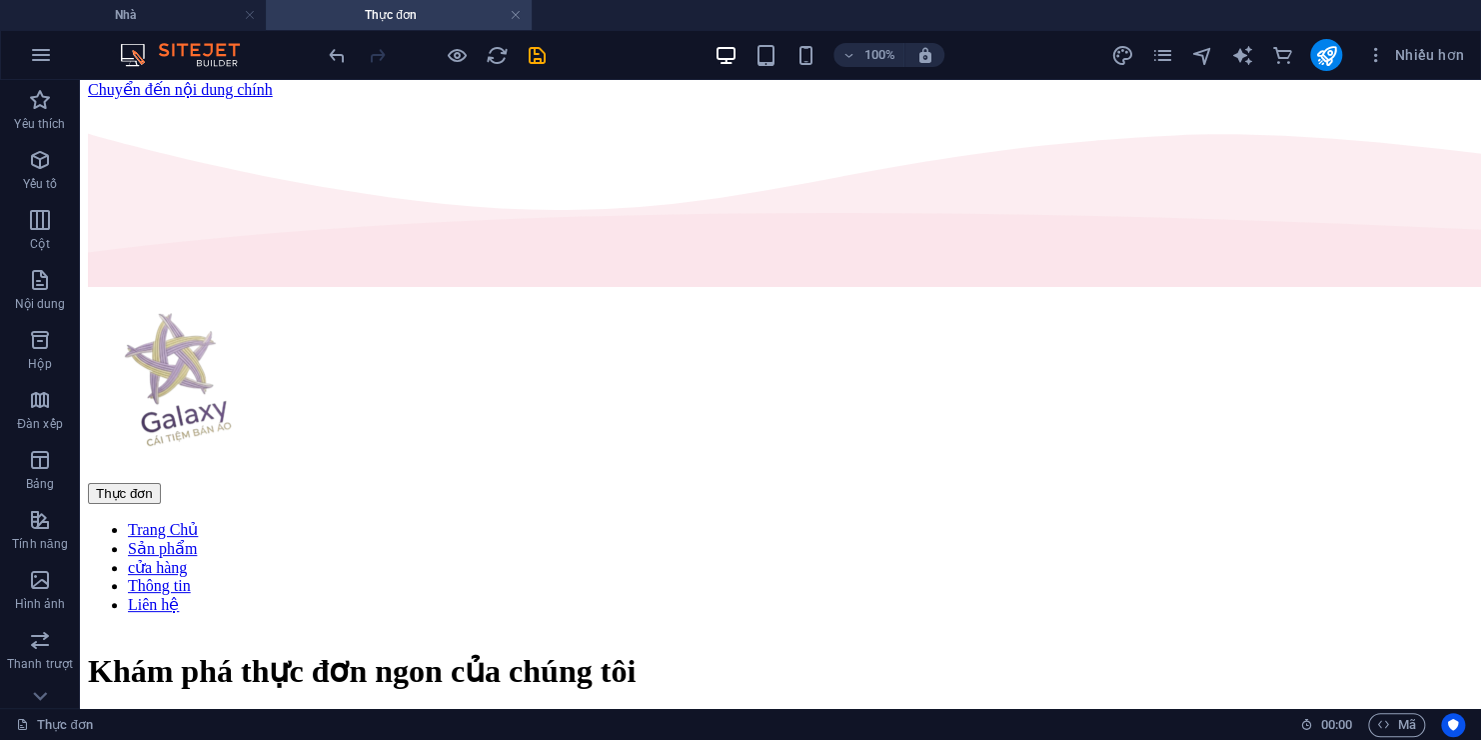
click at [322, 56] on div "100% Nhiều hơn" at bounding box center [740, 55] width 1479 height 48
click at [346, 50] on icon "hoàn tác" at bounding box center [337, 55] width 23 height 23
click at [343, 50] on icon "hoàn tác" at bounding box center [337, 55] width 23 height 23
click at [344, 47] on icon "hoàn tác" at bounding box center [337, 55] width 23 height 23
click at [346, 48] on icon "hoàn tác" at bounding box center [337, 55] width 23 height 23
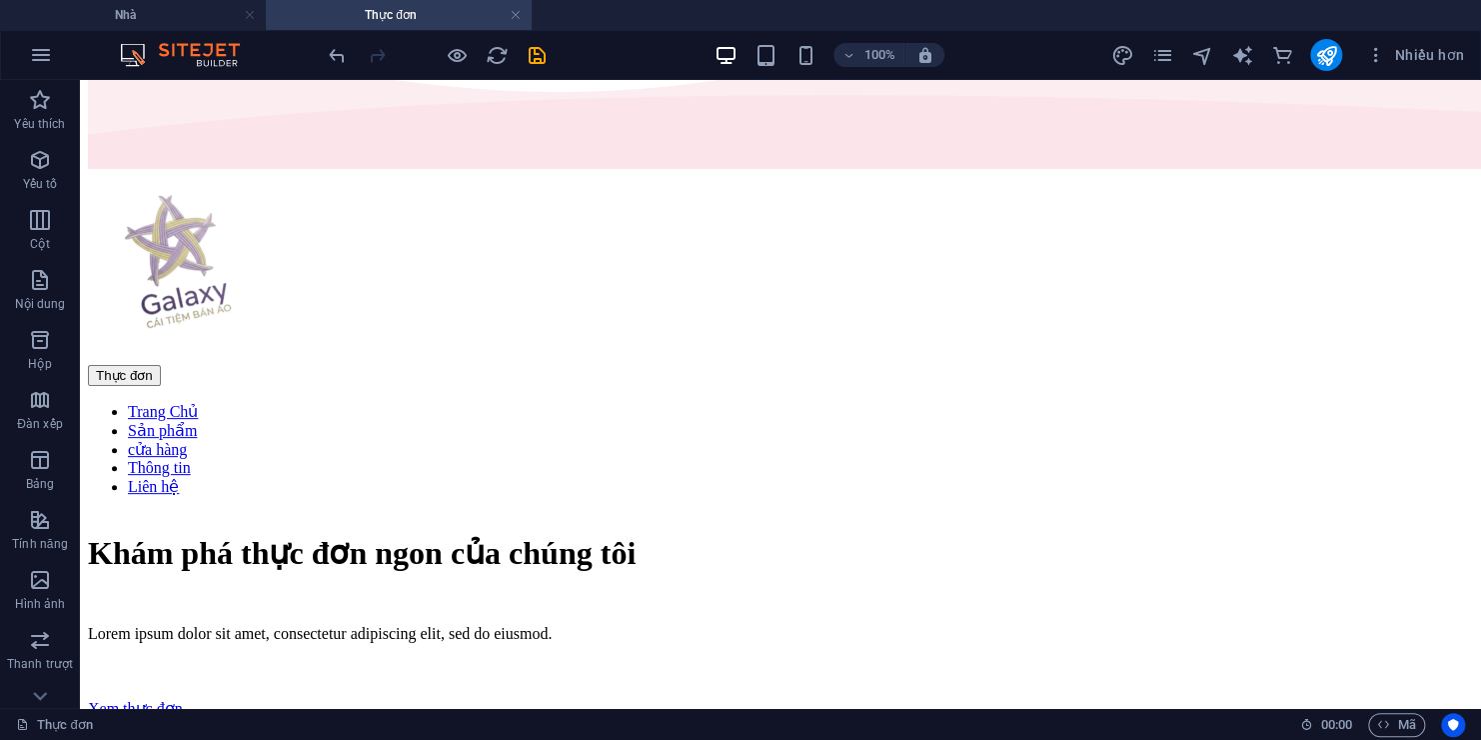
scroll to position [0, 0]
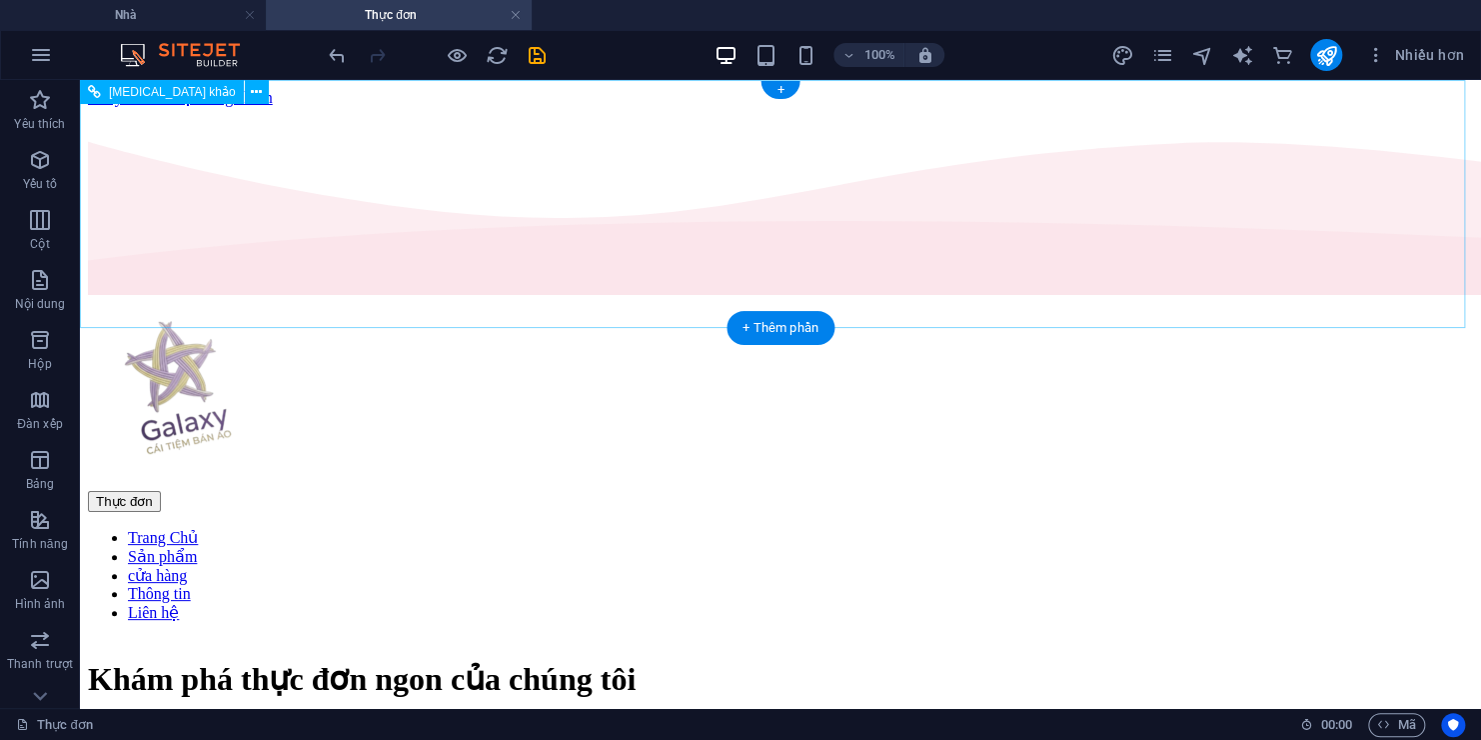
click at [648, 528] on nav "Trang Chủ Sản phẩm cửa hàng Thông tin Liên hệ" at bounding box center [780, 575] width 1385 height 94
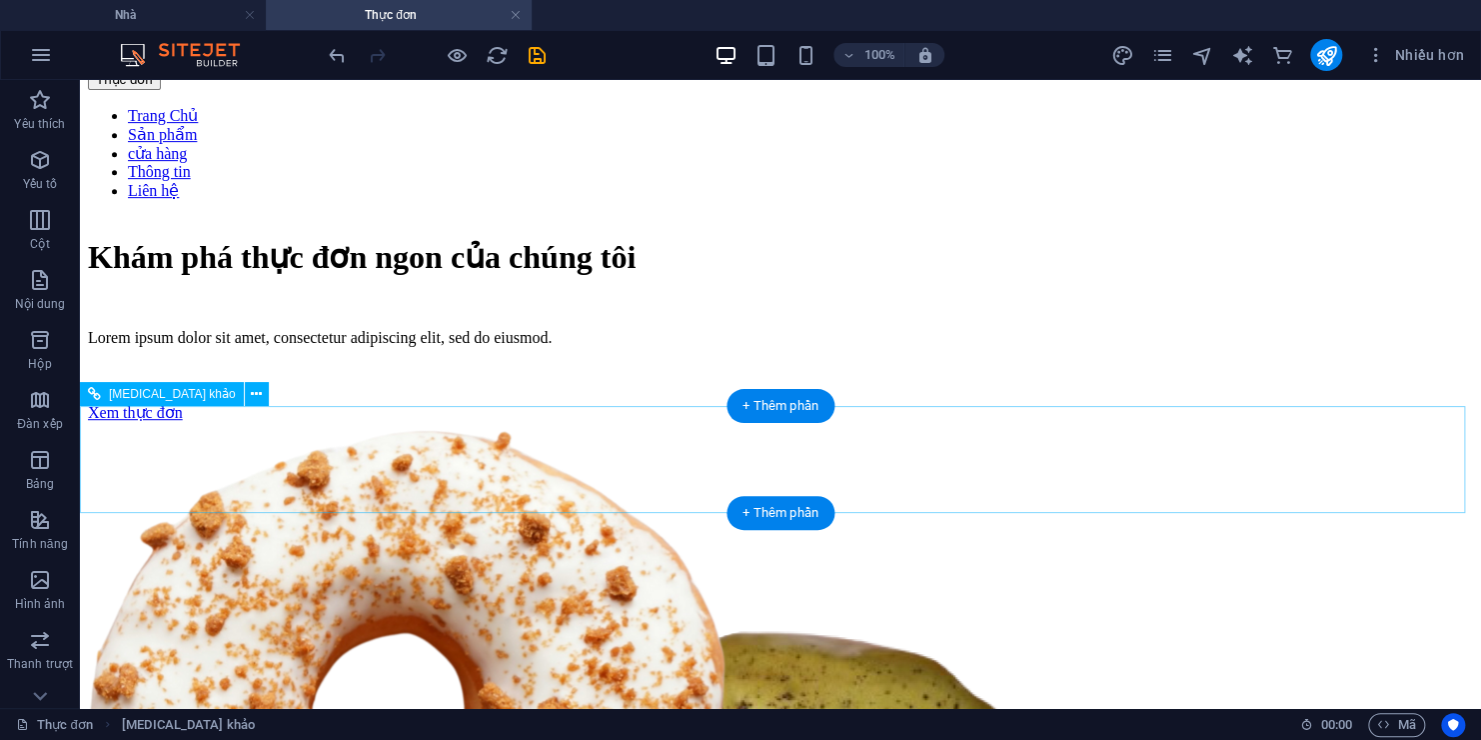
scroll to position [433, 0]
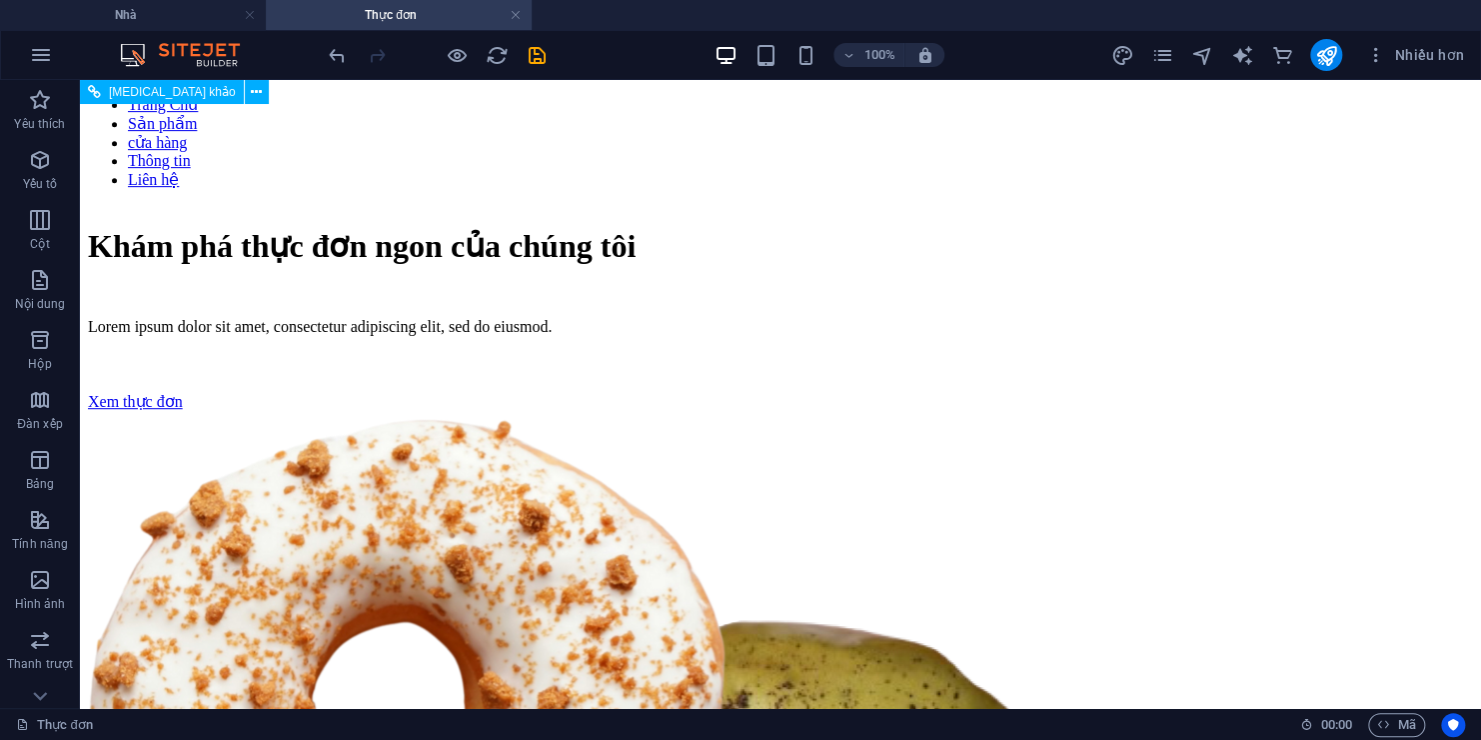
click at [607, 189] on nav "Trang Chủ Sản phẩm cửa hàng Thông tin Liên hệ" at bounding box center [780, 142] width 1385 height 94
click at [606, 189] on nav "Trang Chủ Sản phẩm cửa hàng Thông tin Liên hệ" at bounding box center [780, 142] width 1385 height 94
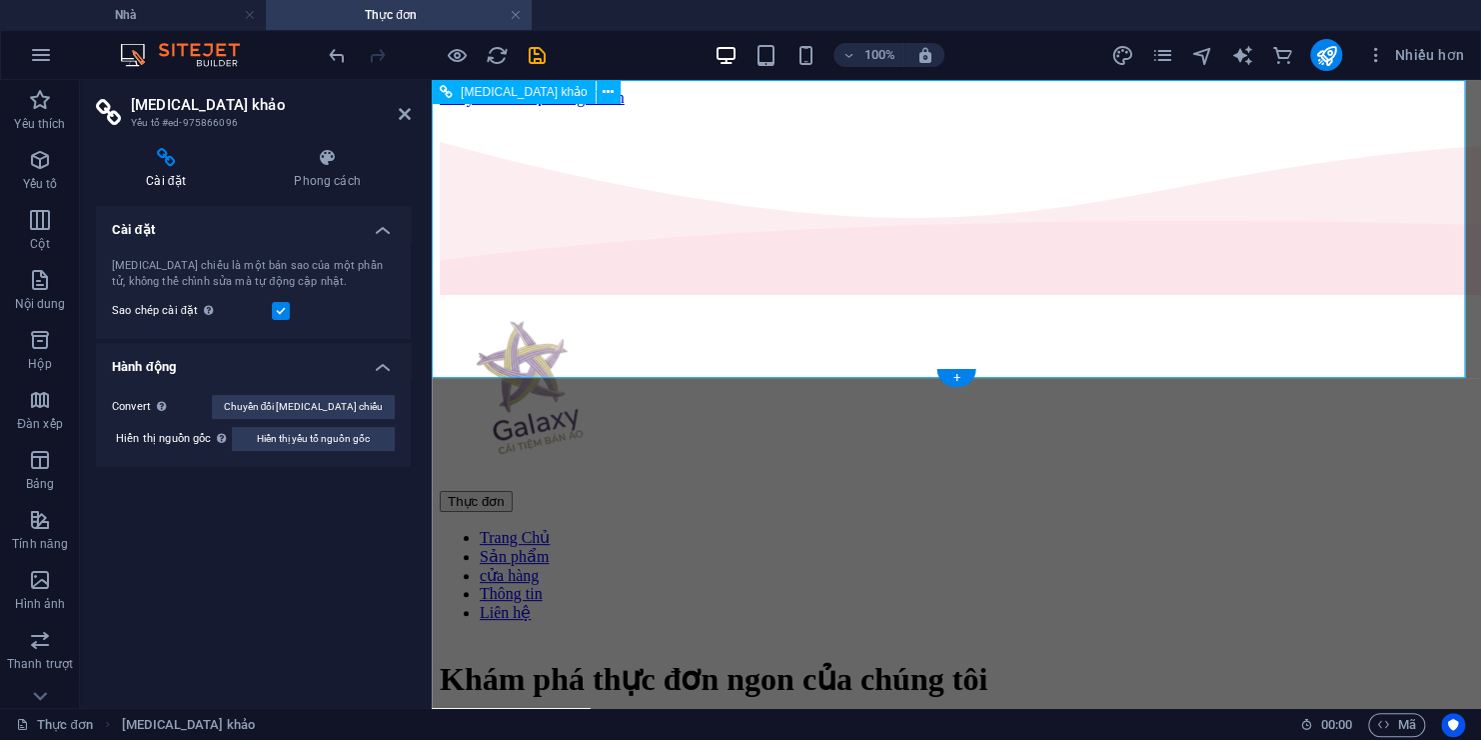
click at [678, 528] on nav "Trang Chủ Sản phẩm cửa hàng Thông tin Liên hệ" at bounding box center [957, 575] width 1034 height 94
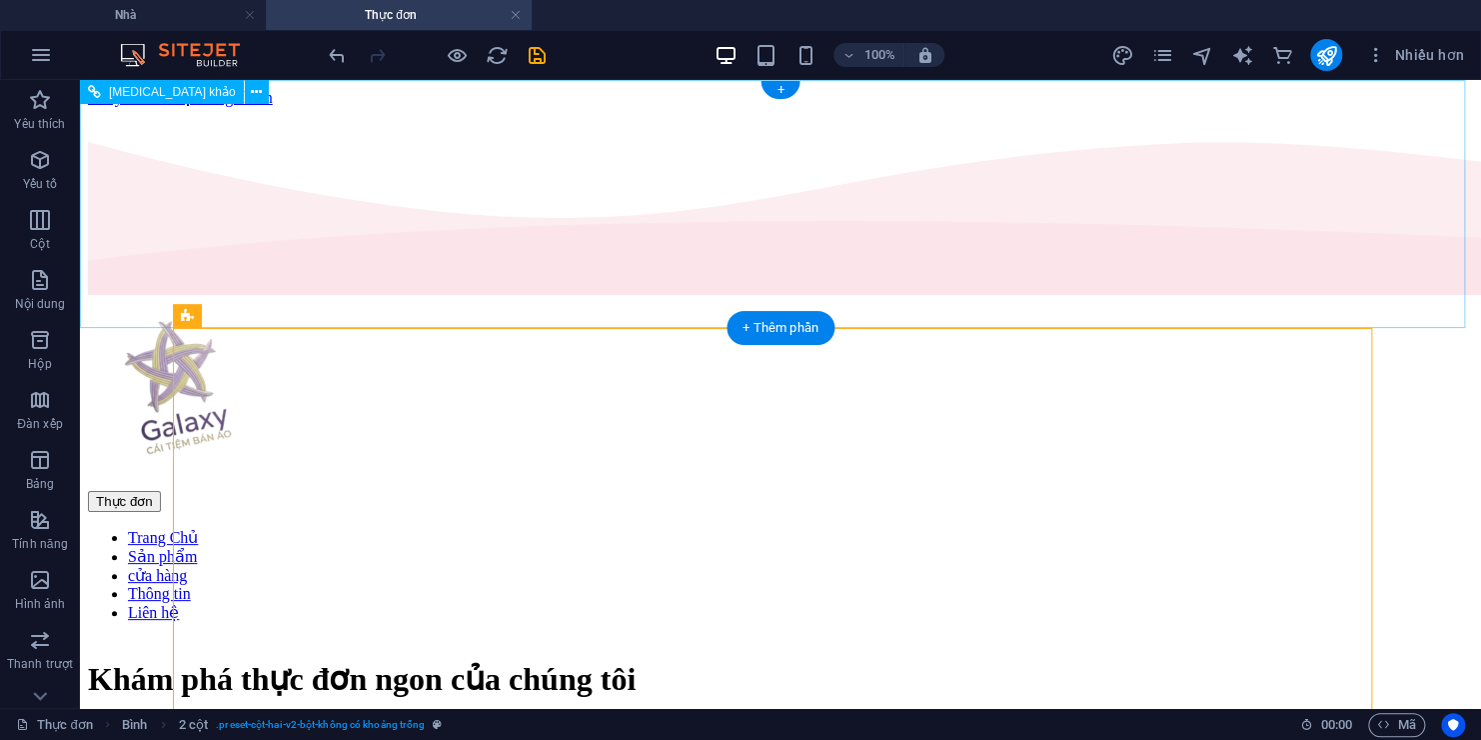
click at [639, 528] on nav "Trang Chủ Sản phẩm cửa hàng Thông tin Liên hệ" at bounding box center [780, 575] width 1385 height 94
click at [638, 528] on nav "Trang Chủ Sản phẩm cửa hàng Thông tin Liên hệ" at bounding box center [780, 575] width 1385 height 94
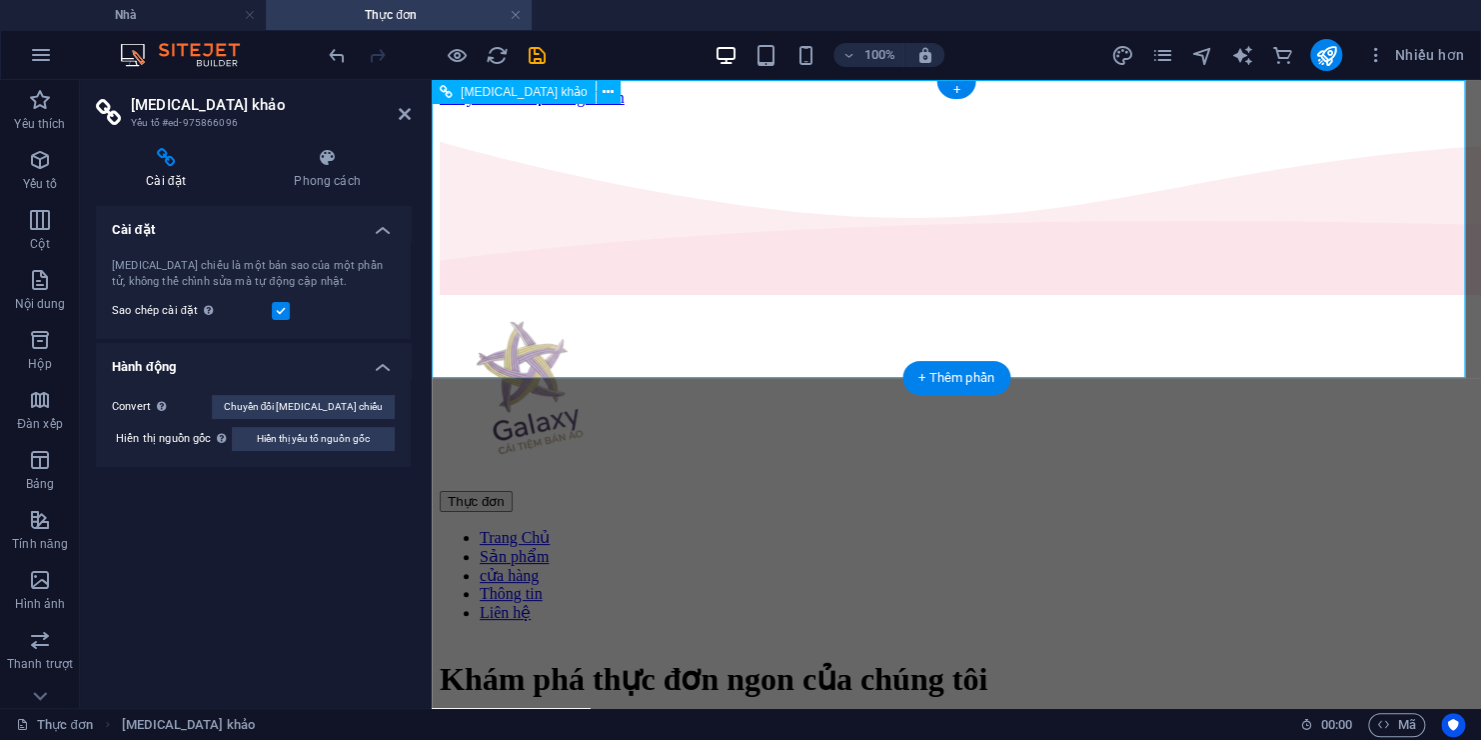
click at [707, 528] on nav "Trang Chủ Sản phẩm cửa hàng Thông tin Liên hệ" at bounding box center [957, 575] width 1034 height 94
drag, startPoint x: 333, startPoint y: 50, endPoint x: 325, endPoint y: 40, distance: 12.8
click at [332, 49] on icon "hoàn tác" at bounding box center [337, 55] width 23 height 23
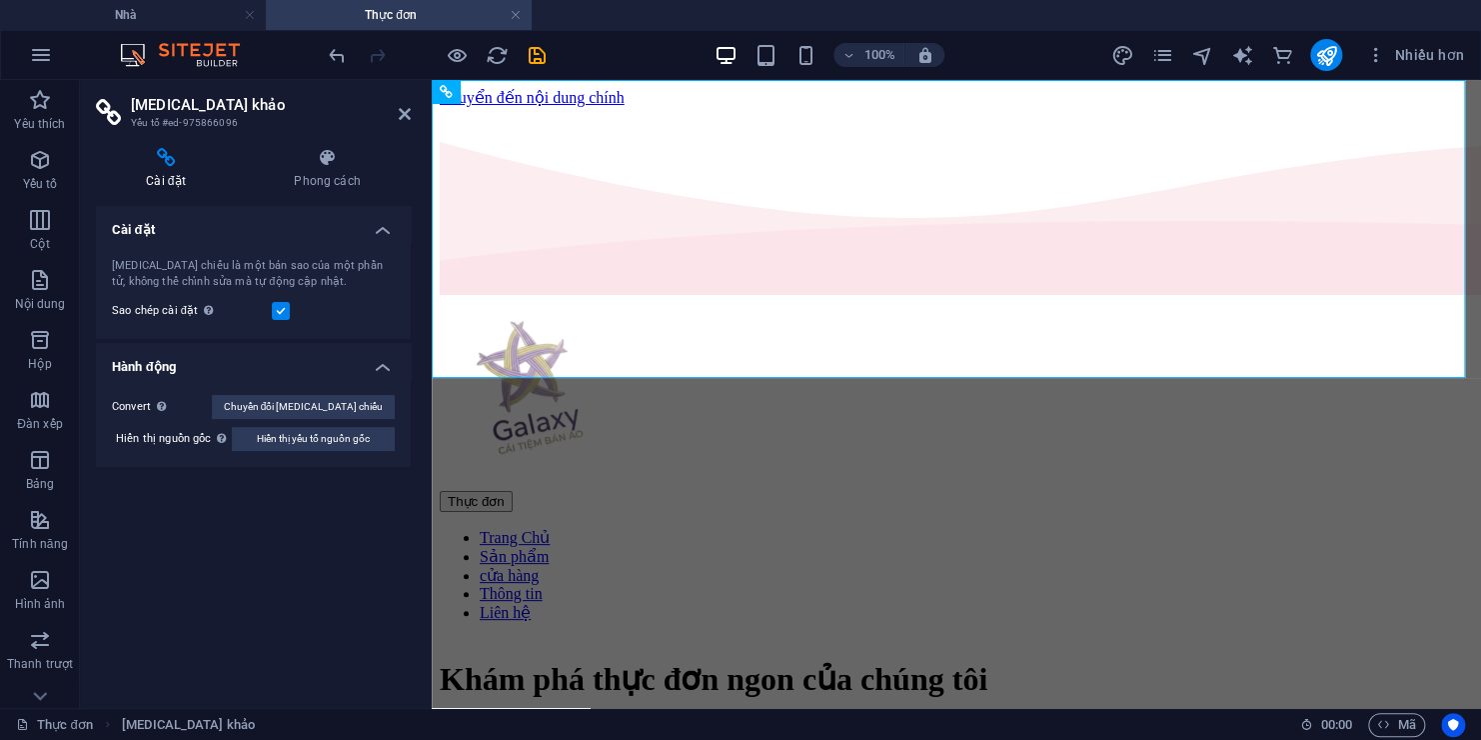
click at [325, 40] on div at bounding box center [437, 55] width 224 height 32
click at [324, 40] on div "100% Nhiều hơn" at bounding box center [740, 55] width 1479 height 48
click at [325, 40] on div at bounding box center [437, 55] width 224 height 32
click at [324, 40] on div "100% Nhiều hơn" at bounding box center [740, 55] width 1479 height 48
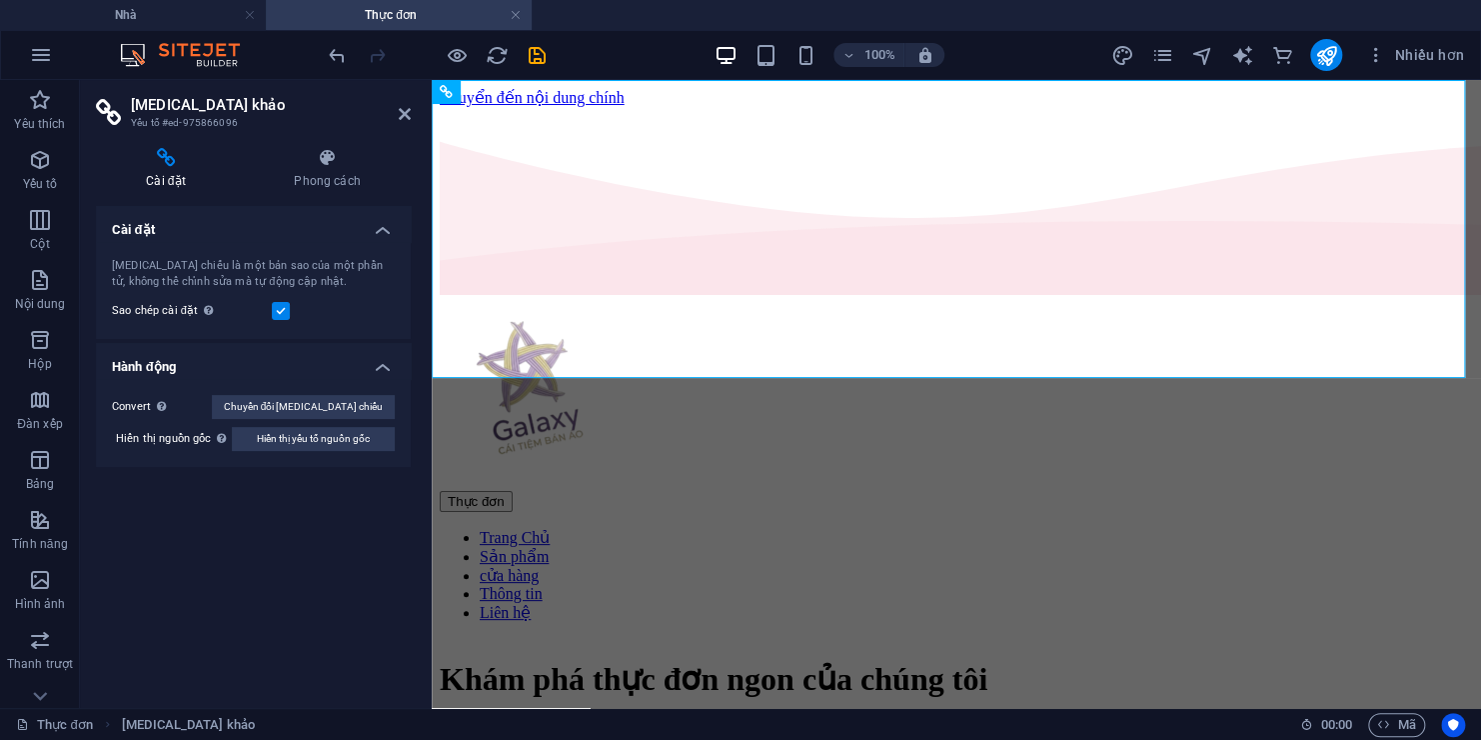
click at [325, 41] on div "100% Nhiều hơn" at bounding box center [740, 55] width 1479 height 48
click at [325, 41] on div at bounding box center [437, 55] width 224 height 32
drag, startPoint x: 654, startPoint y: 35, endPoint x: 657, endPoint y: 45, distance: 10.4
click at [657, 38] on div "100% Nhiều hơn" at bounding box center [740, 55] width 1479 height 48
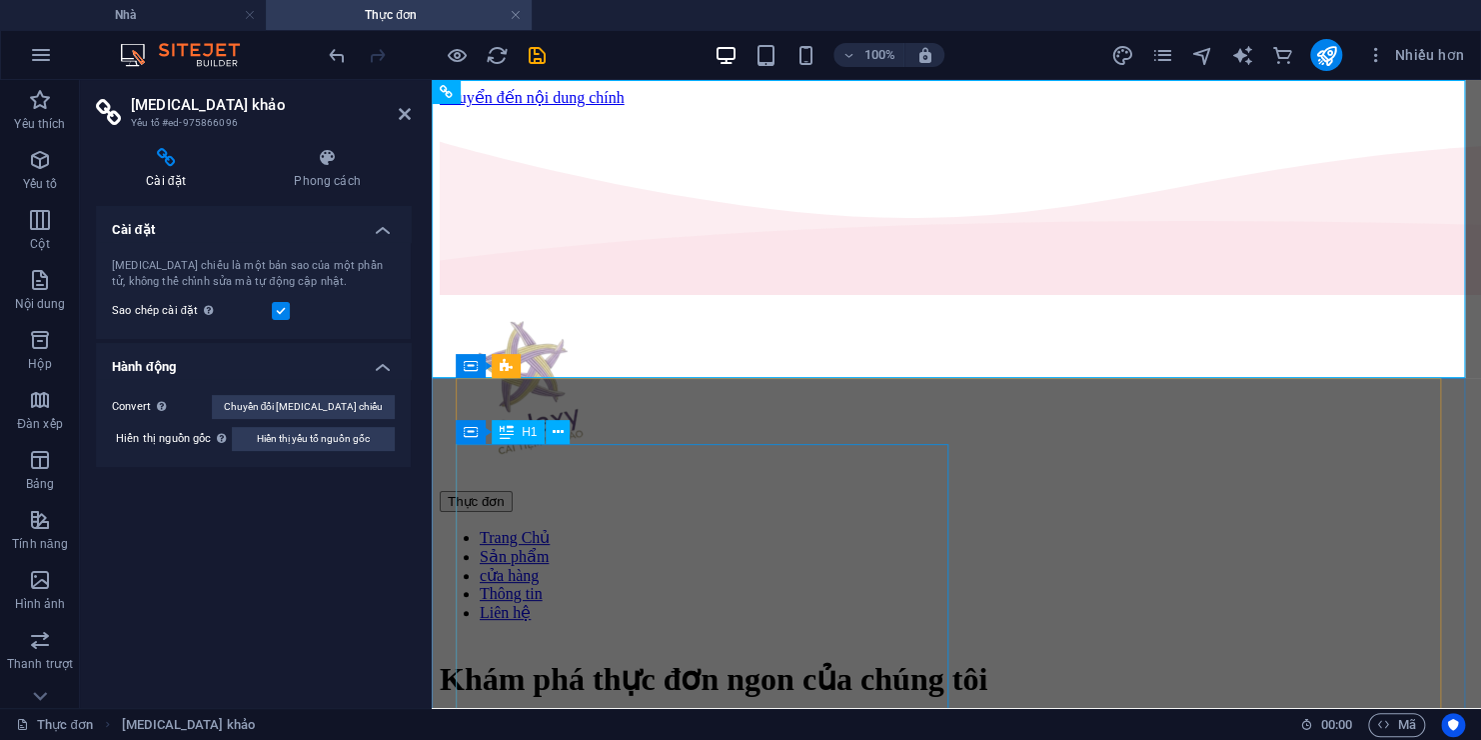
click at [907, 660] on div "Khám phá thực đơn ngon của chúng tôi" at bounding box center [957, 679] width 1034 height 38
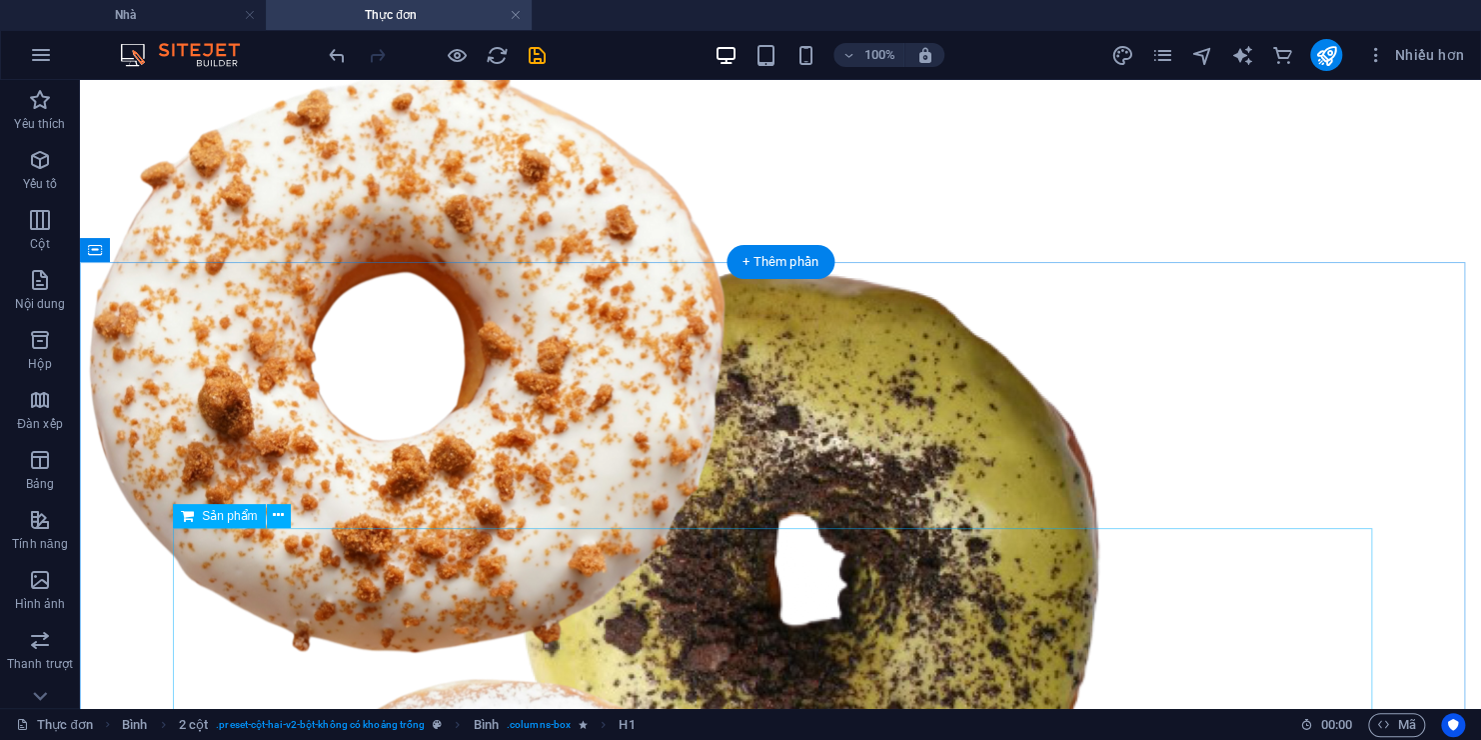
scroll to position [800, 0]
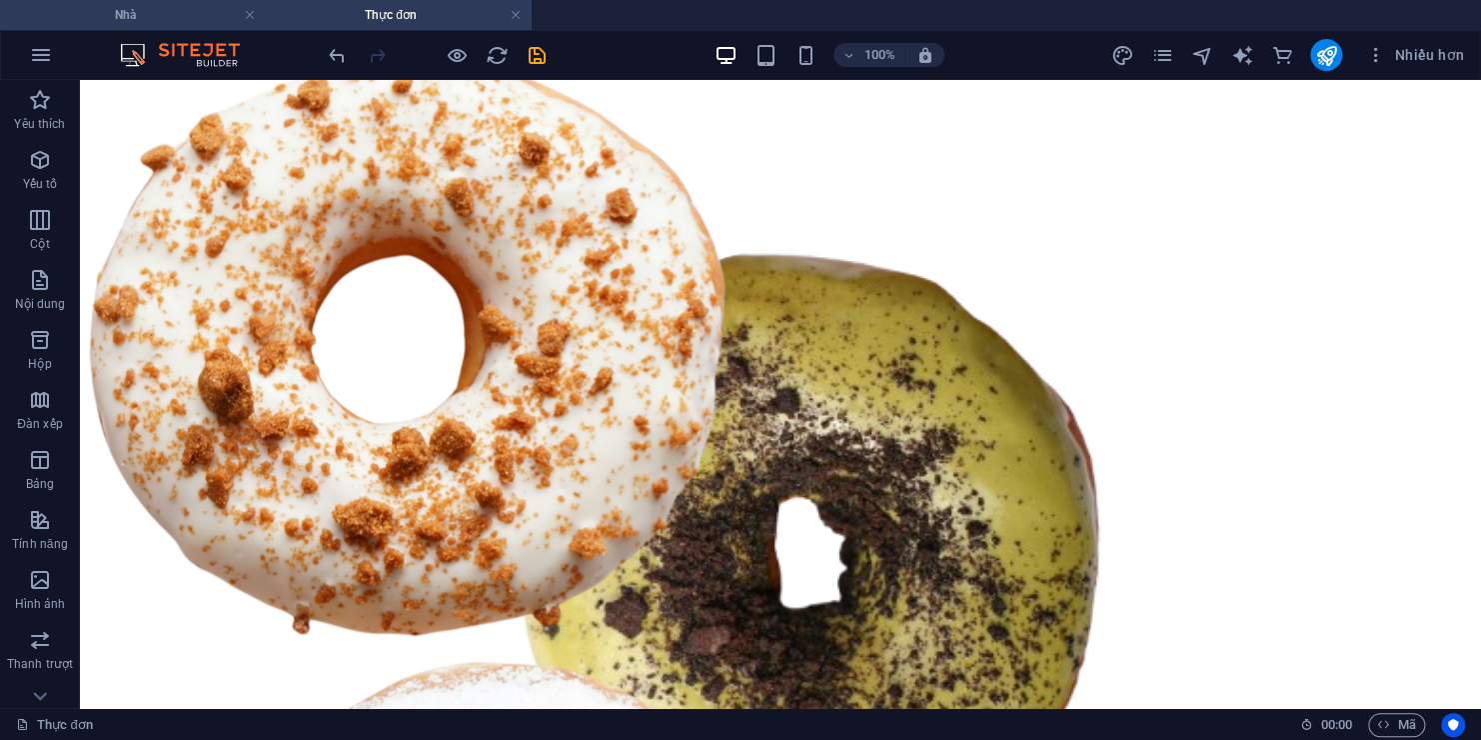
click at [178, 8] on h4 "Nhà" at bounding box center [133, 15] width 266 height 22
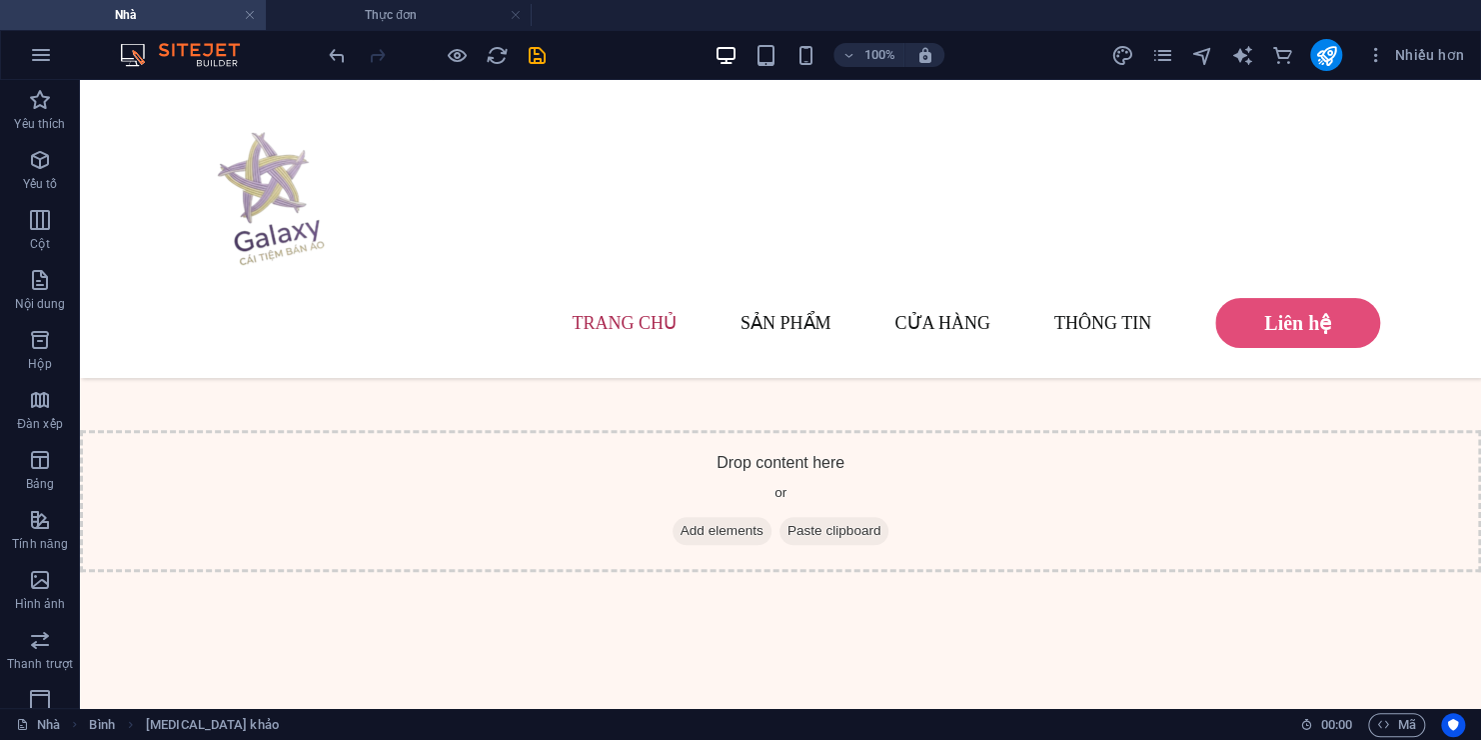
scroll to position [0, 0]
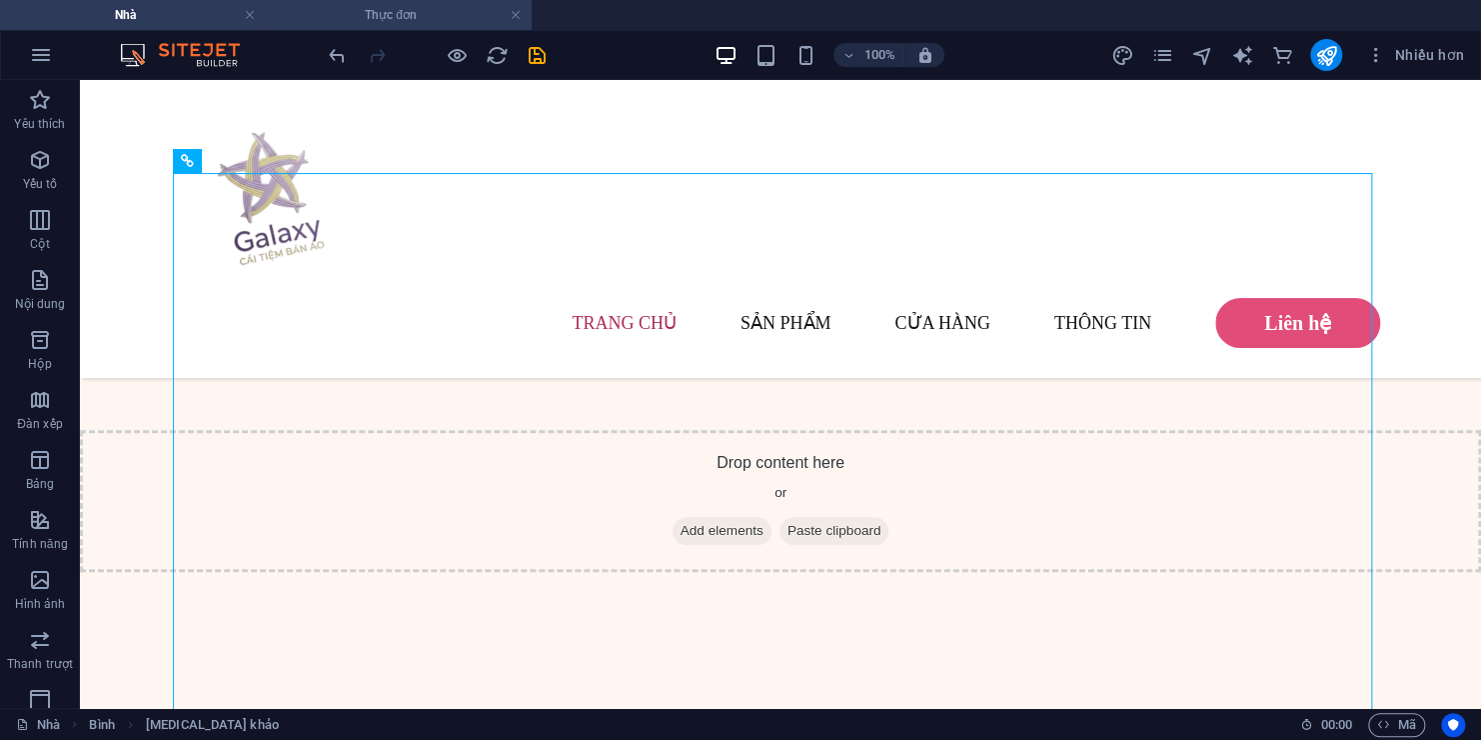
click at [421, 11] on h4 "Thực đơn" at bounding box center [399, 15] width 266 height 22
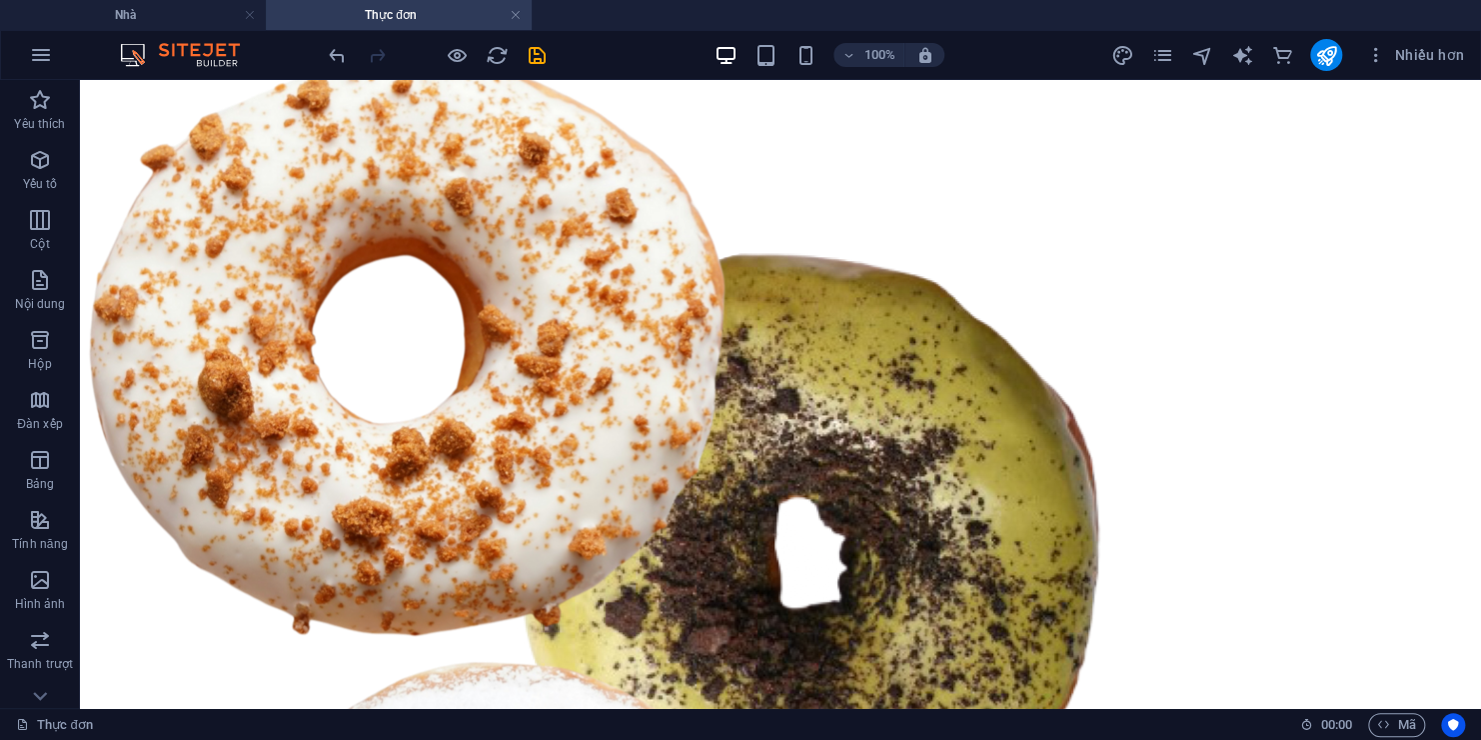
click at [177, 32] on div "100% Nhiều hơn" at bounding box center [740, 55] width 1479 height 48
click at [182, 32] on div "100% Nhiều hơn" at bounding box center [740, 55] width 1479 height 48
click at [200, 12] on h4 "Nhà" at bounding box center [133, 15] width 266 height 22
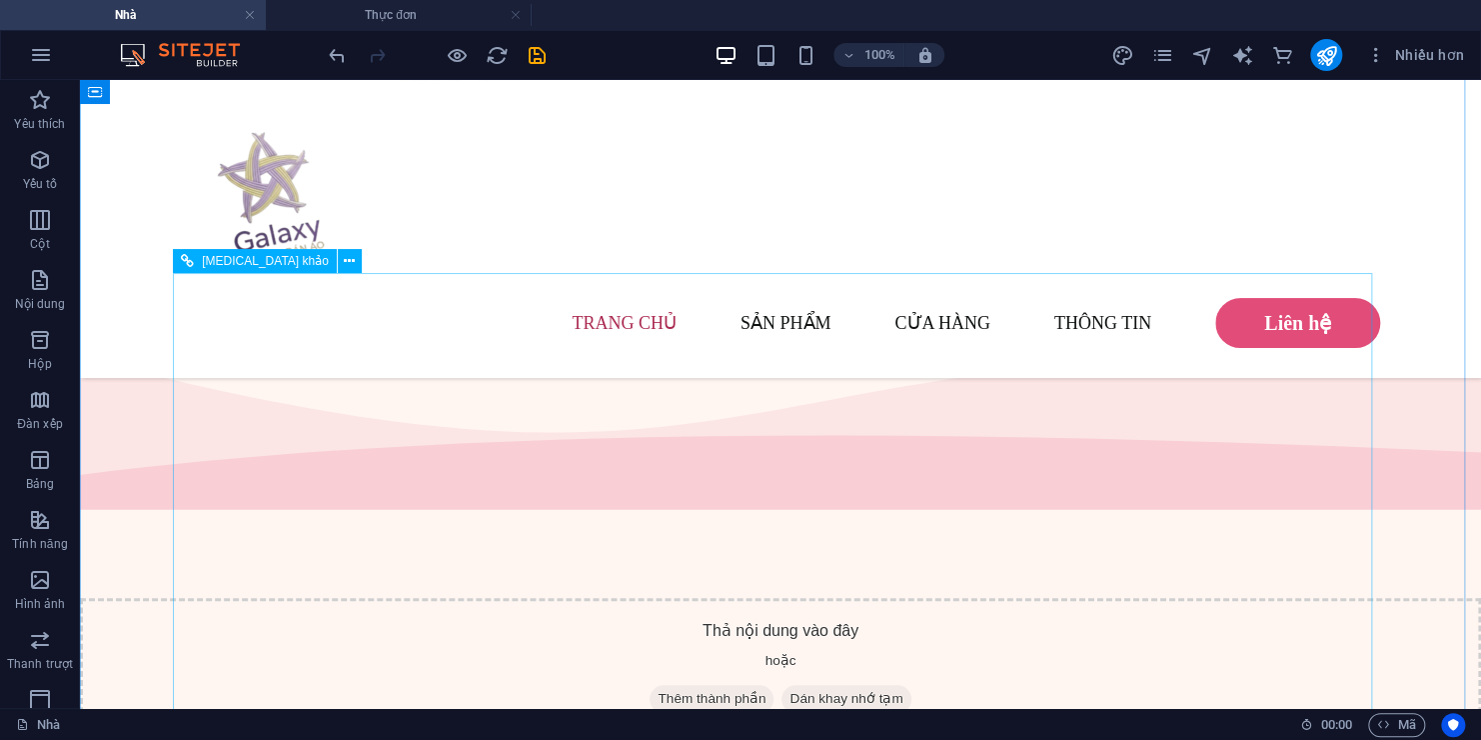
scroll to position [796, 0]
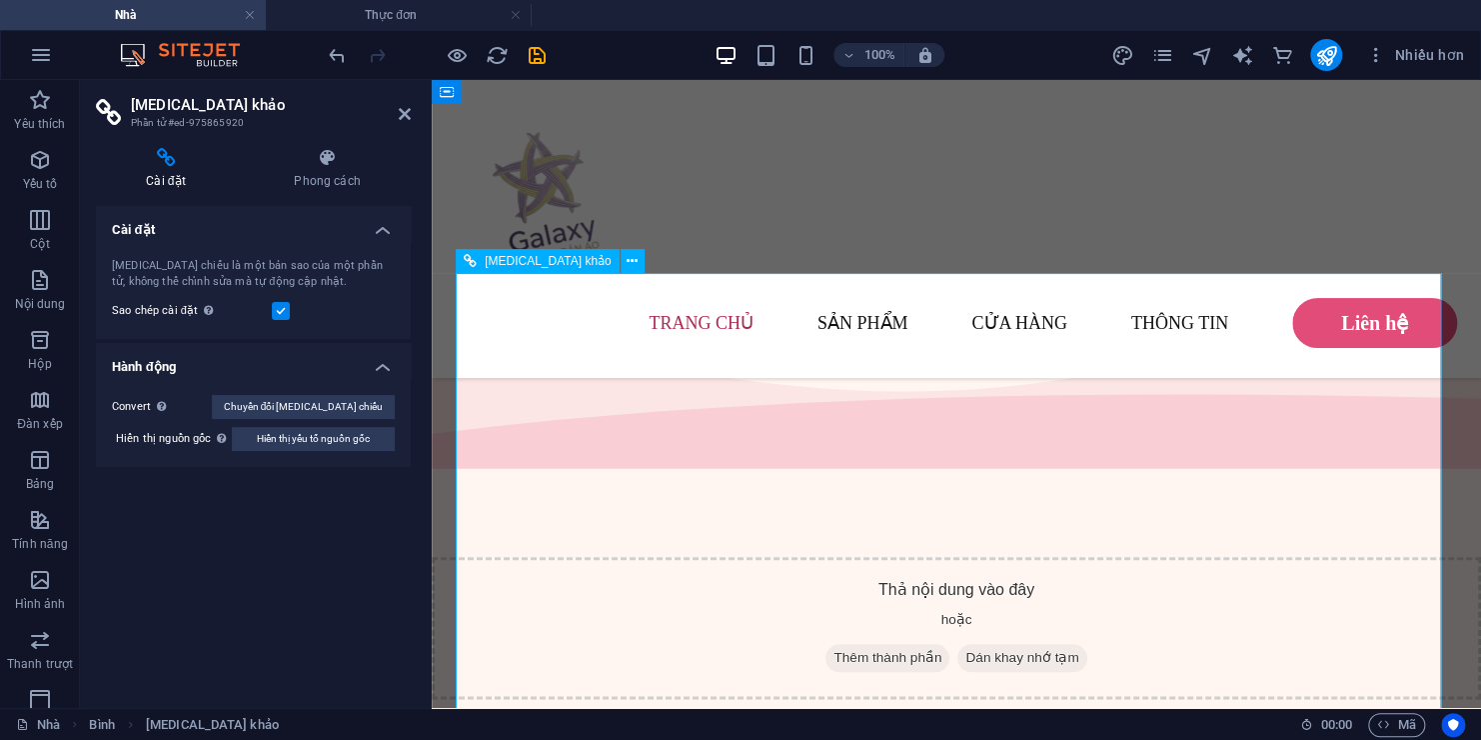
click at [569, 290] on button at bounding box center [559, 286] width 24 height 24
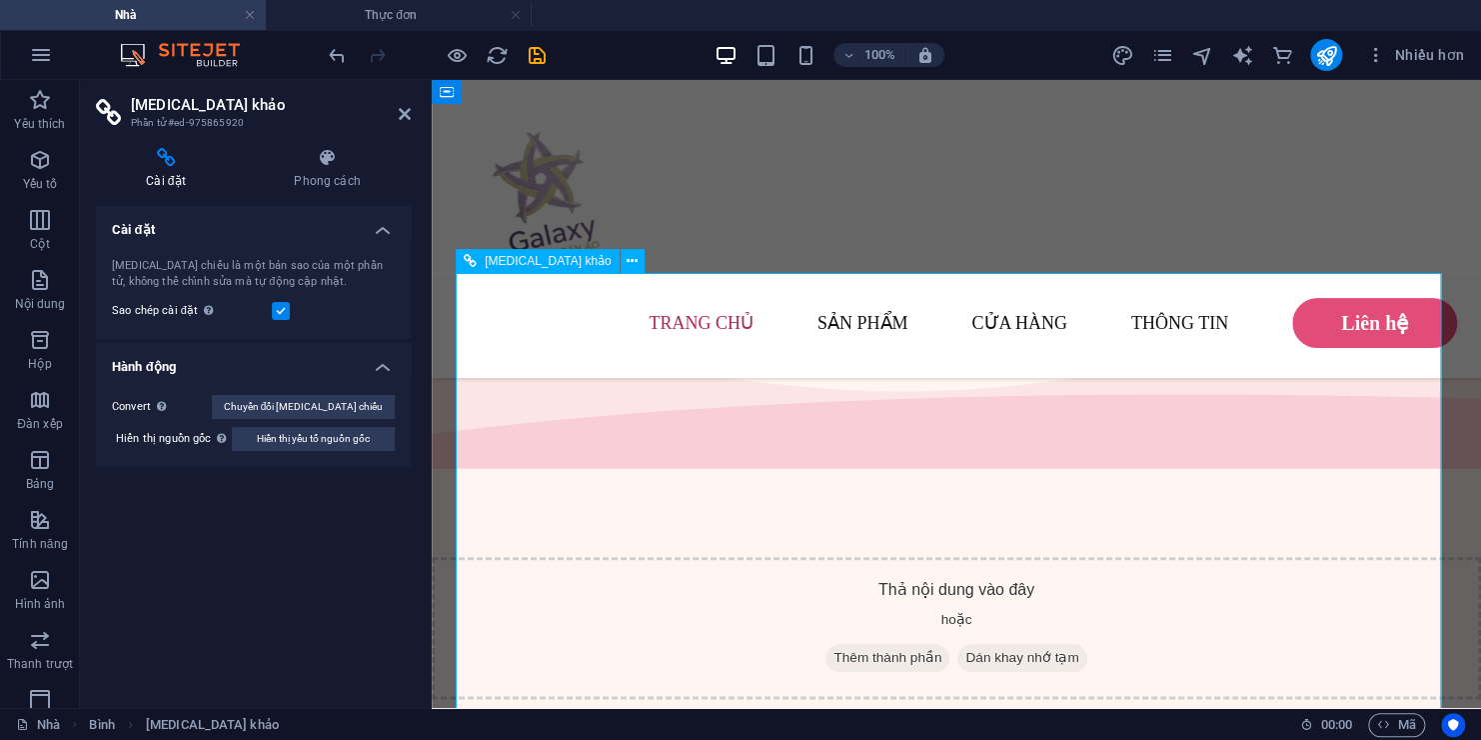
click at [325, 176] on font "Phong cách" at bounding box center [327, 181] width 66 height 14
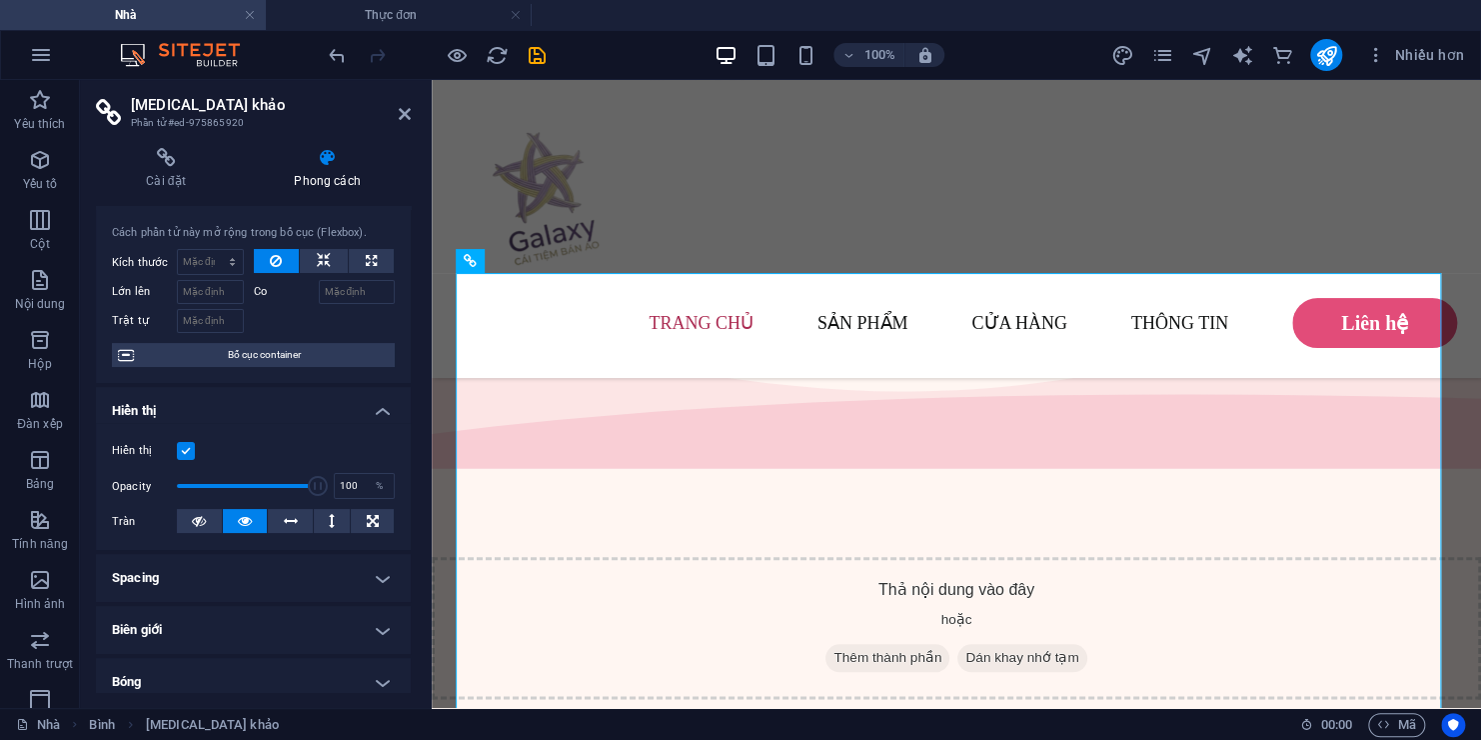
scroll to position [24, 0]
